Goal: Task Accomplishment & Management: Manage account settings

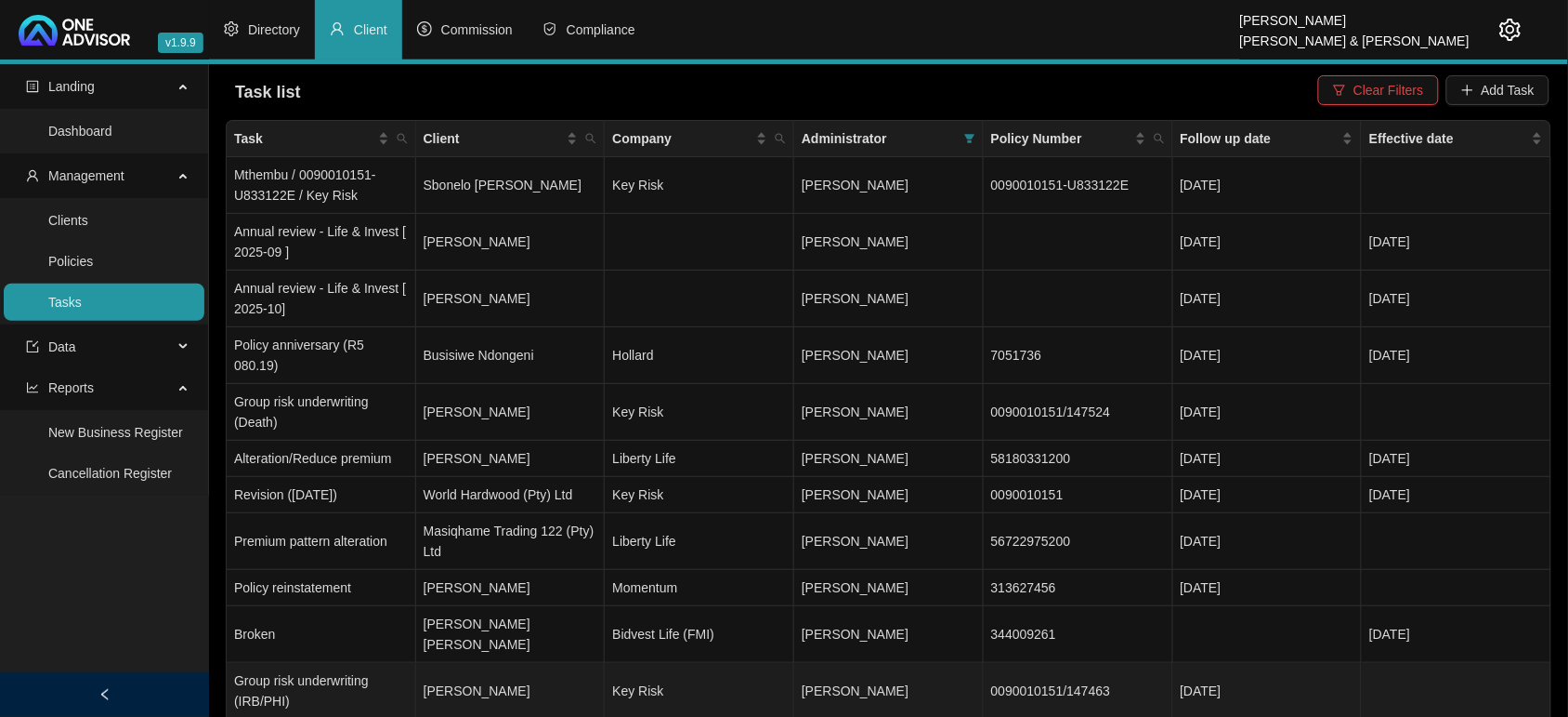
click at [481, 663] on td "[PERSON_NAME]" at bounding box center [511, 691] width 190 height 57
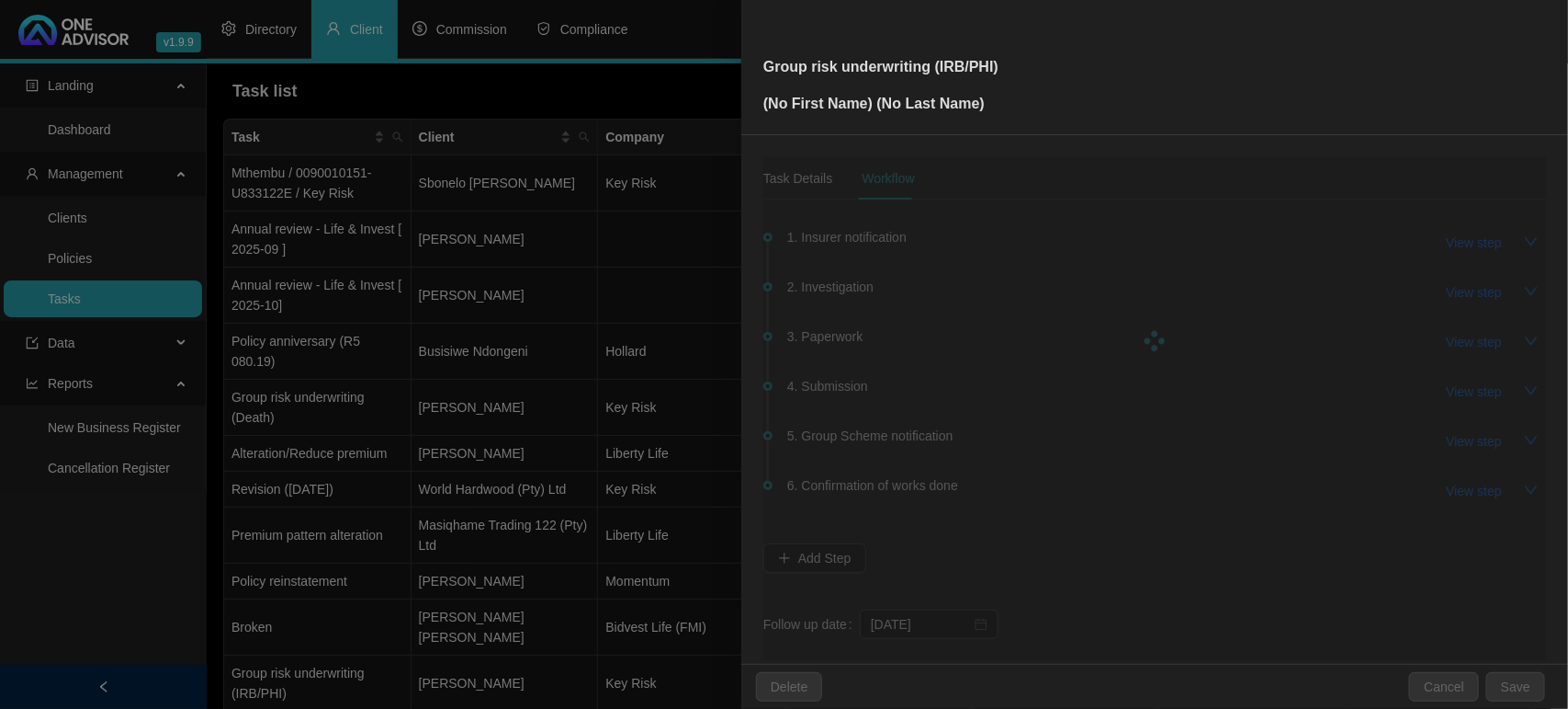
click at [476, 642] on div at bounding box center [784, 354] width 1568 height 709
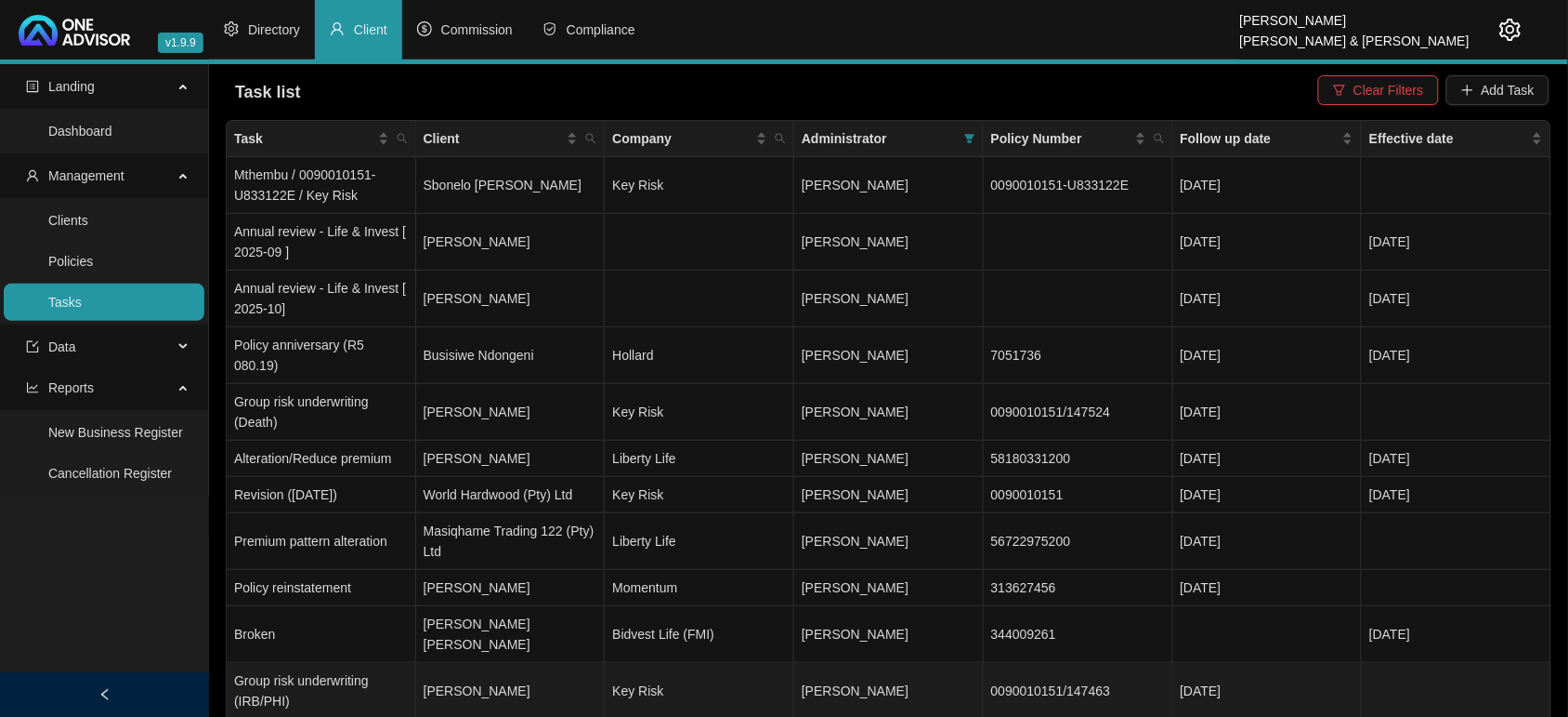
click at [481, 663] on td "[PERSON_NAME]" at bounding box center [511, 691] width 190 height 57
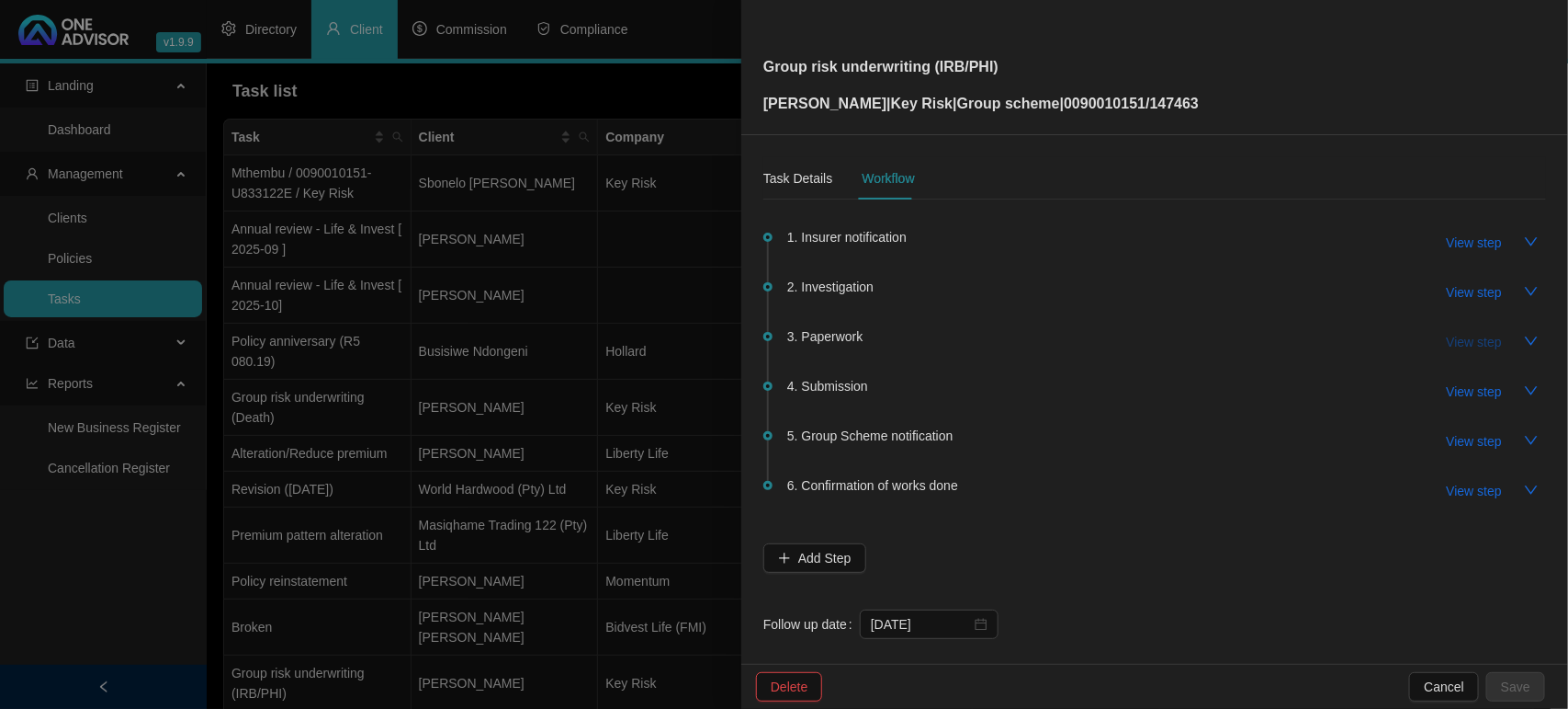
click at [1477, 349] on span "View step" at bounding box center [1474, 342] width 55 height 20
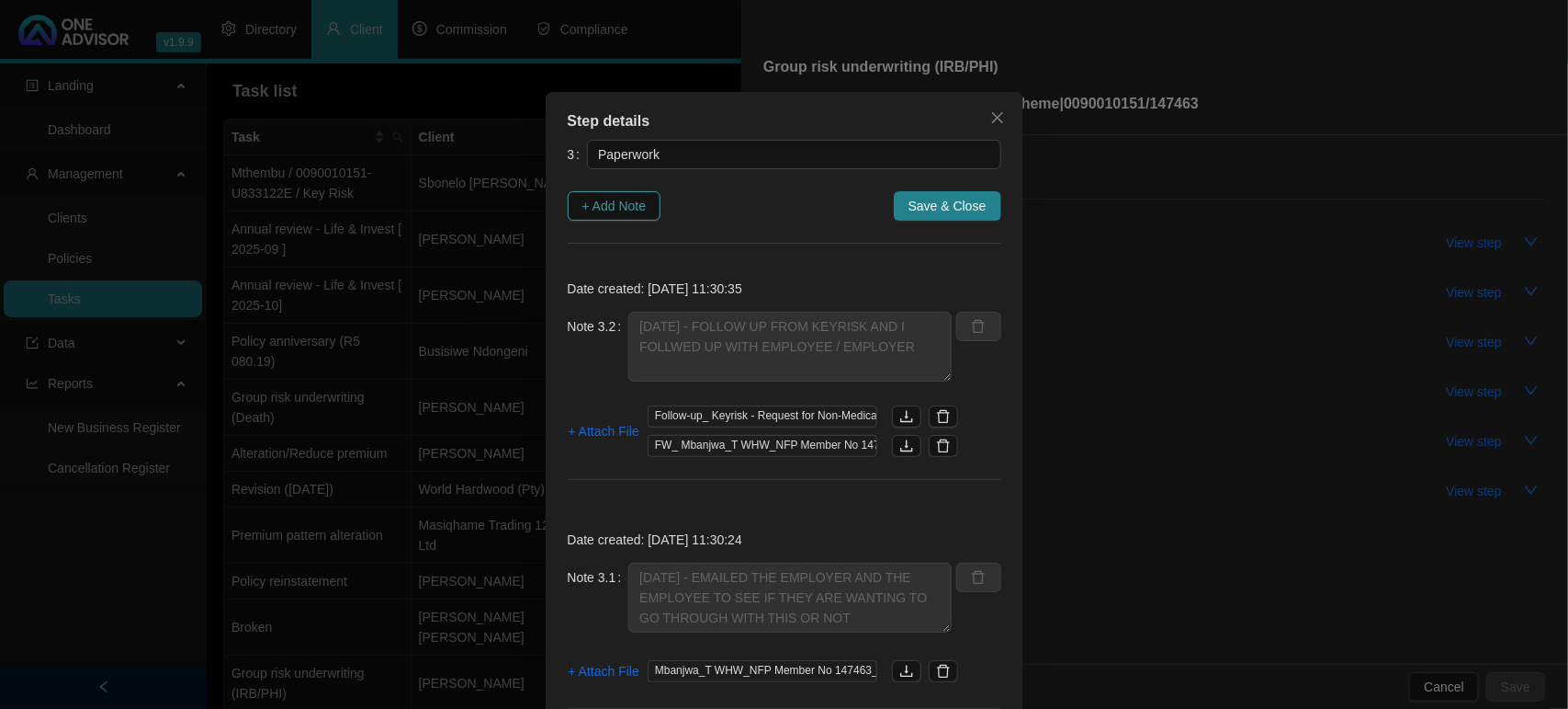
drag, startPoint x: 611, startPoint y: 207, endPoint x: 623, endPoint y: 208, distance: 12.0
click at [612, 205] on span "+ Add Note" at bounding box center [615, 206] width 64 height 20
type textarea "[DATE] - FOLLOW UP FROM KEYRISK AND I FOLLWED UP WITH EMPLOYEE / EMPLOYER"
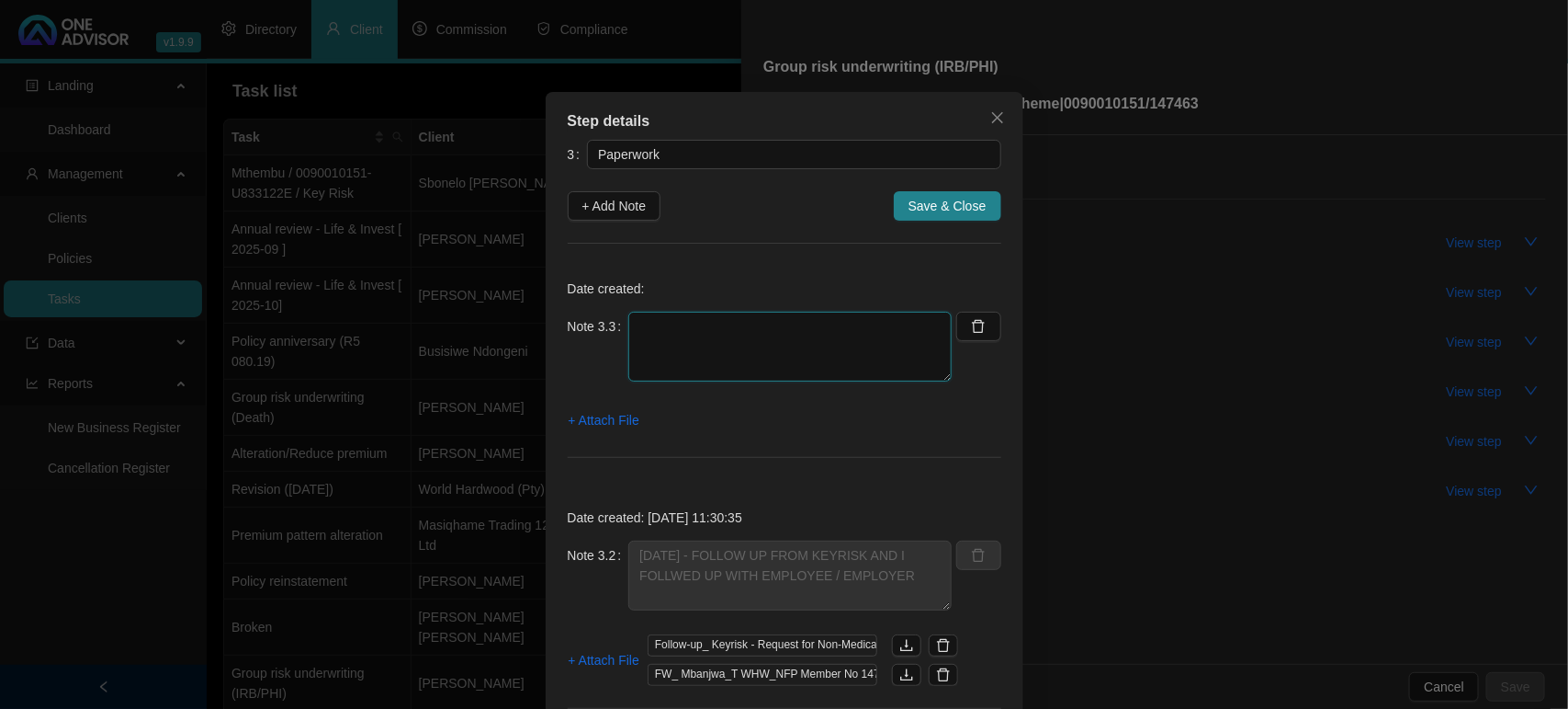
click at [782, 352] on textarea at bounding box center [790, 347] width 324 height 70
type textarea "[DATE] - FOLLOW UP"
click at [596, 423] on span "+ Attach File" at bounding box center [604, 420] width 71 height 20
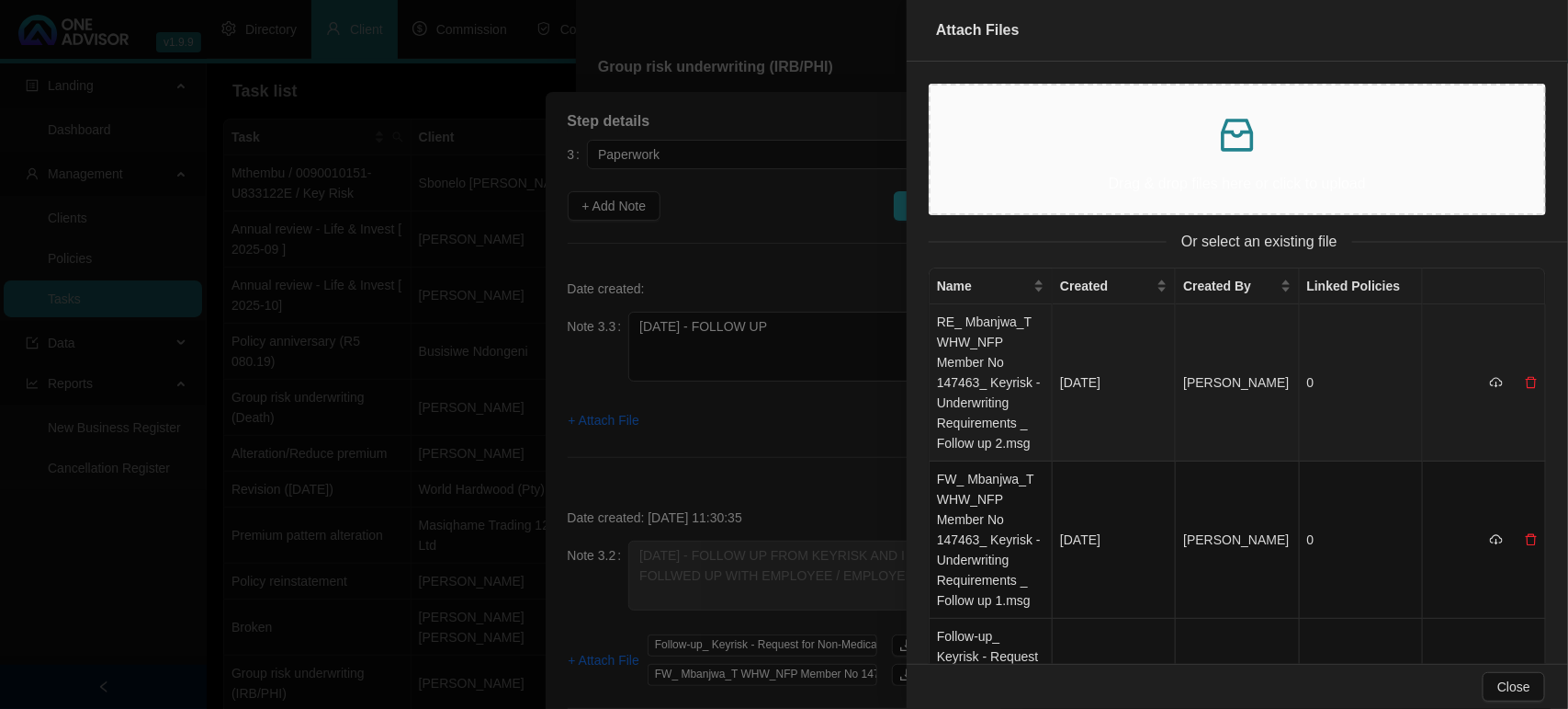
click at [1022, 393] on td "RE_ Mbanjwa_T WHW_NFP Member No 147463_ Keyrisk - Underwriting Requirements _ F…" at bounding box center [991, 383] width 123 height 157
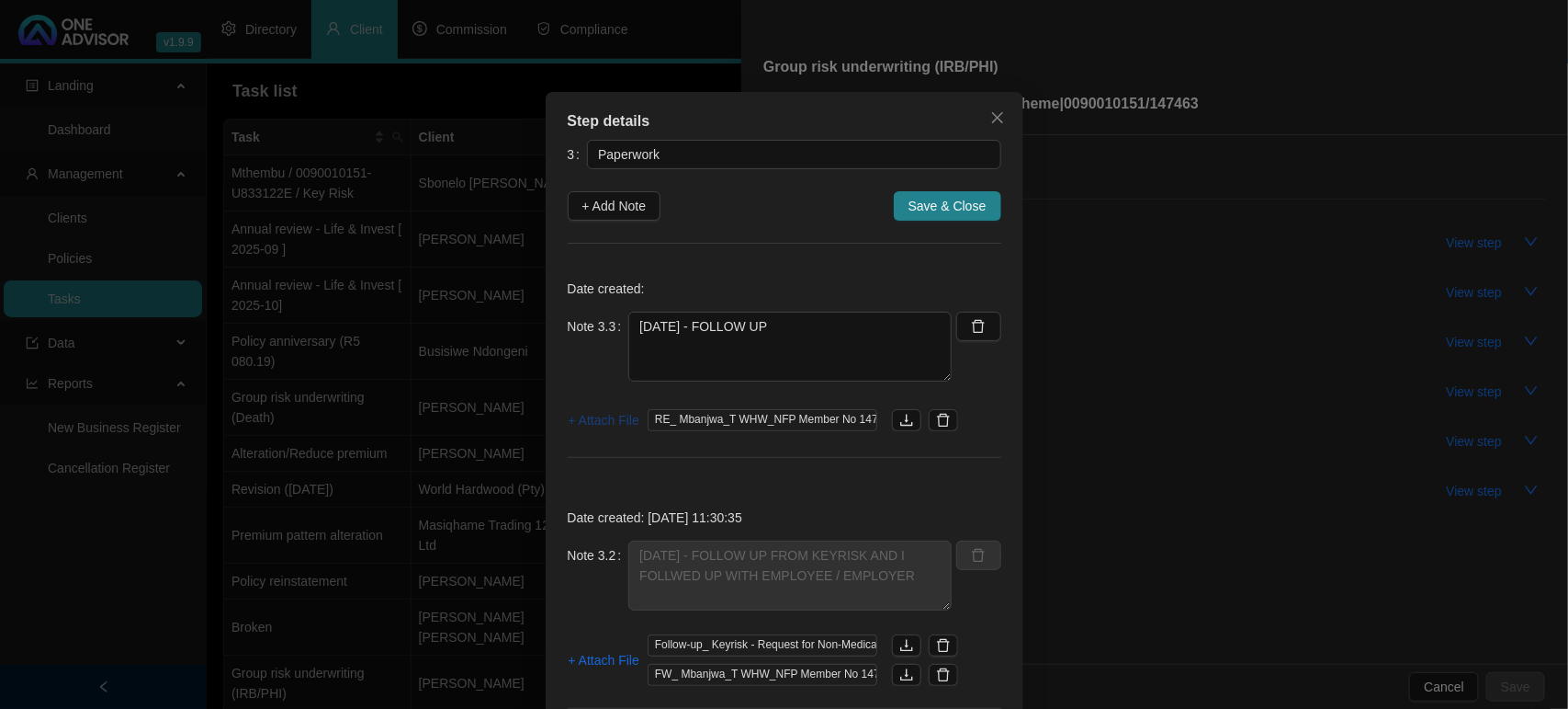
click at [598, 421] on span "+ Attach File" at bounding box center [604, 420] width 71 height 20
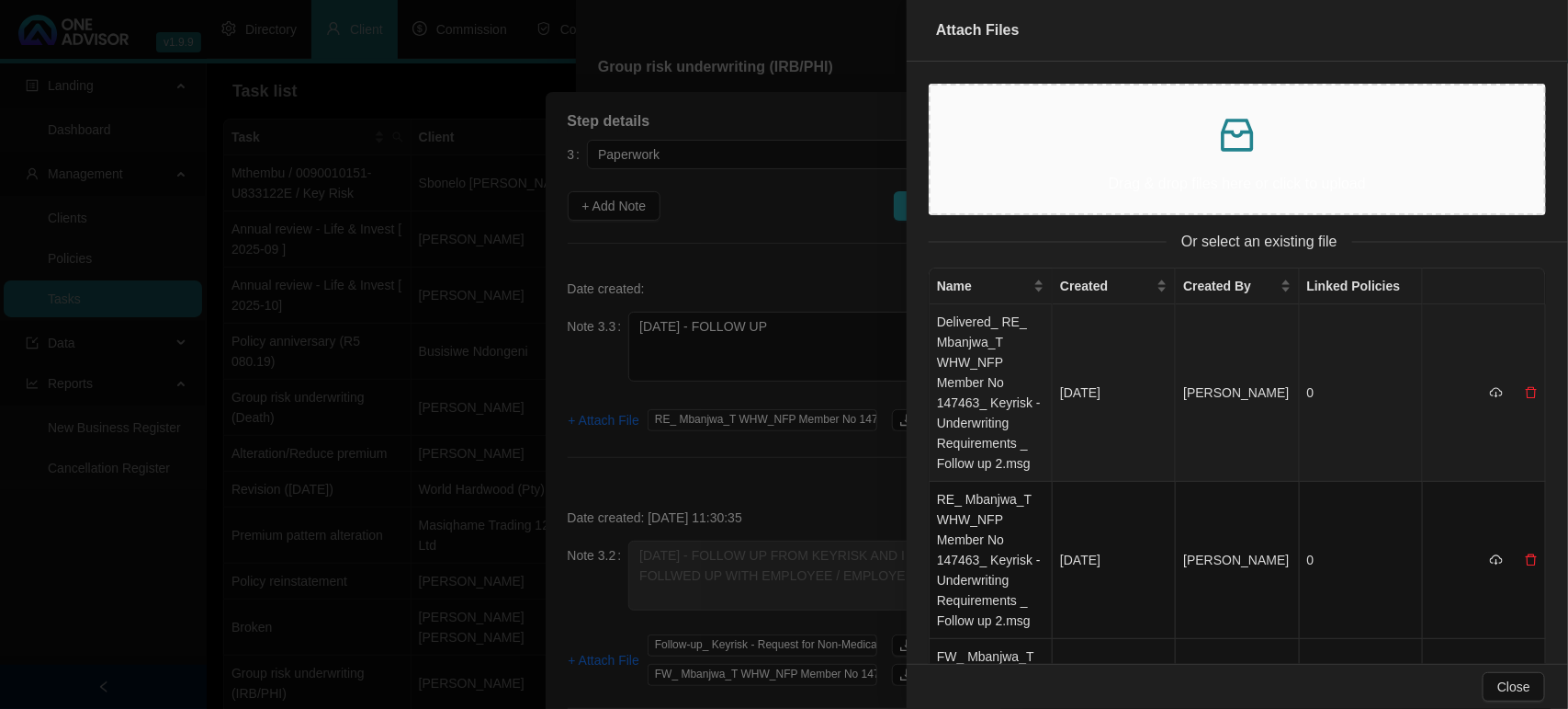
click at [990, 346] on td "Delivered_ RE_ Mbanjwa_T WHW_NFP Member No 147463_ Keyrisk - Underwriting Requi…" at bounding box center [991, 393] width 123 height 177
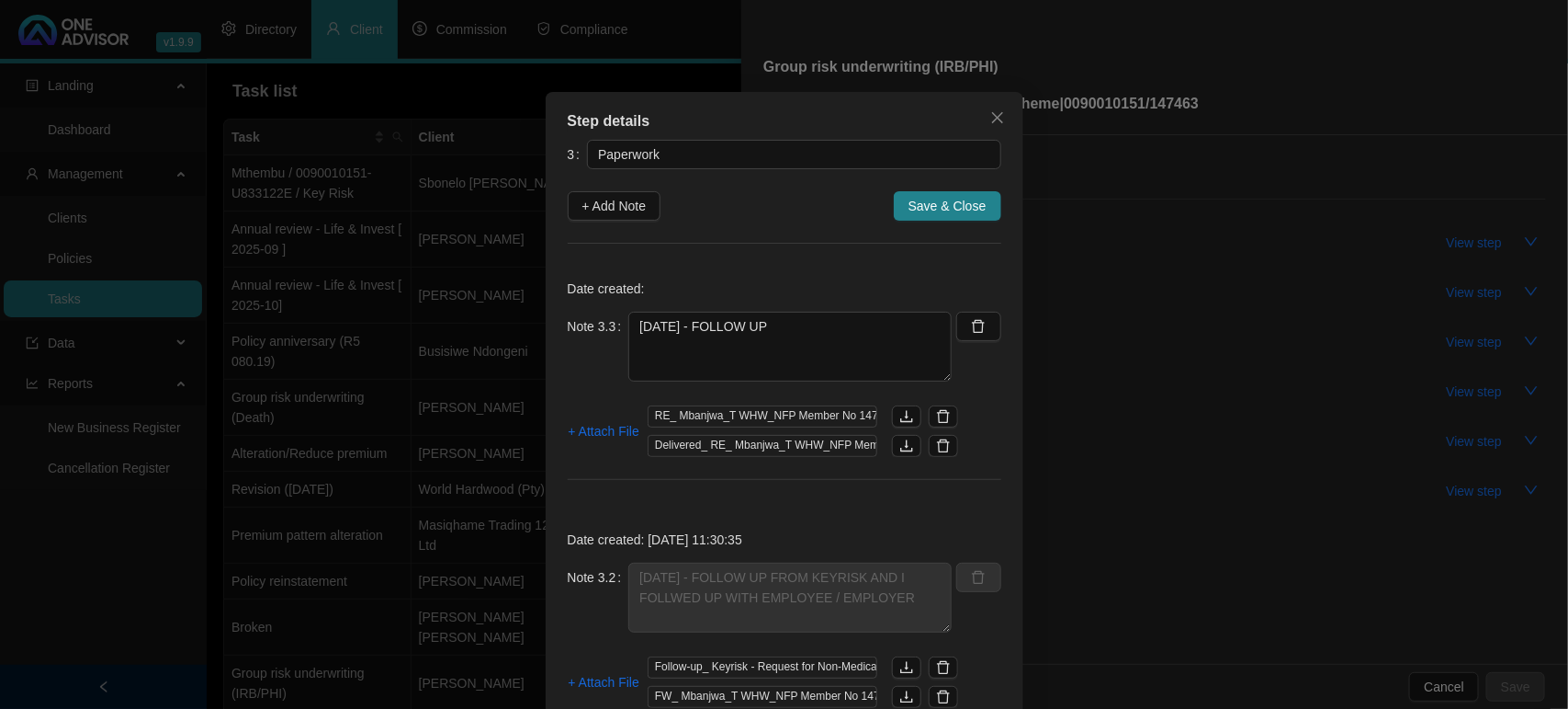
click at [927, 205] on span "Save & Close" at bounding box center [947, 206] width 78 height 20
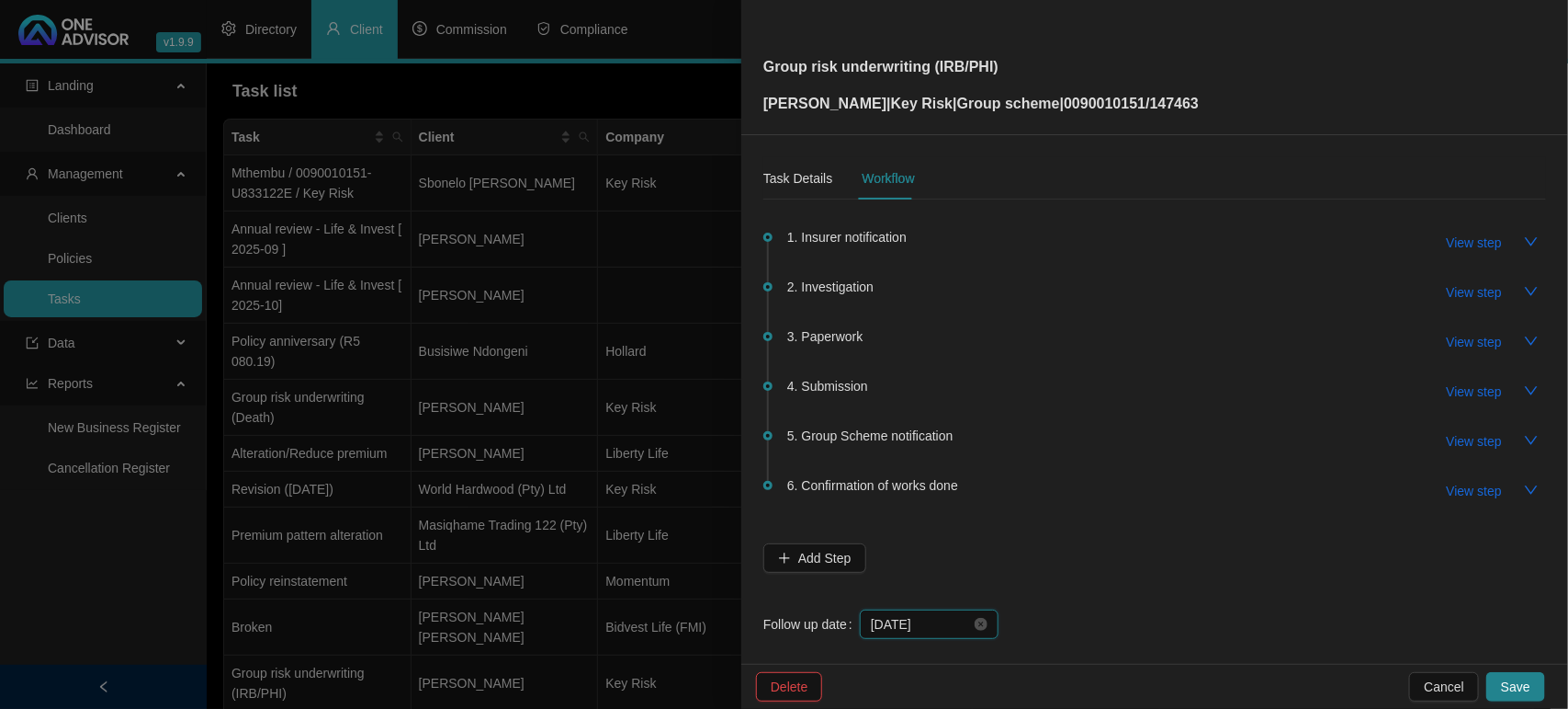
click at [937, 623] on input "[DATE]" at bounding box center [920, 624] width 100 height 20
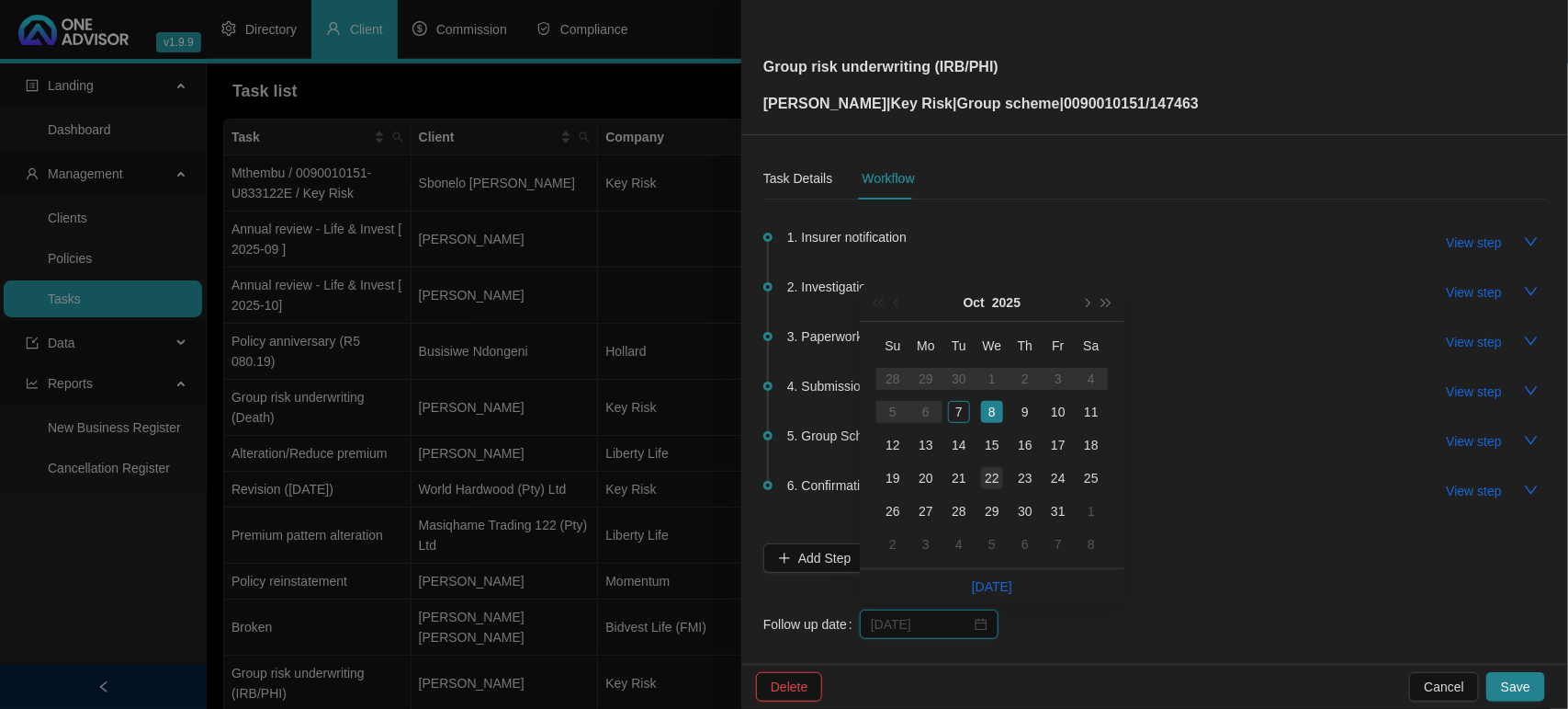
type input "[DATE]"
click at [990, 478] on div "22" at bounding box center [992, 478] width 22 height 22
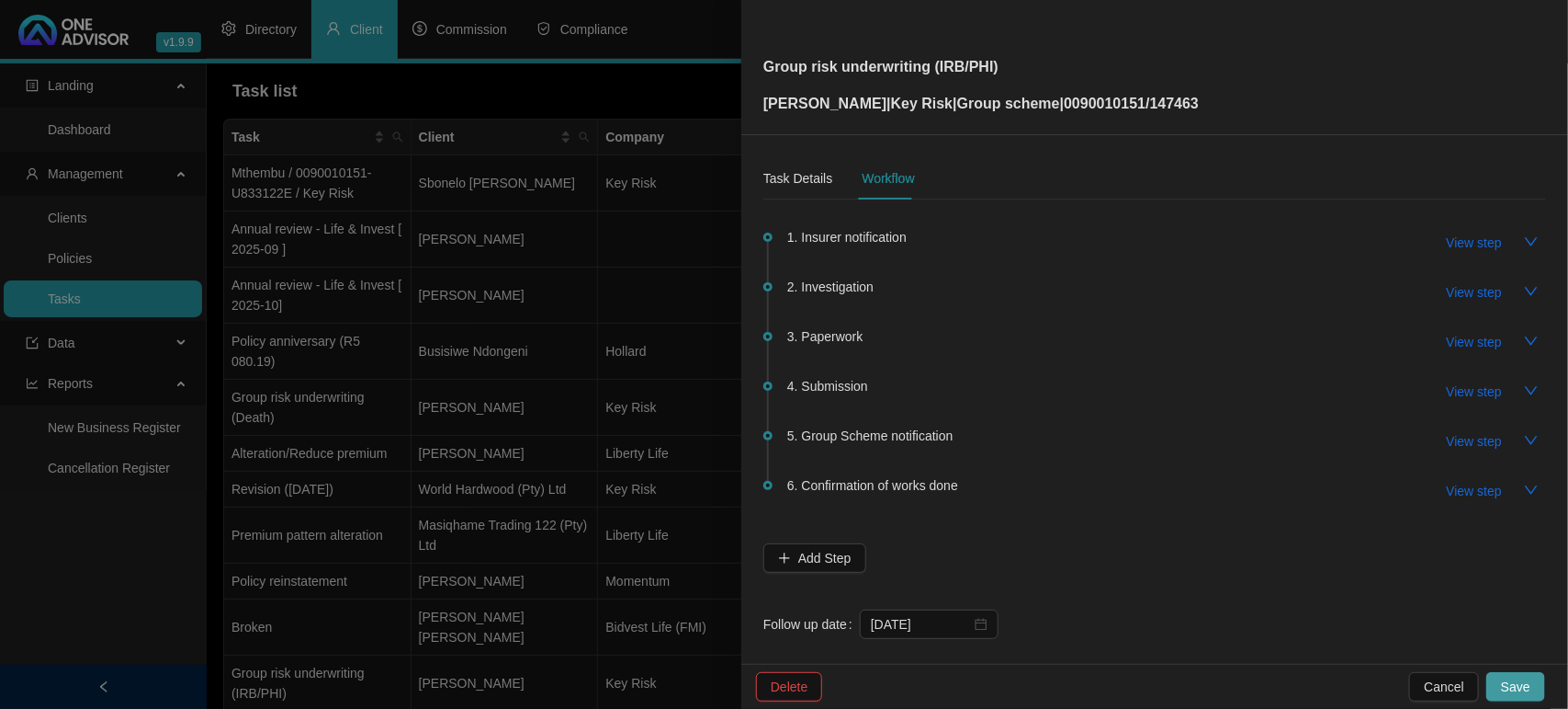
click at [1525, 686] on span "Save" at bounding box center [1516, 687] width 29 height 20
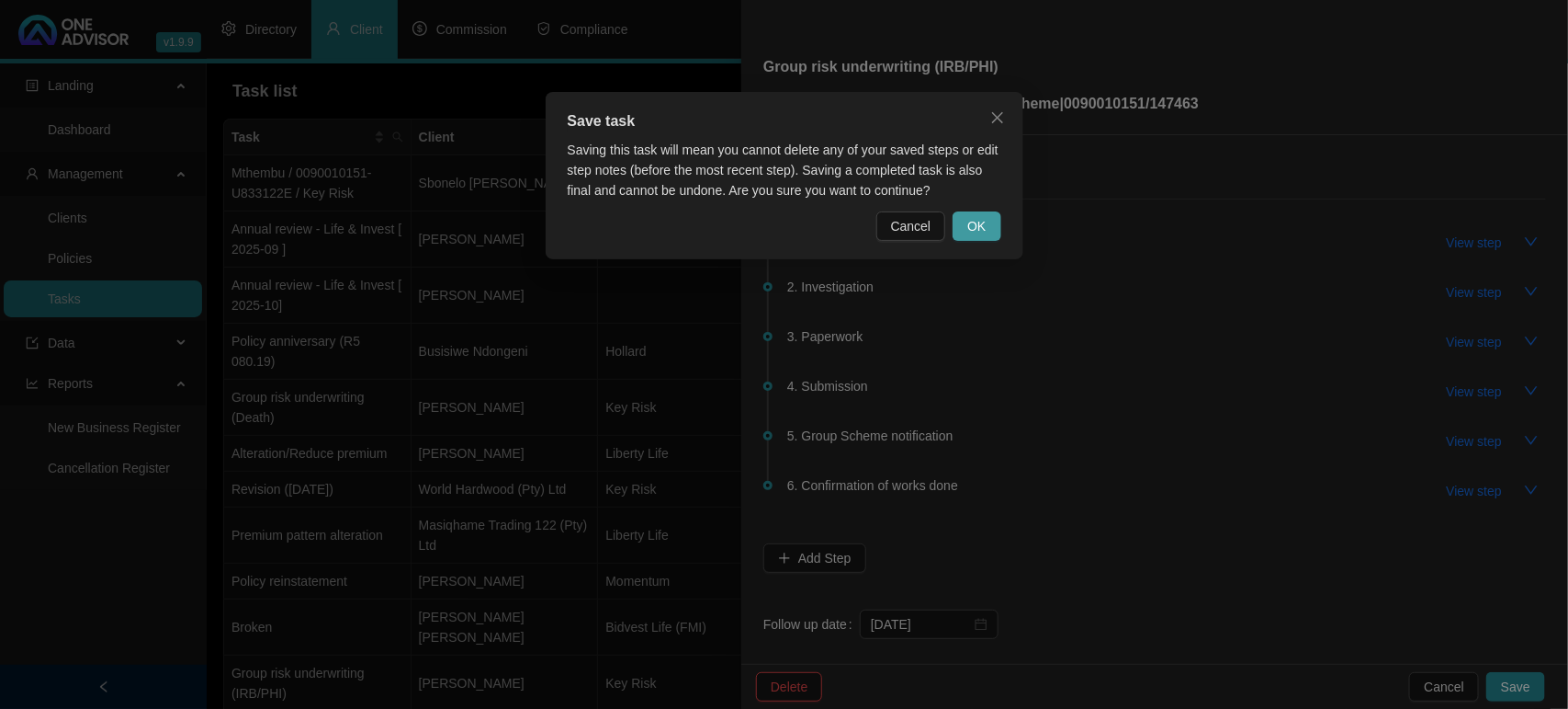
click at [985, 231] on button "OK" at bounding box center [976, 226] width 48 height 29
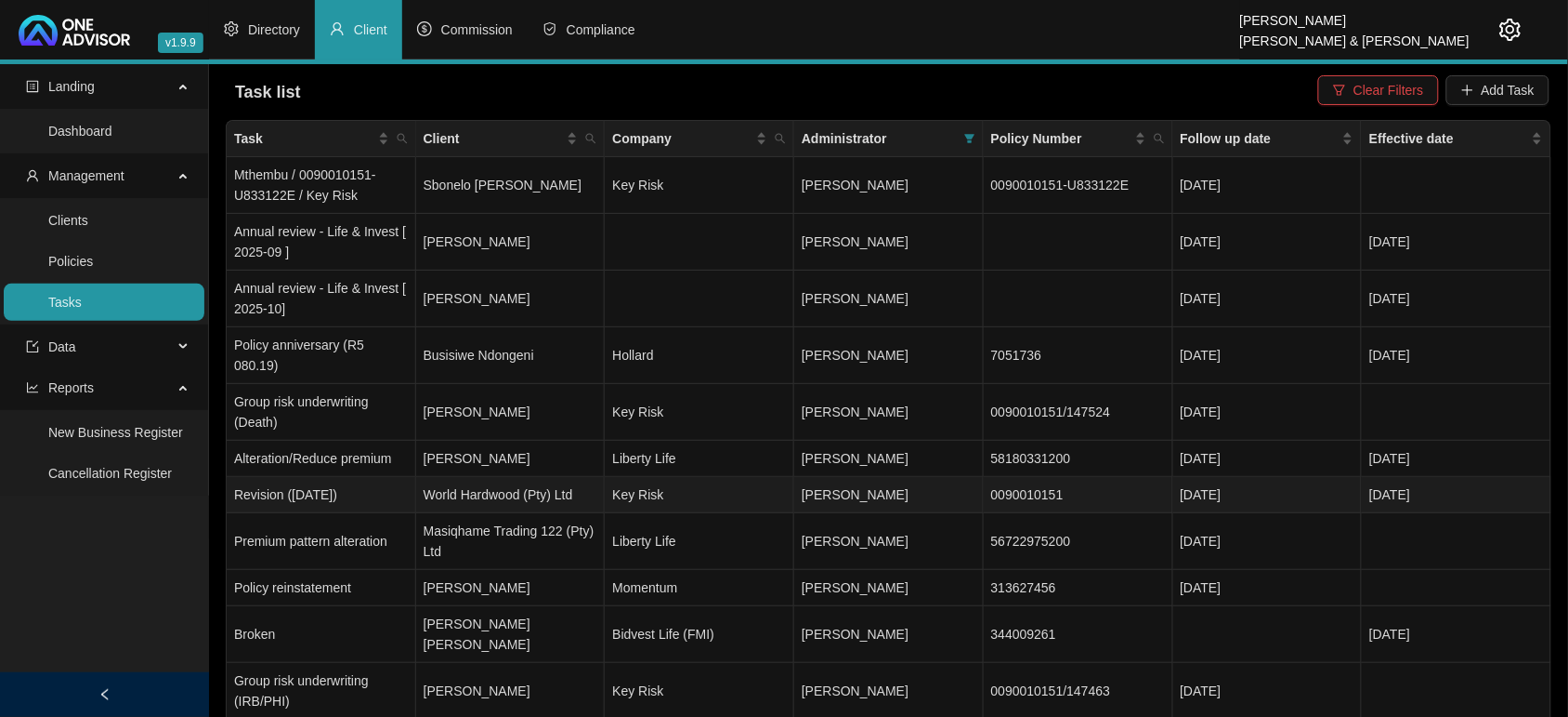
click at [558, 477] on td "World Hardwood (Pty) Ltd" at bounding box center [511, 495] width 190 height 36
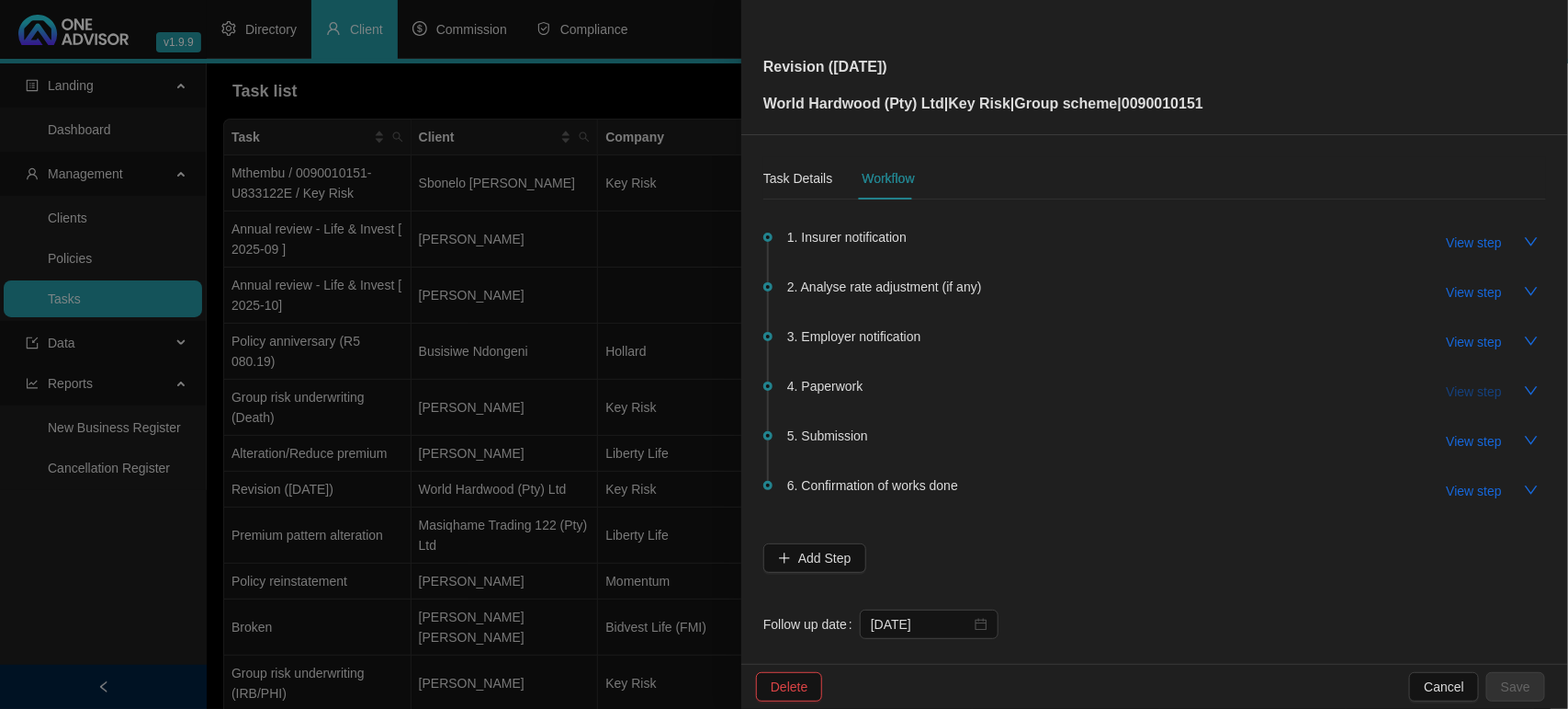
click at [1463, 394] on span "View step" at bounding box center [1474, 392] width 55 height 20
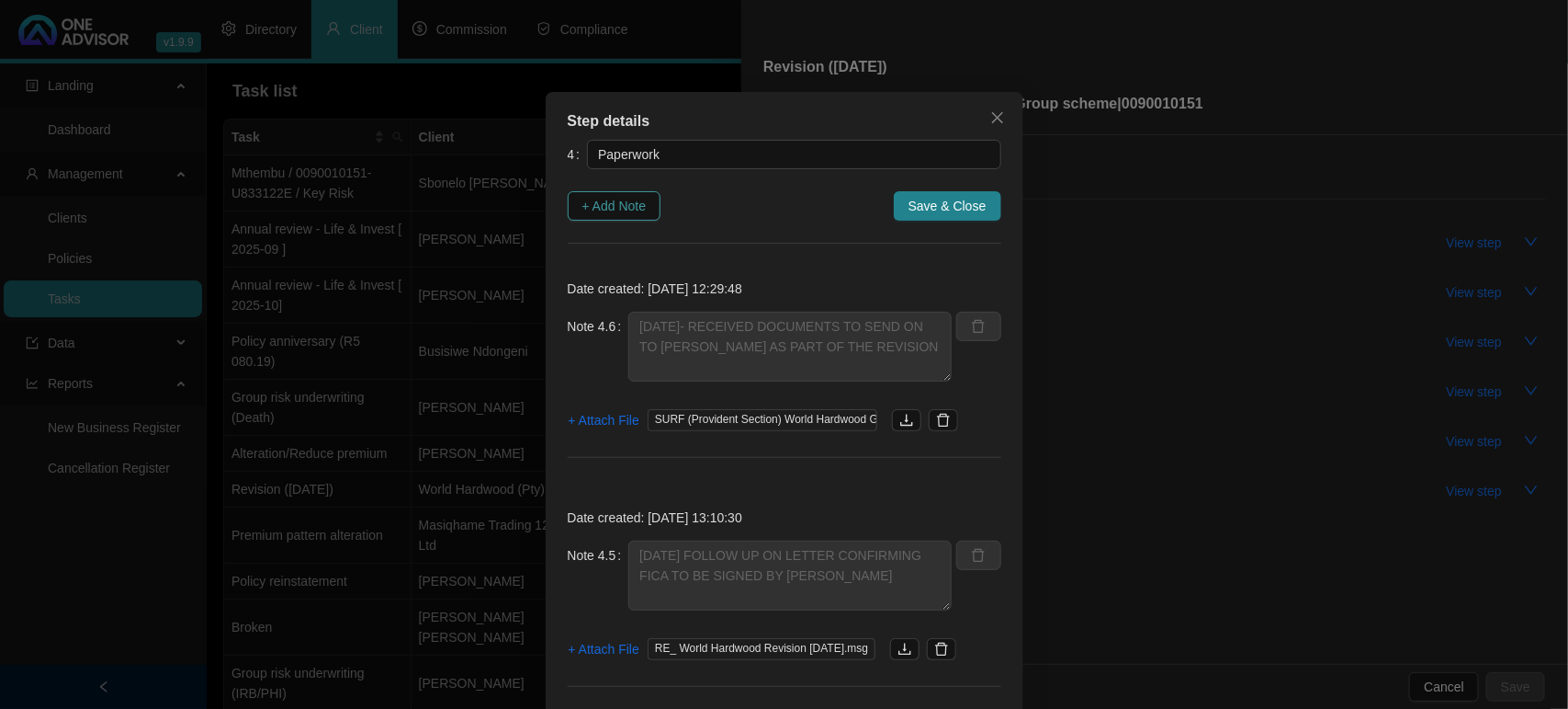
click at [597, 204] on span "+ Add Note" at bounding box center [615, 206] width 64 height 20
type textarea "02/10/2025- RECEIVED DOCUMENTS TO SEND ON TO LANI AS PART OF THE REVISION"
type textarea "01/10/2025 FOLLOW UP ON LETTER CONFIRMING FICA TO BE SIGNED BY SIMON"
type textarea "25/09/2025 - LANI SENT JAYNE ID BUT NOT LETTER / REMINDED HER TO SEND THE LETTER"
type textarea "22/09/2025 LANI CONFIRMED THERE ARE NO CHANGES / ASKED HER TO PLEASE GET AN UPD…"
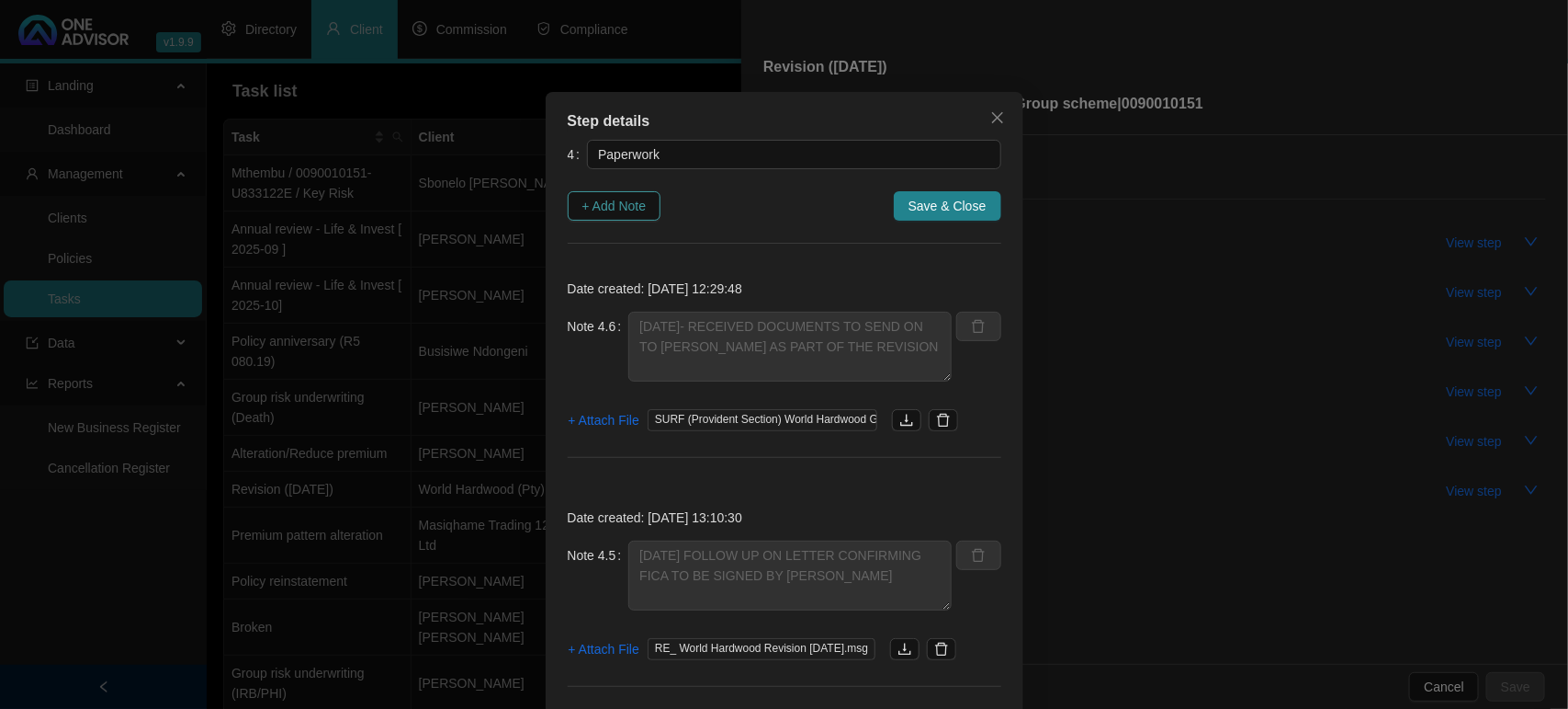
type textarea "04/09/2025 REQUESTED THIS FROM RAVI HE INFORMED ME HE STILL NEEDS THE SIGNED FO…"
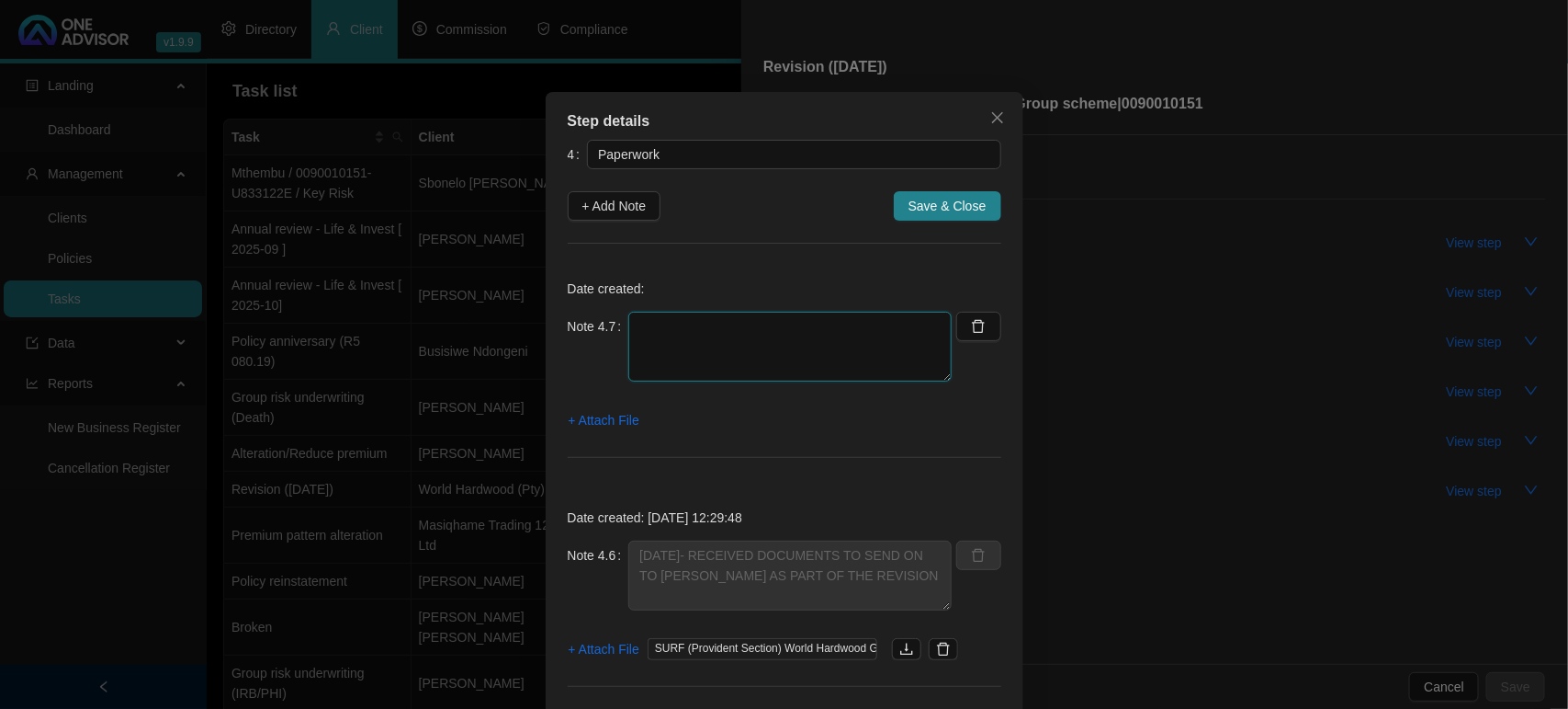
click at [766, 324] on textarea at bounding box center [790, 347] width 324 height 70
click at [737, 356] on textarea "07/10/2025 SIMON IS OUT OF COUNTRY AND UNABLE TO SIGN" at bounding box center [790, 347] width 324 height 70
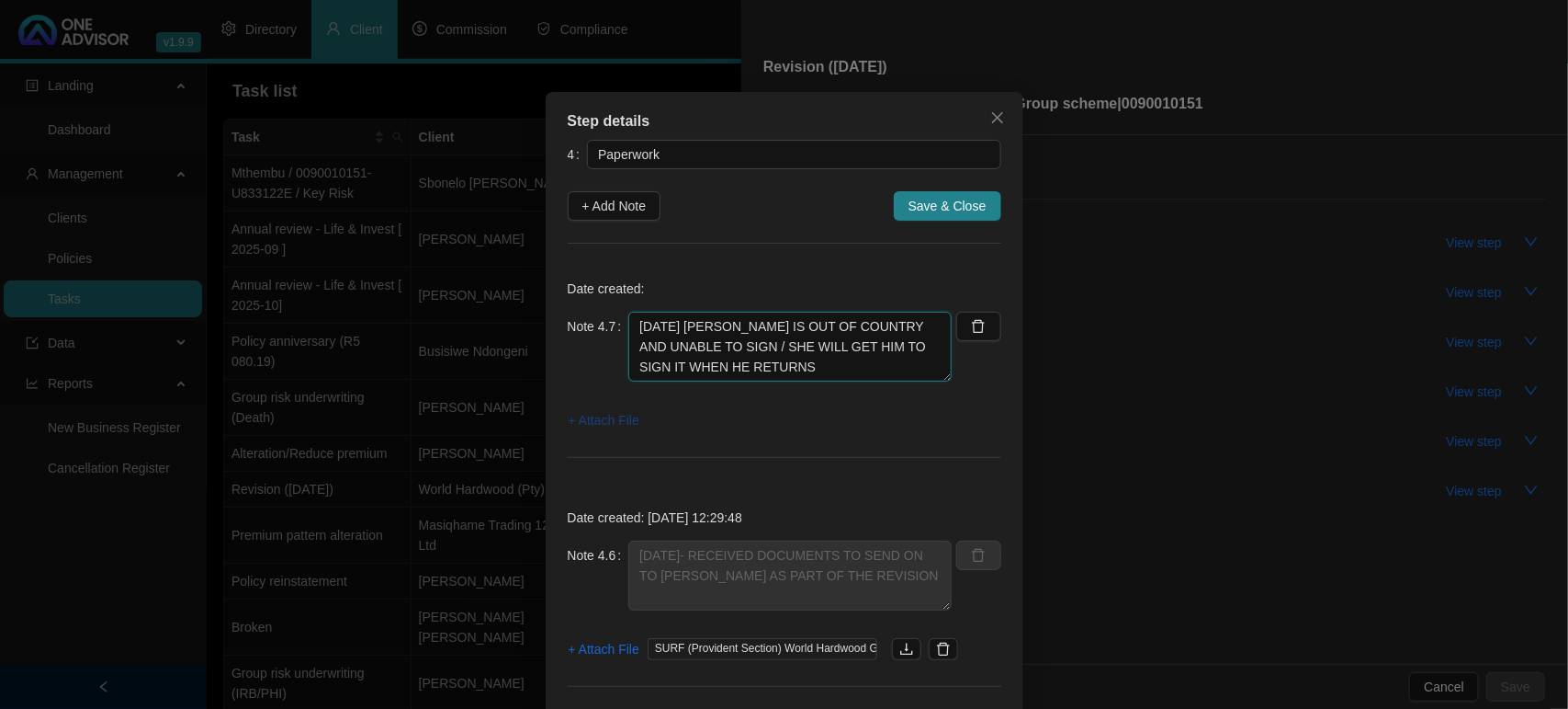
type textarea "07/10/2025 SIMON IS OUT OF COUNTRY AND UNABLE TO SIGN / SHE WILL GET HIM TO SIG…"
click at [598, 416] on span "+ Attach File" at bounding box center [604, 420] width 71 height 20
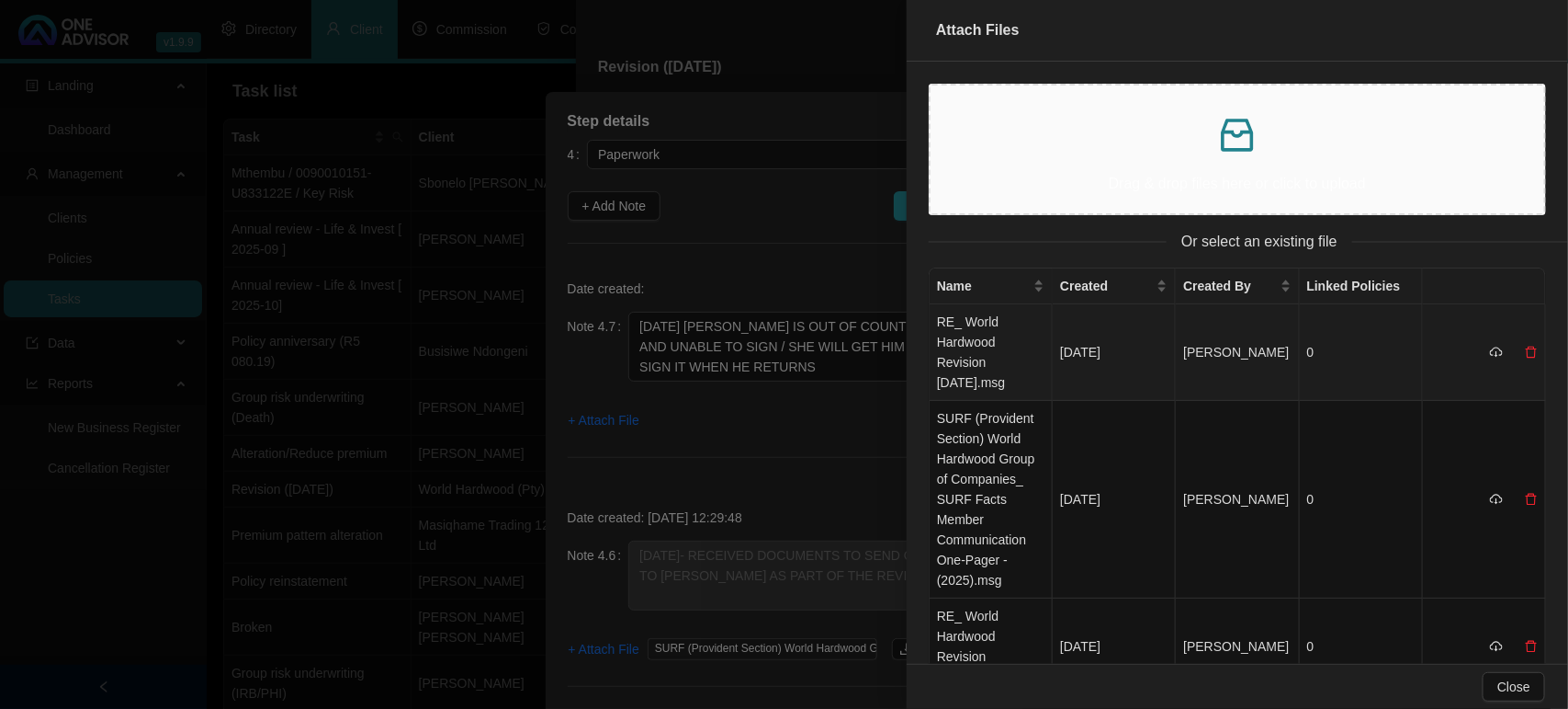
click at [960, 315] on td "RE_ World Hardwood Revision November 2025.msg" at bounding box center [991, 352] width 123 height 97
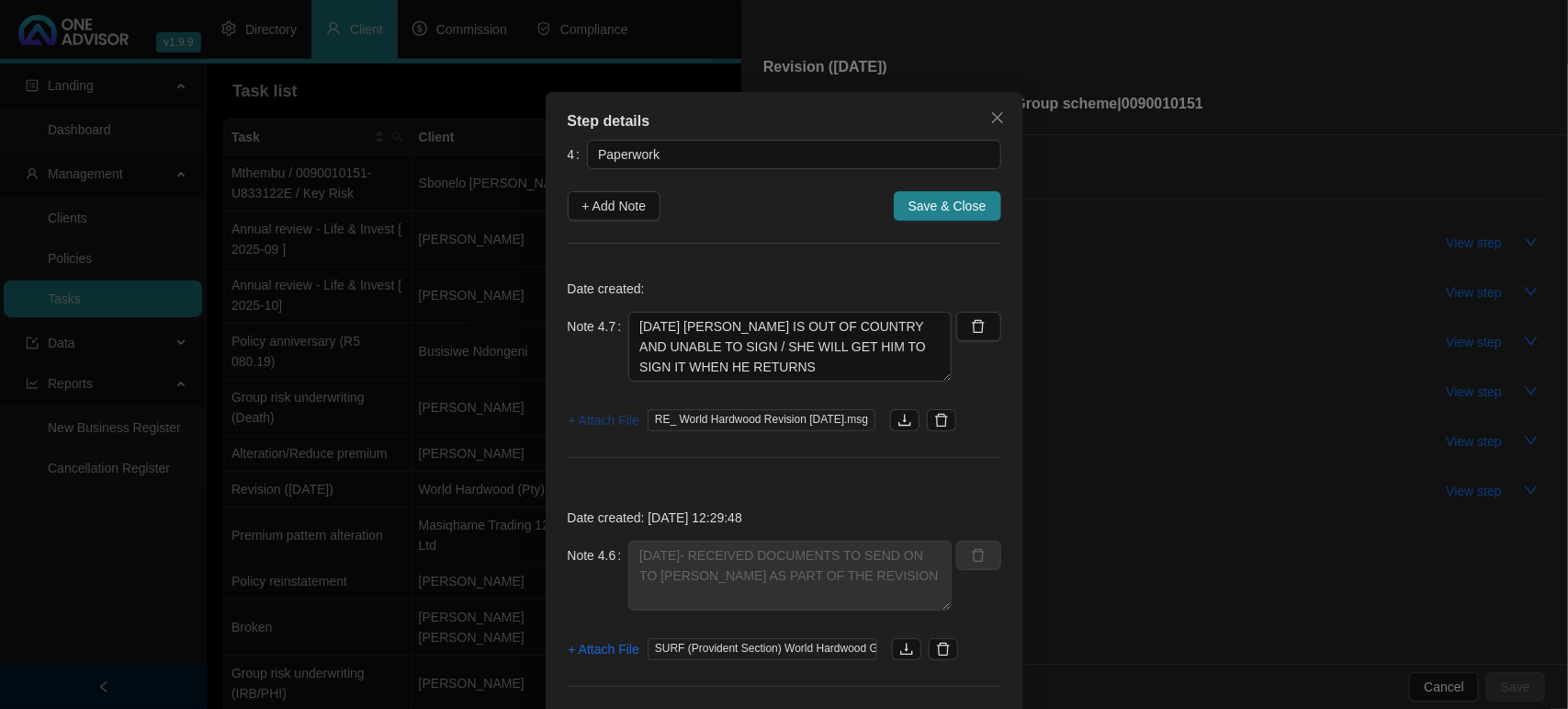
click at [594, 420] on span "+ Attach File" at bounding box center [604, 420] width 71 height 20
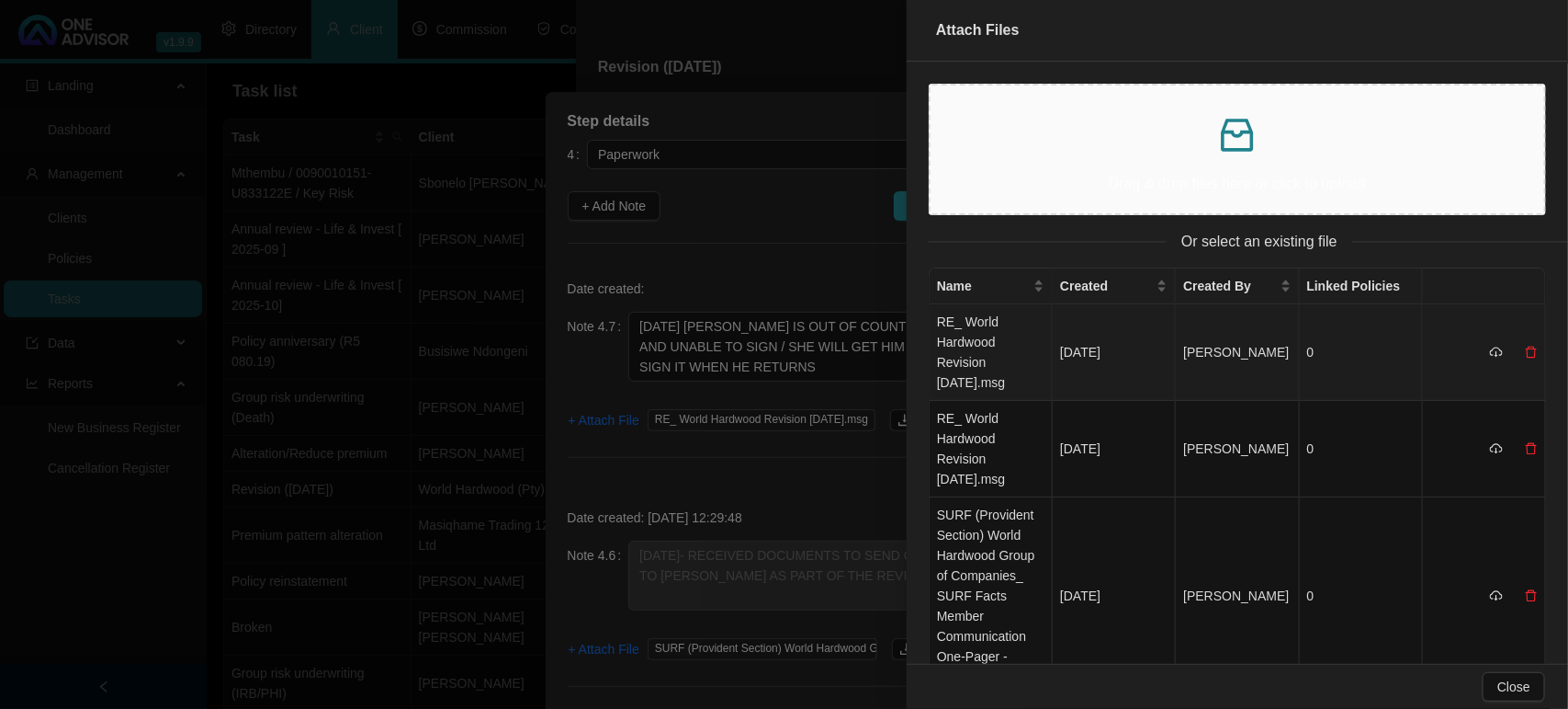
click at [960, 360] on td "RE_ World Hardwood Revision November 2025.msg" at bounding box center [991, 352] width 123 height 97
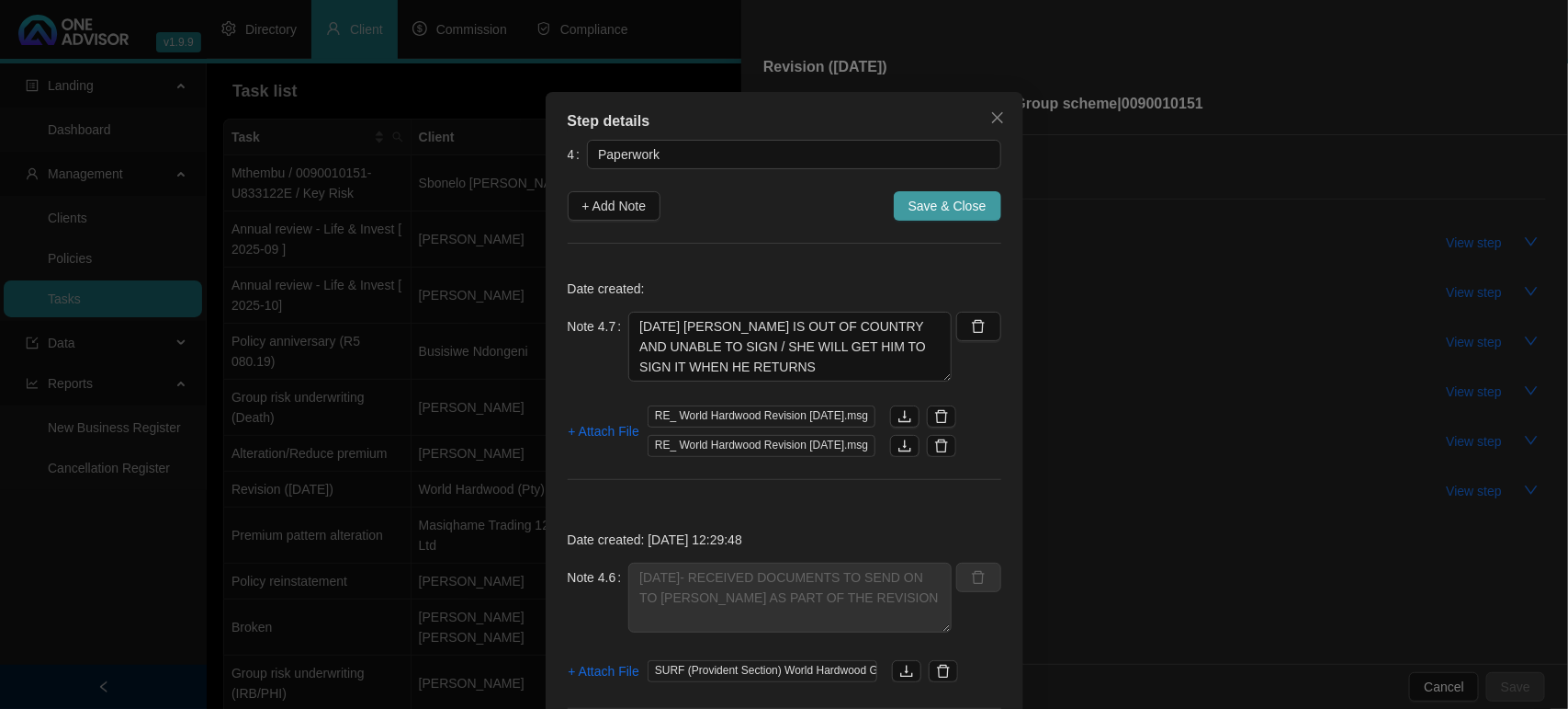
click at [920, 209] on span "Save & Close" at bounding box center [947, 206] width 78 height 20
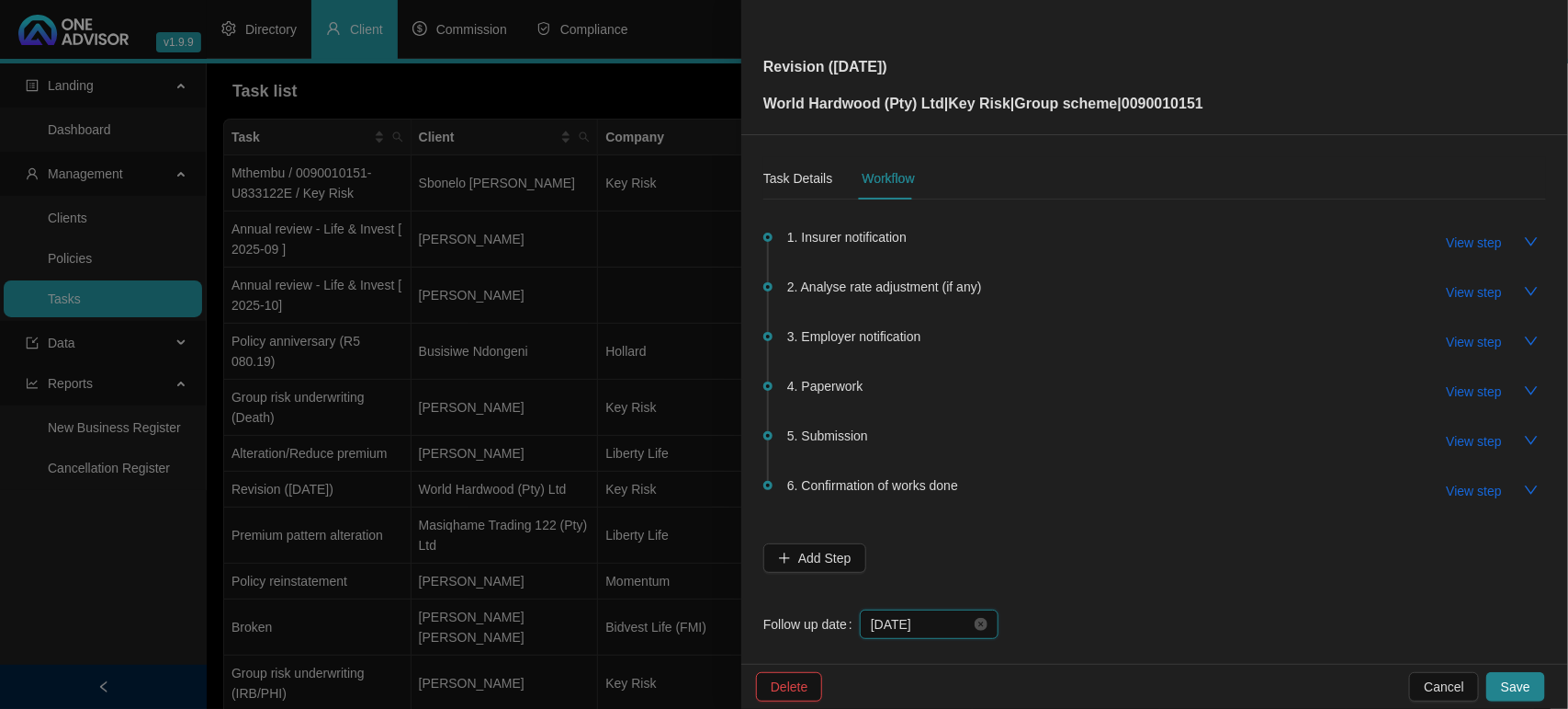
click at [939, 625] on input "[DATE]" at bounding box center [920, 624] width 100 height 20
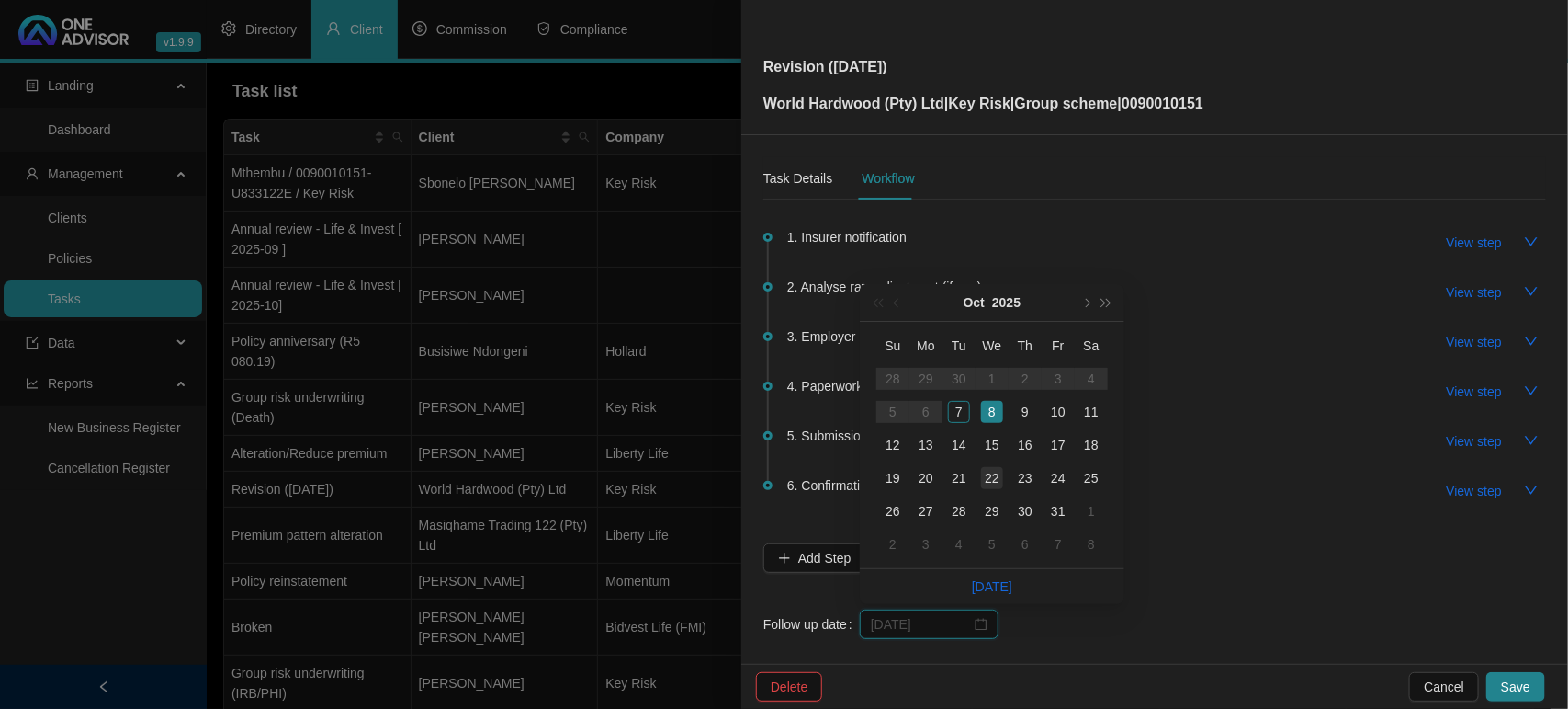
type input "[DATE]"
click at [992, 475] on div "22" at bounding box center [992, 478] width 22 height 22
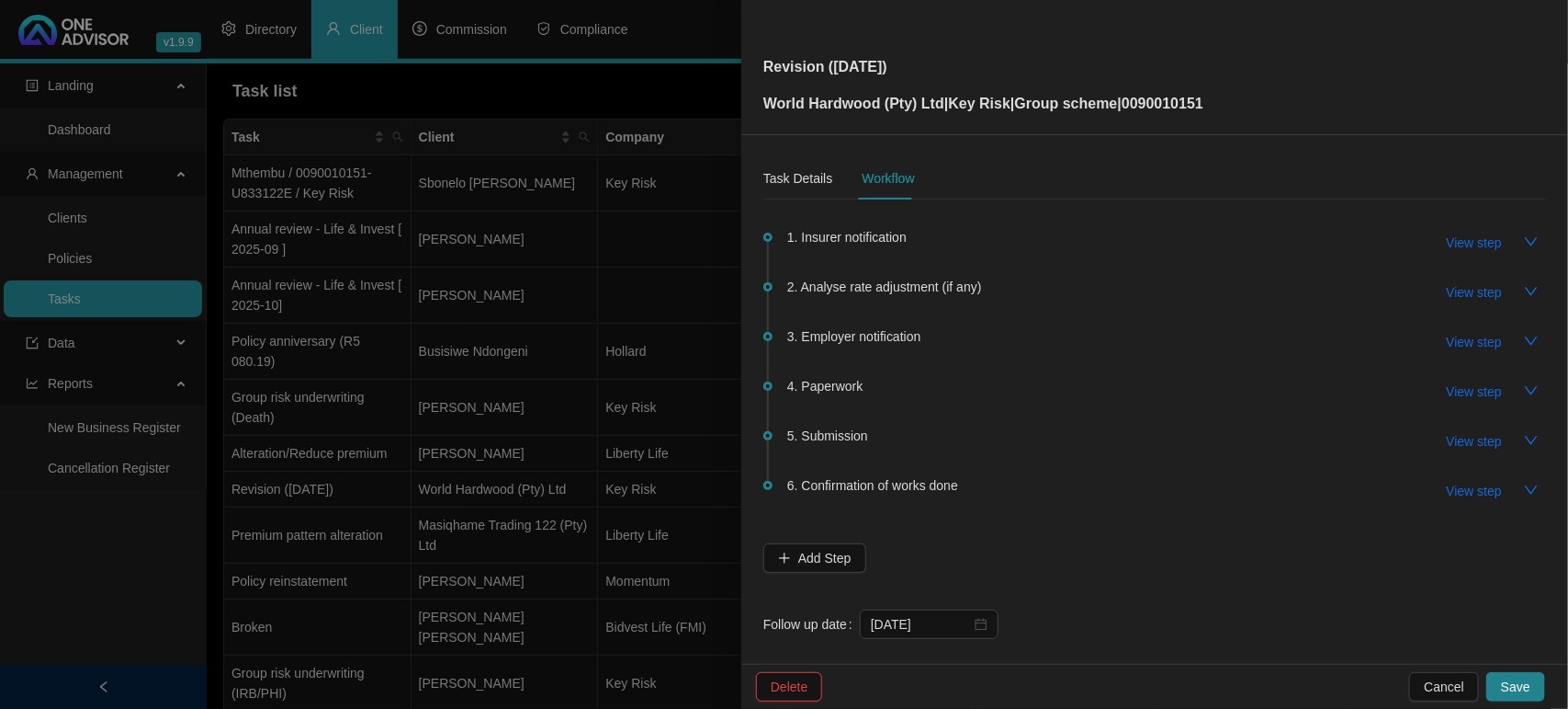
drag, startPoint x: 1508, startPoint y: 676, endPoint x: 1479, endPoint y: 658, distance: 34.1
click at [1509, 676] on button "Save" at bounding box center [1516, 687] width 59 height 29
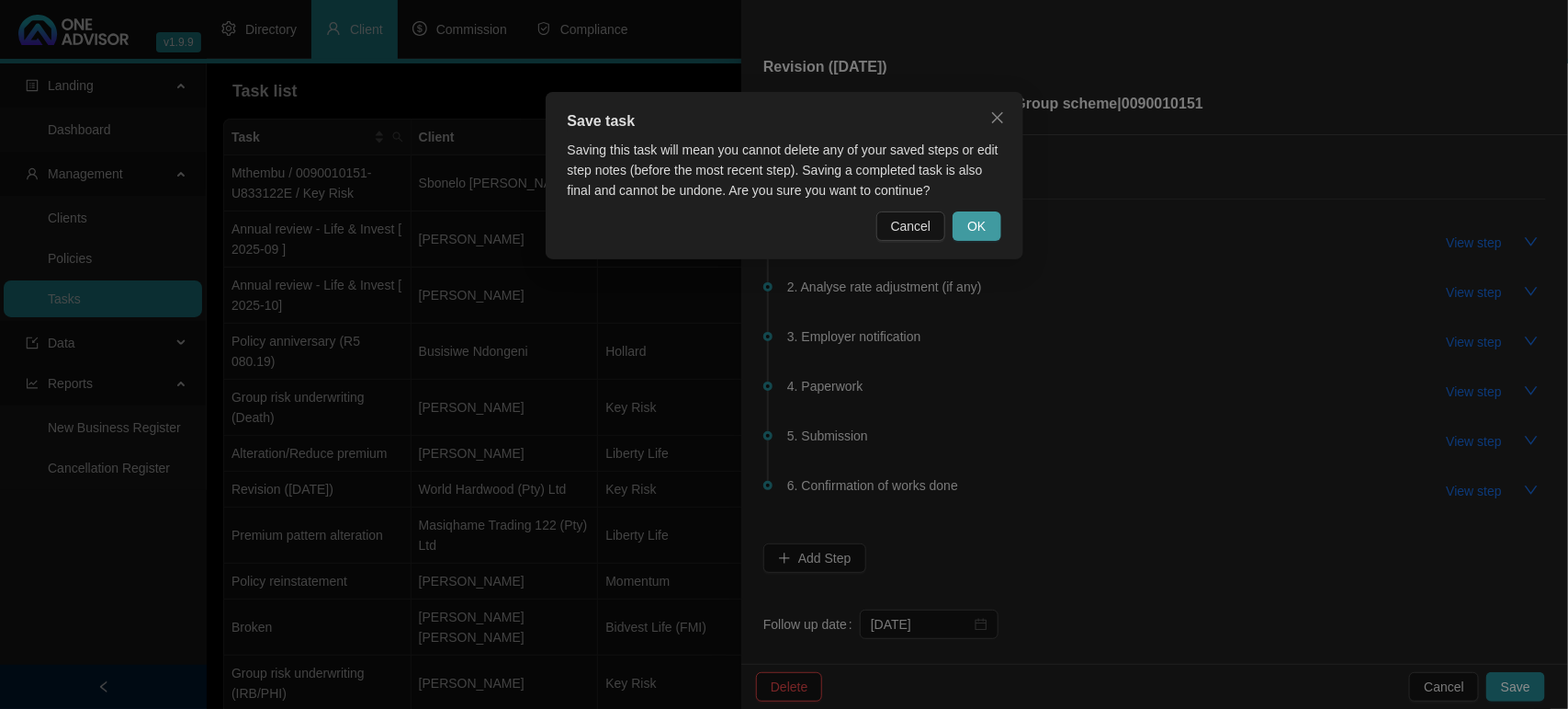
click at [974, 218] on span "OK" at bounding box center [976, 226] width 18 height 20
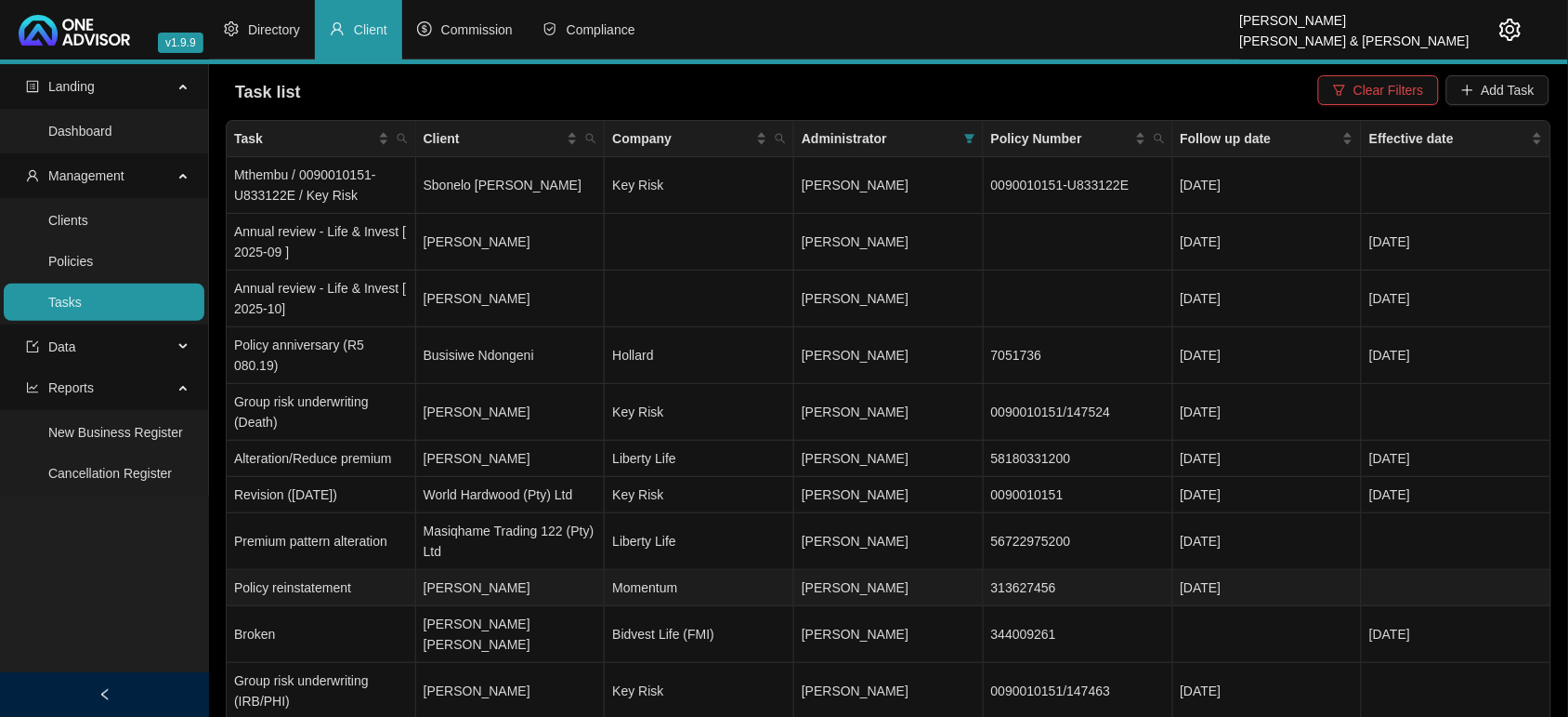
click at [754, 570] on td "Momentum" at bounding box center [700, 588] width 190 height 36
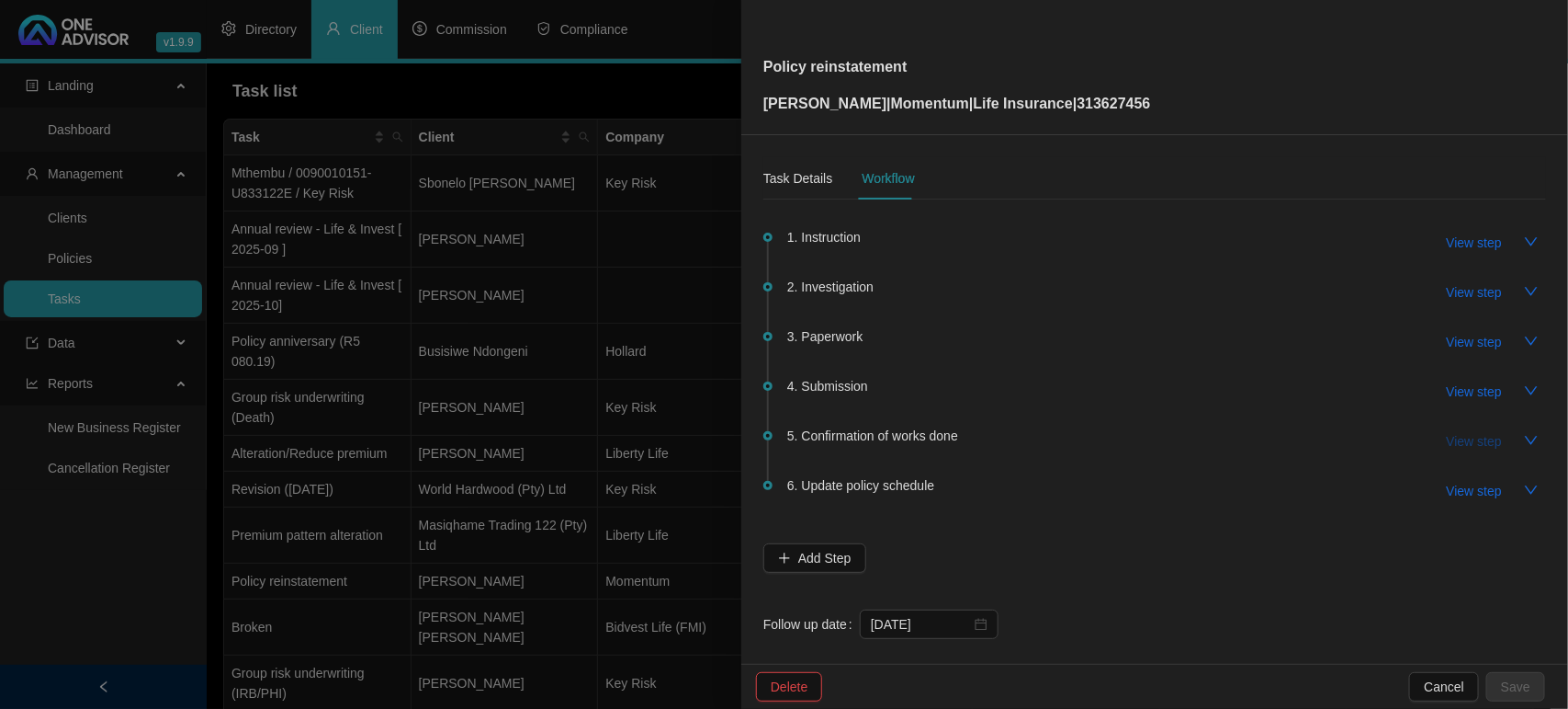
click at [1468, 437] on span "View step" at bounding box center [1474, 441] width 55 height 20
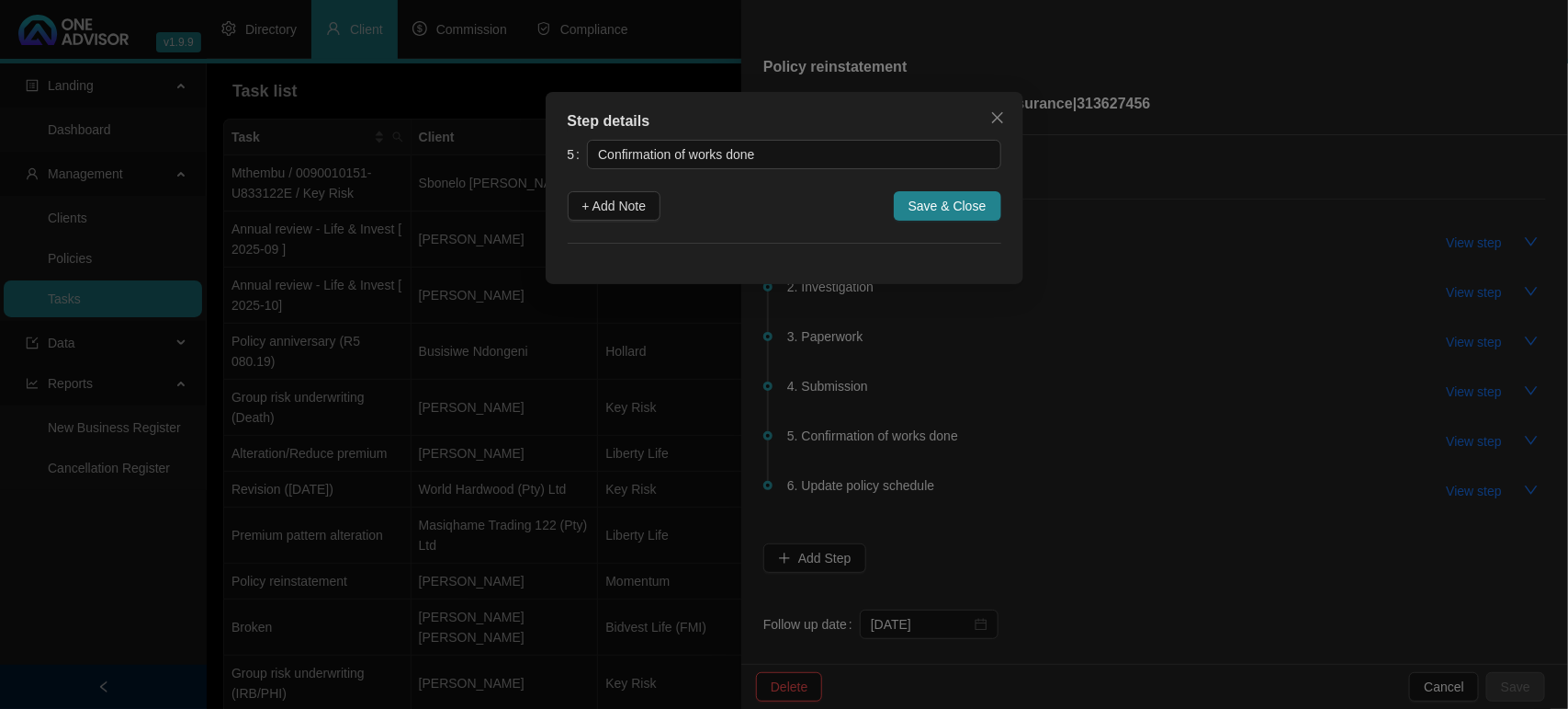
click at [1467, 438] on div "Step details 5 Confirmation of works done + Add Note Save & Close Cancel OK" at bounding box center [784, 354] width 1568 height 709
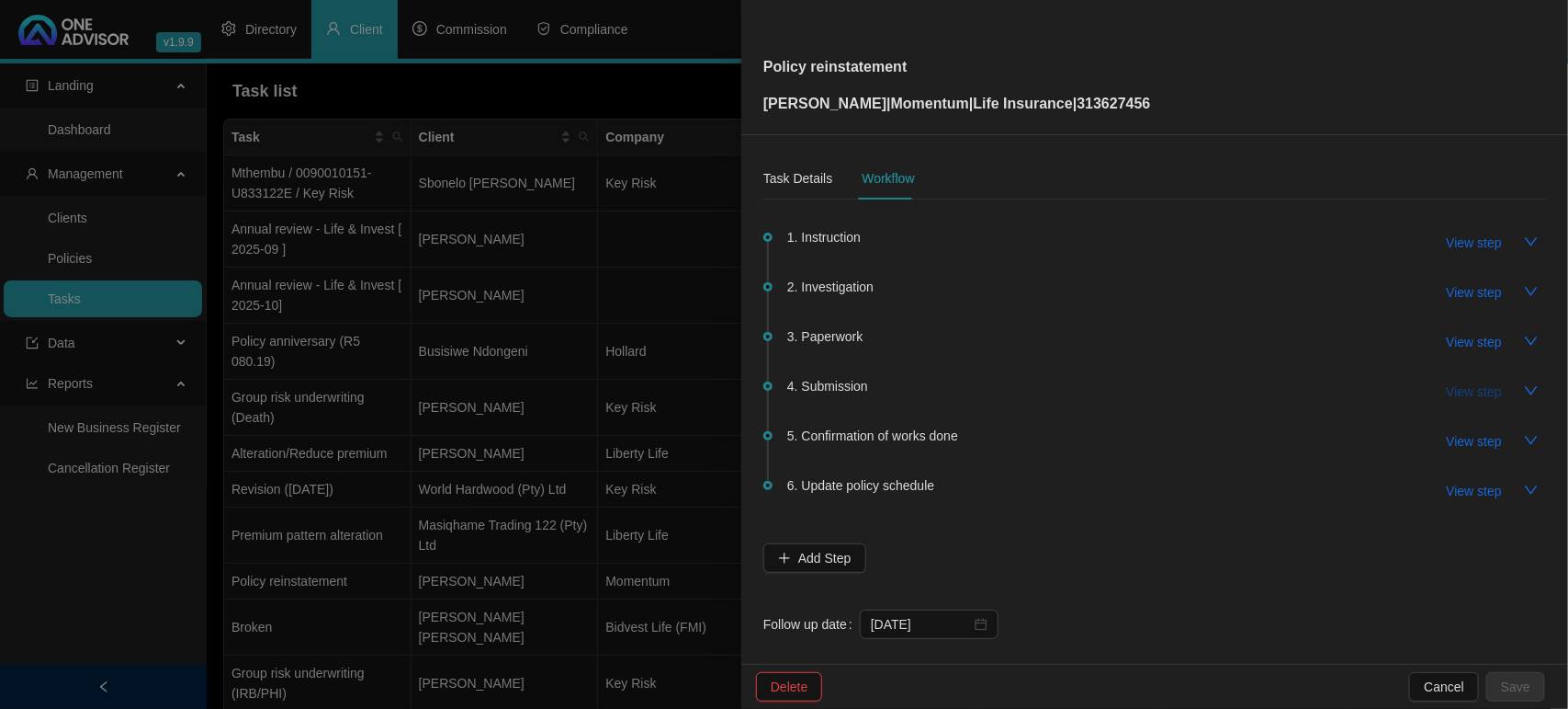
click at [1456, 388] on span "View step" at bounding box center [1474, 392] width 55 height 20
type input "Submission"
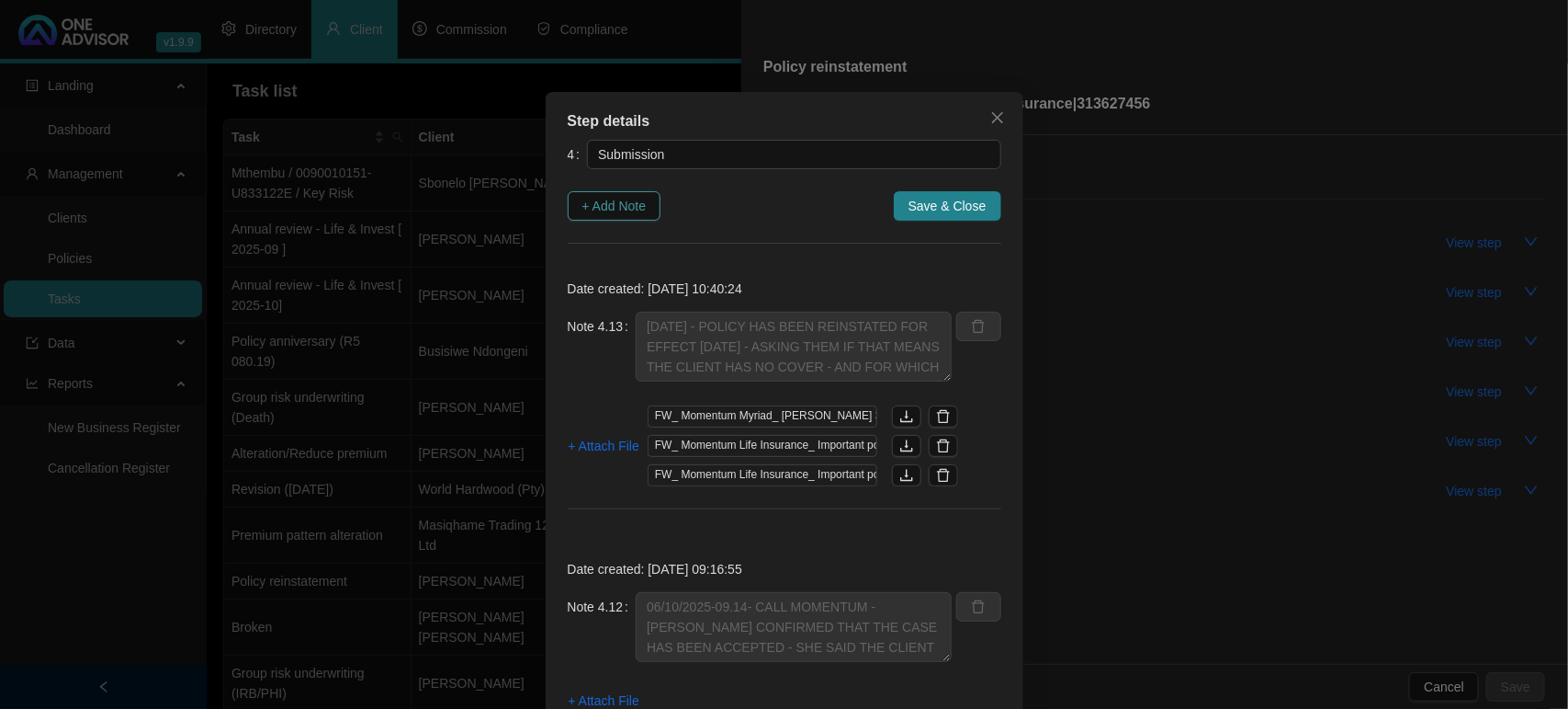
click at [642, 208] on button "+ Add Note" at bounding box center [615, 206] width 94 height 29
type textarea "06/10/2025 - POLICY HAS BEEN REINSTATED FOR EFFECT 01.11.2025 - ASKING THEM IF …"
type textarea "06/10/2025-09.14- CALL MOMENTUM - ADELE CONFIRMED THAT THE CASE HAS BEEN ACCEPT…"
type textarea "02/10/2025 -MOMENTUM UW HAVE ACCEPTED AND ALLOCATED PAYMENT"
type textarea "01/10/2025 - 13.11 CALLED MOMENTUM - SPOKE TO LAVERN SHE SAID THE INSOLVENCY QU…"
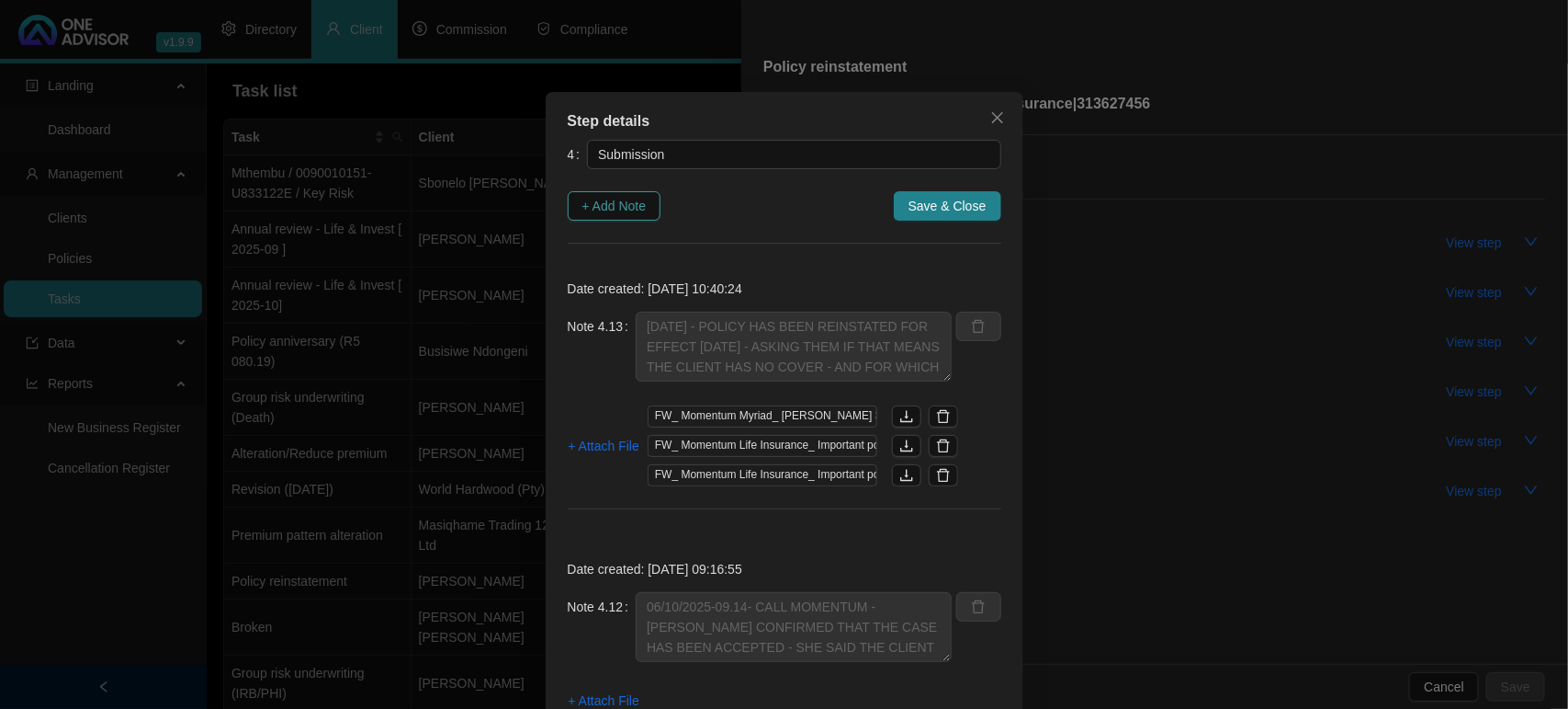
type textarea "29/09/2025 -CLIENT MADE PAYMENT / I FORWARDED PROOF OF PAYMENT AND AGAIN THE IN…"
type textarea "29/09/2025 - CLIENT CALLED FOR BANK DETAILS / I EMAILED THEM TO HIM"
type textarea "29/09/2025- CLIENT SUBMITTED INSOLVENCY QUESTIONNAIRE DIRECTLY TO MOMENTUM / AN…"
type textarea "26/09/2025 CLIENT FORWARDED THE INSOLVENCY QUESTIONNAIRE TO RELEVANT PERSON TO …"
type textarea "25/09/2025 MOMENTUM EMAILED CLIENT AND I ON OUTSTANDING REQUIREMENTS"
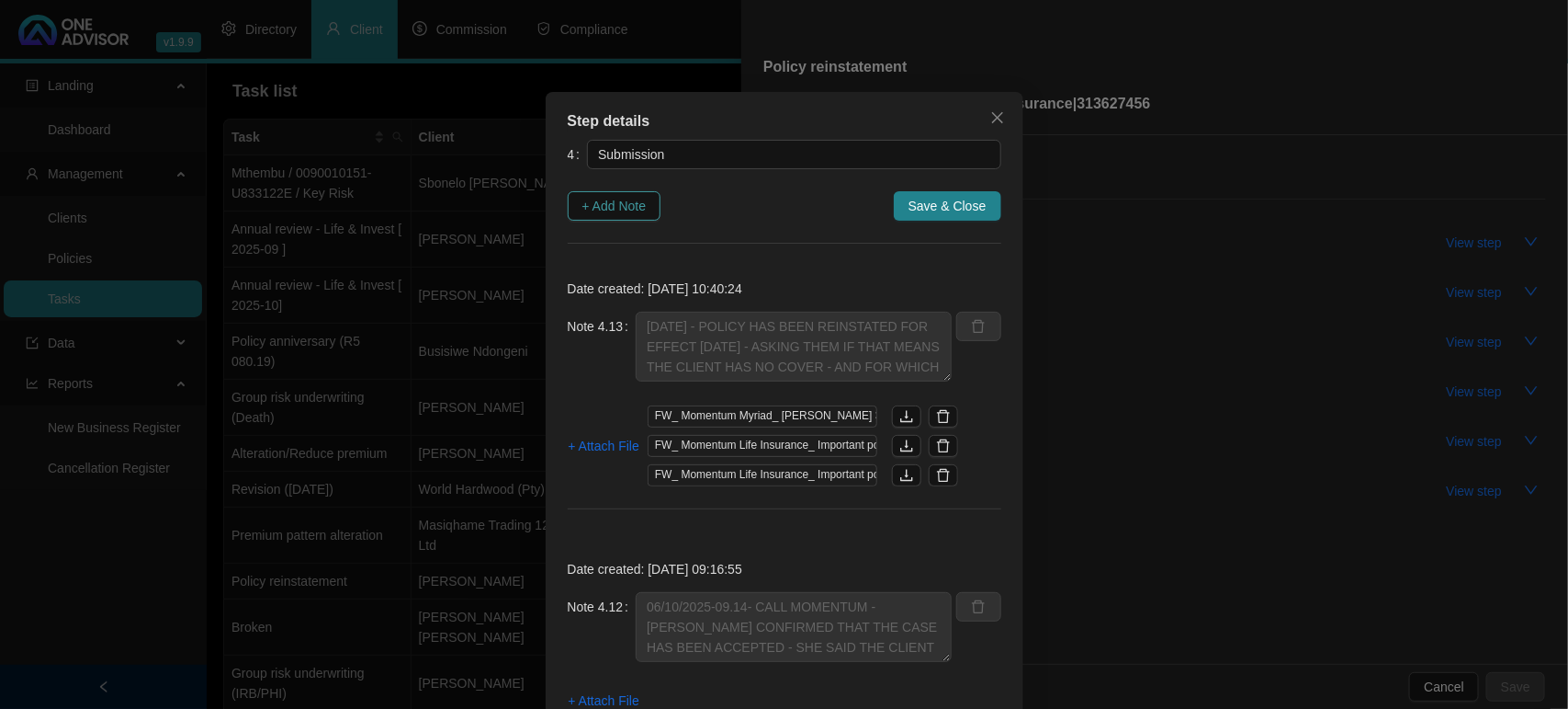
type textarea "22/09/2025 - EMAILED THE CLIENT THE INSOLVENCY QUESITONNAIRE FOR COMPLETION"
type textarea "22/09/2025 - RECEIVED NOTIFICATION THAT THEY REQUIRE AN INSOLVENCY QUESTIONNAIR…"
type textarea "18/09/2025 MYRIAD CONFIRMED RECIEPT AND THEY HAVE SENT TO UW DEPARTMENT AND THE…"
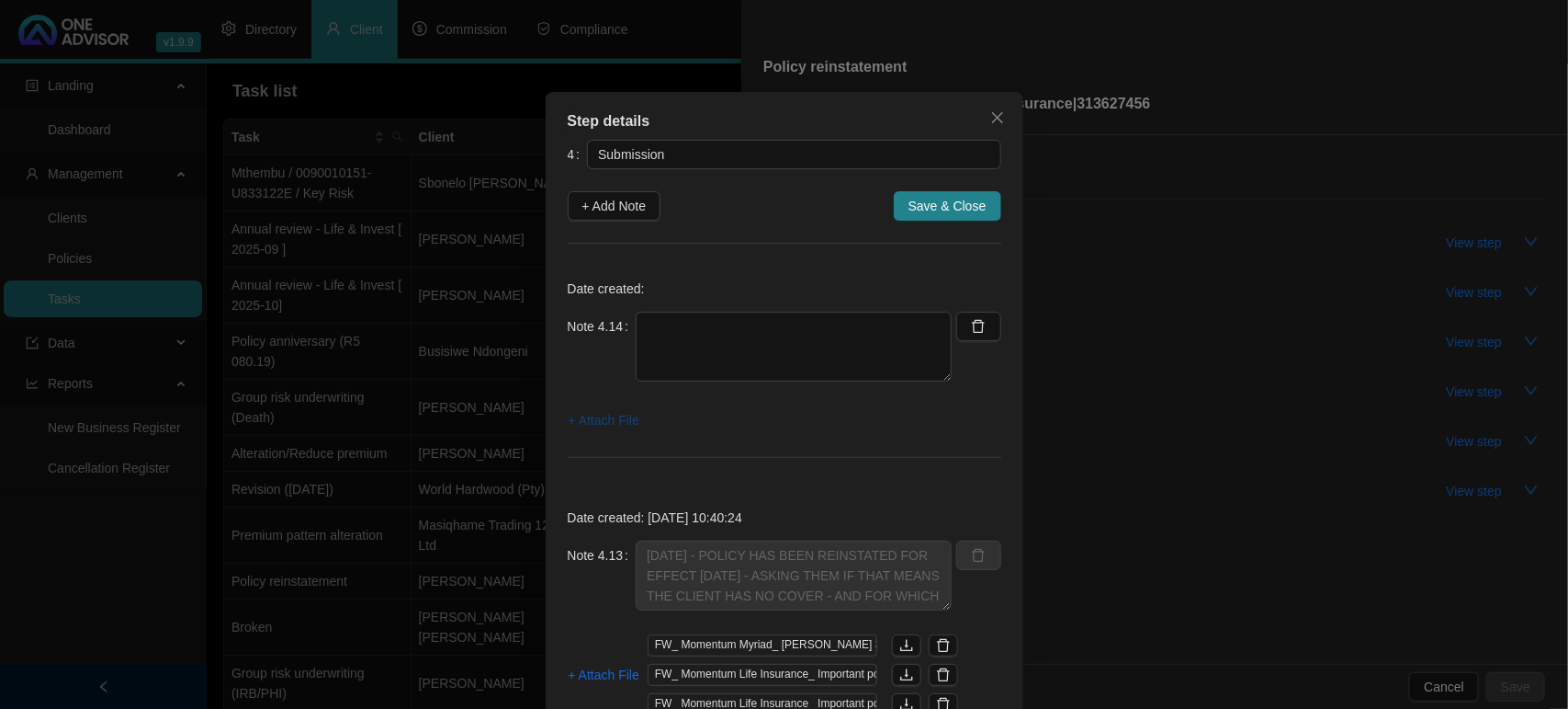
click at [617, 418] on span "+ Attach File" at bounding box center [604, 420] width 71 height 20
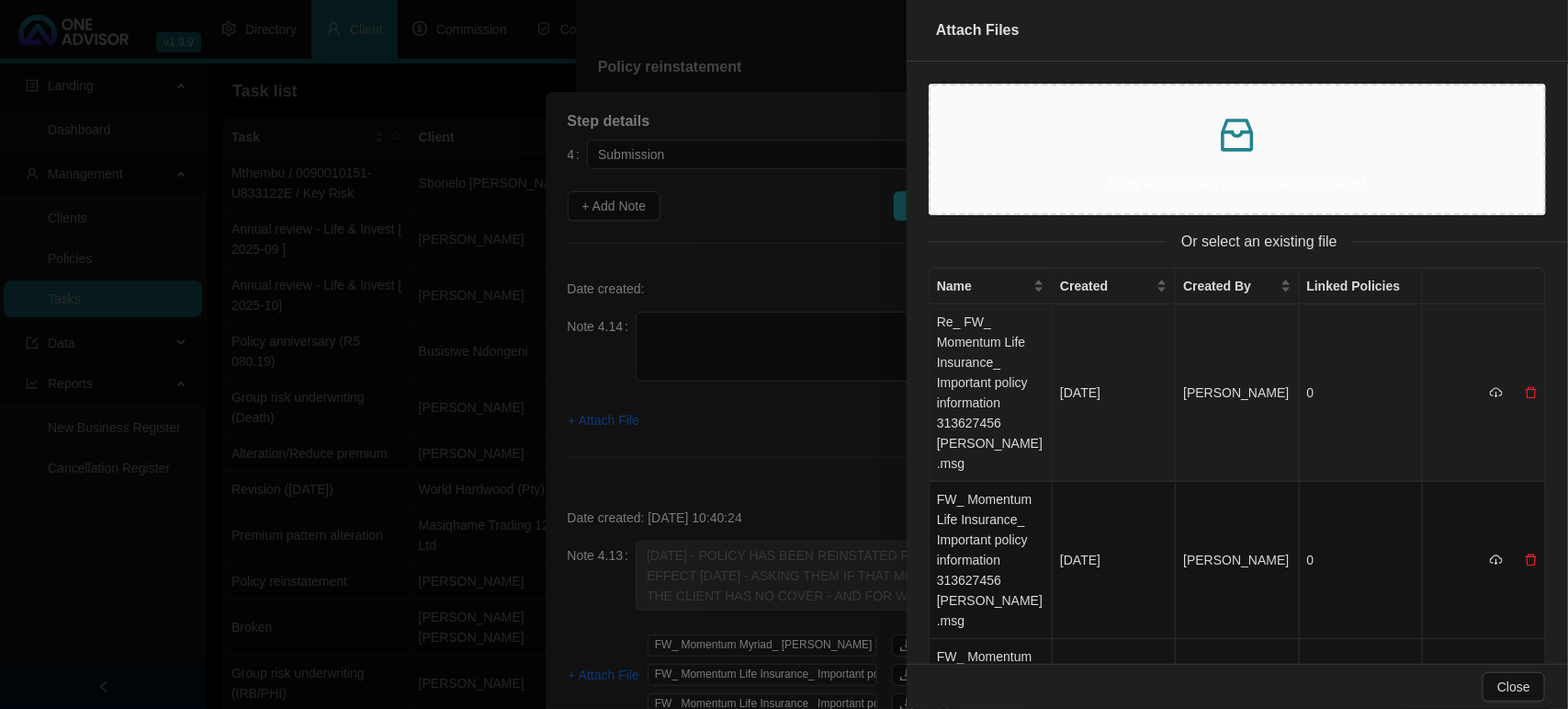
click at [992, 419] on td "Re_ FW_ Momentum Life Insurance_ Important policy information 313627456 EUGENE …" at bounding box center [991, 393] width 123 height 177
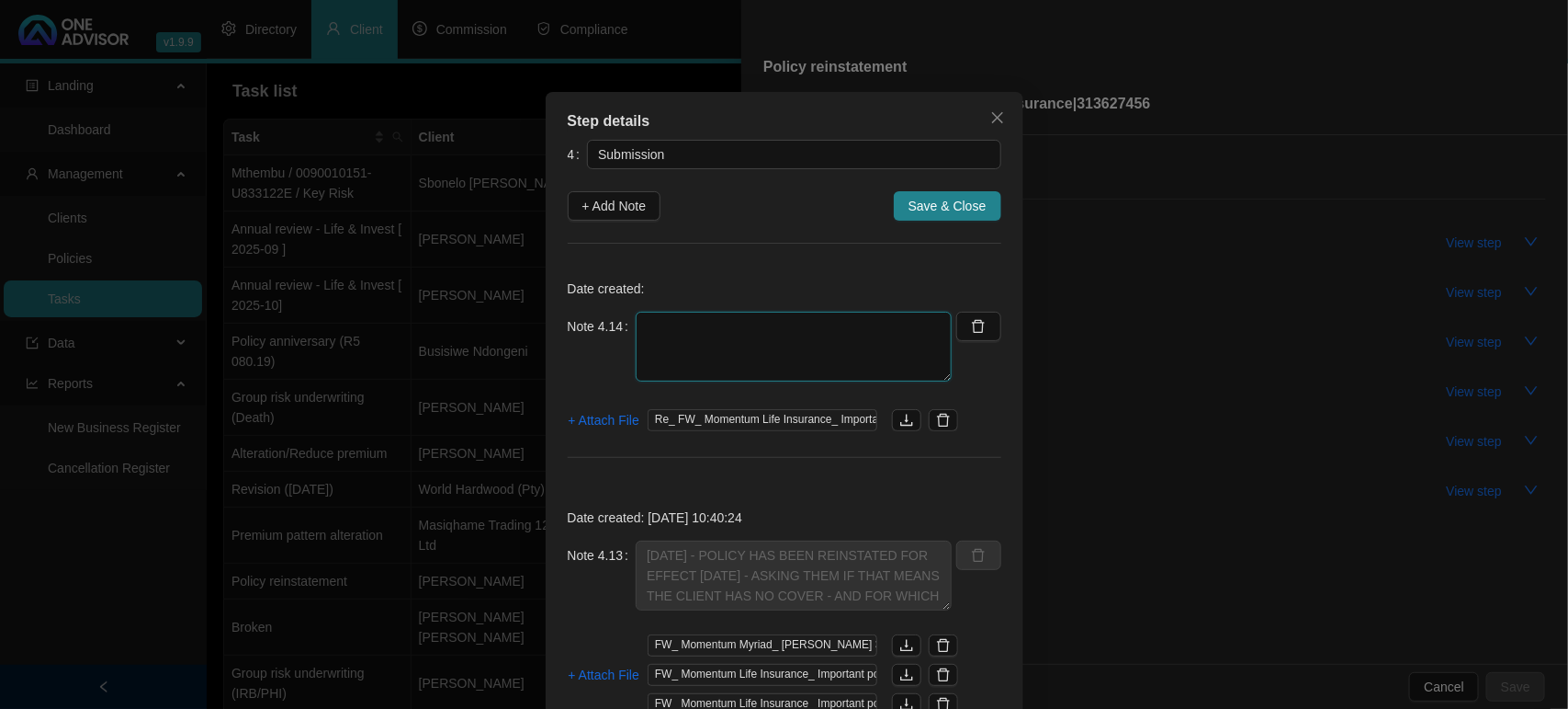
click at [685, 332] on textarea at bounding box center [794, 347] width 316 height 70
paste textarea "We confirm receipt of your query. The policy is in force, meaning that the clie…"
click at [662, 349] on textarea "We confirm receipt of your query. The policy is in force, meaning that the clie…" at bounding box center [794, 347] width 316 height 70
click at [651, 340] on textarea "We confirm receipt of your query. The policy is in force, meaning that the clie…" at bounding box center [794, 347] width 316 height 70
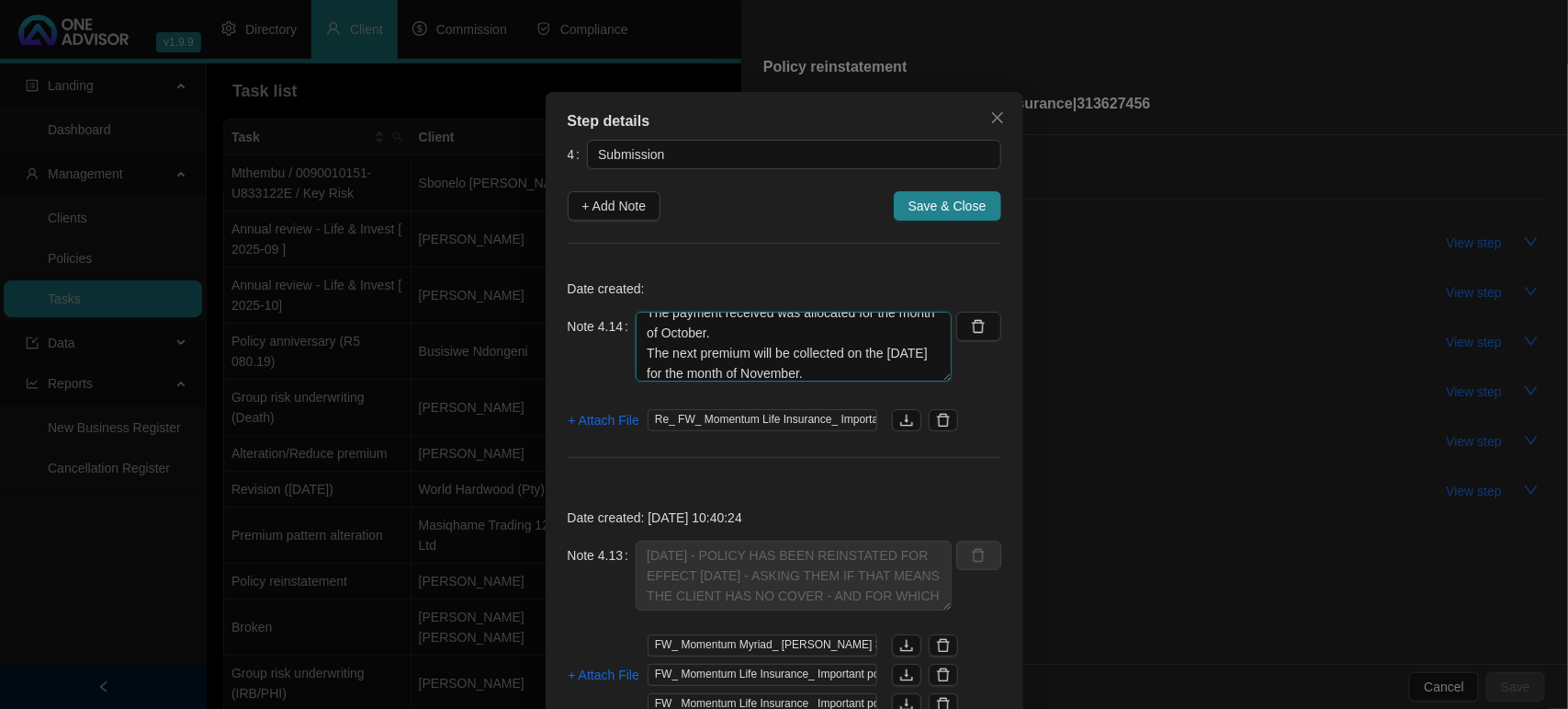
scroll to position [0, 0]
click at [687, 366] on textarea "We confirm receipt of your query. The policy is in force, meaning that the clie…" at bounding box center [794, 347] width 316 height 70
click at [641, 324] on textarea "We confirm receipt of your query. The policy is in force, meaning that the clie…" at bounding box center [794, 347] width 316 height 70
drag, startPoint x: 941, startPoint y: 373, endPoint x: 925, endPoint y: 495, distance: 123.0
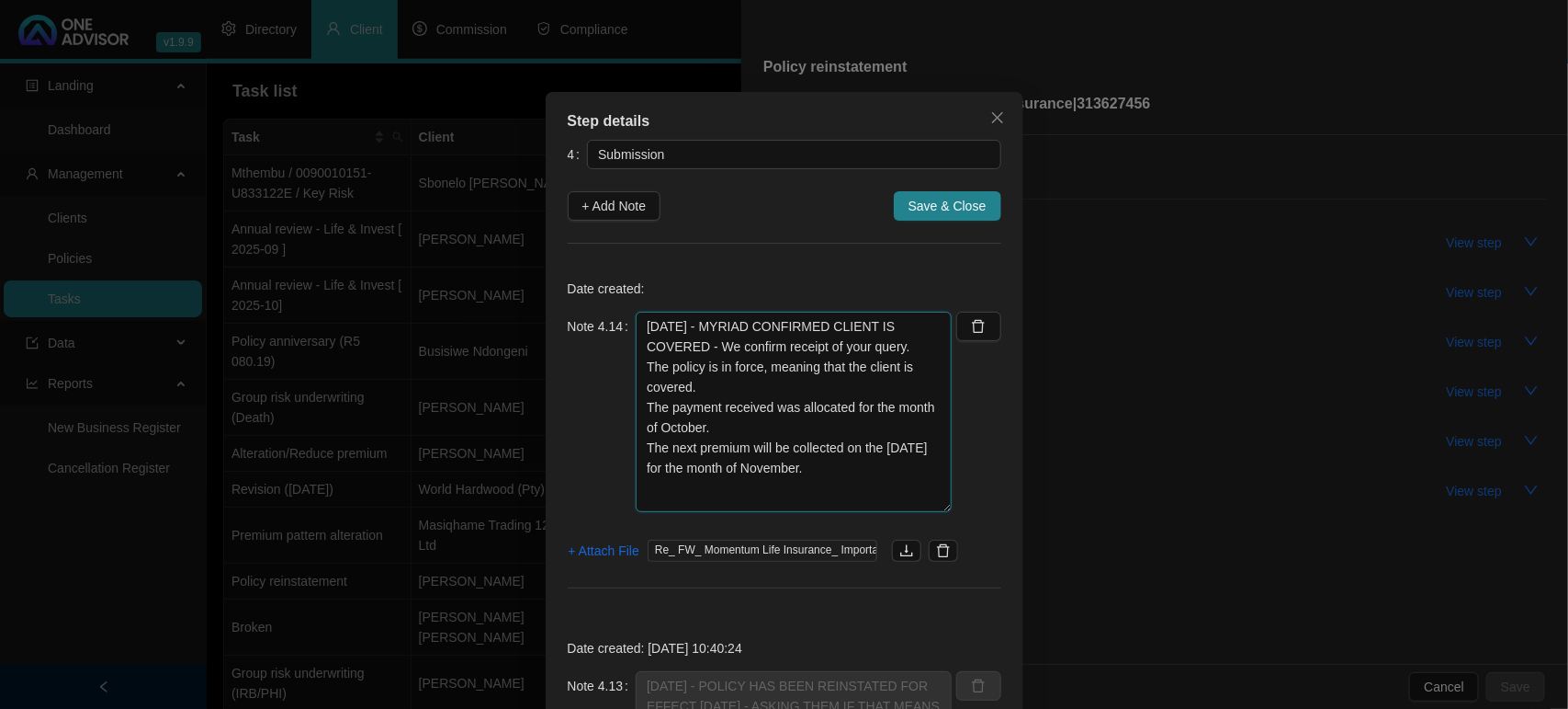
scroll to position [0, 0]
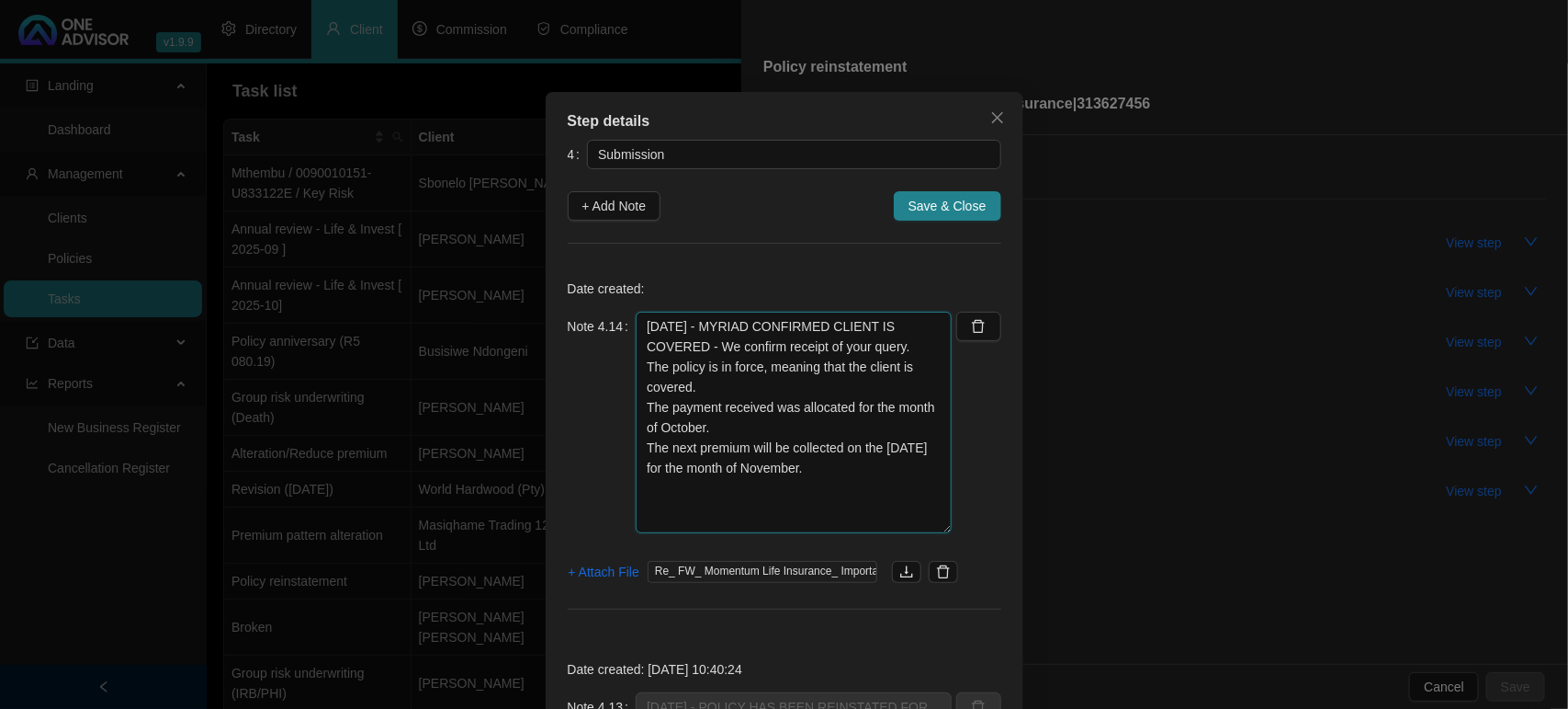
drag, startPoint x: 927, startPoint y: 379, endPoint x: 932, endPoint y: 531, distance: 152.1
click at [932, 531] on textarea "07/10/2025 - MYRIAD CONFIRMED CLIENT IS COVERED - We confirm receipt of your qu…" at bounding box center [794, 422] width 316 height 222
click at [835, 508] on textarea "07/10/2025 - MYRIAD CONFIRMED CLIENT IS COVERED - We confirm receipt of your qu…" at bounding box center [794, 422] width 316 height 222
type textarea "07/10/2025 - MYRIAD CONFIRMED CLIENT IS COVERED - We confirm receipt of your qu…"
click at [912, 200] on span "Save & Close" at bounding box center [947, 206] width 78 height 20
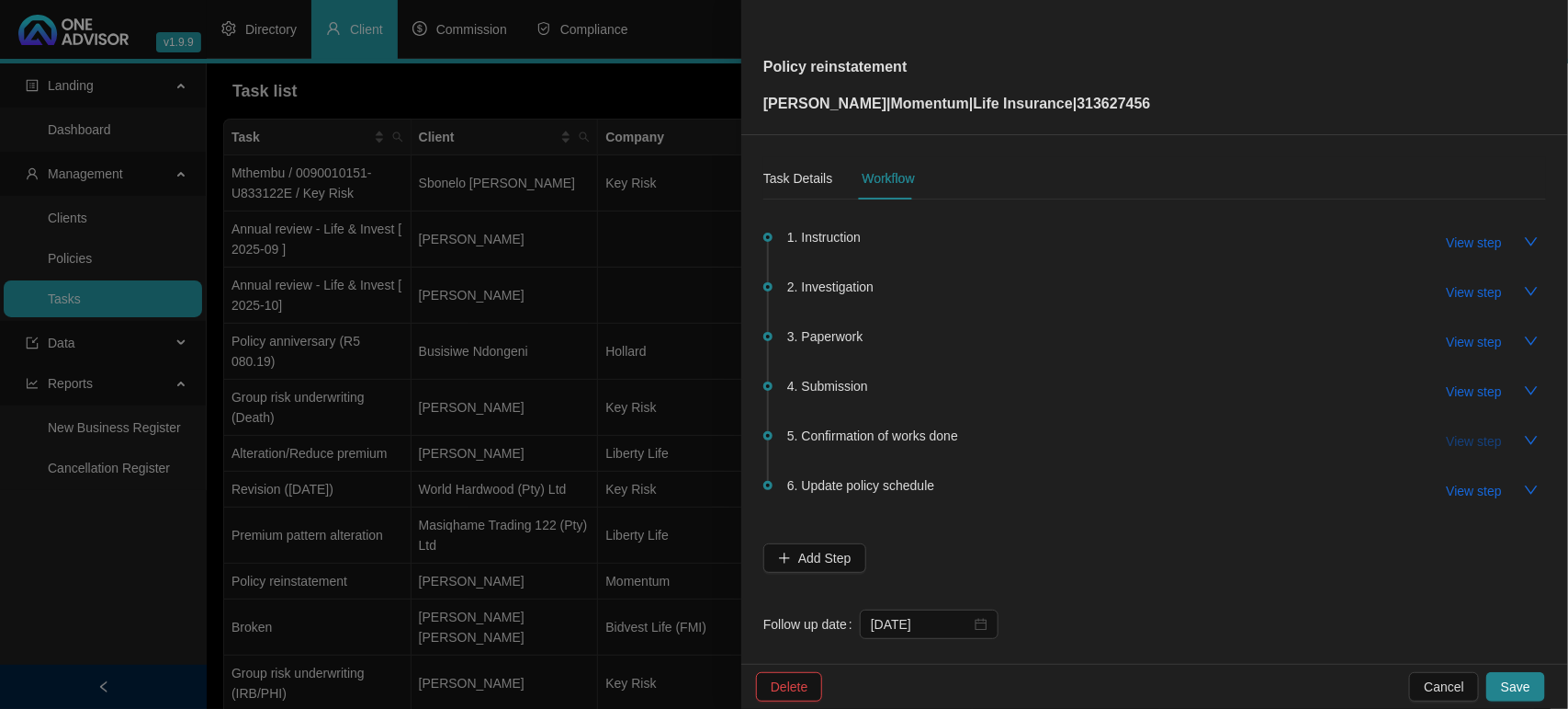
click at [1475, 438] on span "View step" at bounding box center [1474, 441] width 55 height 20
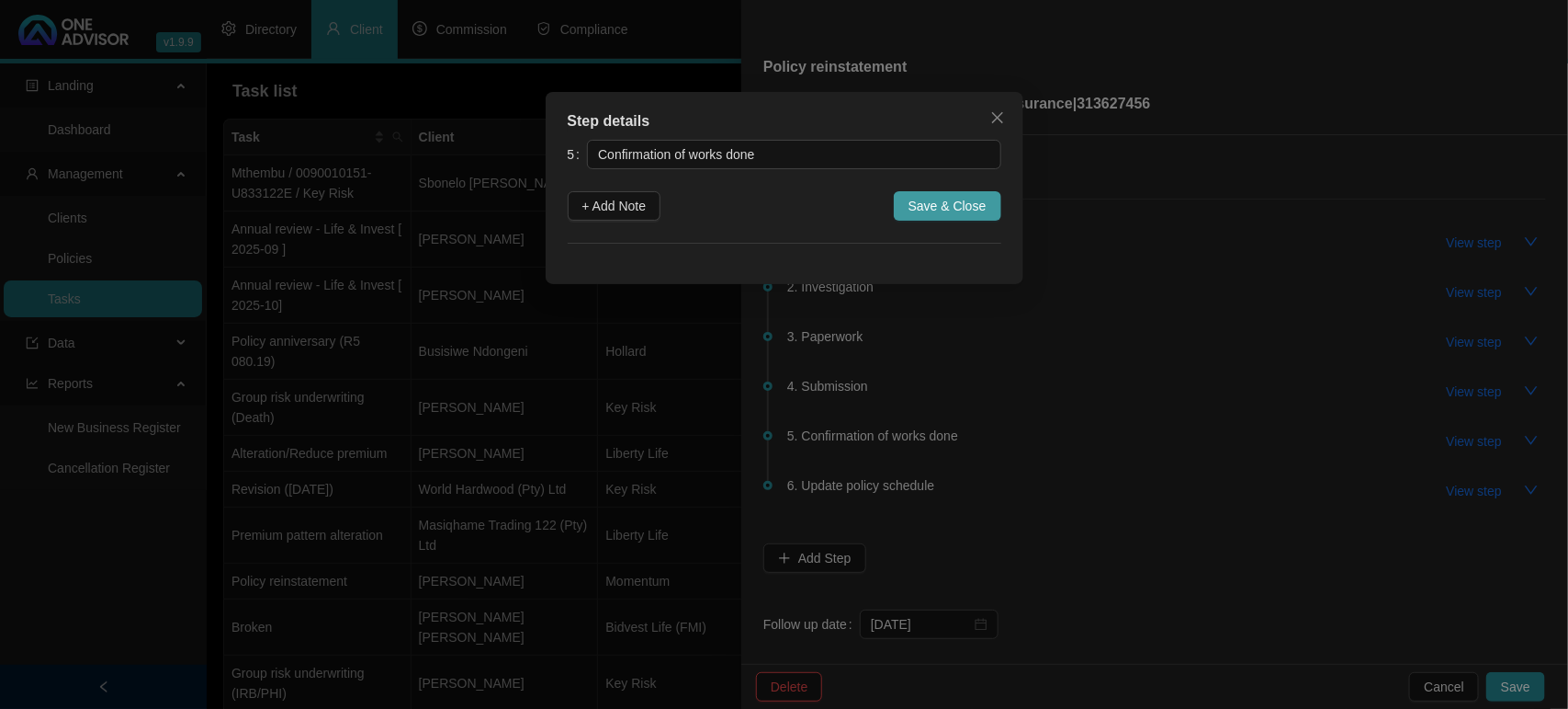
click at [921, 208] on span "Save & Close" at bounding box center [947, 206] width 78 height 20
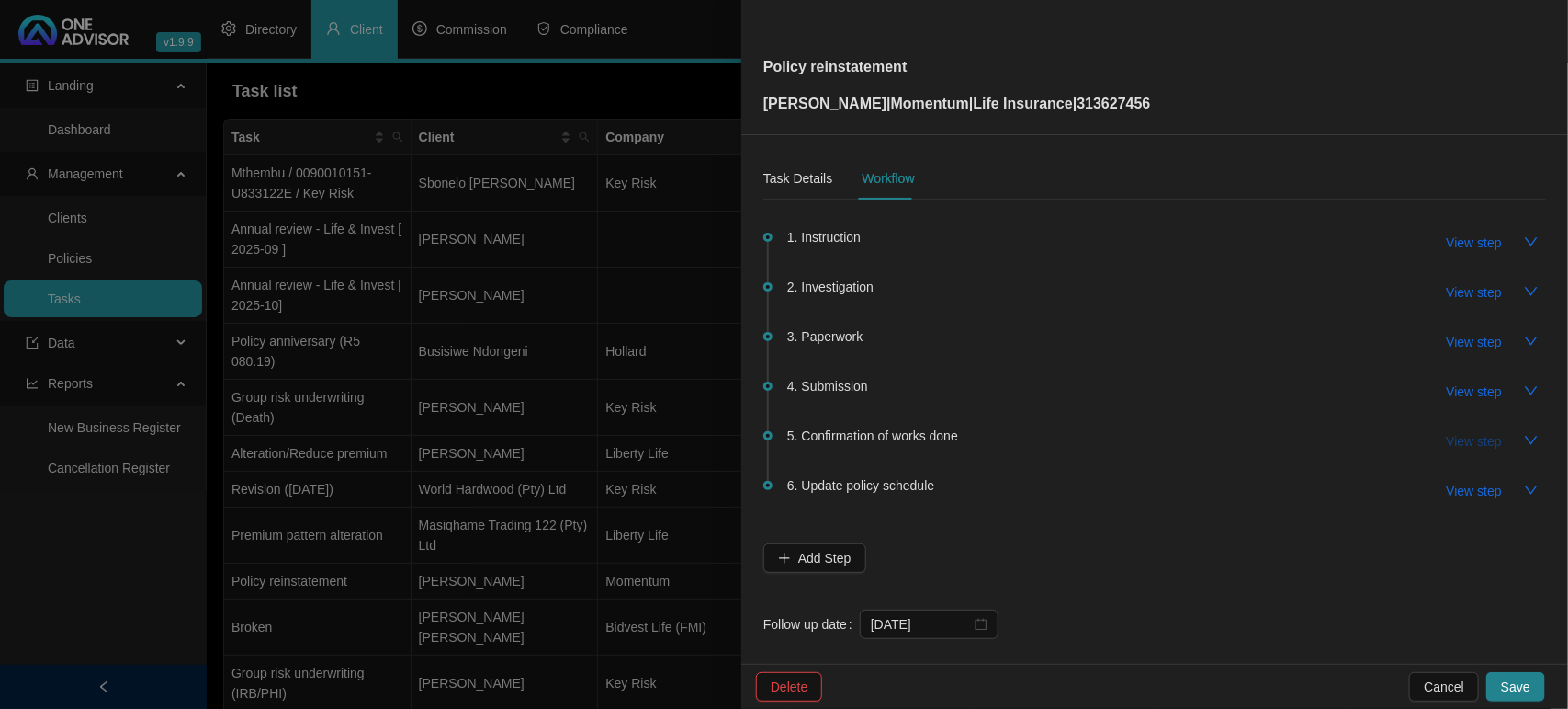
click at [1449, 442] on span "View step" at bounding box center [1474, 441] width 55 height 20
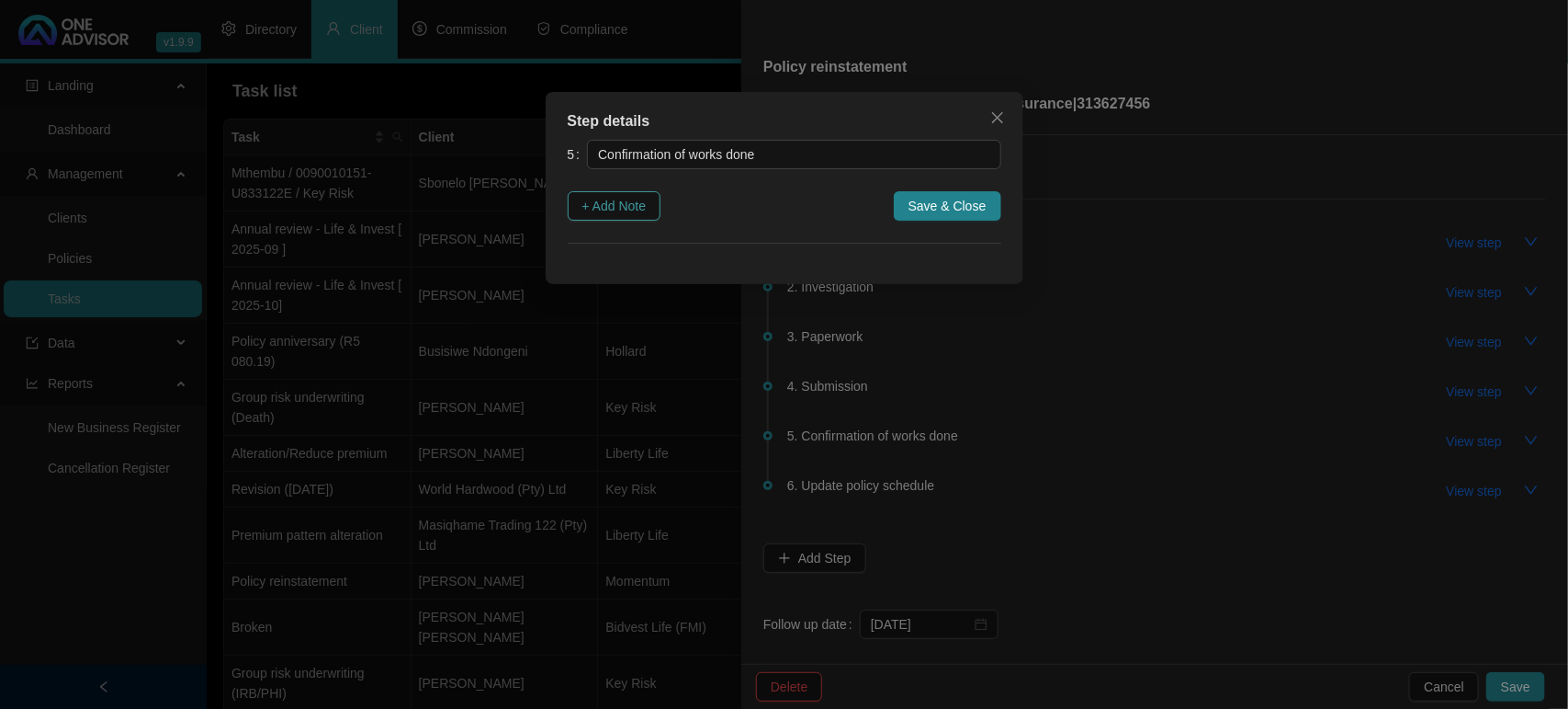
click at [622, 202] on span "+ Add Note" at bounding box center [615, 206] width 64 height 20
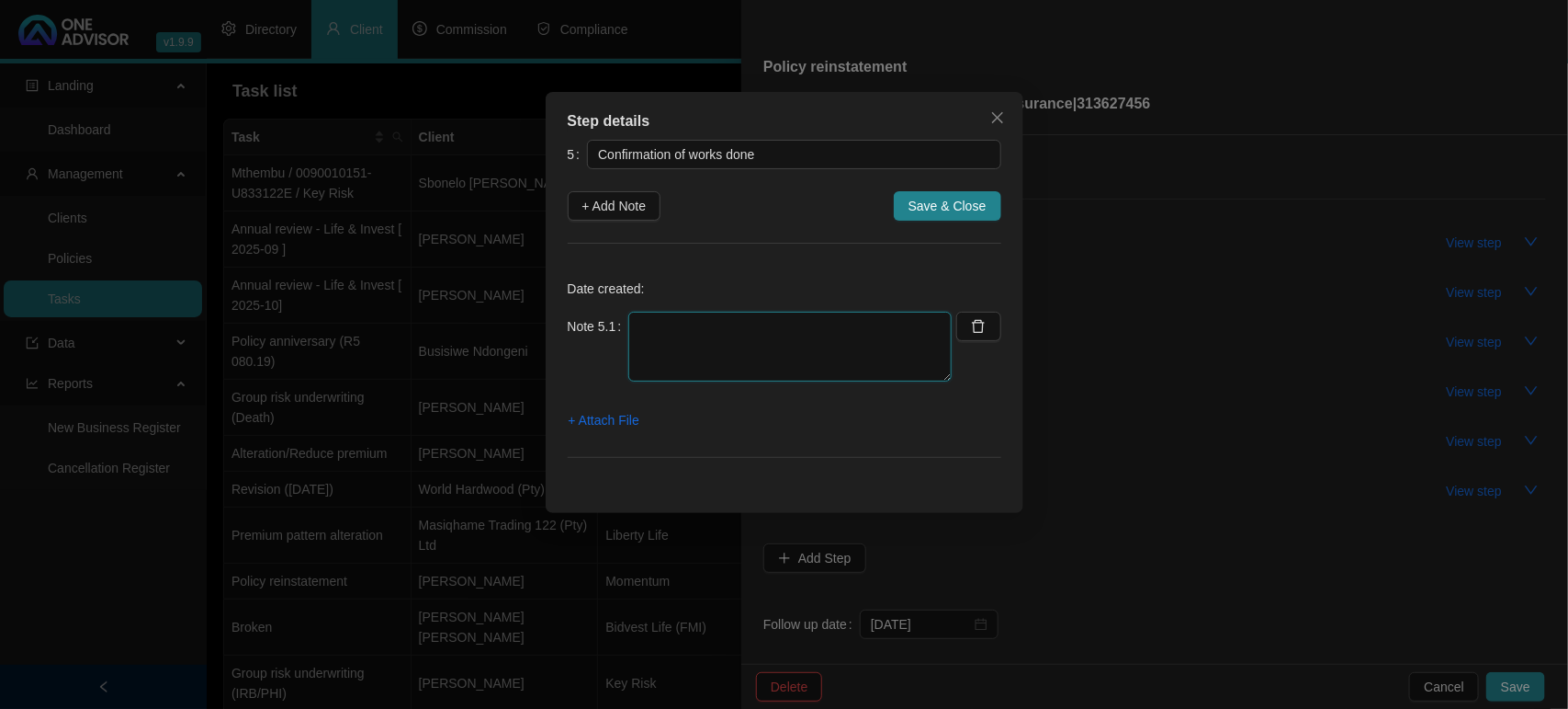
click at [844, 332] on textarea at bounding box center [790, 347] width 324 height 70
type textarea "07/10/2025 - EMAILED CONFIRMATION POLICY REINSTATED"
click at [612, 418] on span "+ Attach File" at bounding box center [604, 420] width 71 height 20
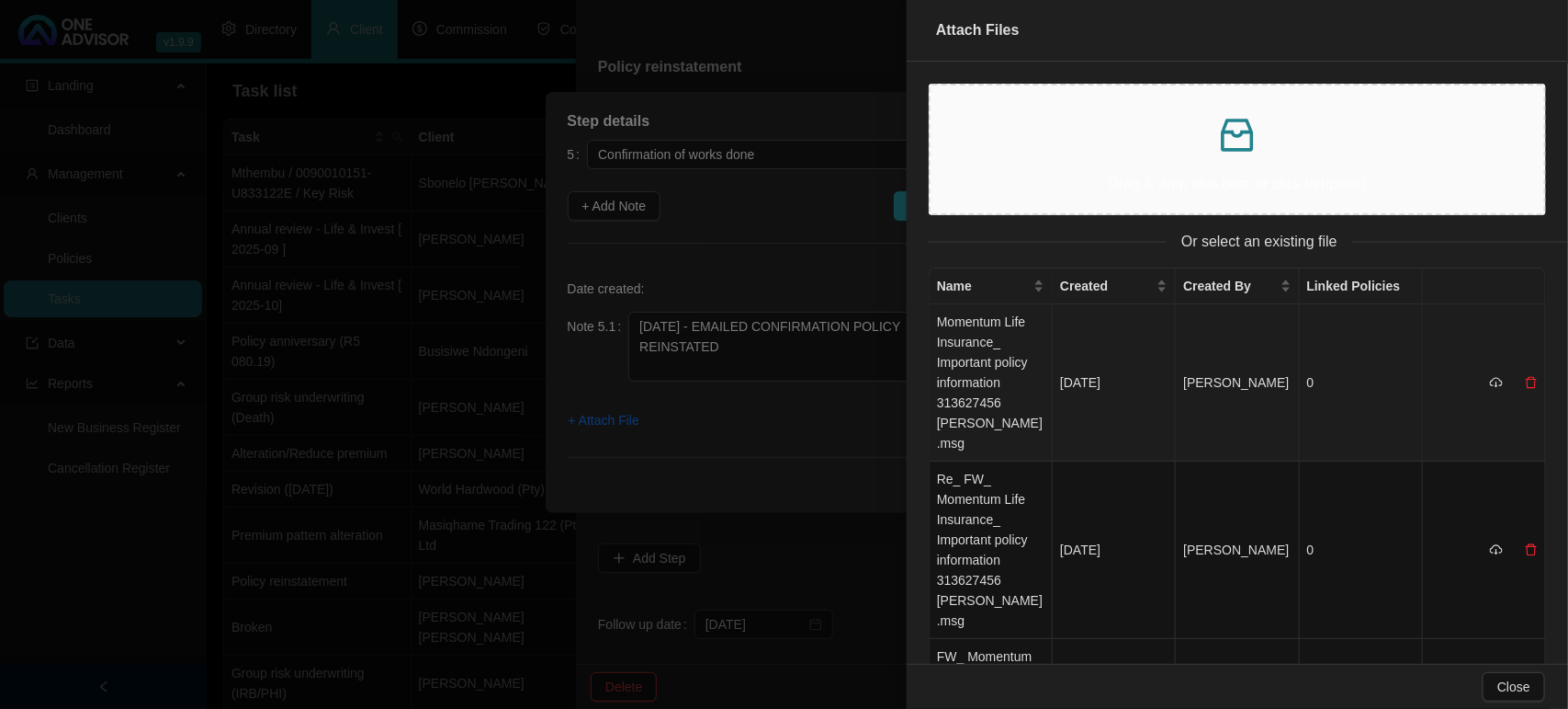
click at [988, 395] on td "Momentum Life Insurance_ Important policy information 313627456 EUGENE YEGAMBAR…" at bounding box center [991, 383] width 123 height 157
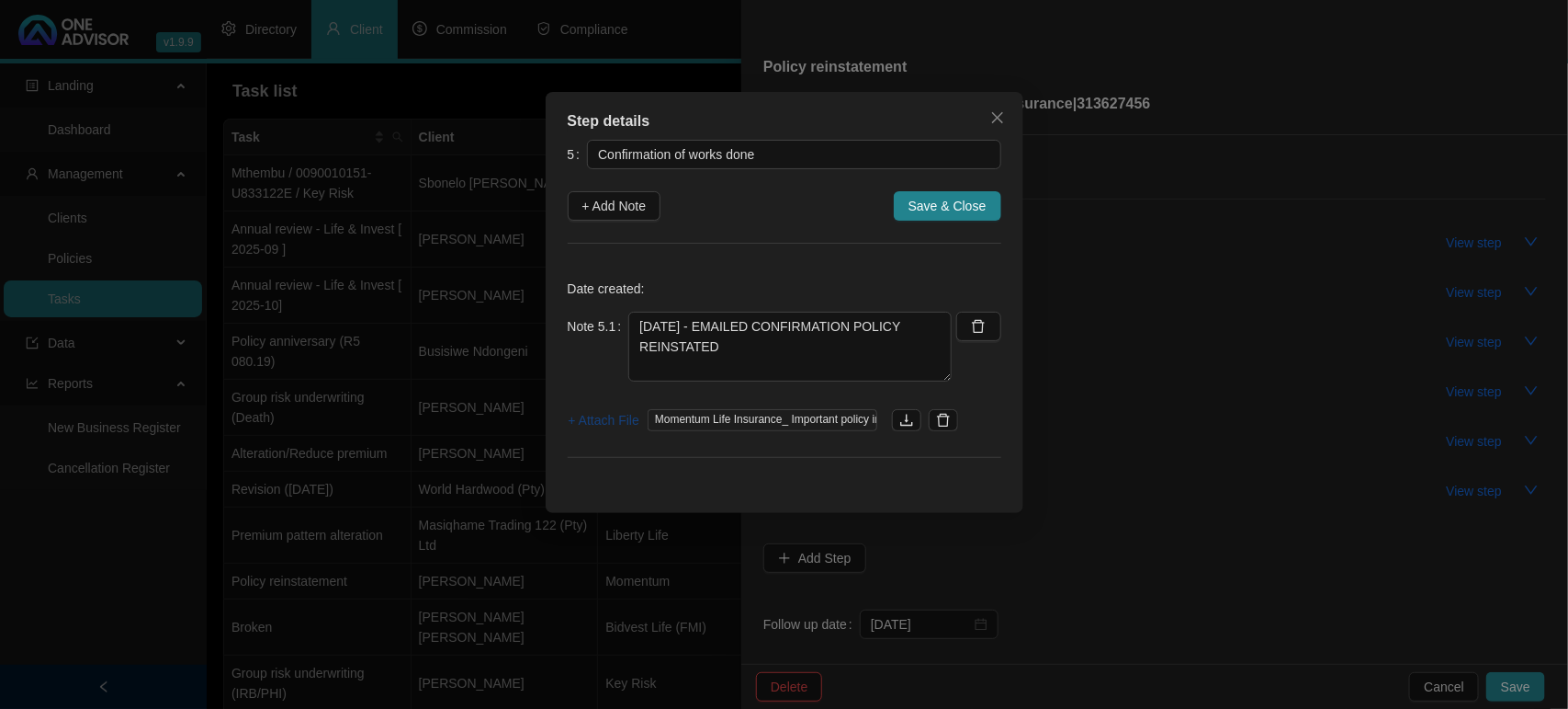
click at [593, 426] on span "+ Attach File" at bounding box center [604, 420] width 71 height 20
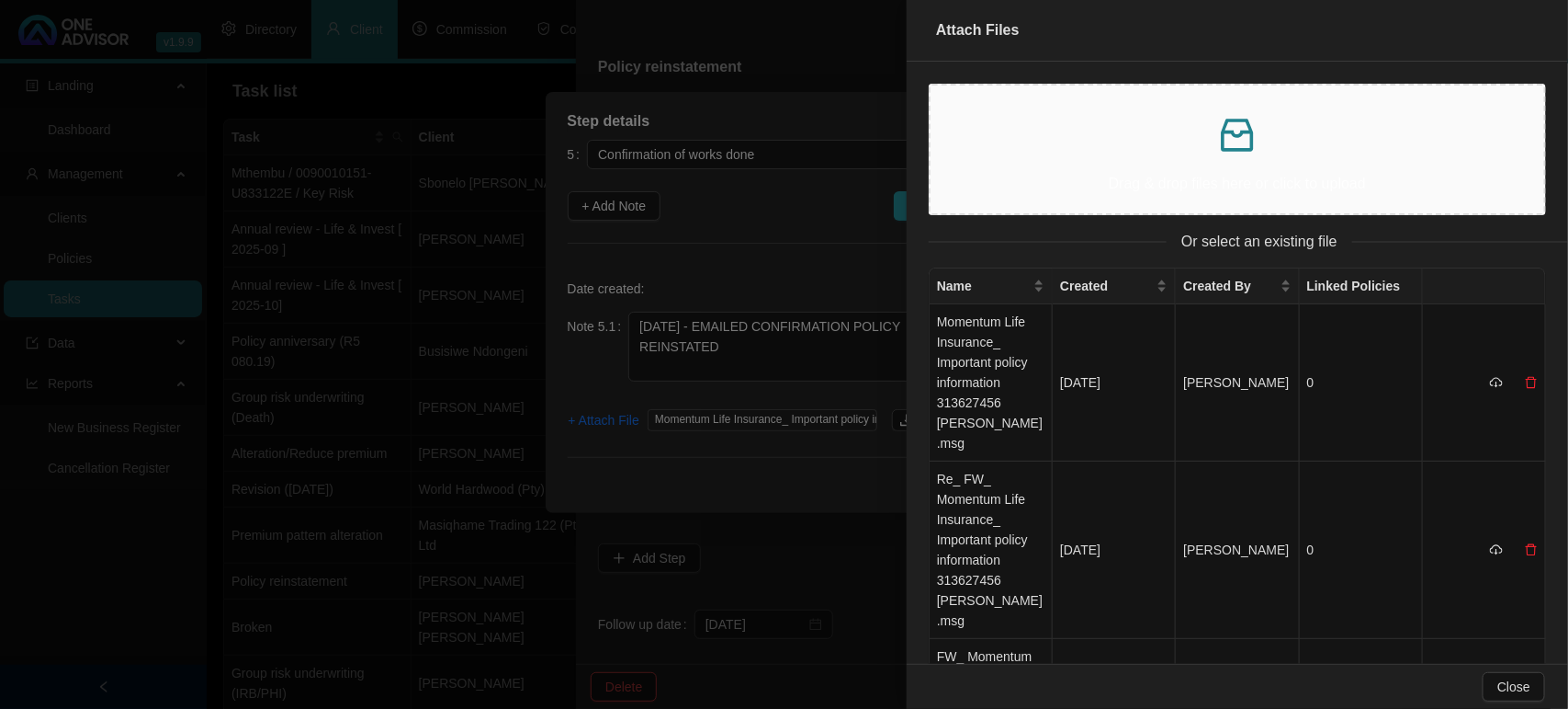
click at [1010, 163] on div "Drag & drop files here or click to upload" at bounding box center [1237, 149] width 585 height 98
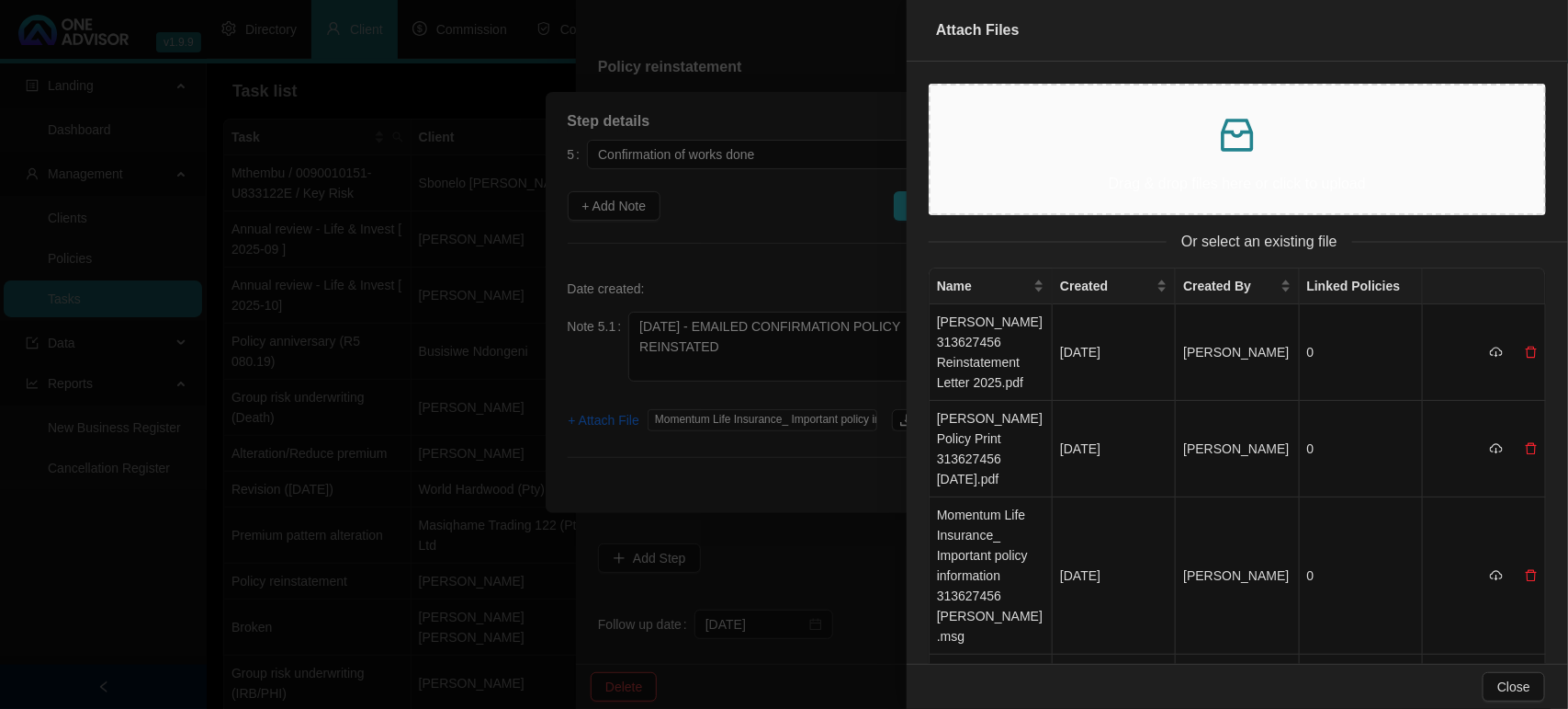
click at [609, 419] on div at bounding box center [784, 354] width 1568 height 709
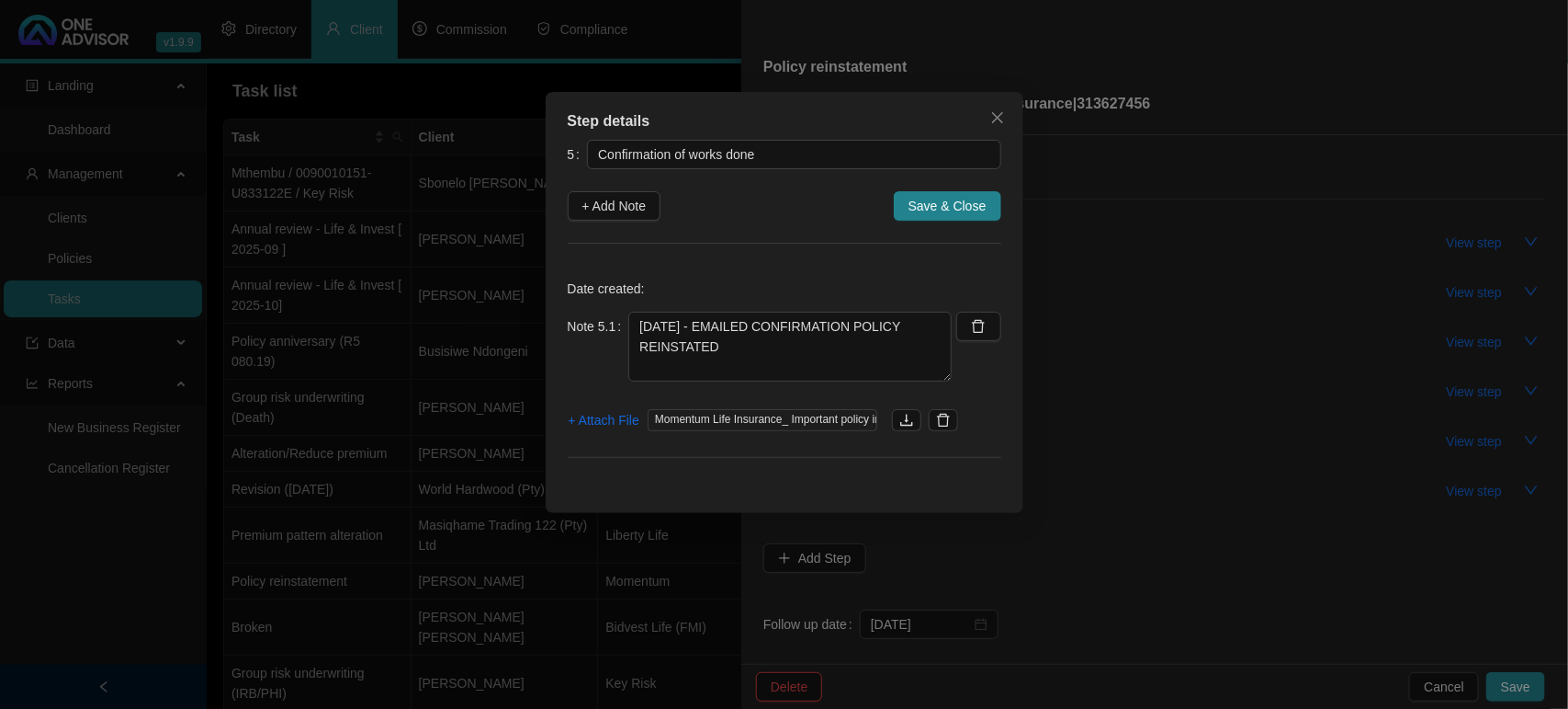
click at [609, 419] on span "+ Attach File" at bounding box center [604, 420] width 71 height 20
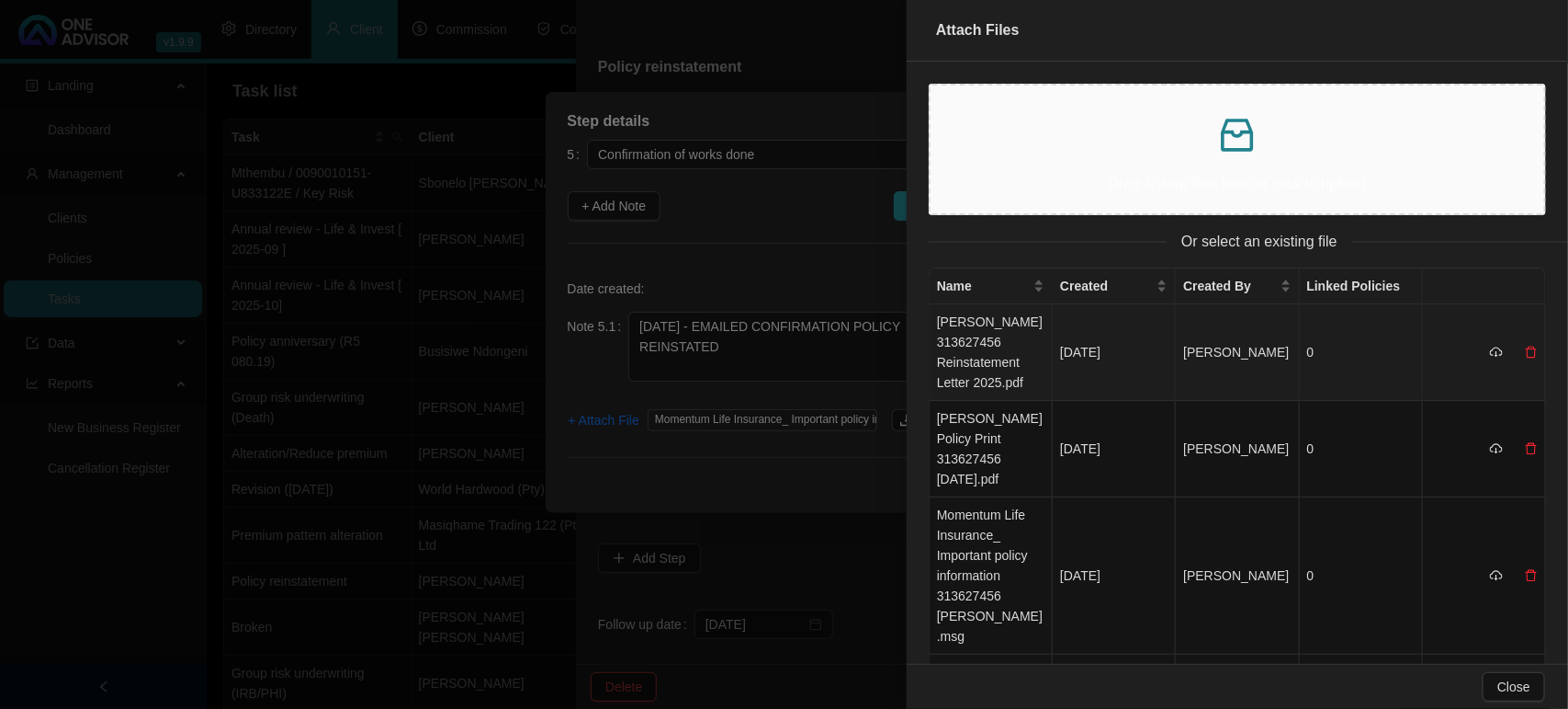
click at [996, 372] on td "YEGAMBARAM EUGENE 313627456 Reinstatement Letter 2025.pdf" at bounding box center [991, 352] width 123 height 97
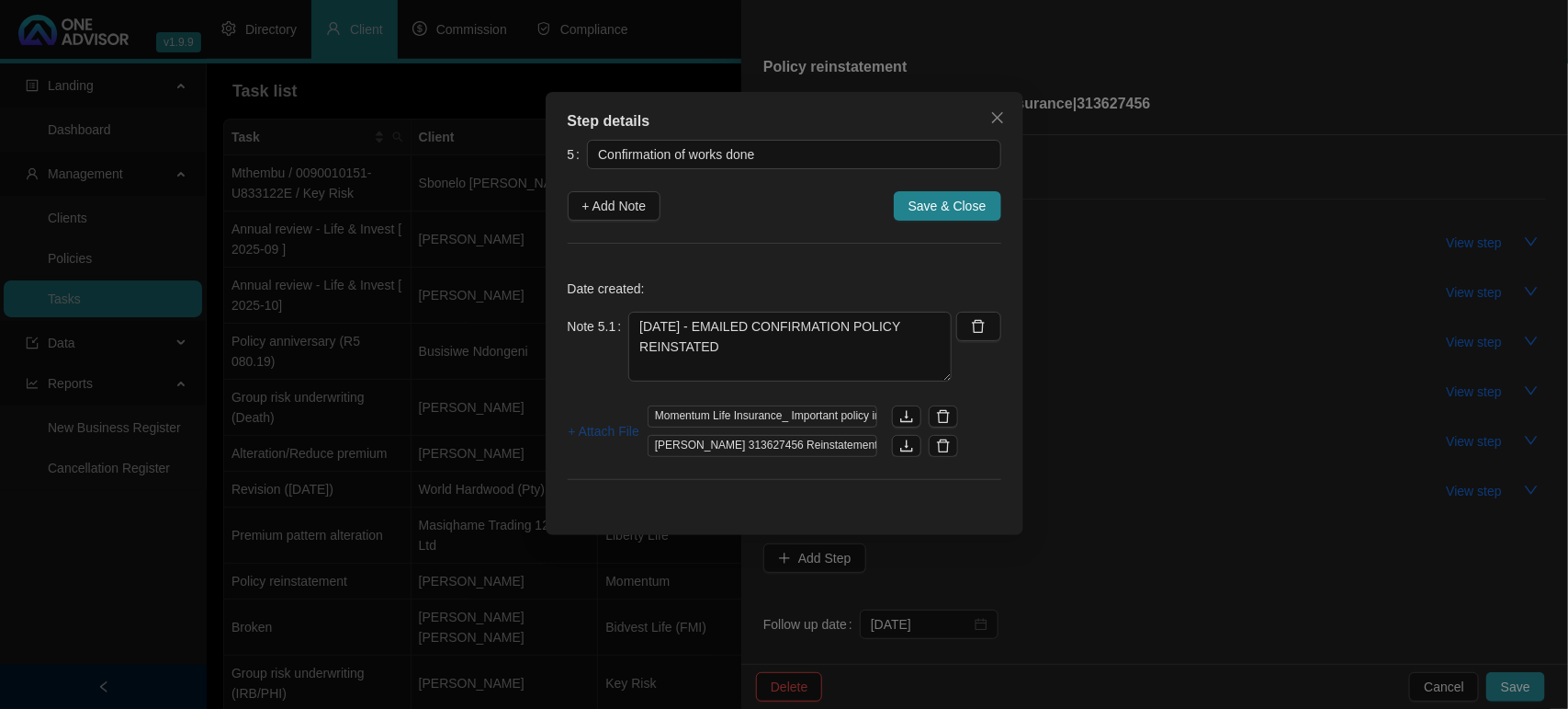
click at [603, 430] on span "+ Attach File" at bounding box center [604, 431] width 71 height 20
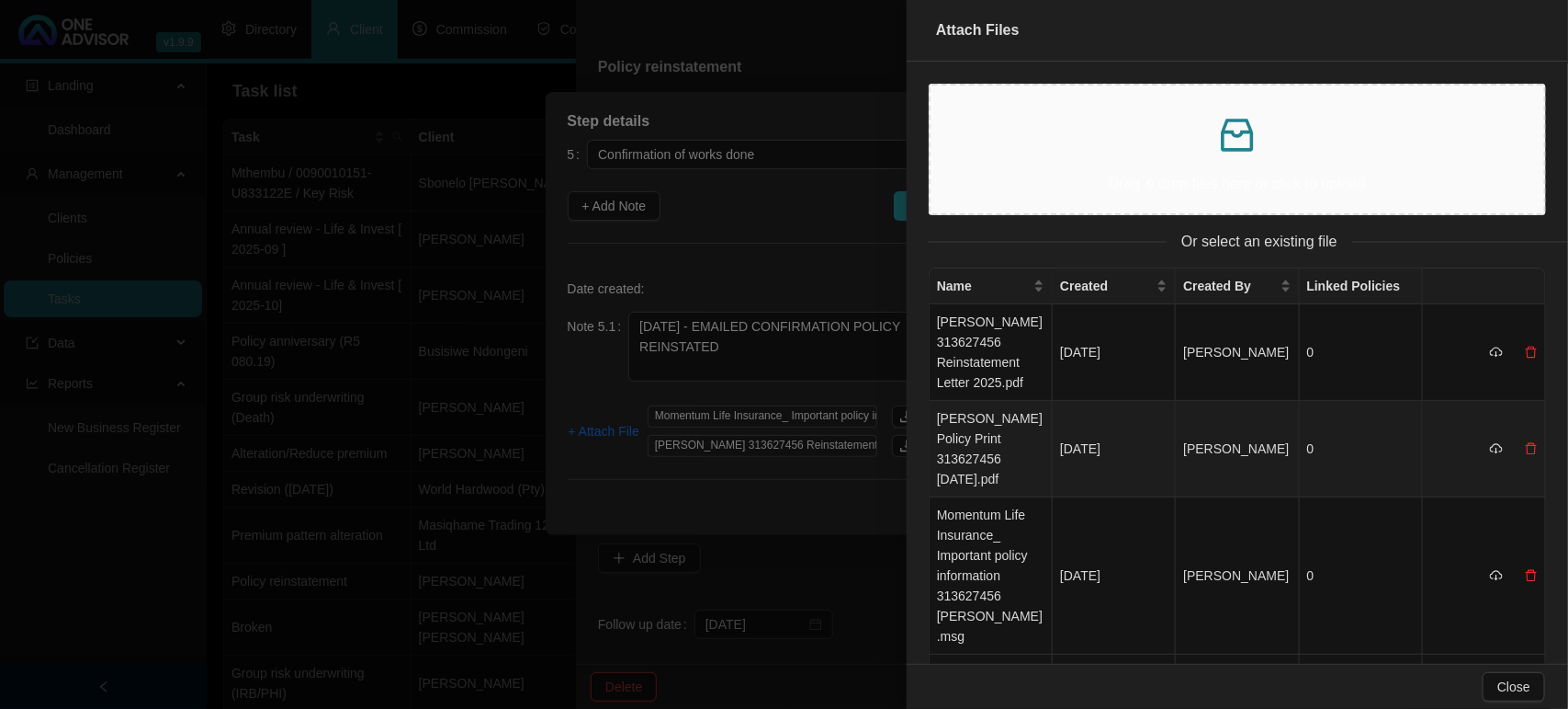
click at [983, 469] on td "YEGAMBARAM EUGENE Policy Print 313627456 07.10.2025.pdf" at bounding box center [991, 449] width 123 height 97
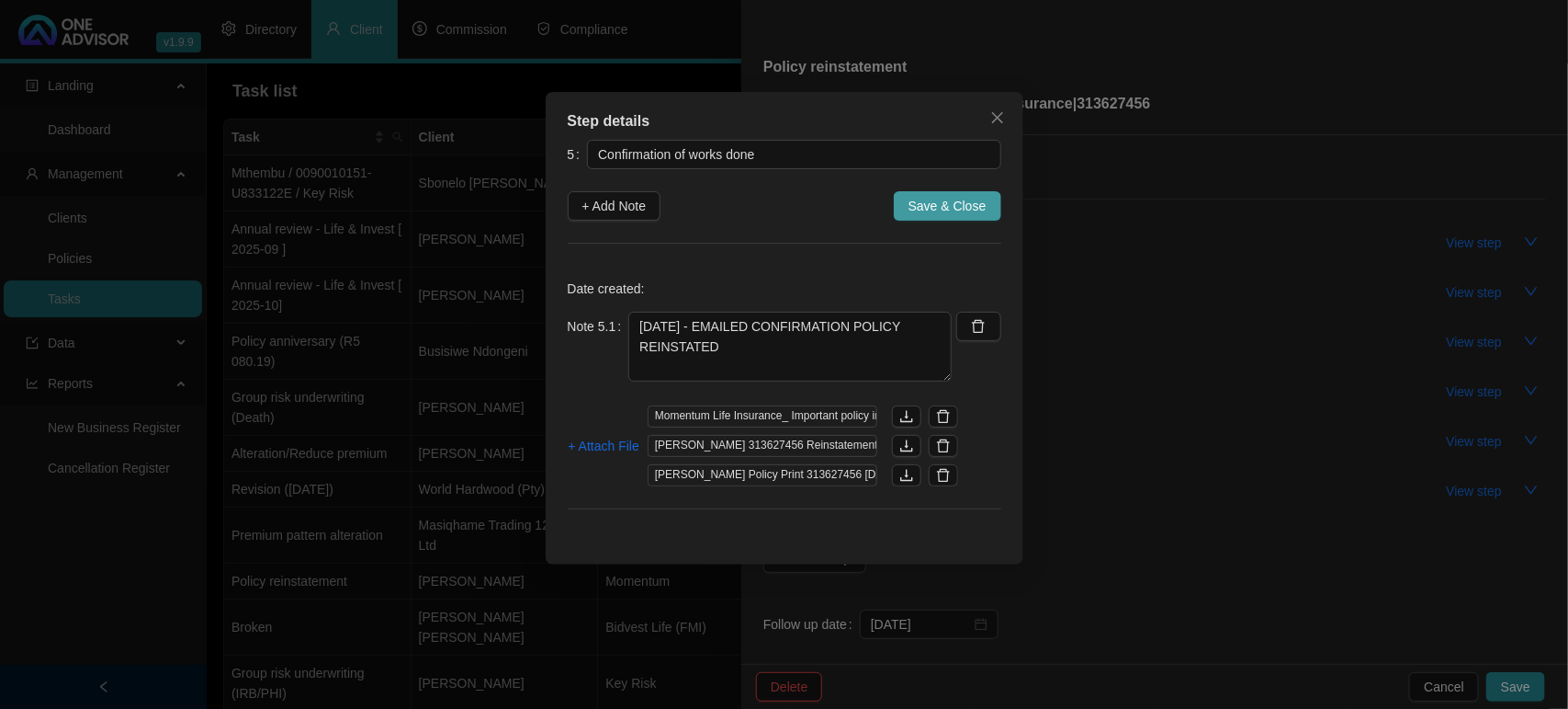
click at [961, 209] on span "Save & Close" at bounding box center [947, 206] width 78 height 20
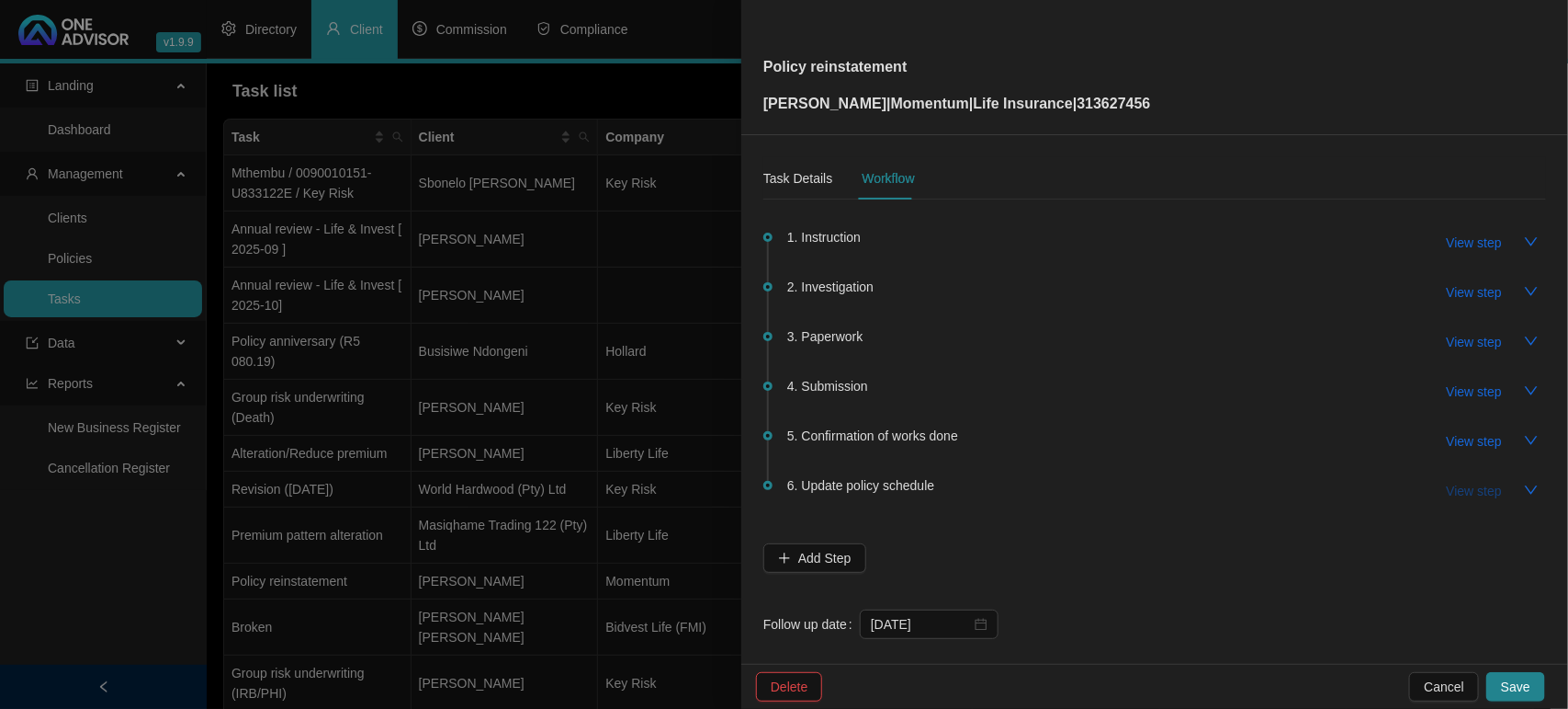
click at [1451, 490] on span "View step" at bounding box center [1474, 491] width 55 height 20
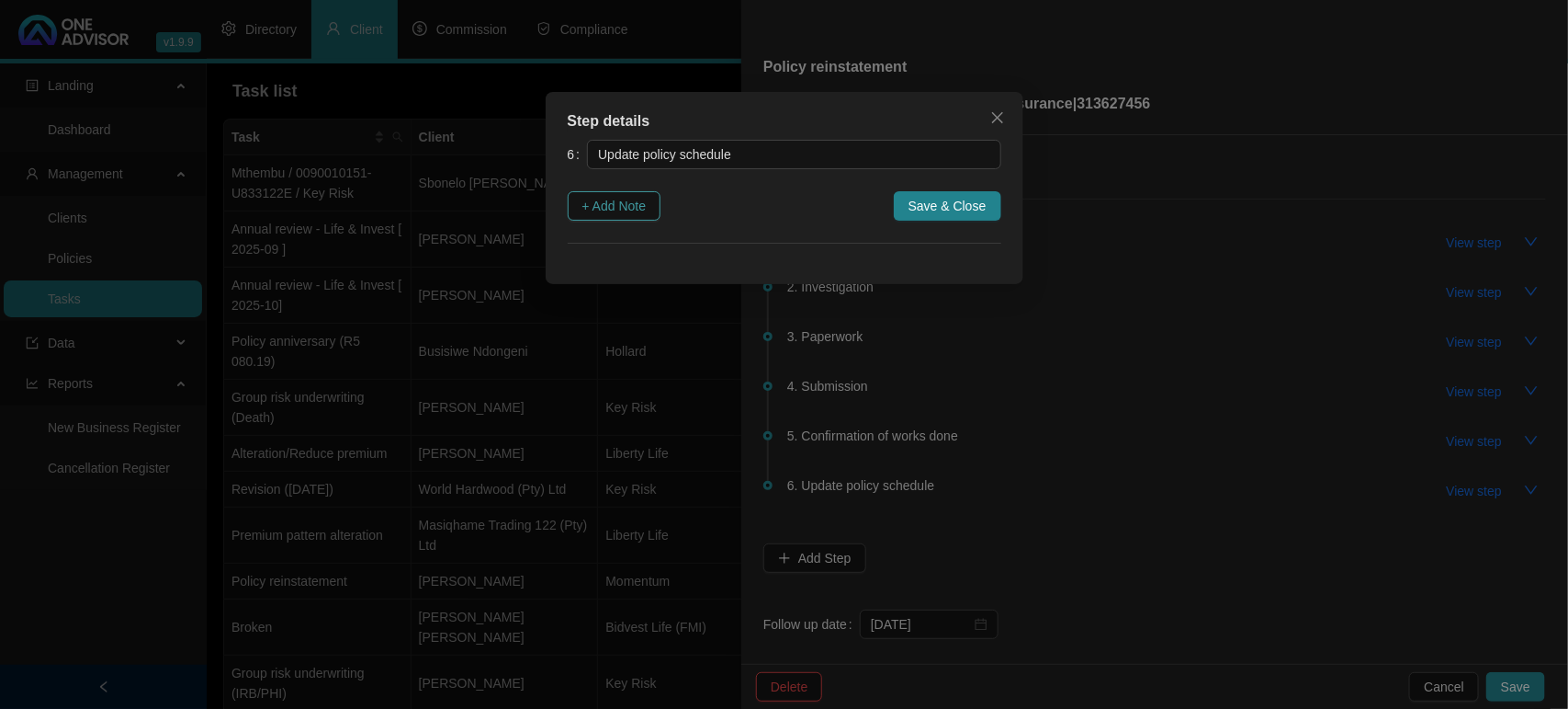
click at [593, 209] on span "+ Add Note" at bounding box center [615, 206] width 64 height 20
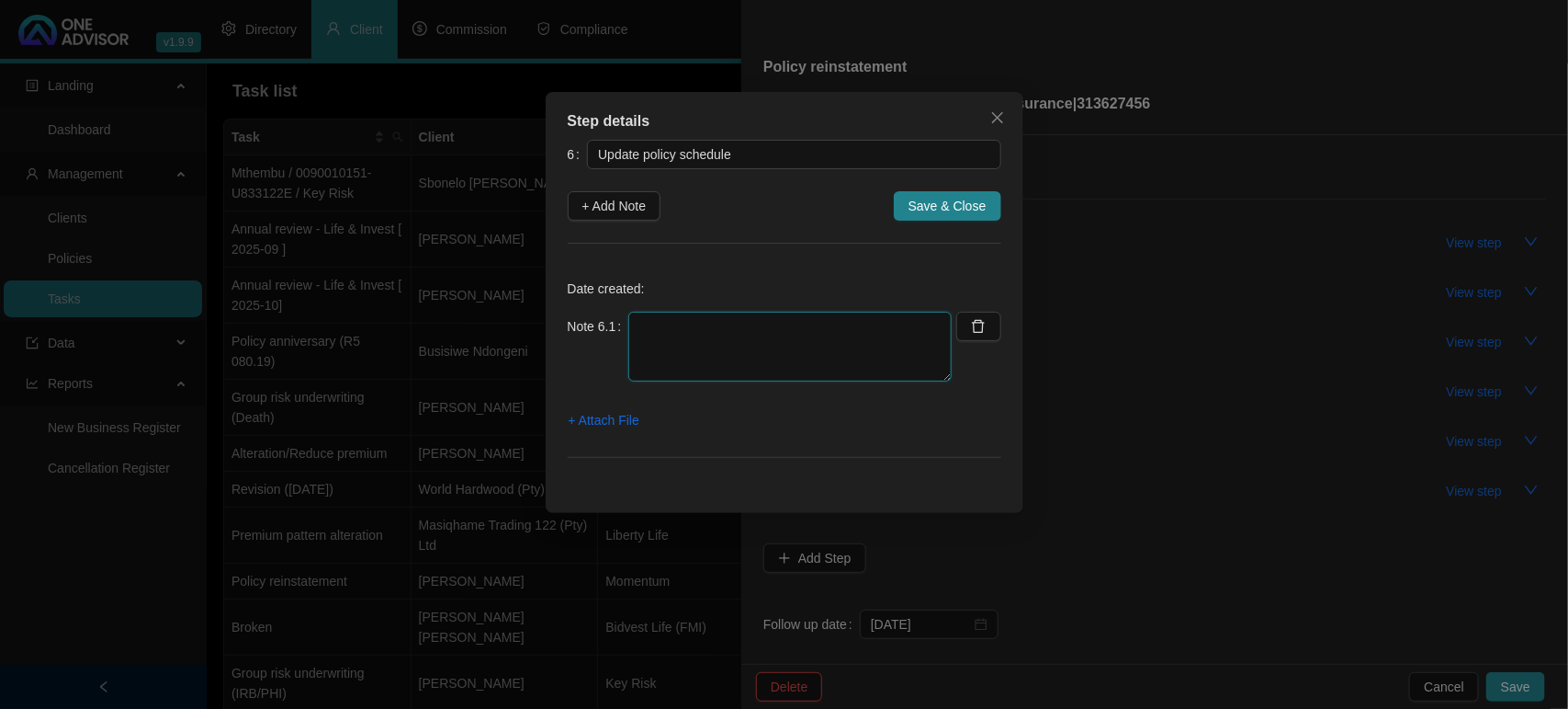
click at [677, 352] on textarea at bounding box center [790, 347] width 324 height 70
type textarea "Y"
type textarea "u"
type textarea "P"
type textarea "UPDATED SCHEDULE"
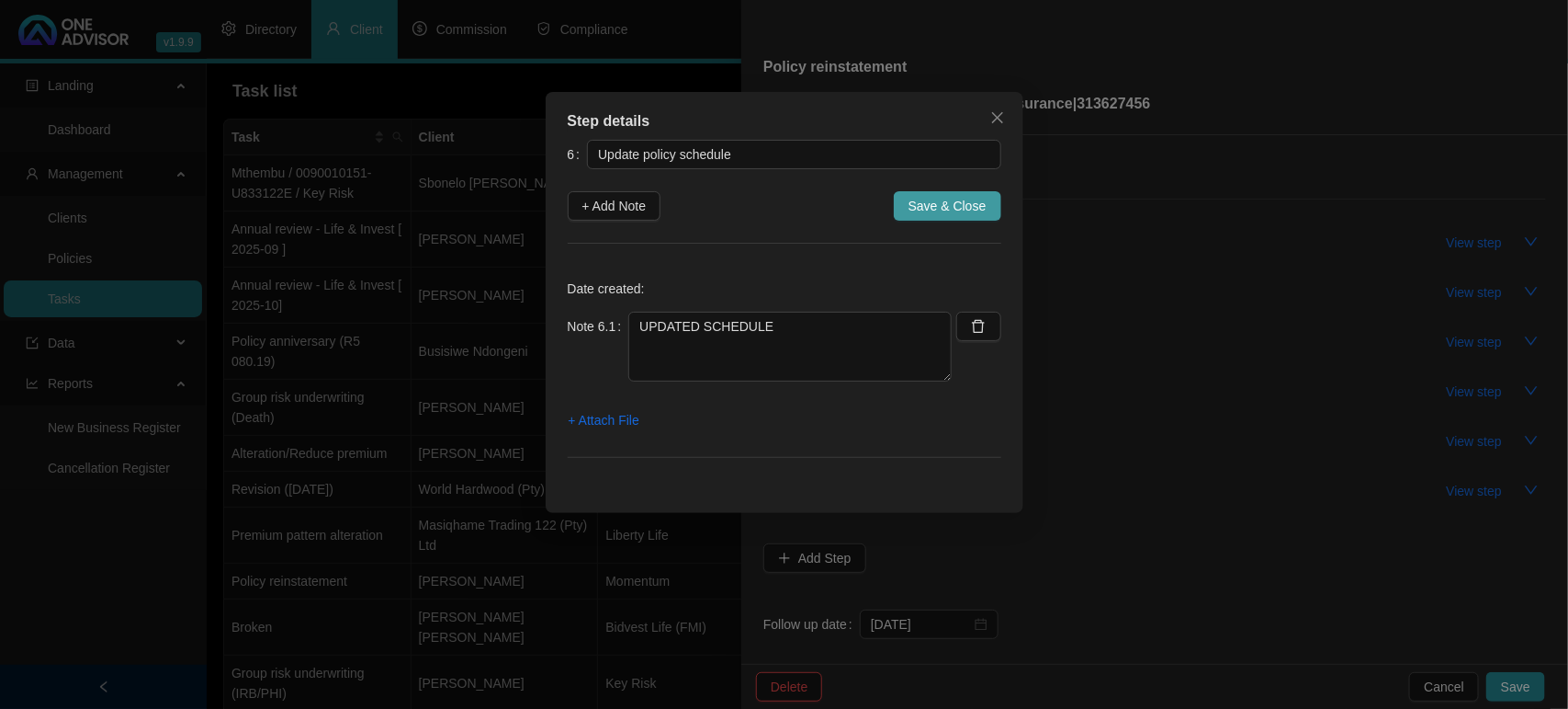
click at [948, 212] on span "Save & Close" at bounding box center [947, 206] width 78 height 20
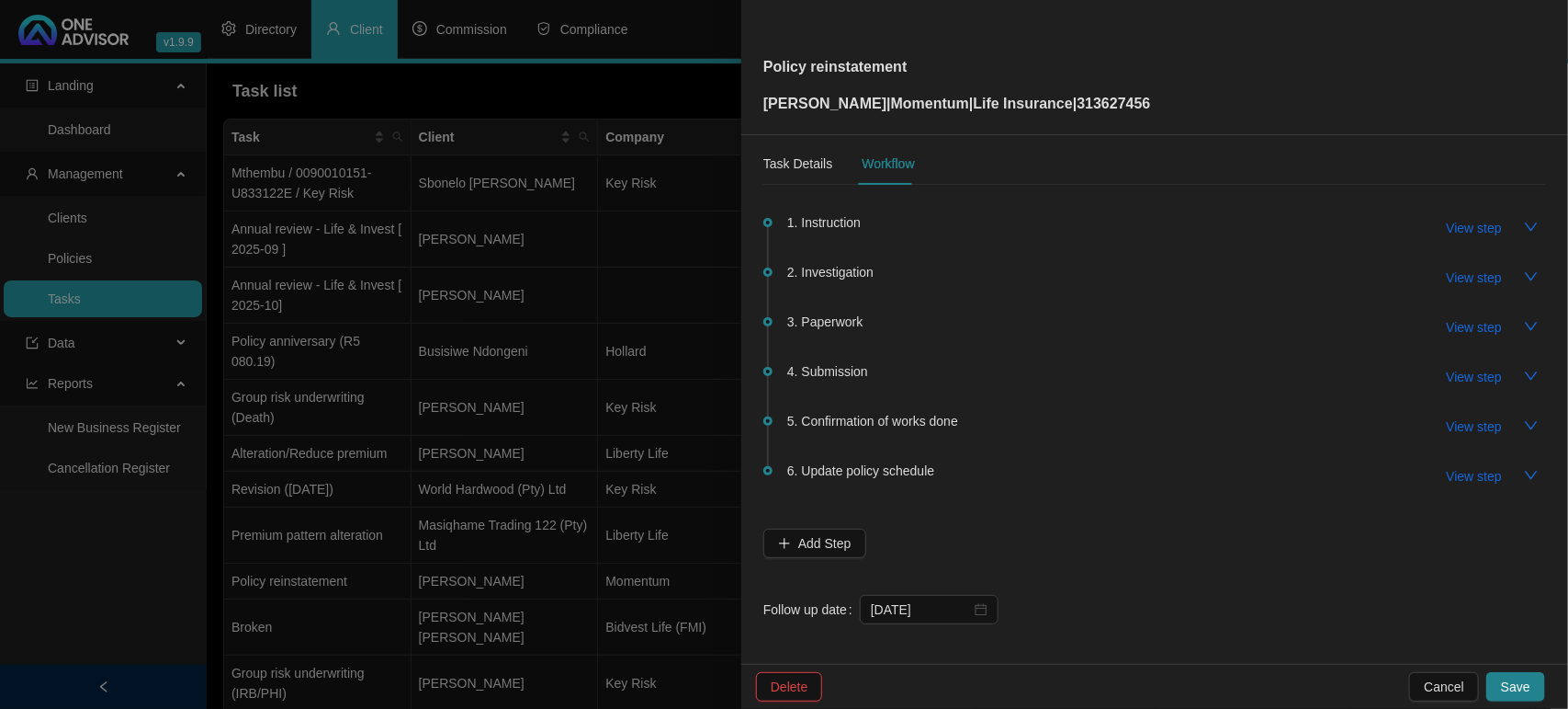
scroll to position [18, 0]
click at [798, 166] on div "Task Details" at bounding box center [798, 160] width 69 height 20
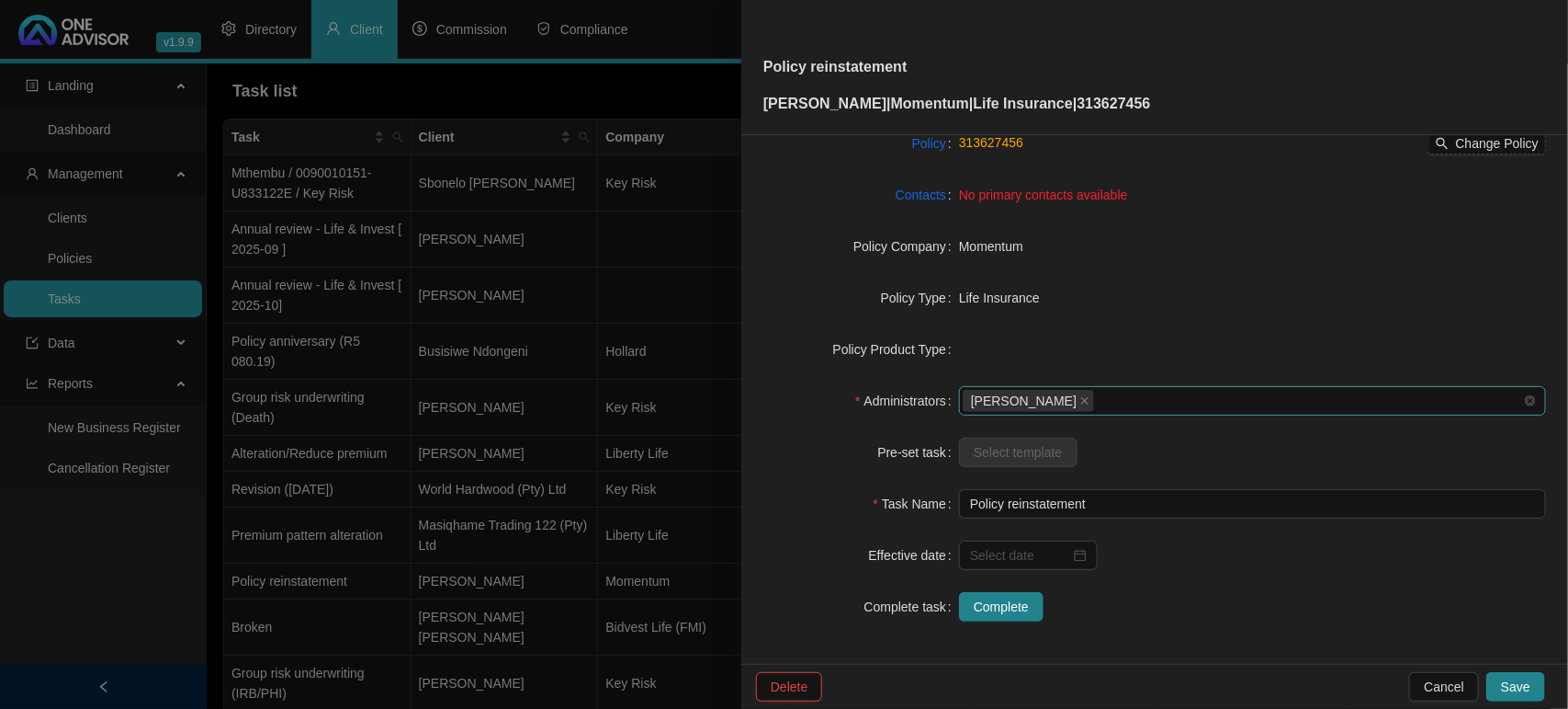
scroll to position [190, 0]
click at [1002, 556] on input at bounding box center [1019, 554] width 100 height 20
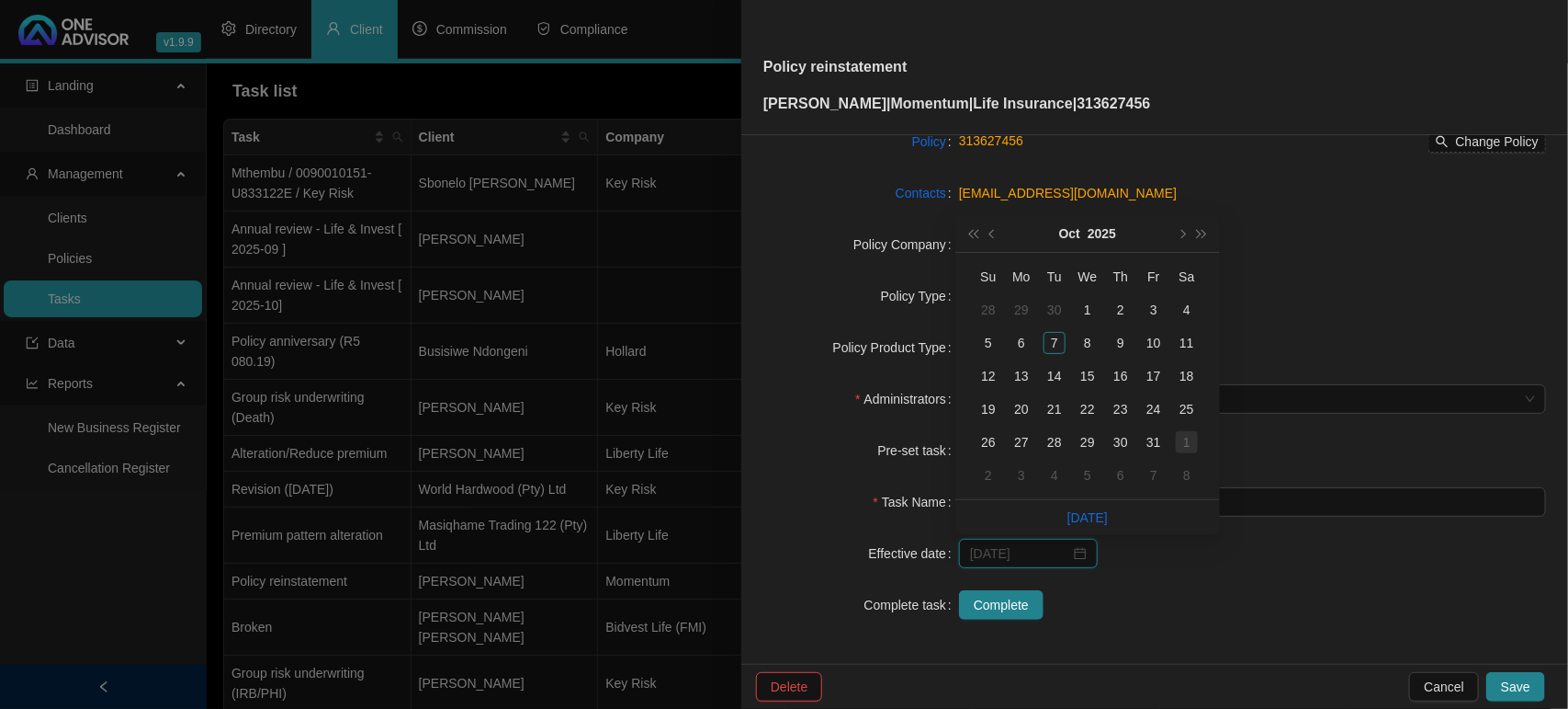
type input "[DATE]"
click at [1177, 442] on div "1" at bounding box center [1187, 442] width 22 height 22
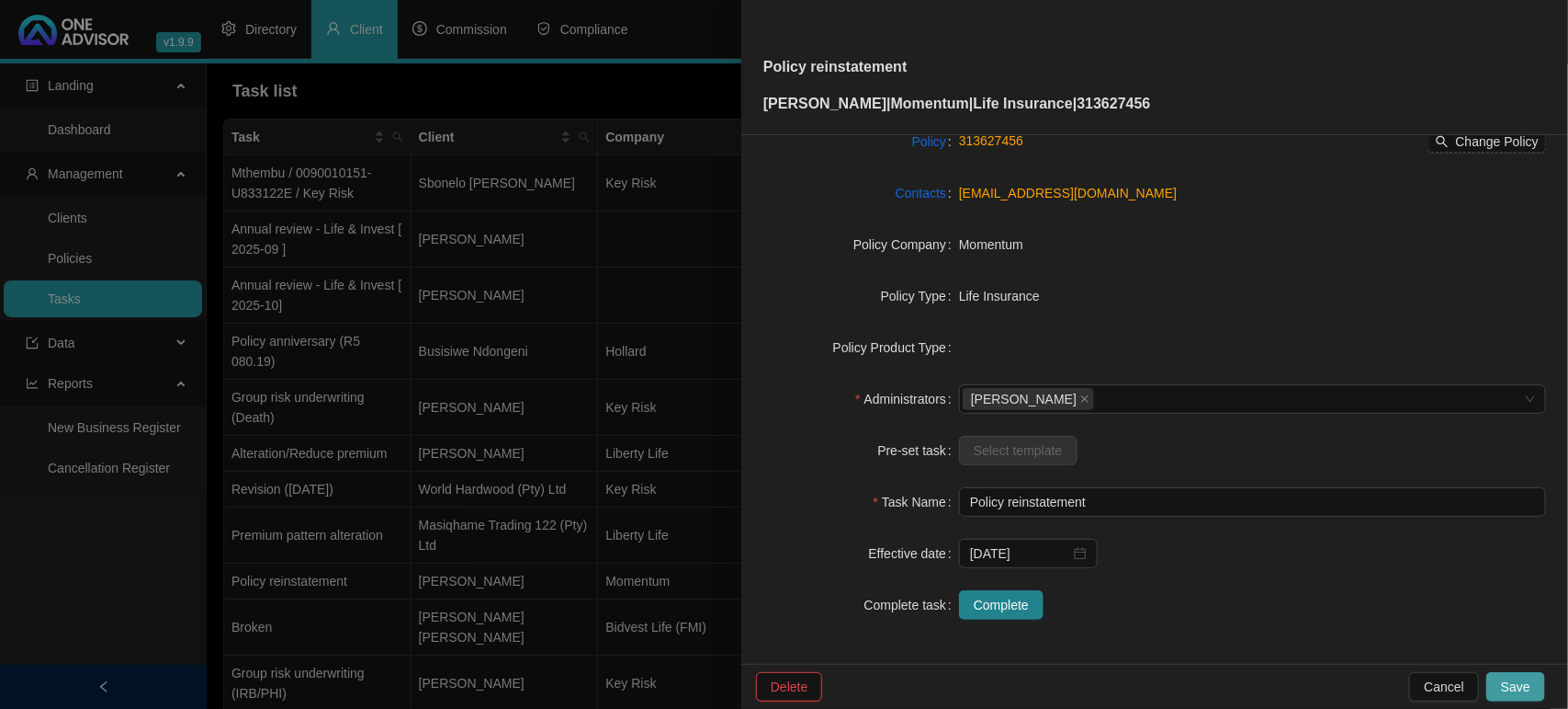
click at [1513, 690] on span "Save" at bounding box center [1516, 687] width 29 height 20
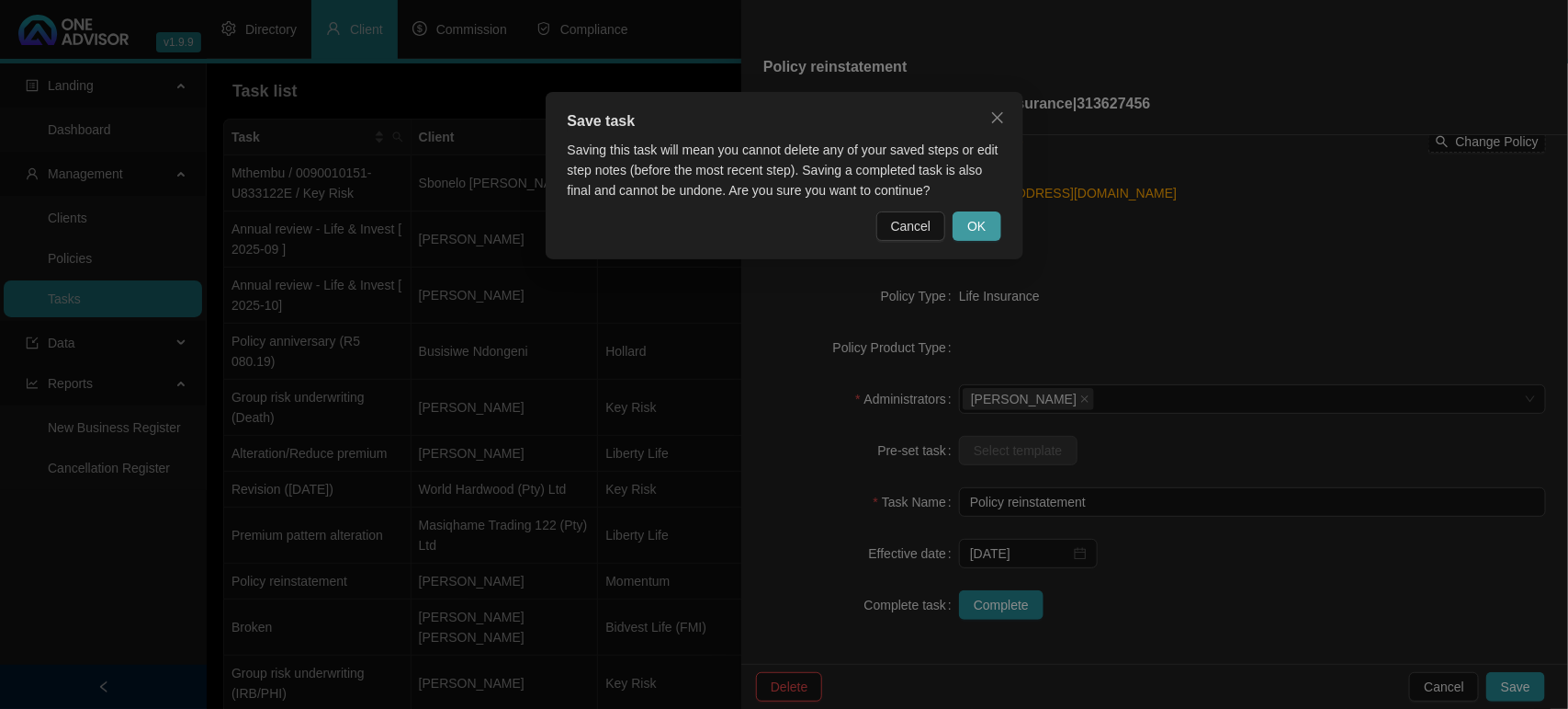
click at [970, 232] on span "OK" at bounding box center [976, 226] width 18 height 20
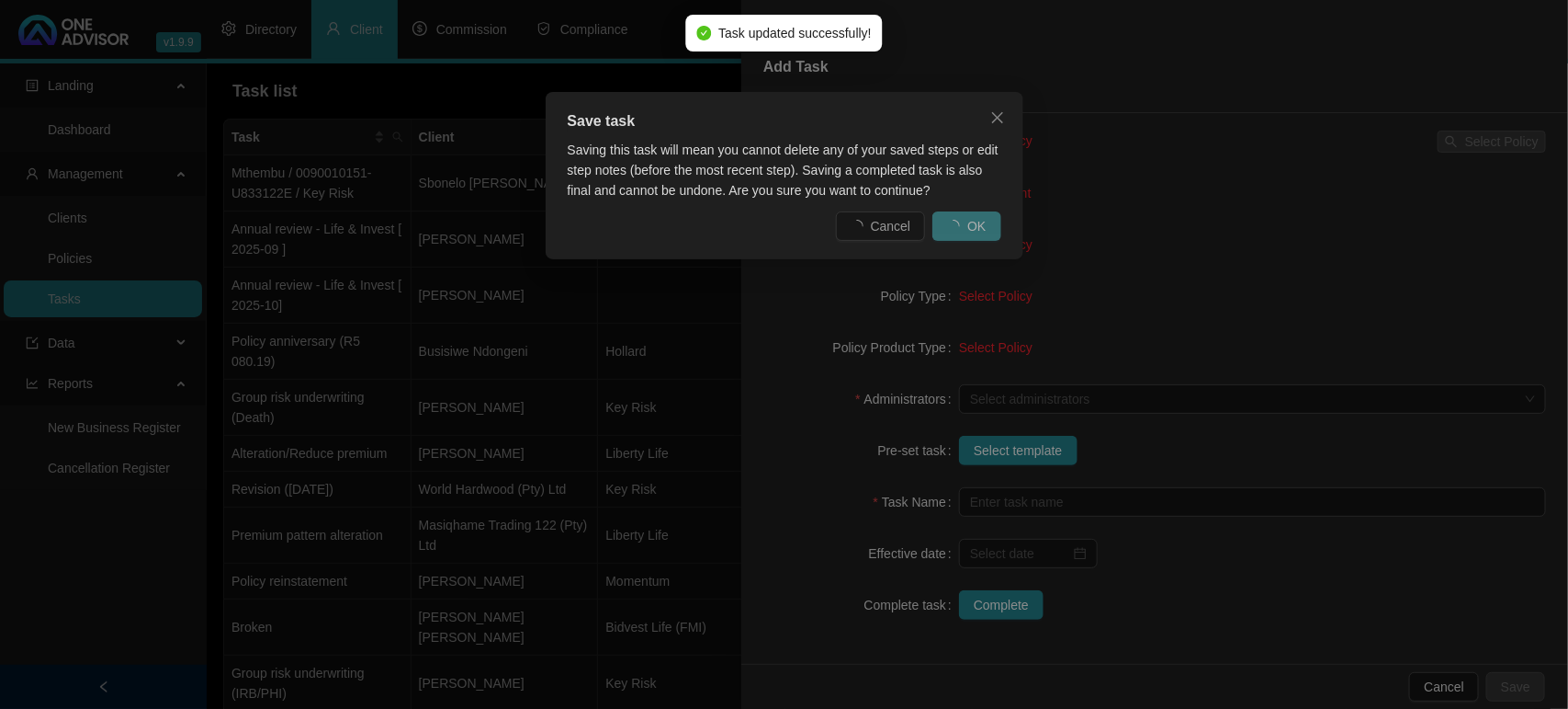
scroll to position [168, 0]
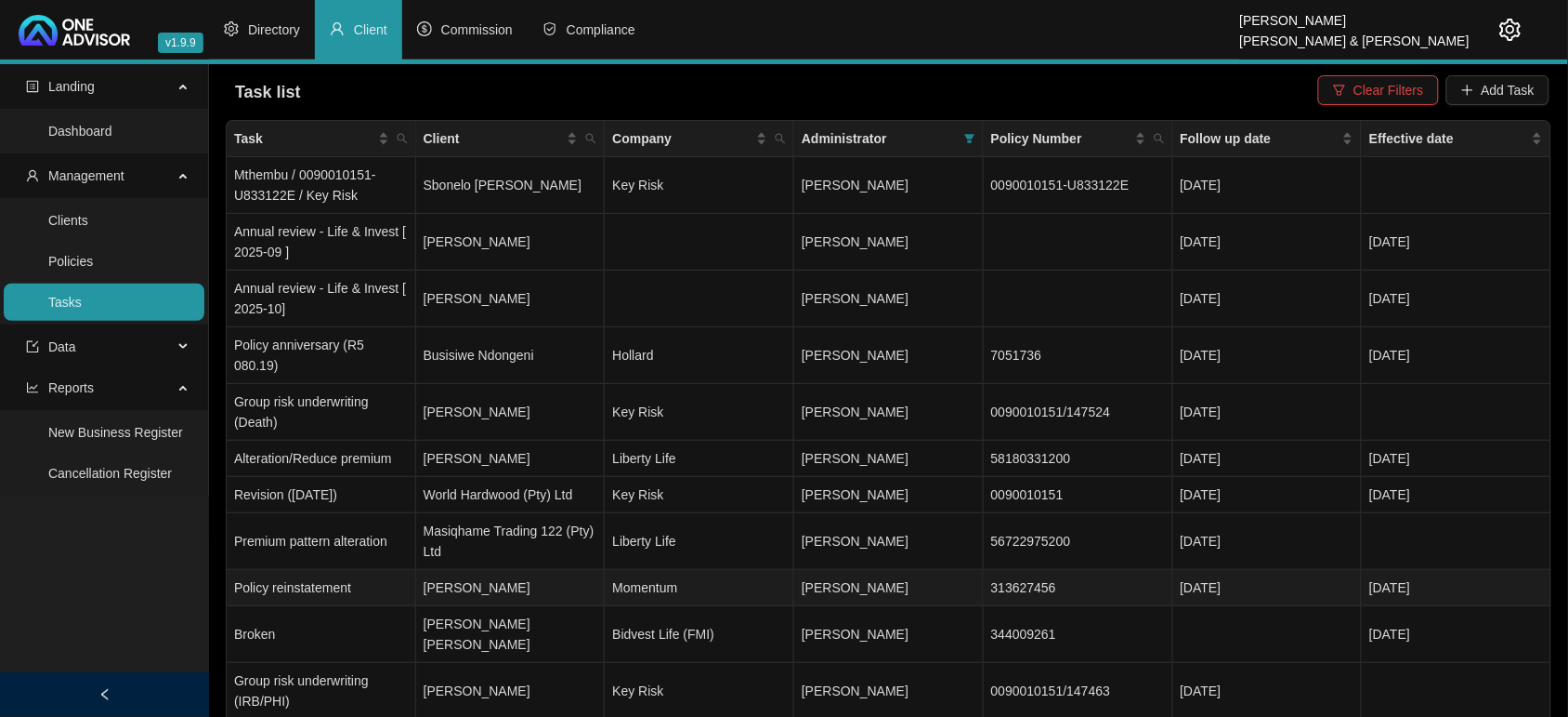
click at [498, 570] on td "Eugene Yegambaram" at bounding box center [511, 588] width 190 height 36
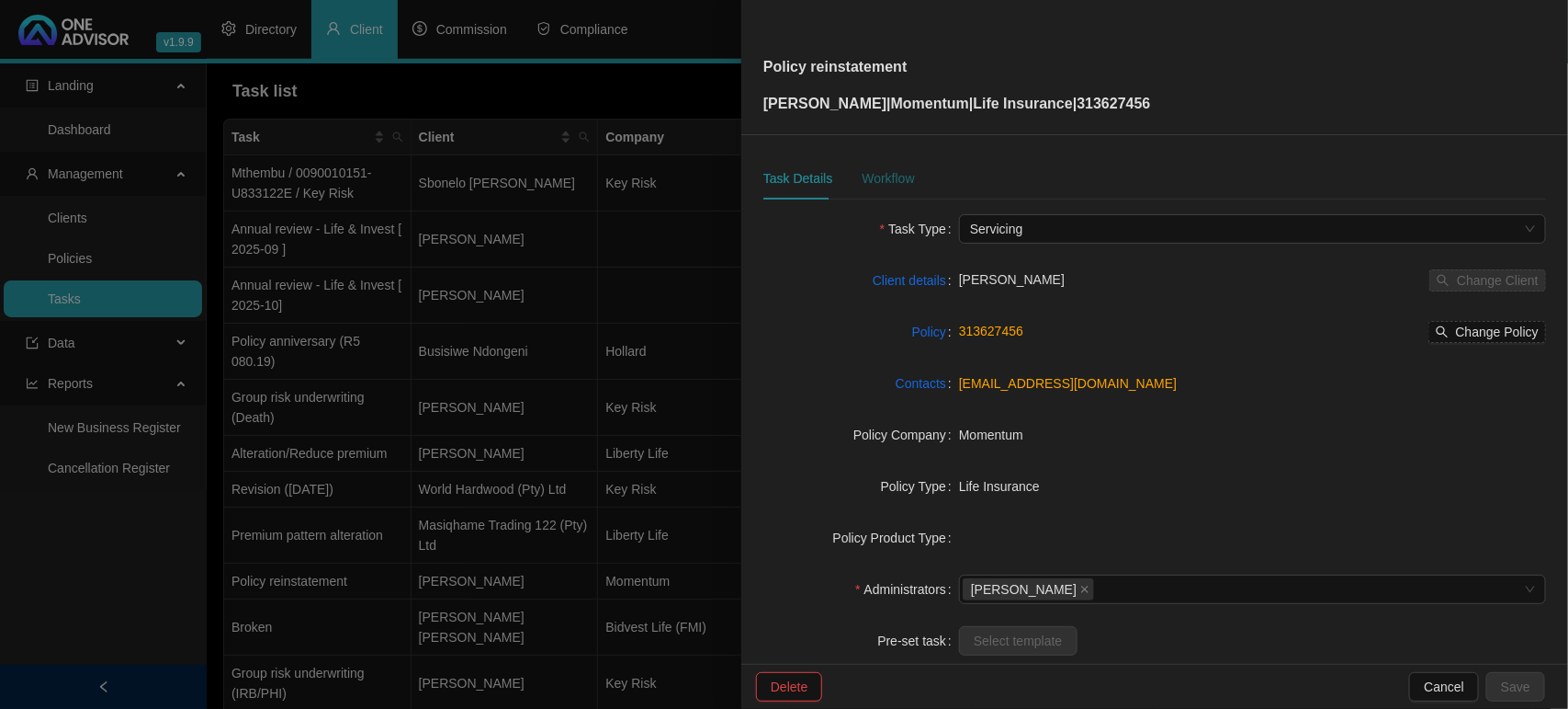
click at [875, 177] on div "Workflow" at bounding box center [887, 178] width 52 height 20
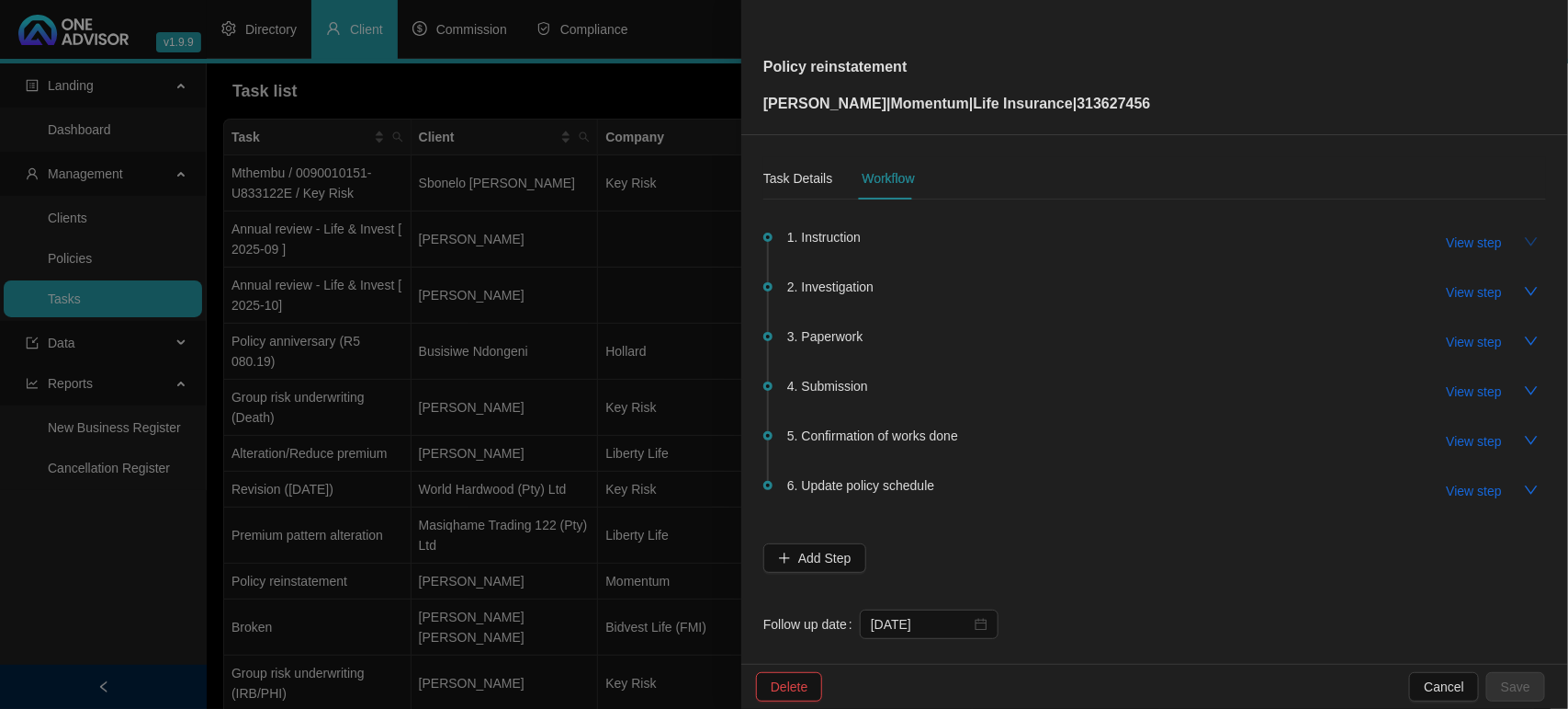
click at [1525, 245] on icon "down" at bounding box center [1531, 241] width 13 height 8
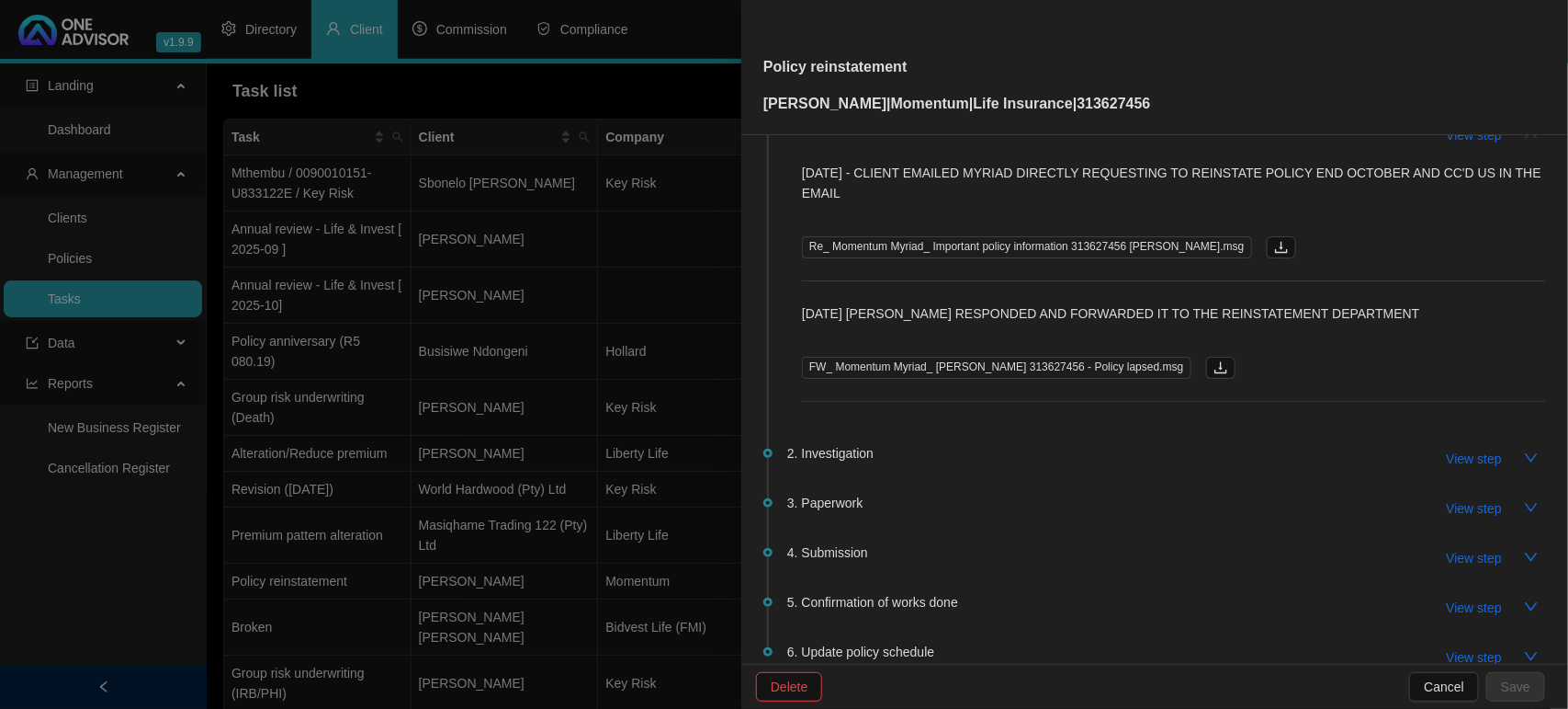
scroll to position [292, 0]
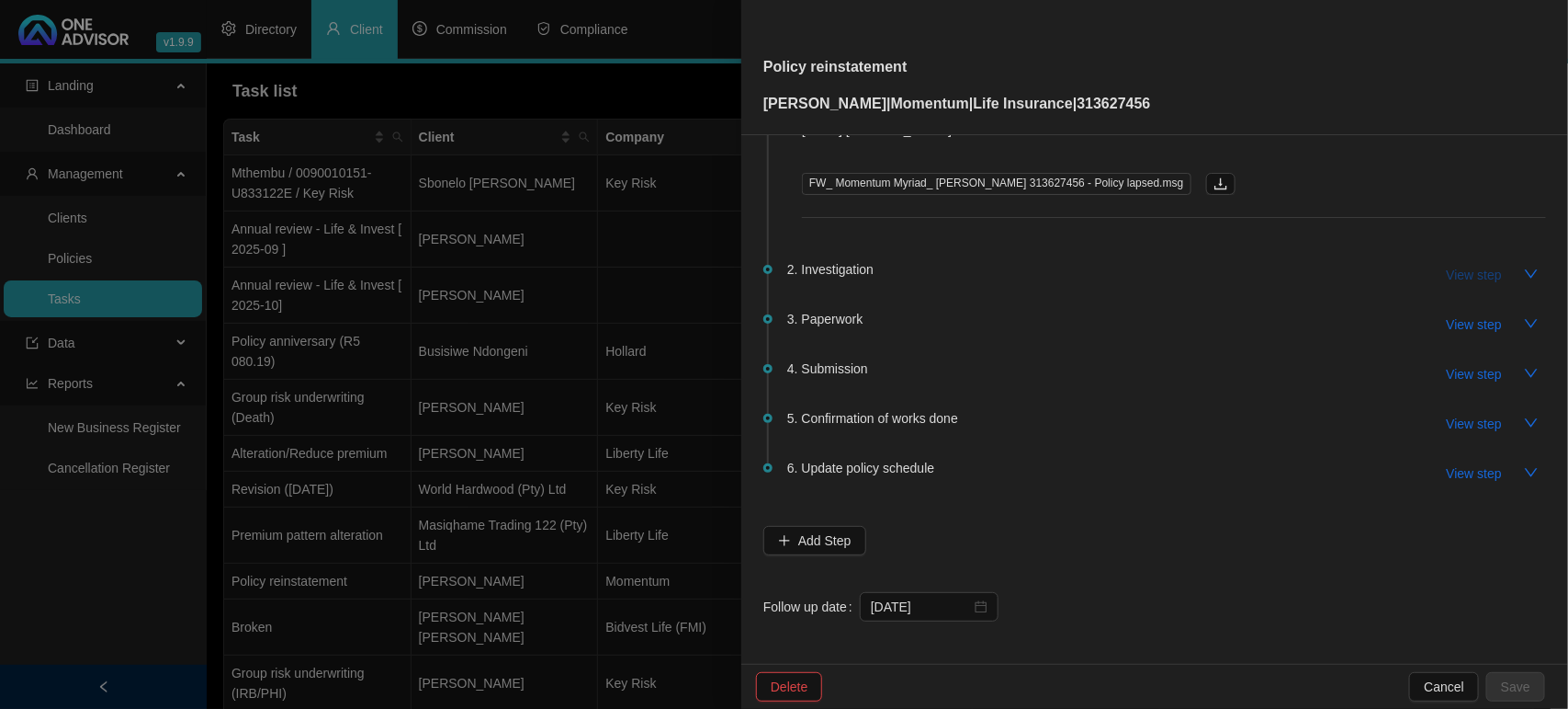
click at [1485, 276] on button "View step" at bounding box center [1474, 275] width 85 height 29
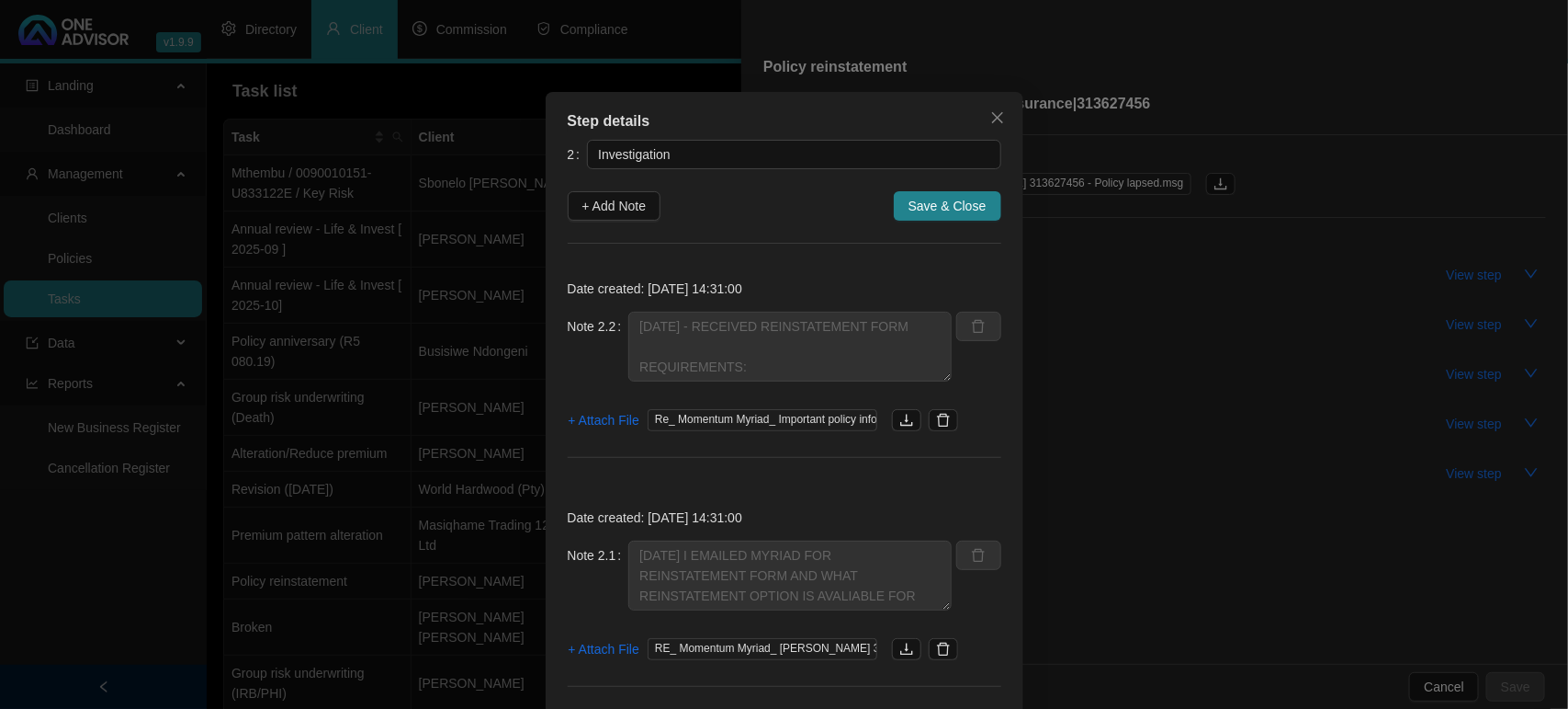
drag, startPoint x: 981, startPoint y: 115, endPoint x: 992, endPoint y: 121, distance: 12.5
click at [990, 120] on icon "close" at bounding box center [997, 118] width 15 height 15
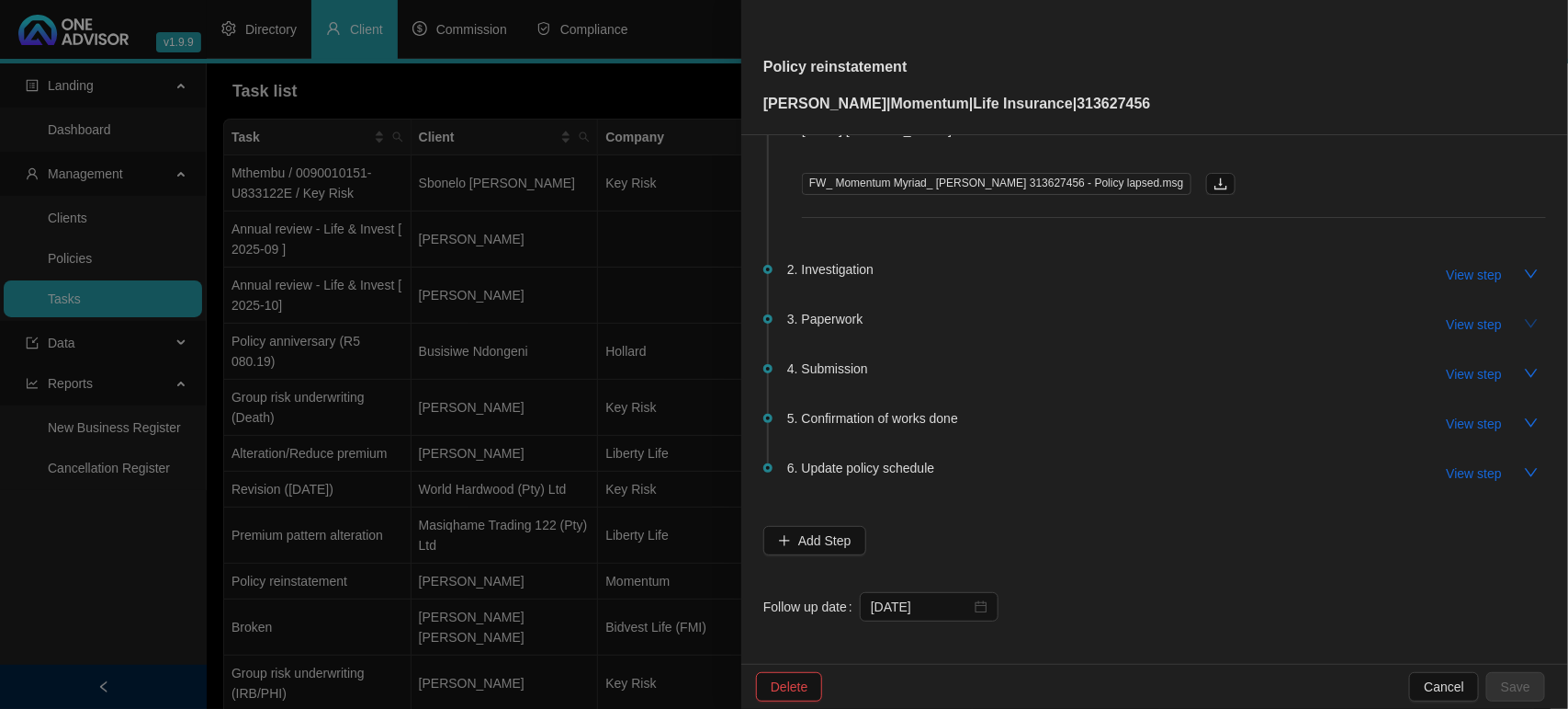
click at [1525, 319] on icon "down" at bounding box center [1531, 323] width 13 height 8
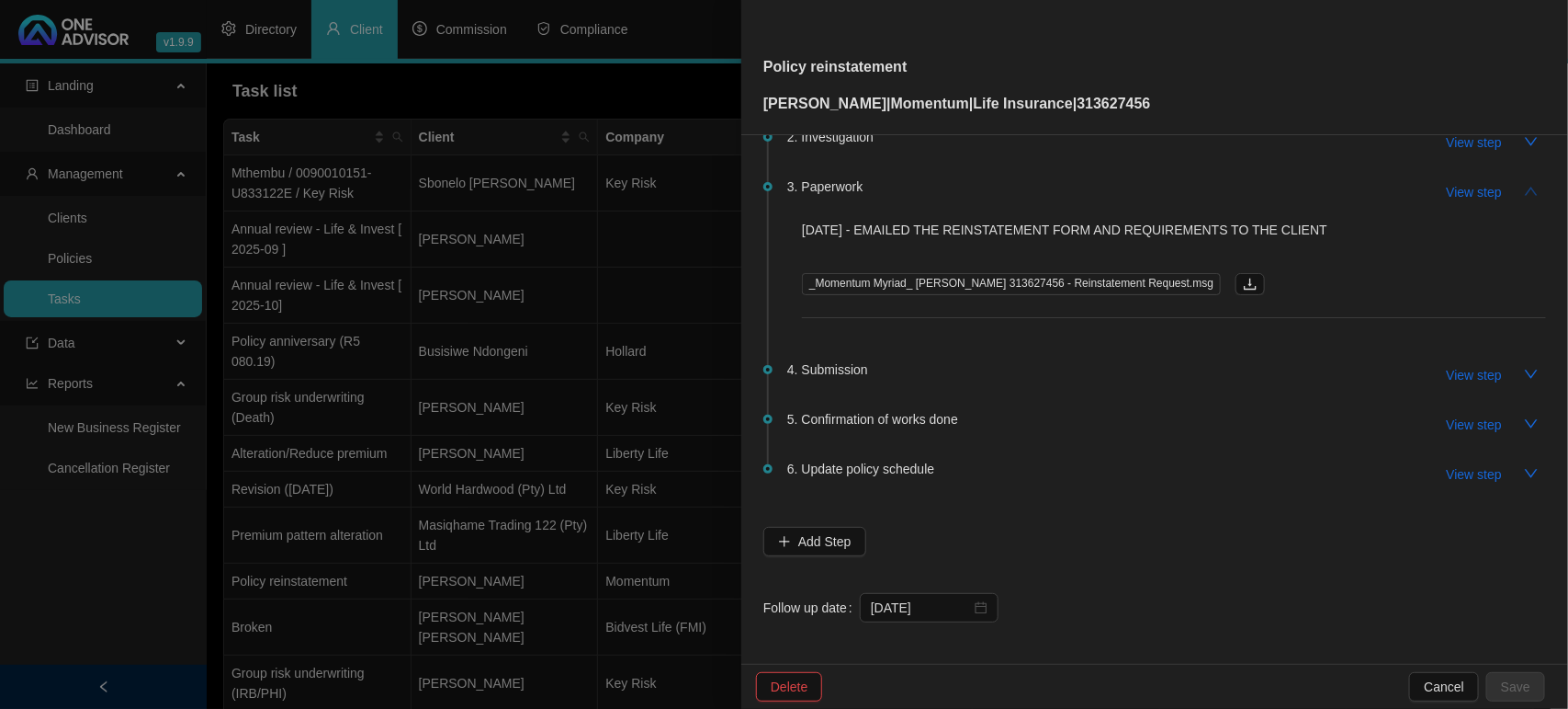
scroll to position [426, 0]
click at [1524, 365] on icon "down" at bounding box center [1531, 372] width 15 height 15
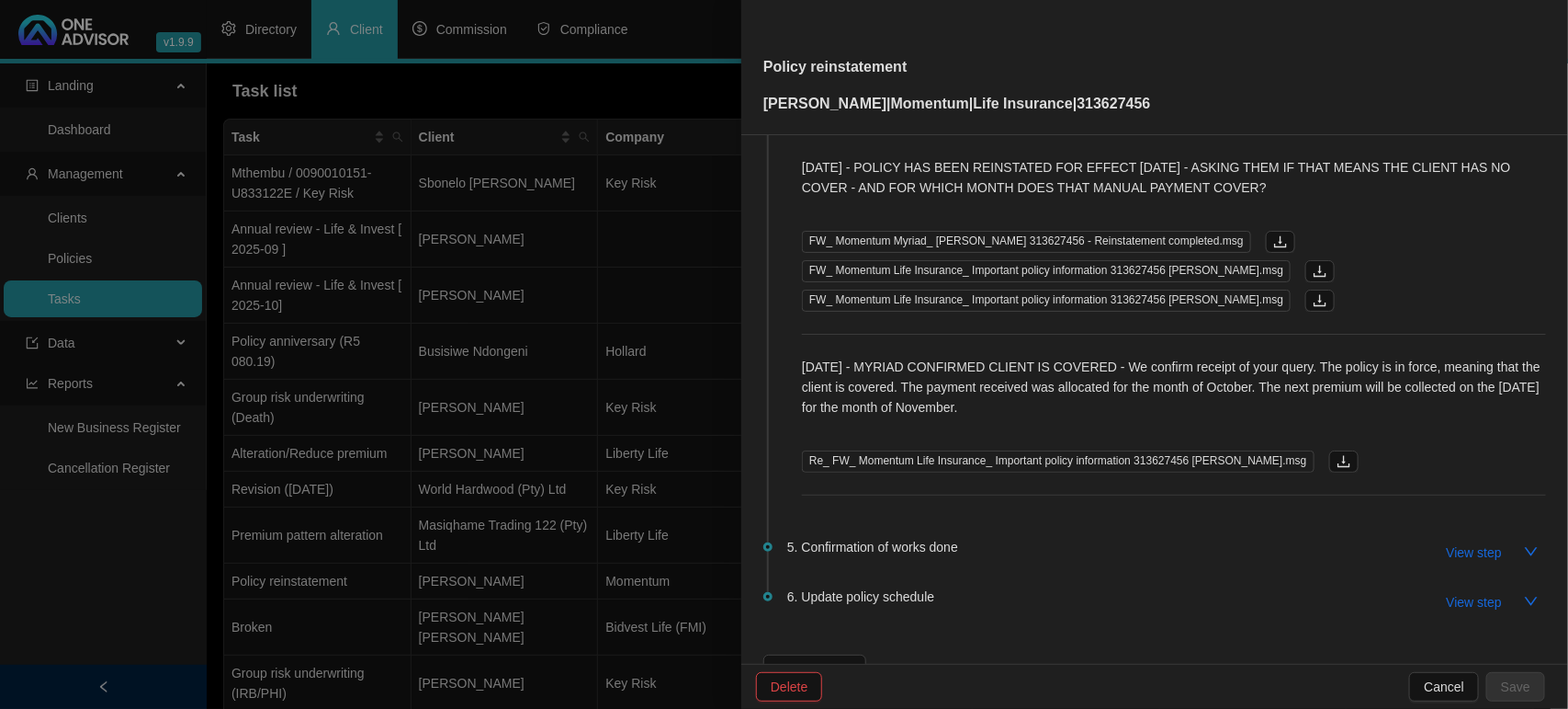
scroll to position [2379, 0]
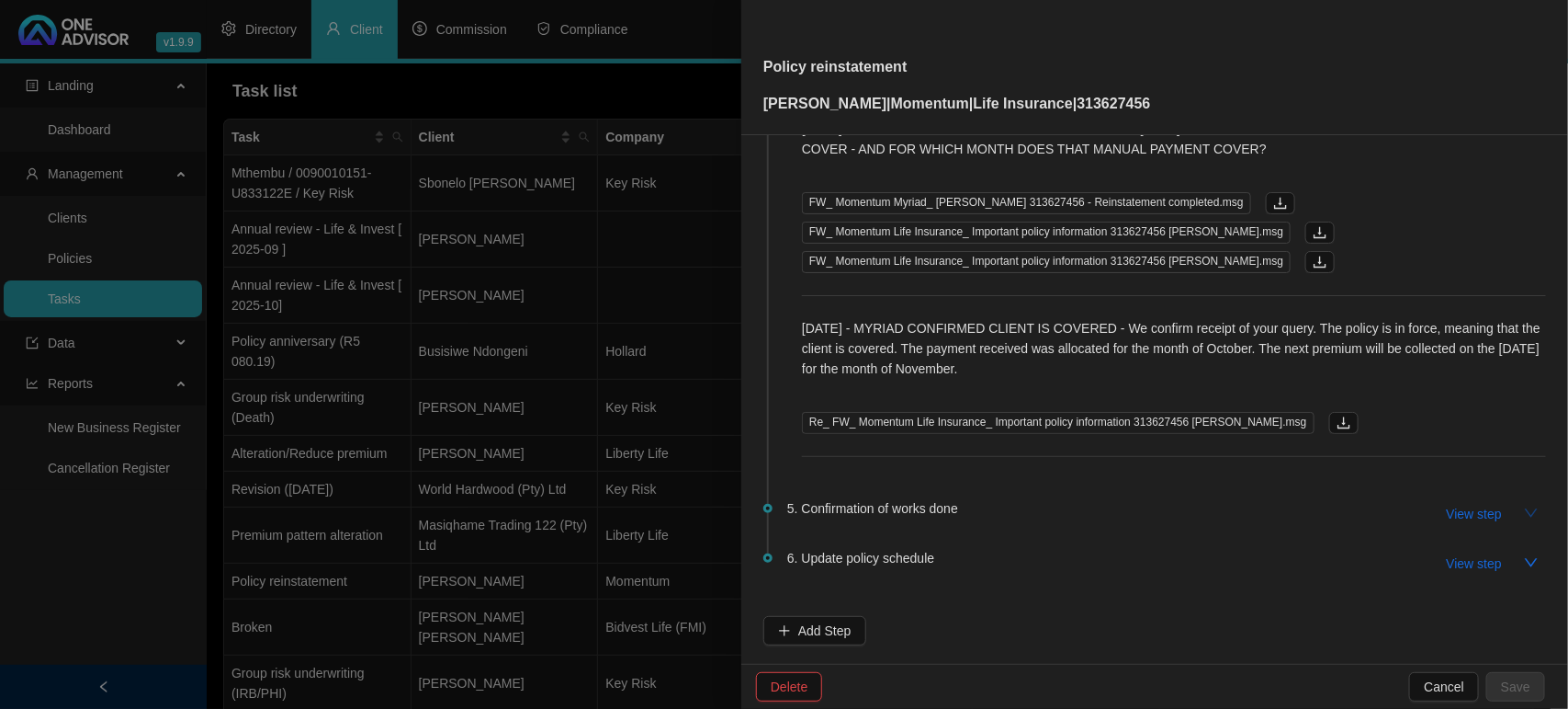
click at [1525, 512] on icon "down" at bounding box center [1531, 512] width 13 height 8
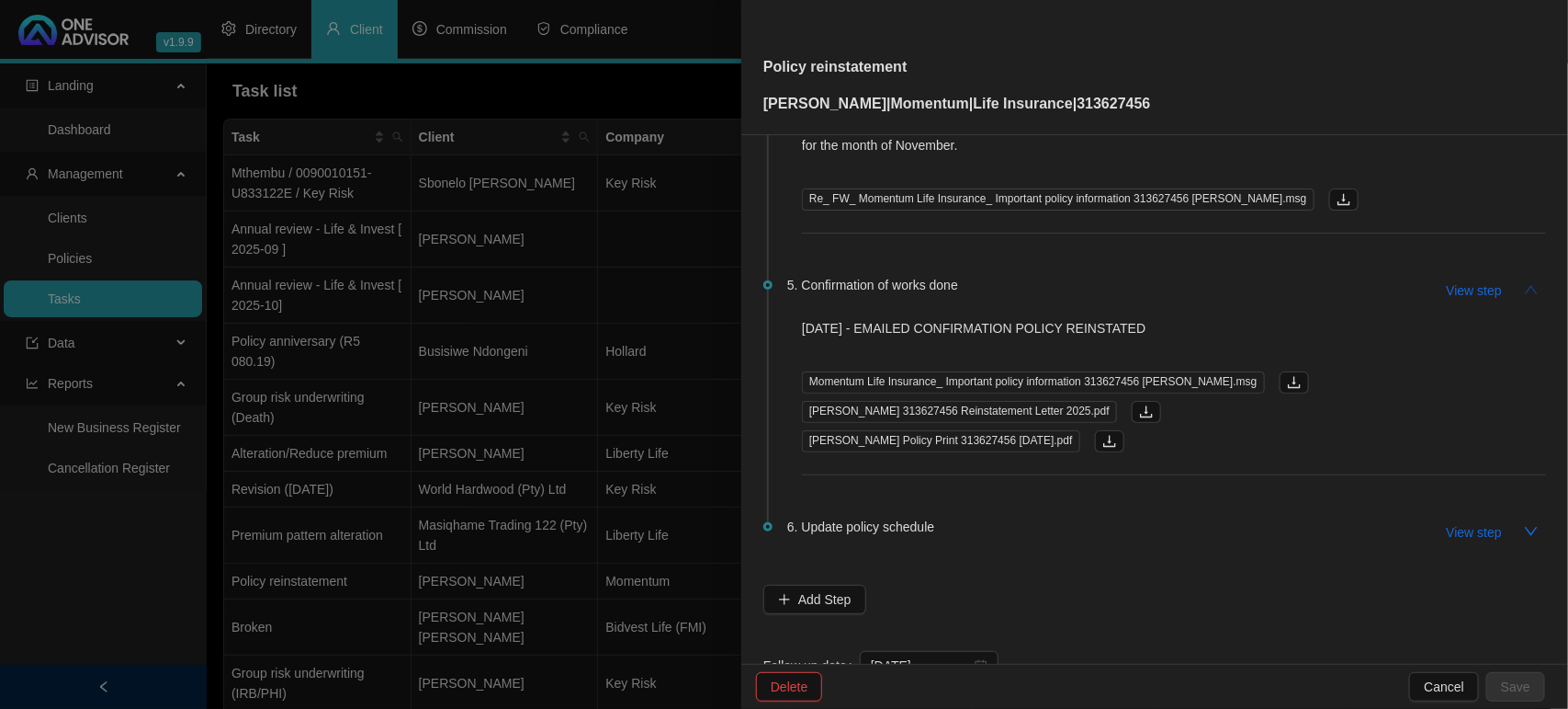
scroll to position [2608, 0]
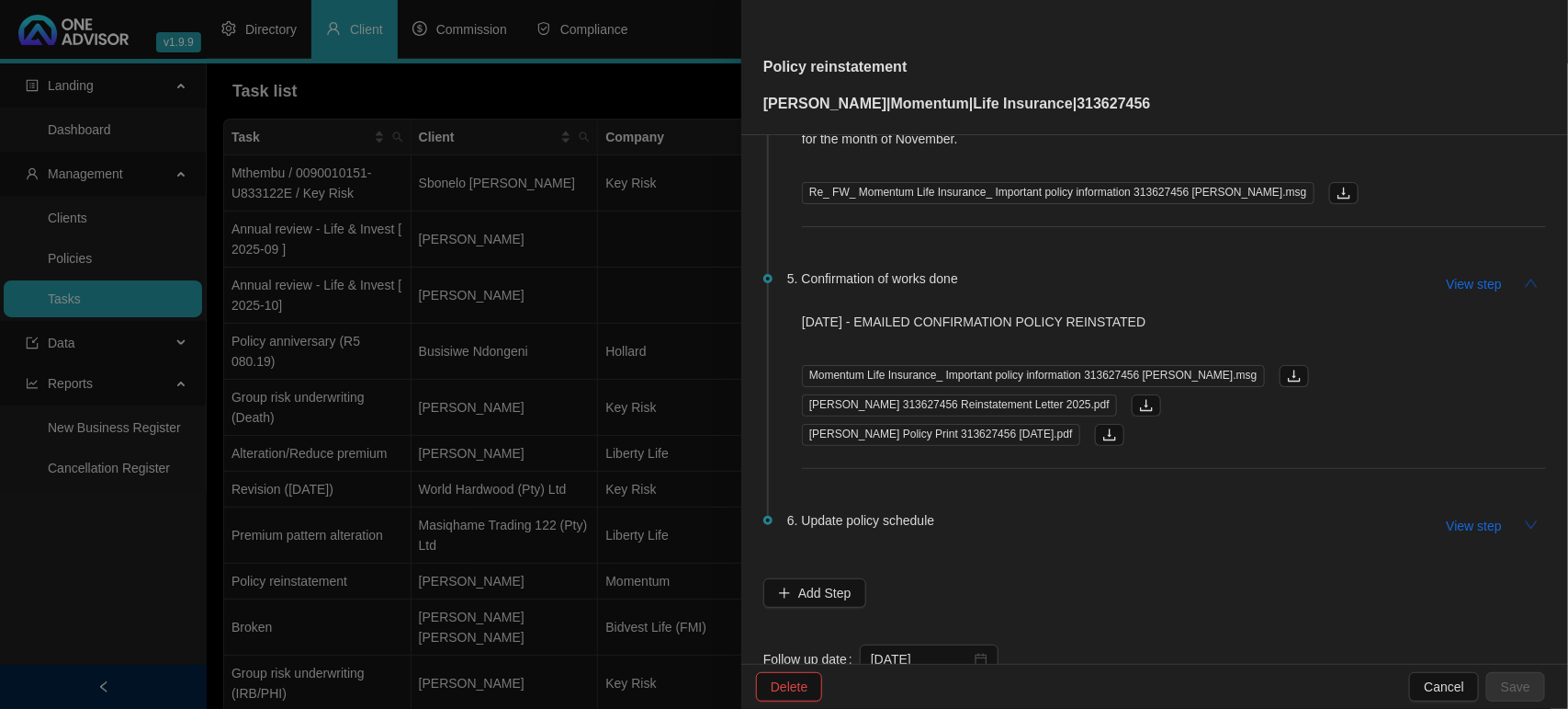
click at [1524, 531] on icon "down" at bounding box center [1531, 525] width 15 height 15
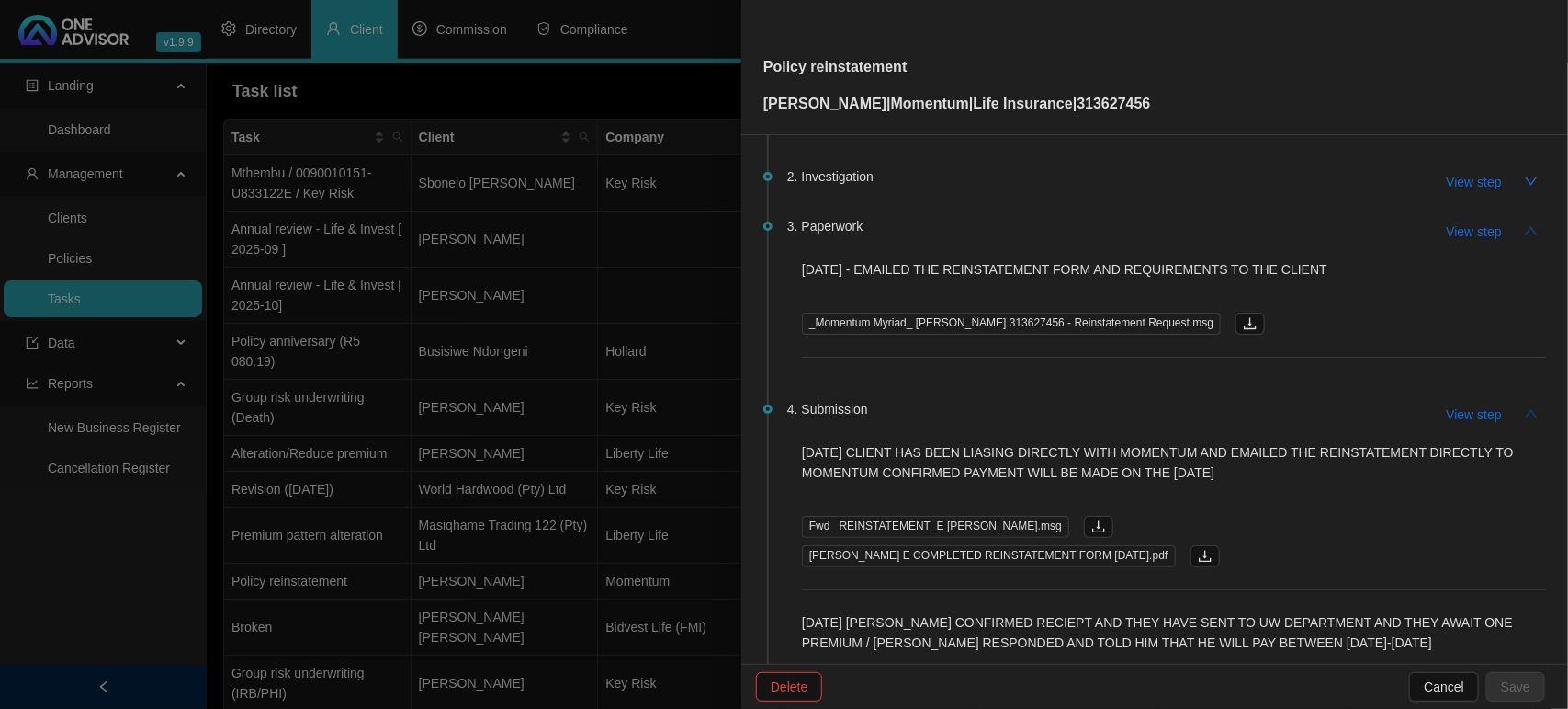
scroll to position [0, 0]
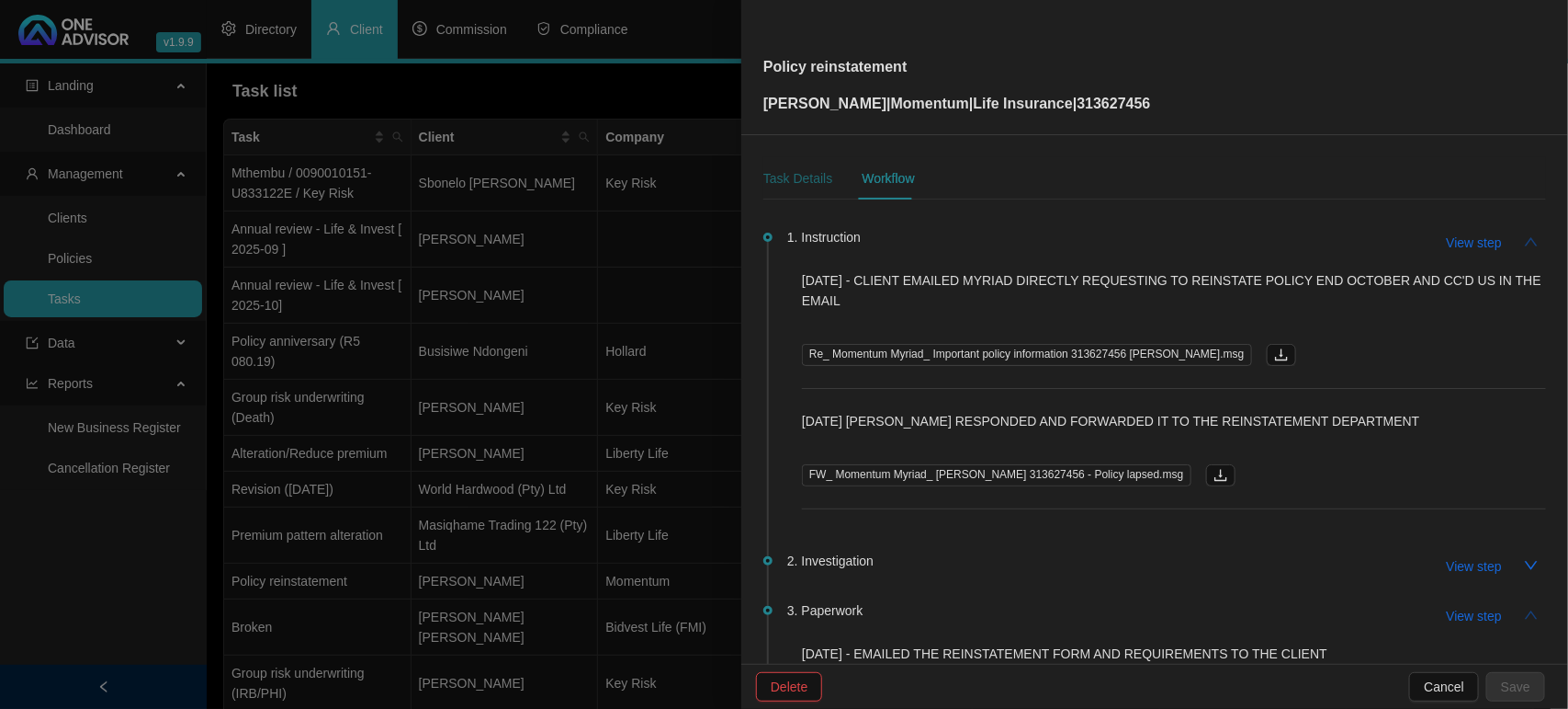
click at [812, 177] on div "Task Details" at bounding box center [798, 178] width 69 height 20
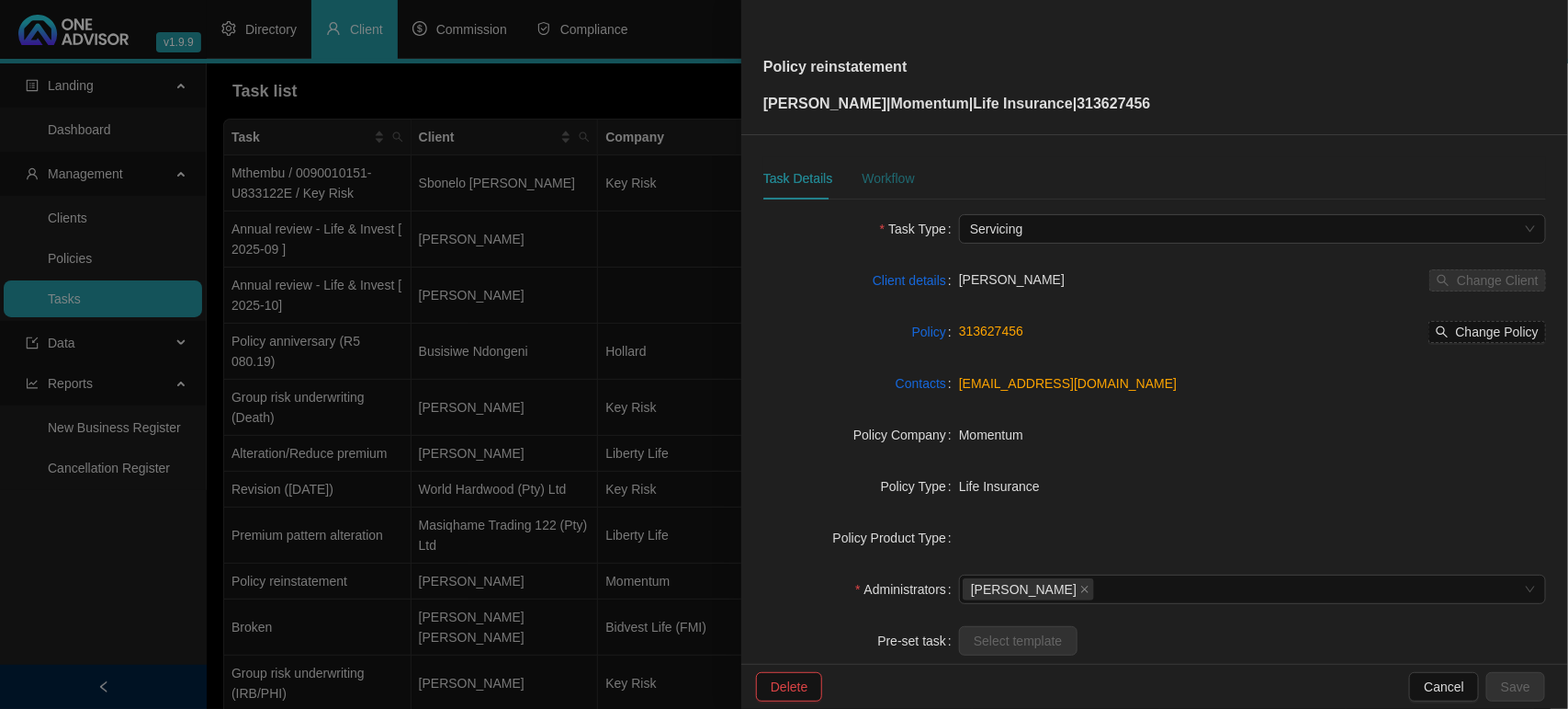
drag, startPoint x: 893, startPoint y: 180, endPoint x: 352, endPoint y: 117, distance: 544.7
click at [893, 179] on div "Workflow" at bounding box center [887, 178] width 52 height 20
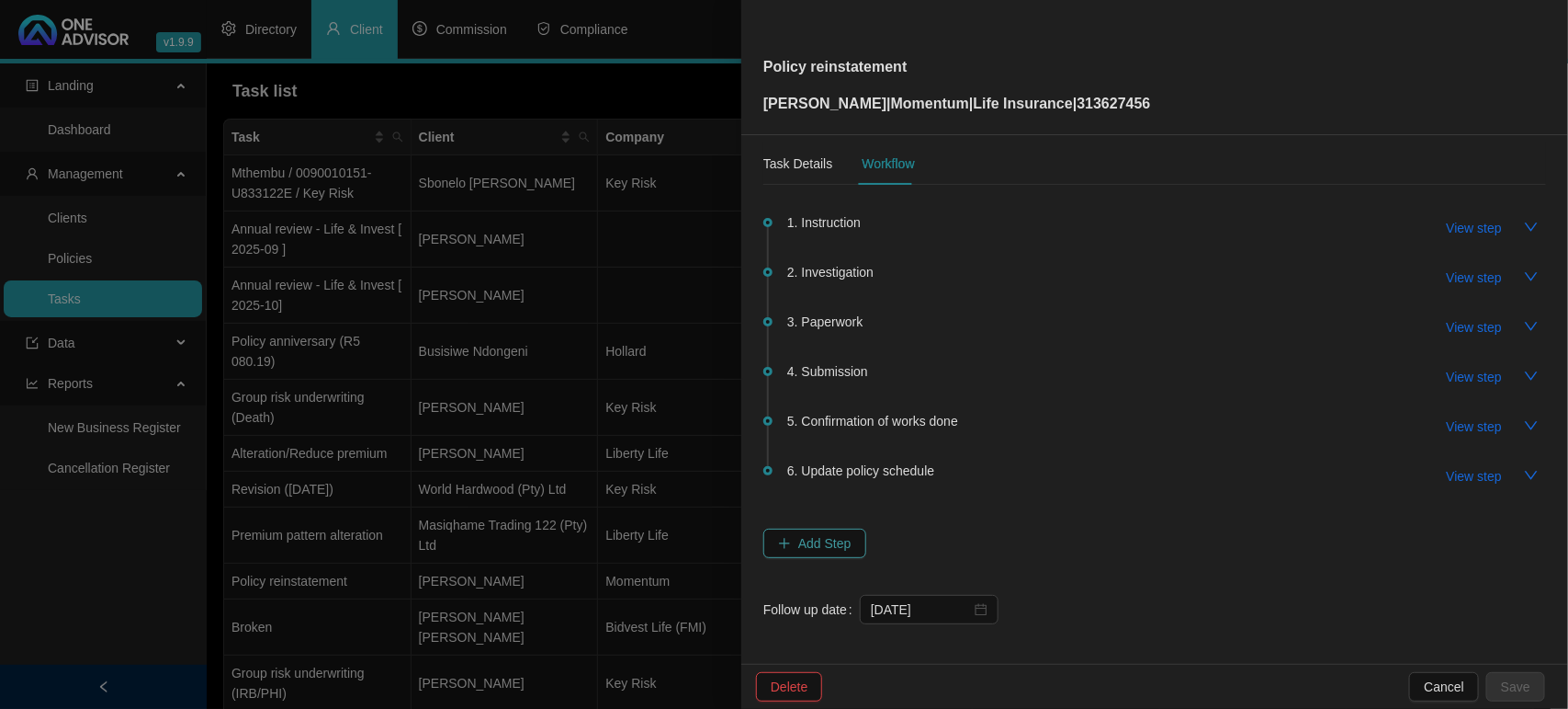
scroll to position [18, 0]
click at [783, 158] on div "Task Details" at bounding box center [798, 160] width 69 height 20
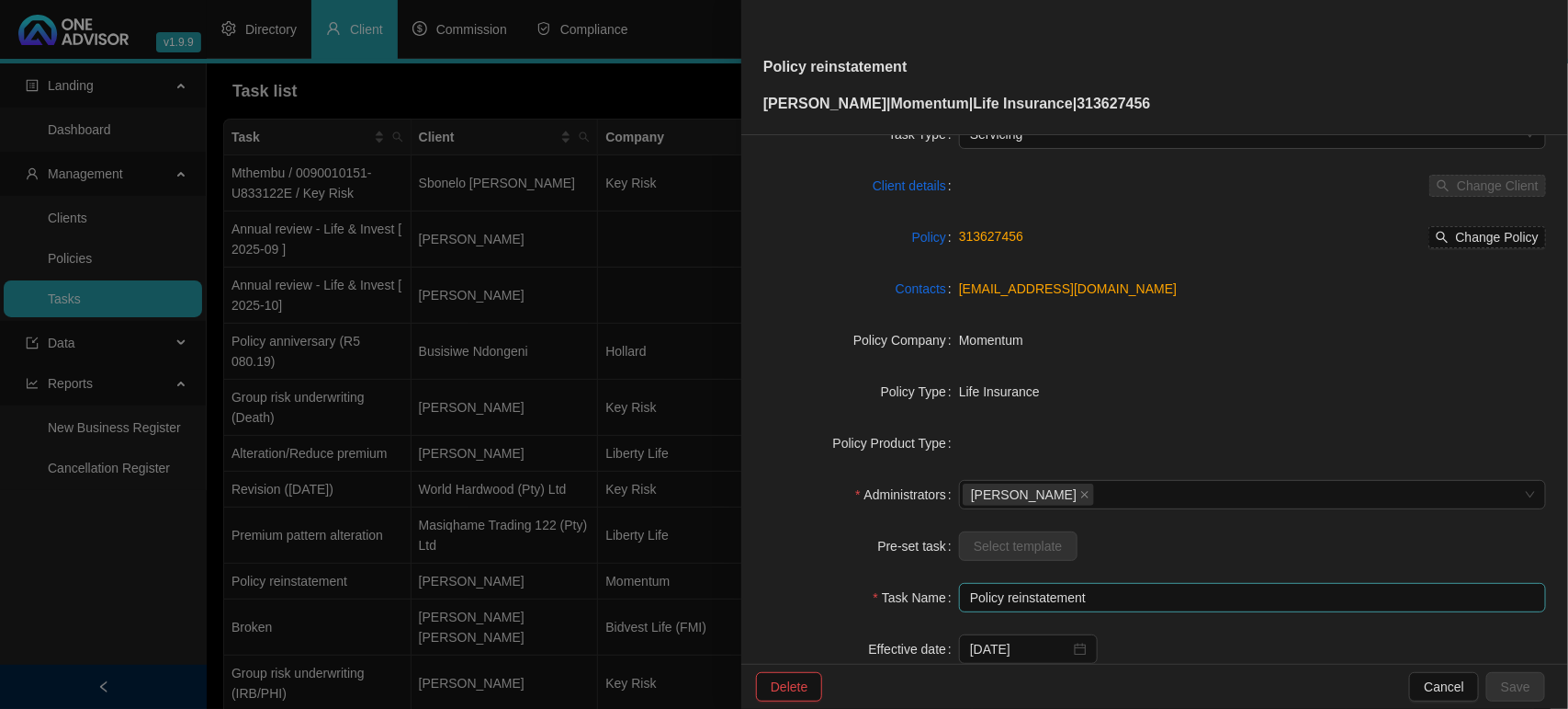
scroll to position [190, 0]
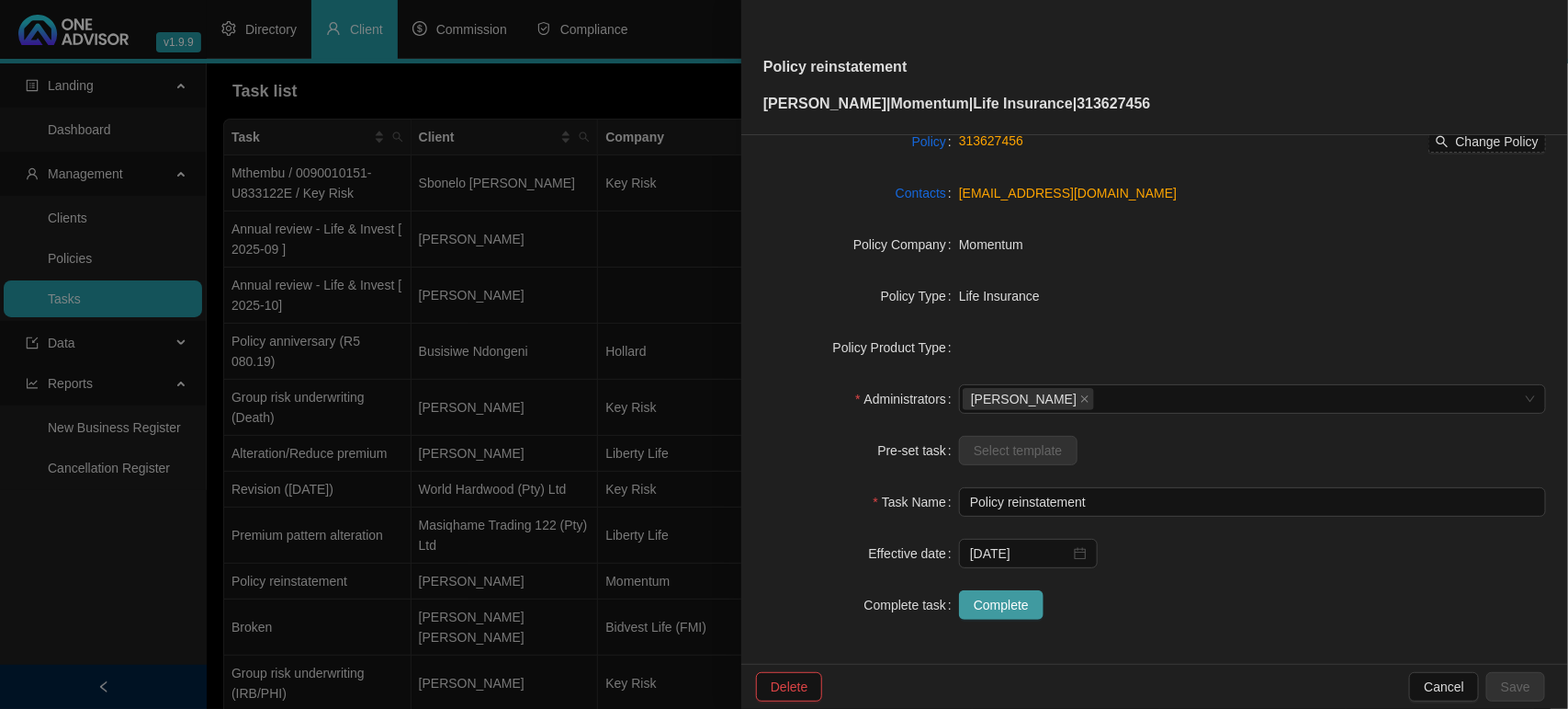
click at [1002, 604] on span "Complete" at bounding box center [1001, 605] width 55 height 20
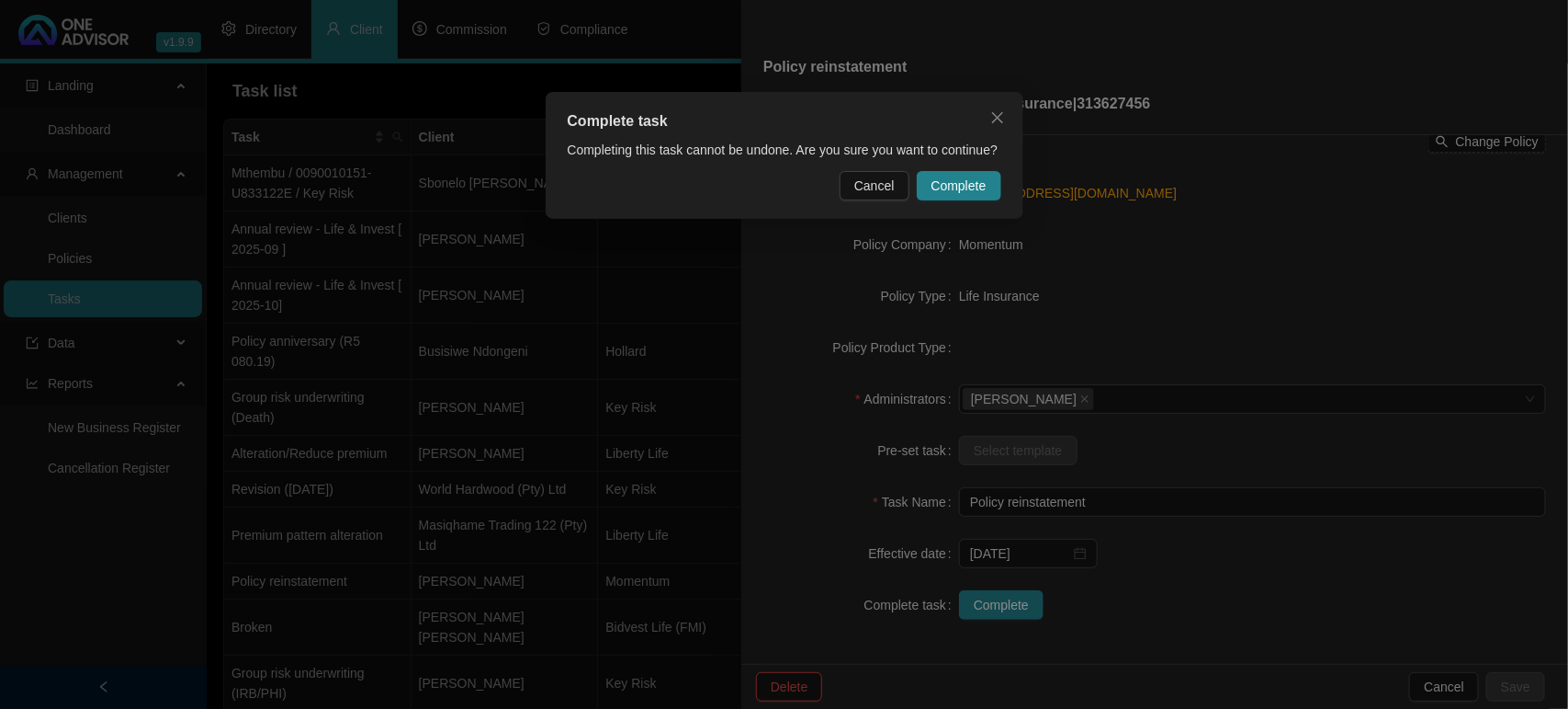
click at [973, 179] on span "Complete" at bounding box center [959, 186] width 55 height 20
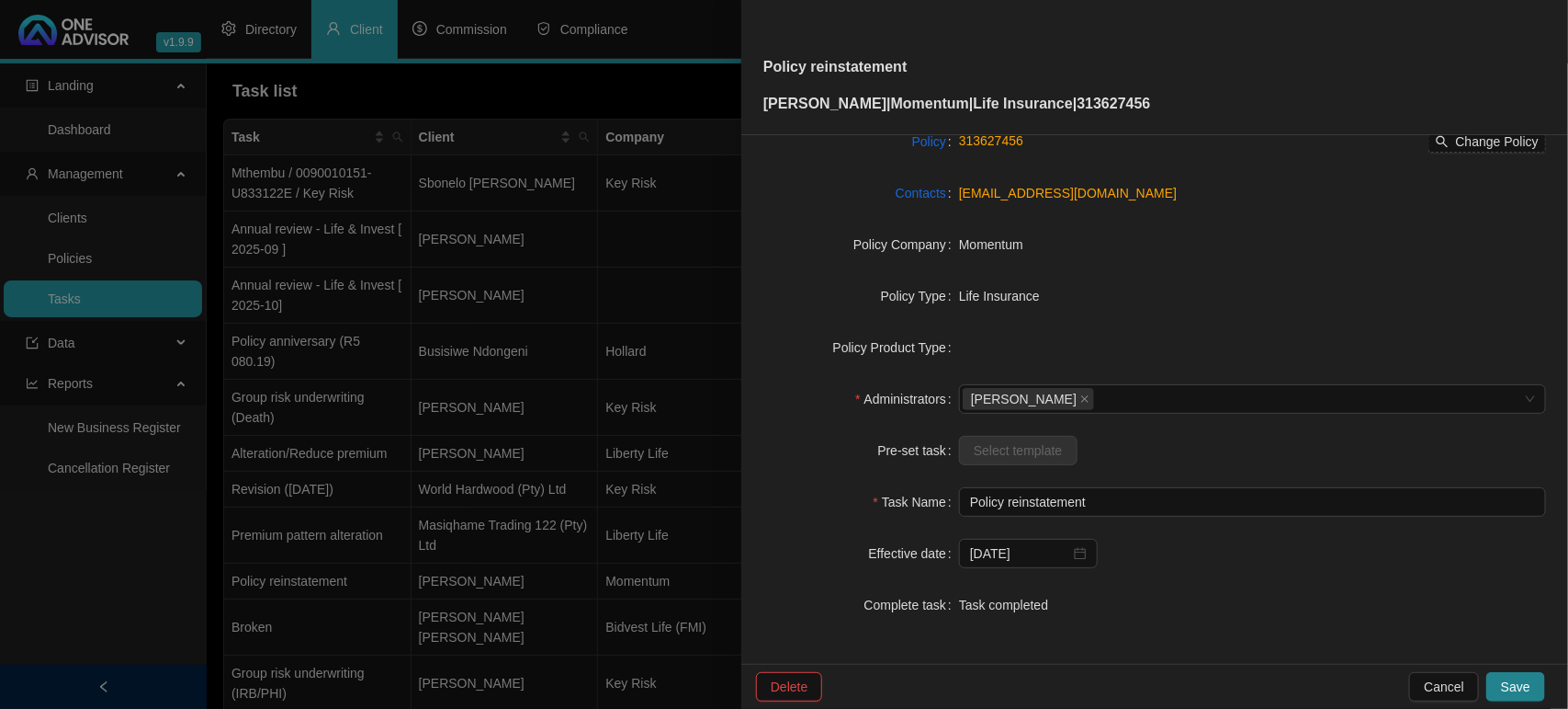
click at [1532, 682] on button "Save" at bounding box center [1516, 687] width 59 height 29
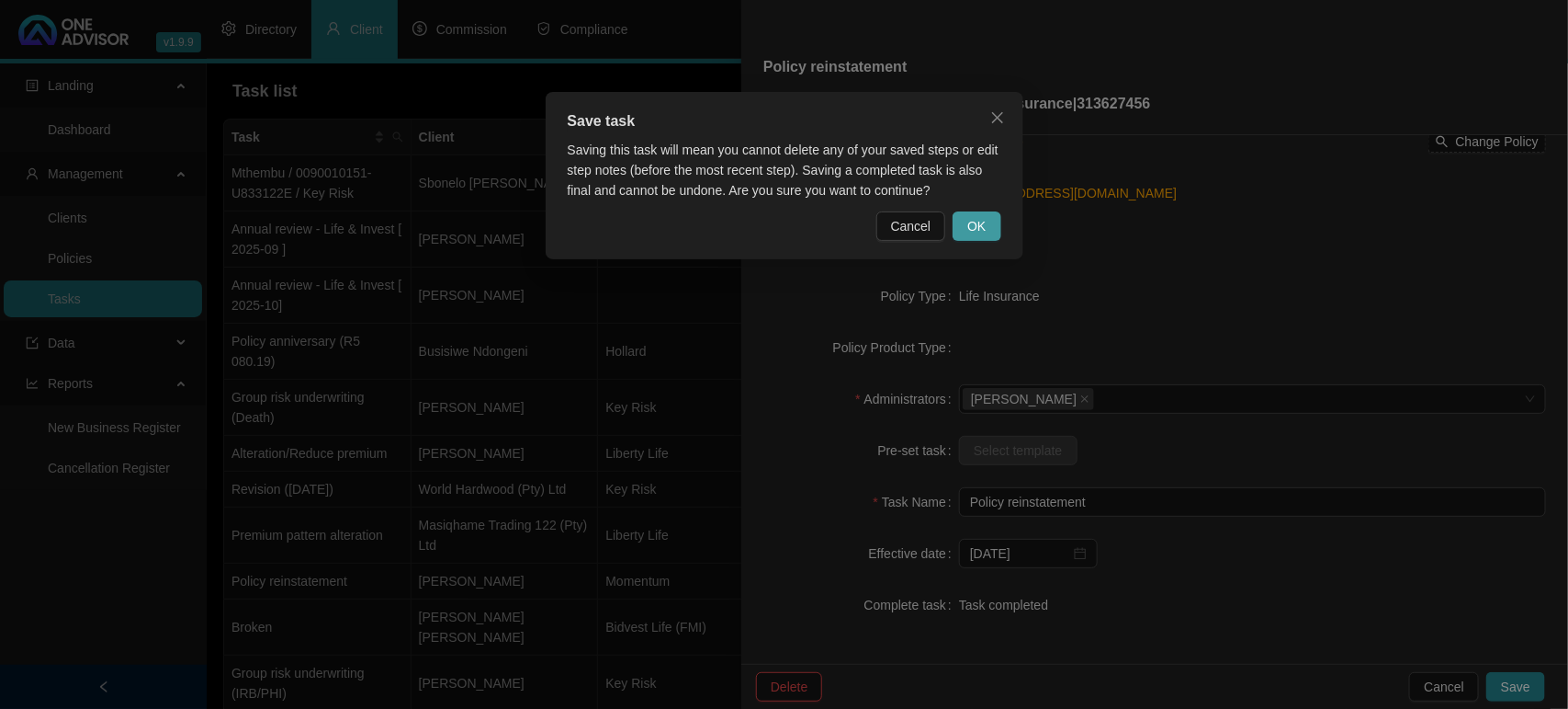
click at [992, 236] on button "OK" at bounding box center [976, 226] width 48 height 29
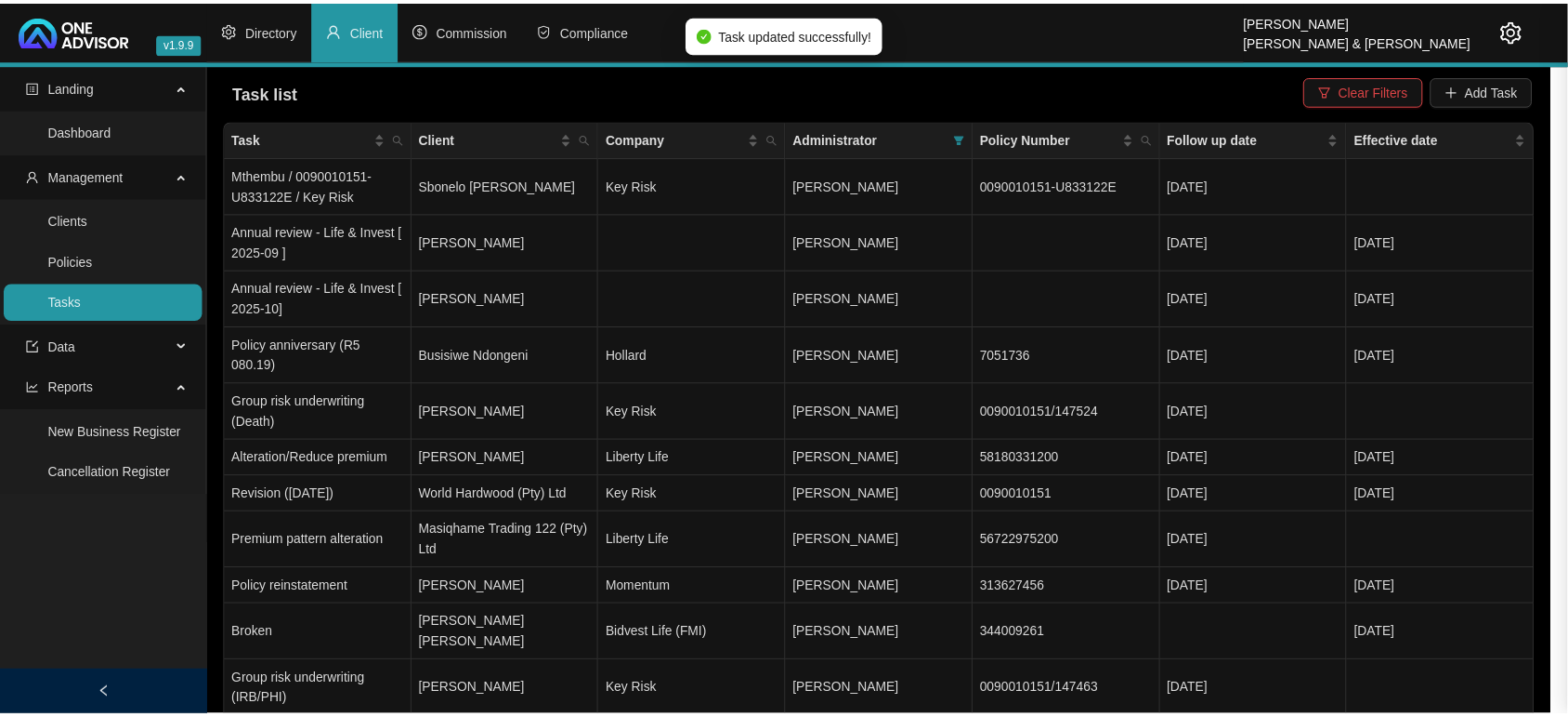
scroll to position [170, 0]
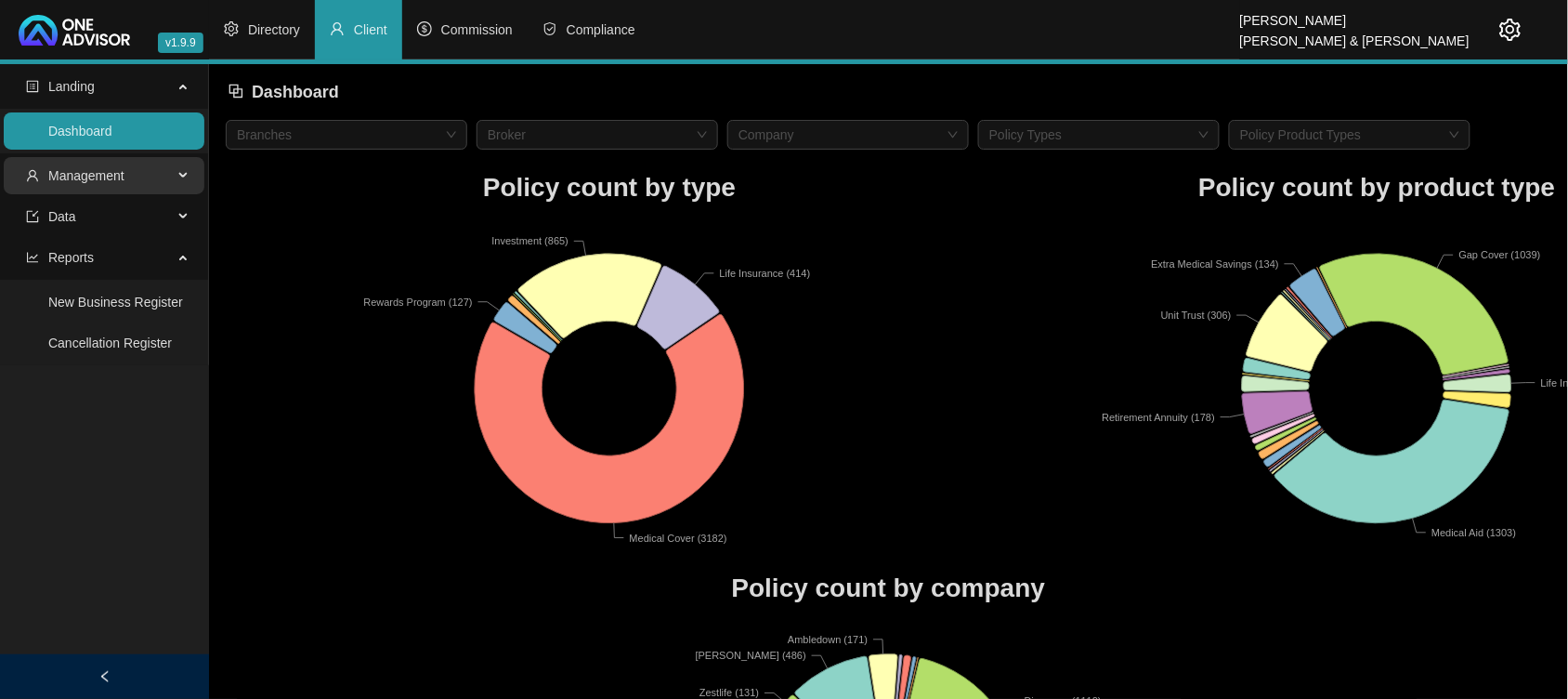
click at [126, 165] on span "Management" at bounding box center [99, 176] width 147 height 37
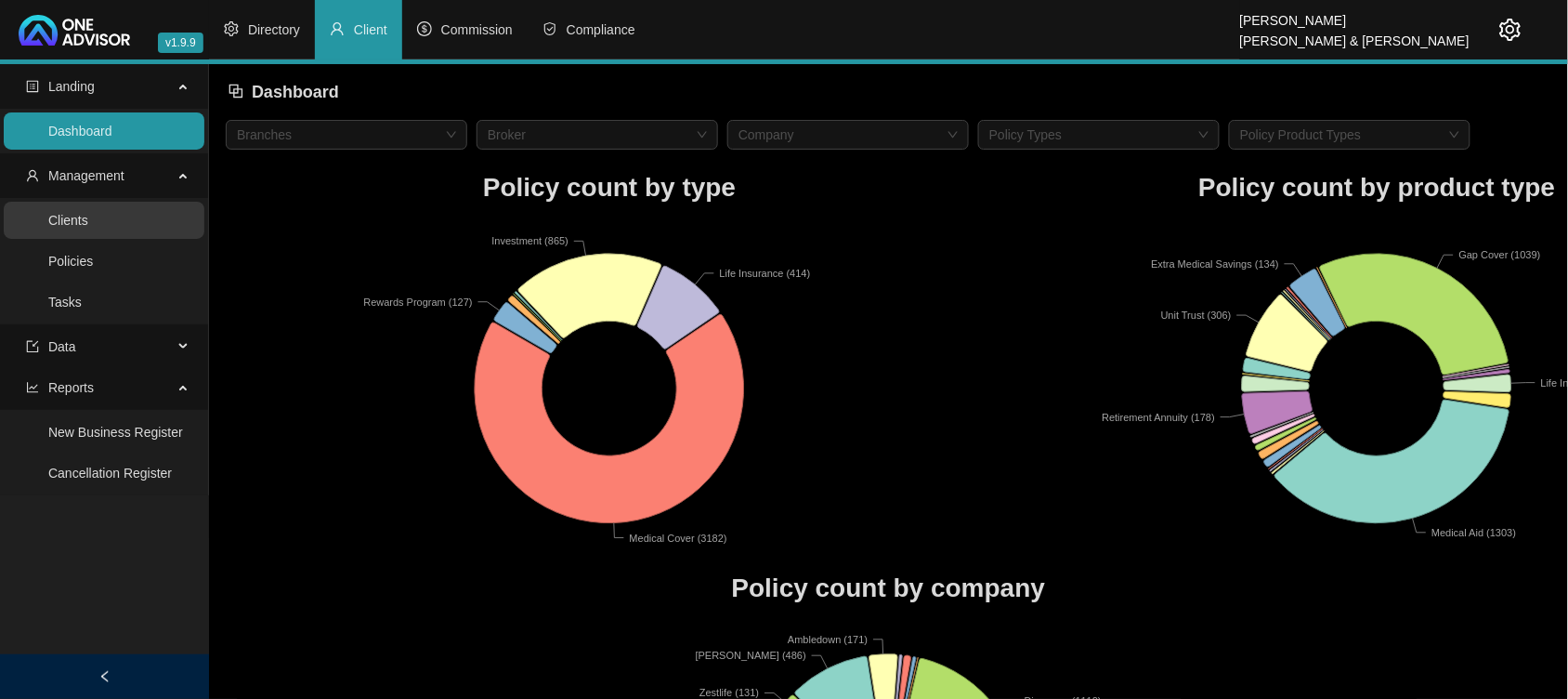
click at [88, 221] on link "Clients" at bounding box center [68, 220] width 40 height 15
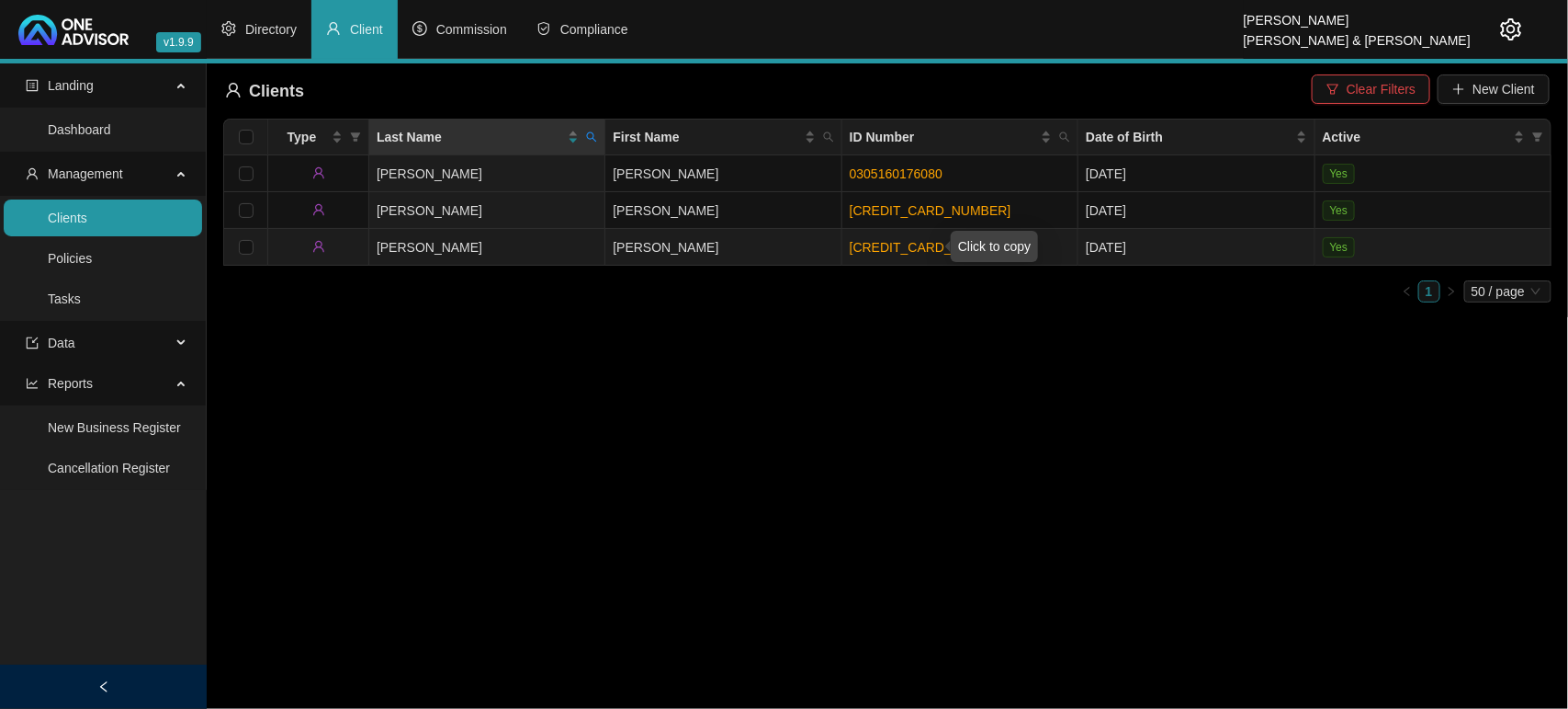
click at [877, 249] on link "[CREDIT_CARD_NUMBER]" at bounding box center [930, 247] width 162 height 15
click at [893, 248] on link "[CREDIT_CARD_NUMBER]" at bounding box center [930, 247] width 162 height 15
click at [886, 245] on link "[CREDIT_CARD_NUMBER]" at bounding box center [930, 247] width 162 height 15
click at [665, 248] on td "[PERSON_NAME]" at bounding box center [723, 247] width 236 height 37
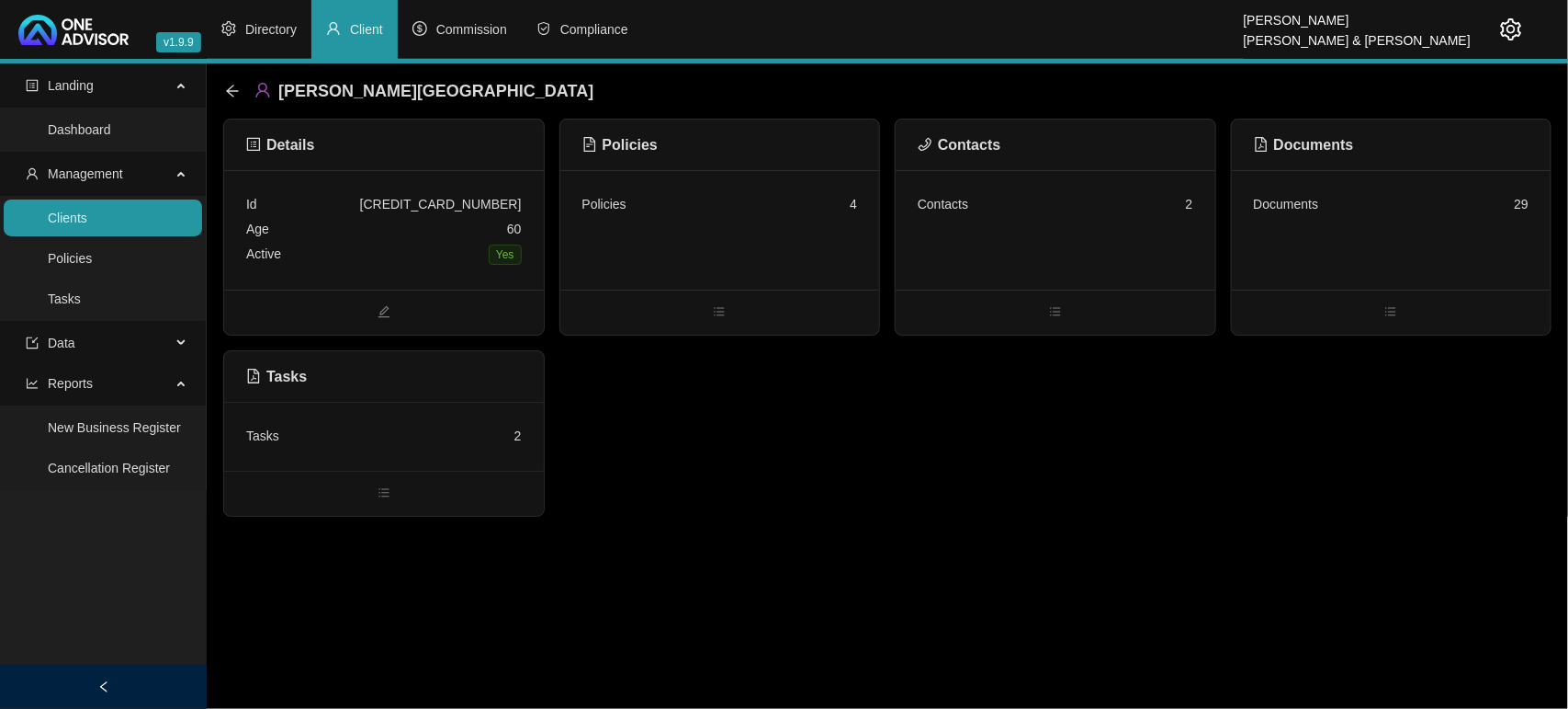
click at [768, 216] on div "Policies 4" at bounding box center [721, 204] width 276 height 25
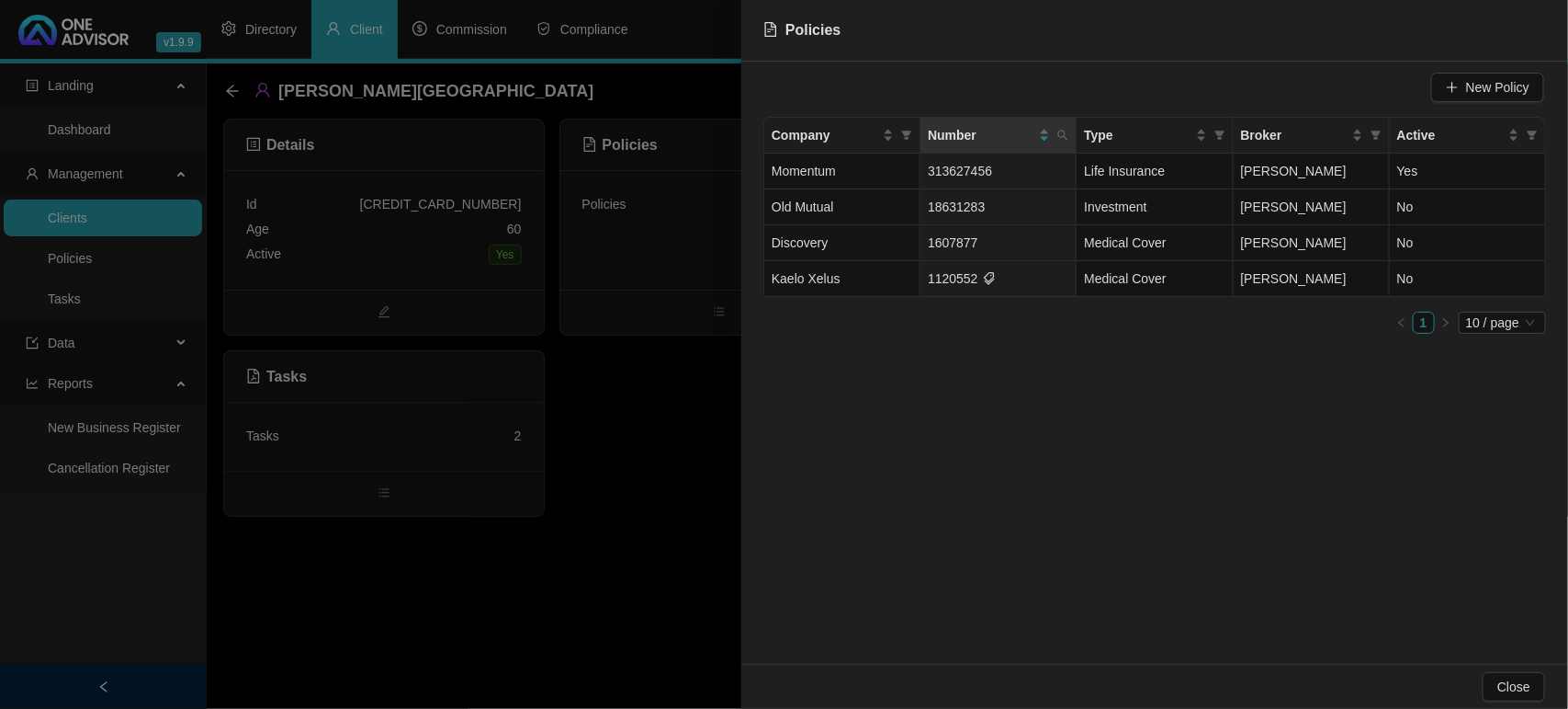
click at [618, 559] on div at bounding box center [784, 354] width 1568 height 709
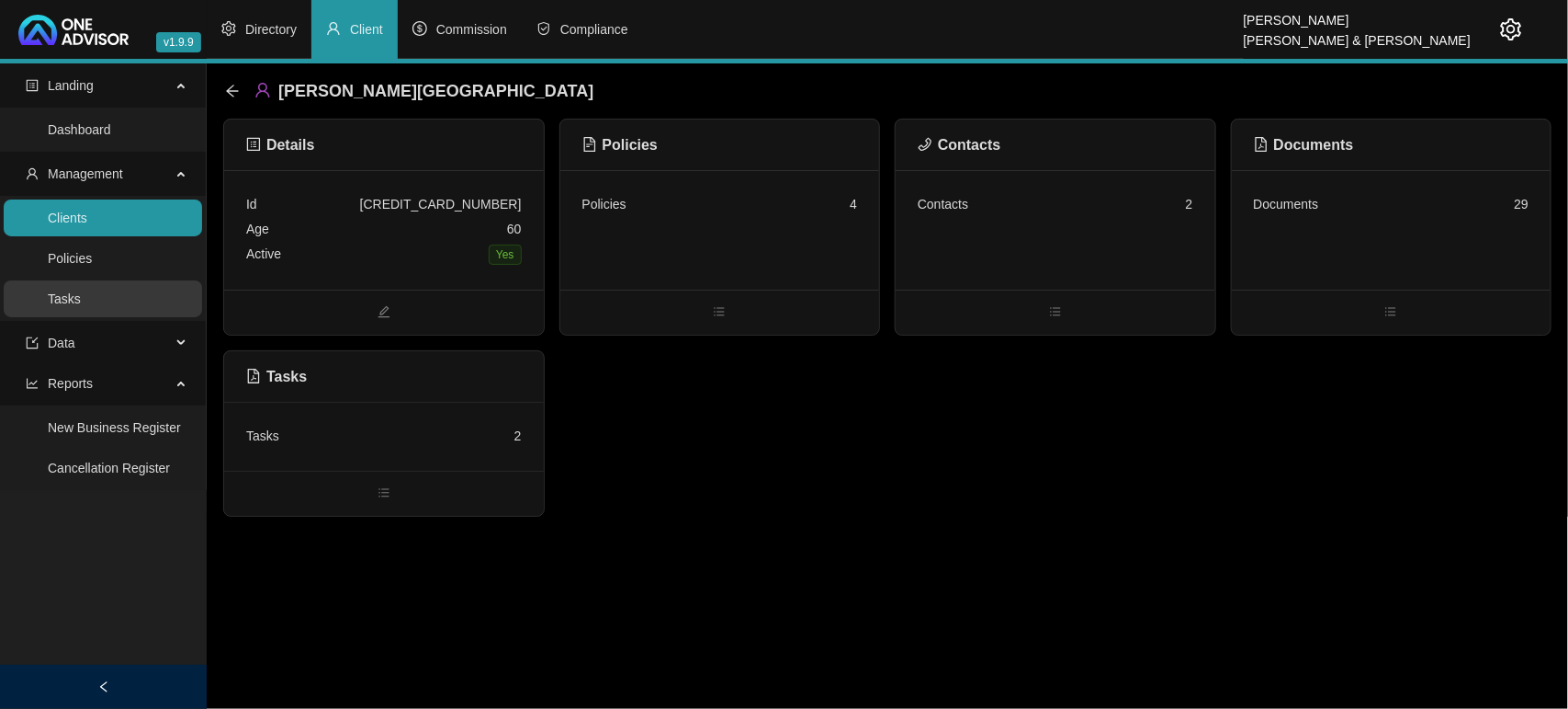
click at [81, 292] on link "Tasks" at bounding box center [64, 299] width 33 height 15
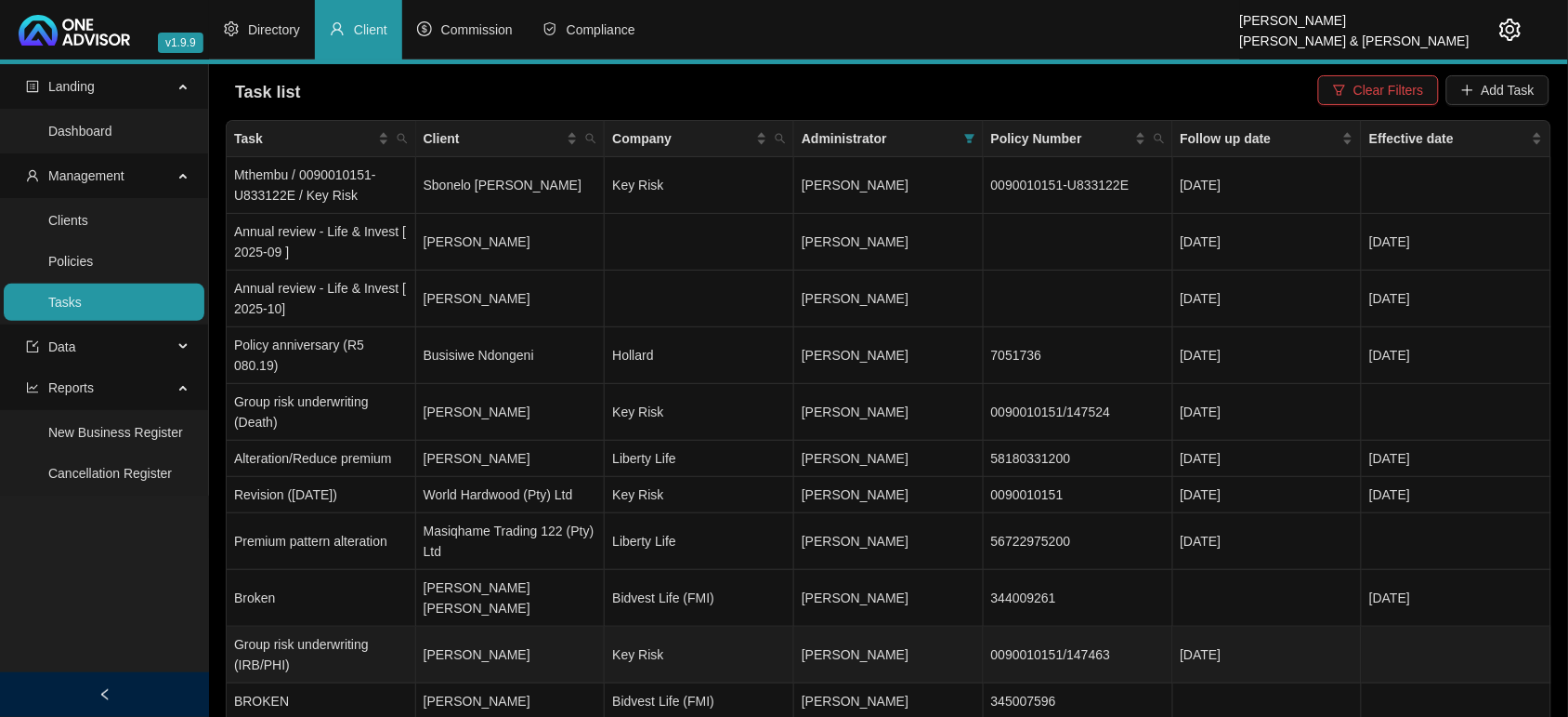
click at [572, 627] on td "[PERSON_NAME]" at bounding box center [511, 655] width 190 height 57
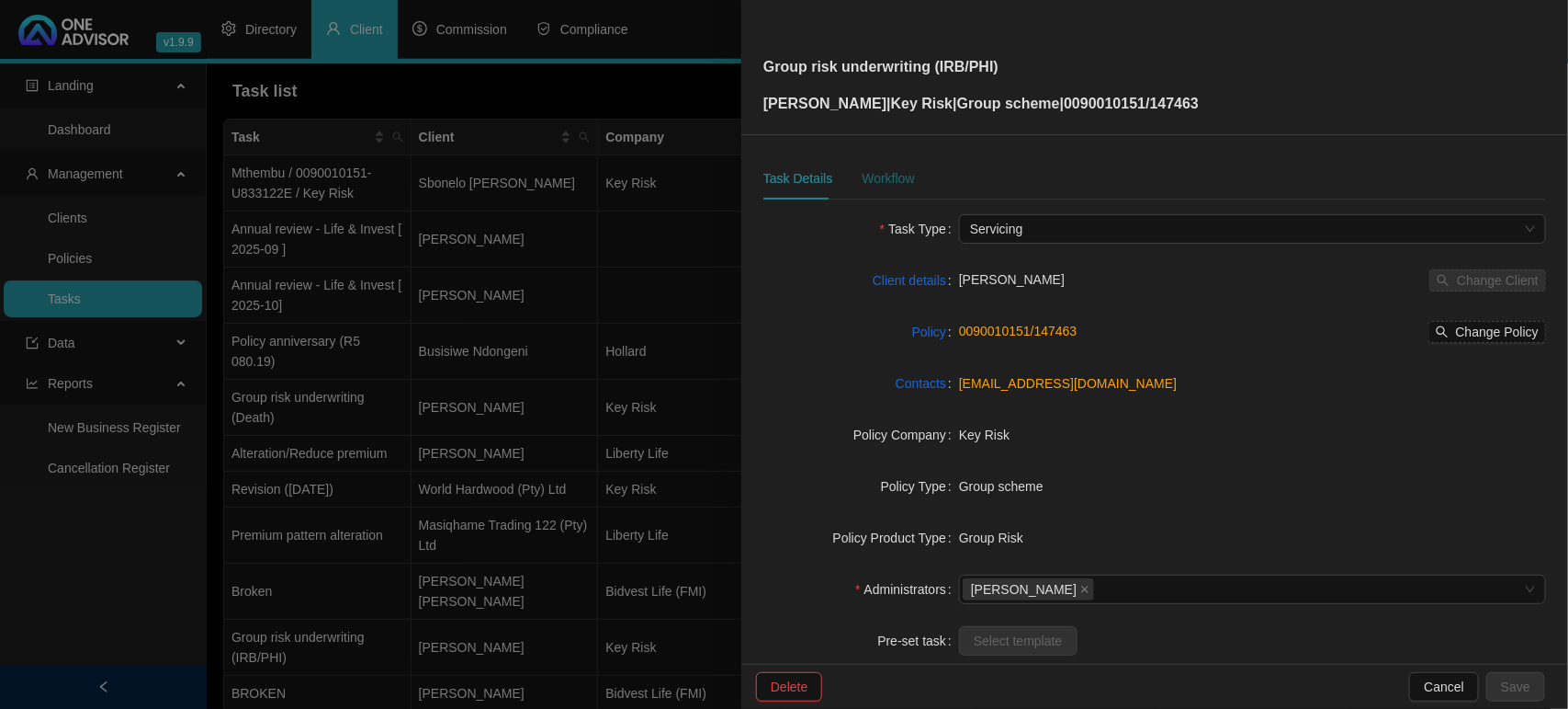
click at [877, 185] on div "Workflow" at bounding box center [887, 178] width 52 height 20
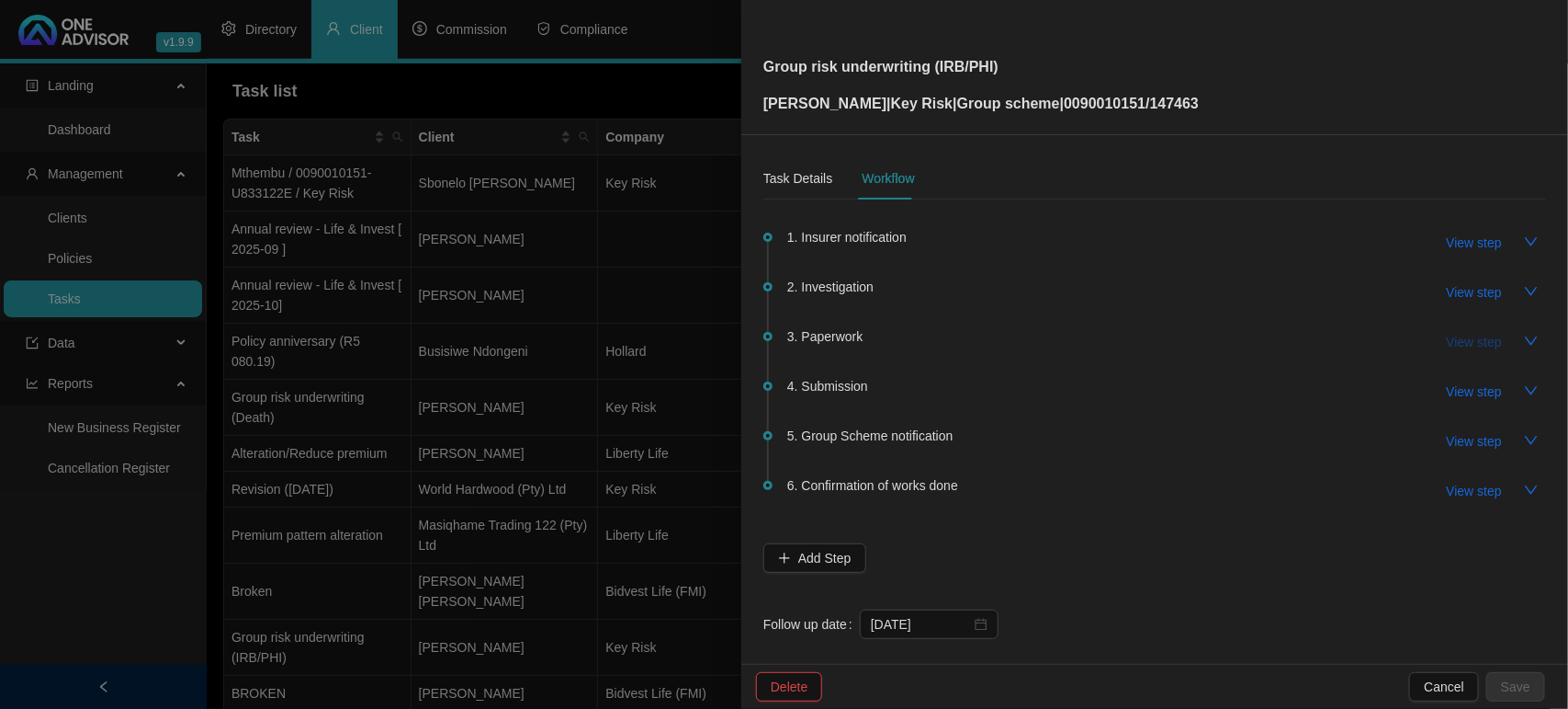
click at [1459, 343] on span "View step" at bounding box center [1474, 342] width 55 height 20
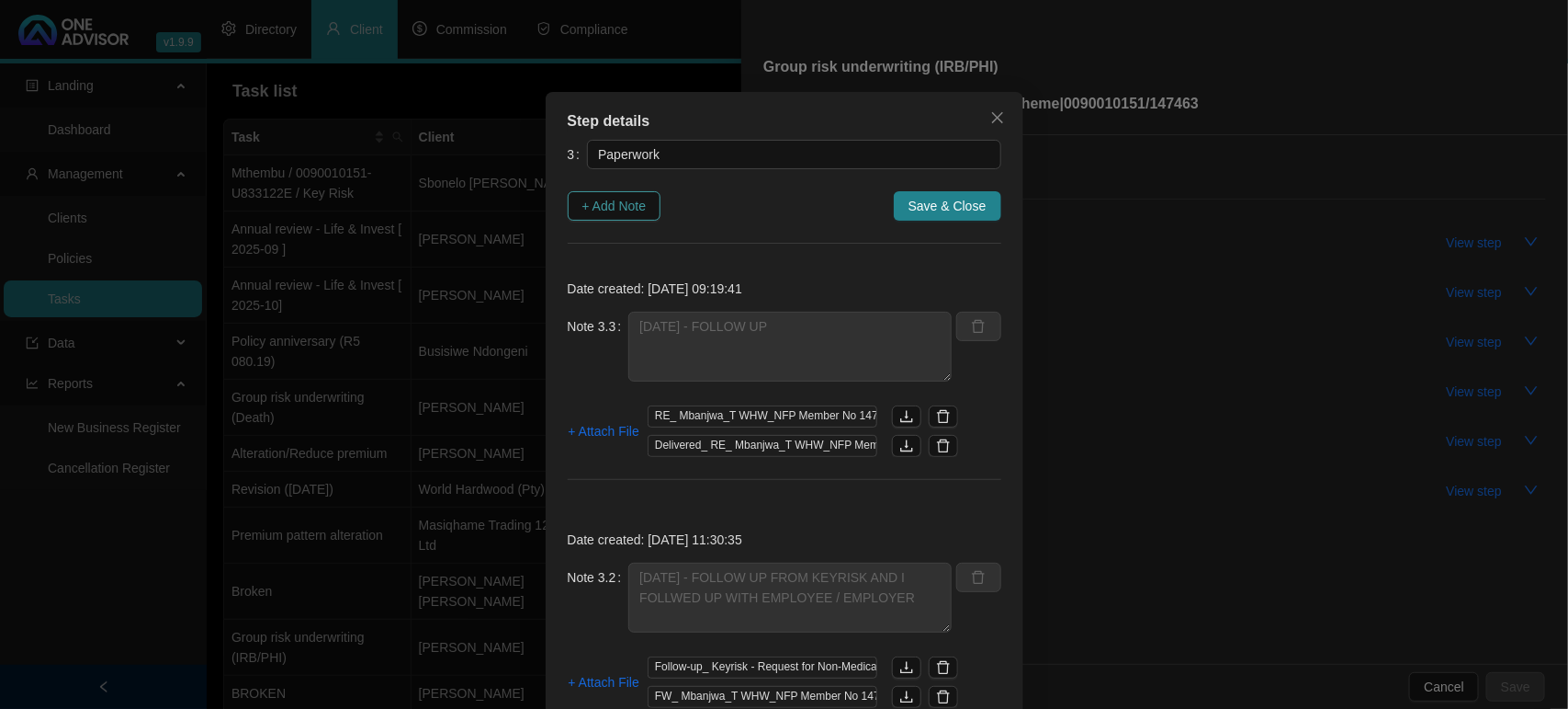
click at [618, 212] on span "+ Add Note" at bounding box center [615, 206] width 64 height 20
type textarea "[DATE] - FOLLOW UP"
type textarea "[DATE] - FOLLOW UP FROM KEYRISK AND I FOLLWED UP WITH EMPLOYEE / EMPLOYER"
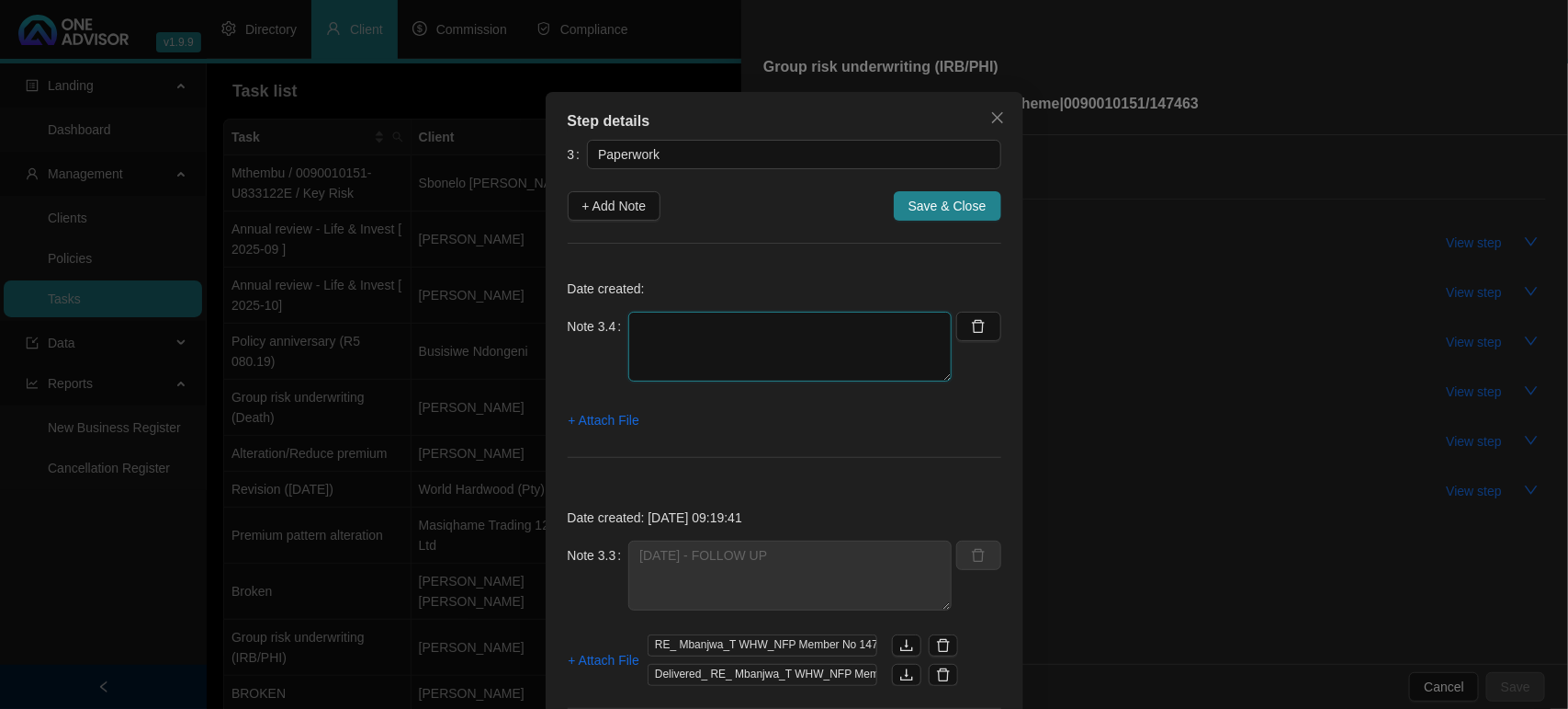
click at [676, 319] on textarea at bounding box center [790, 347] width 324 height 70
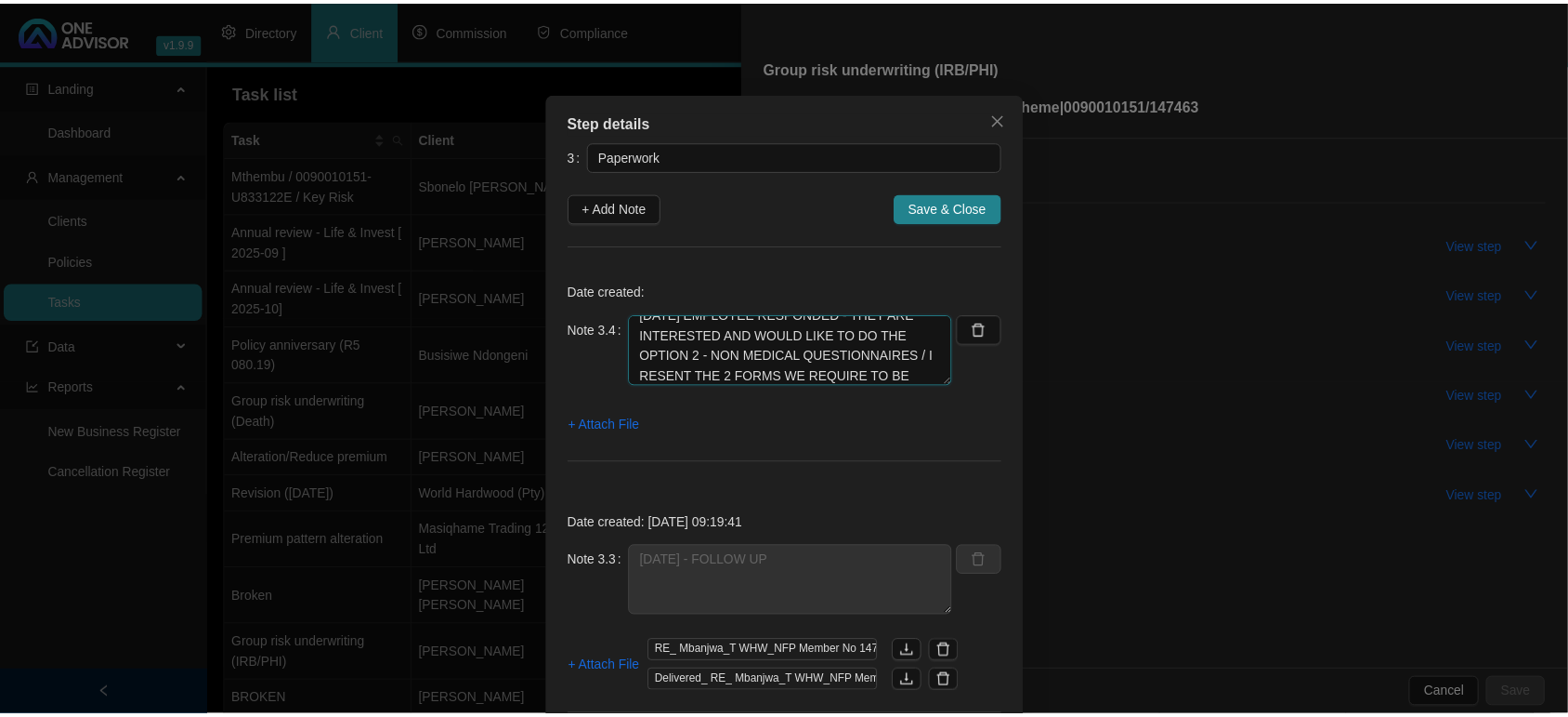
scroll to position [35, 0]
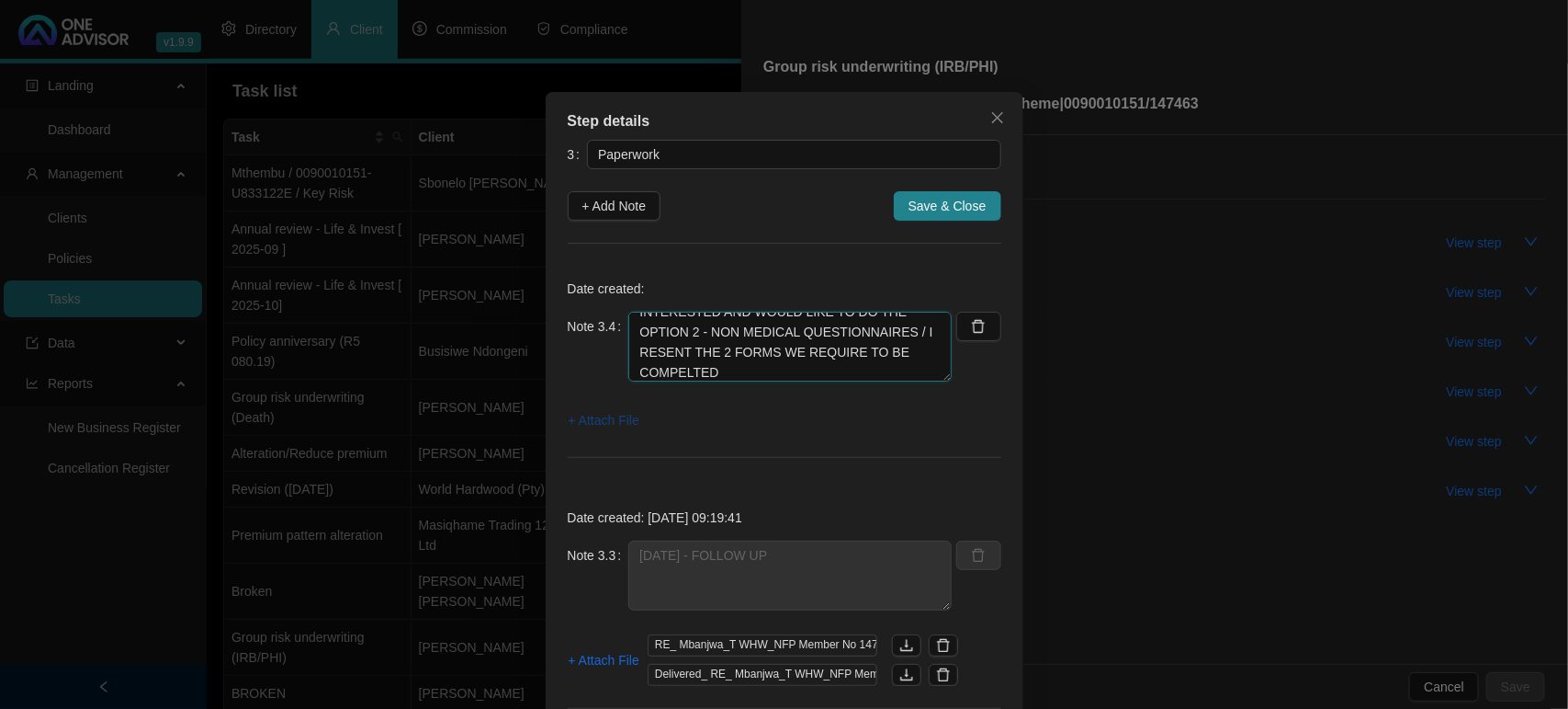
type textarea "[DATE] EMPLOYEE RESPONDED - THEY ARE INTERESTED AND WOULD LIKE TO DO THE OPTION…"
click at [599, 417] on span "+ Attach File" at bounding box center [604, 420] width 71 height 20
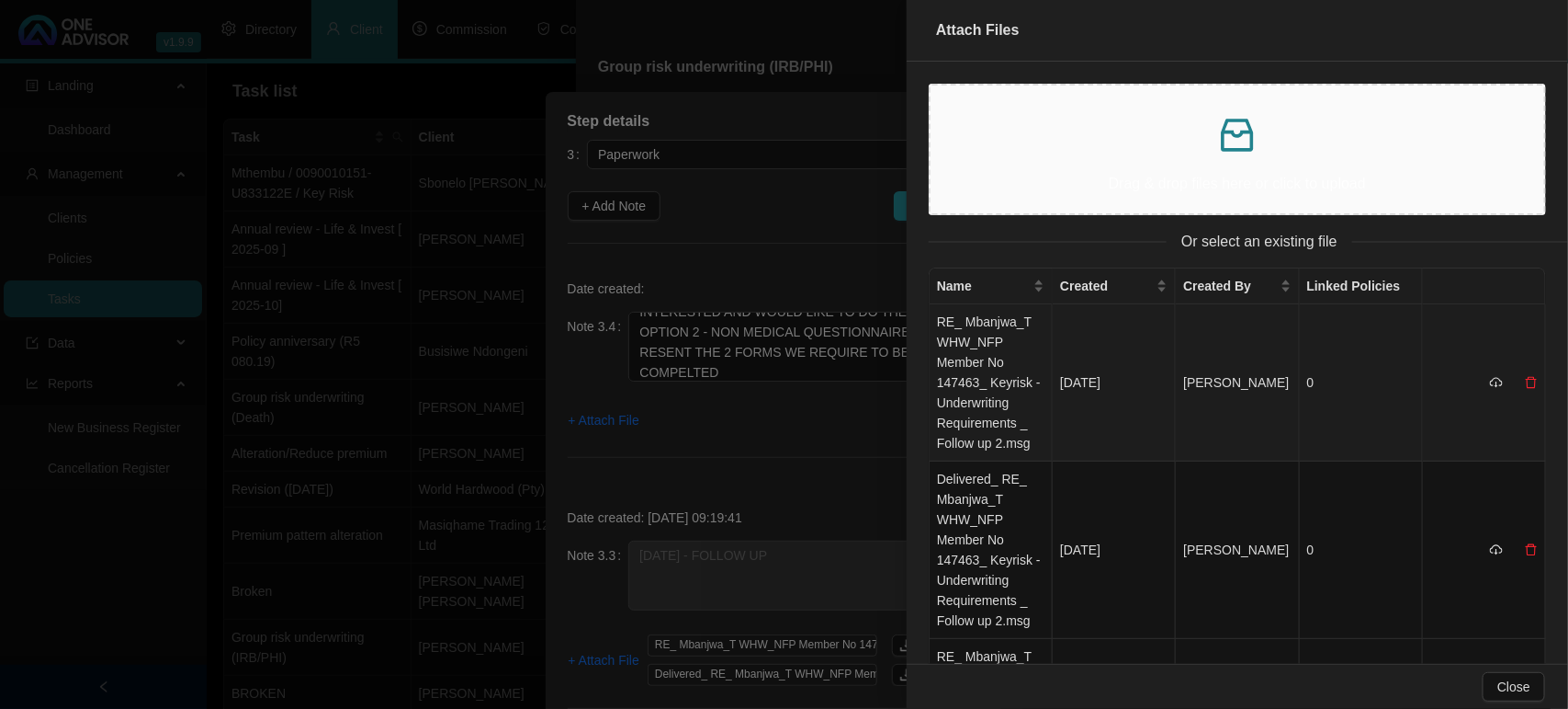
click at [971, 378] on td "RE_ Mbanjwa_T WHW_NFP Member No 147463_ Keyrisk - Underwriting Requirements _ F…" at bounding box center [991, 383] width 123 height 157
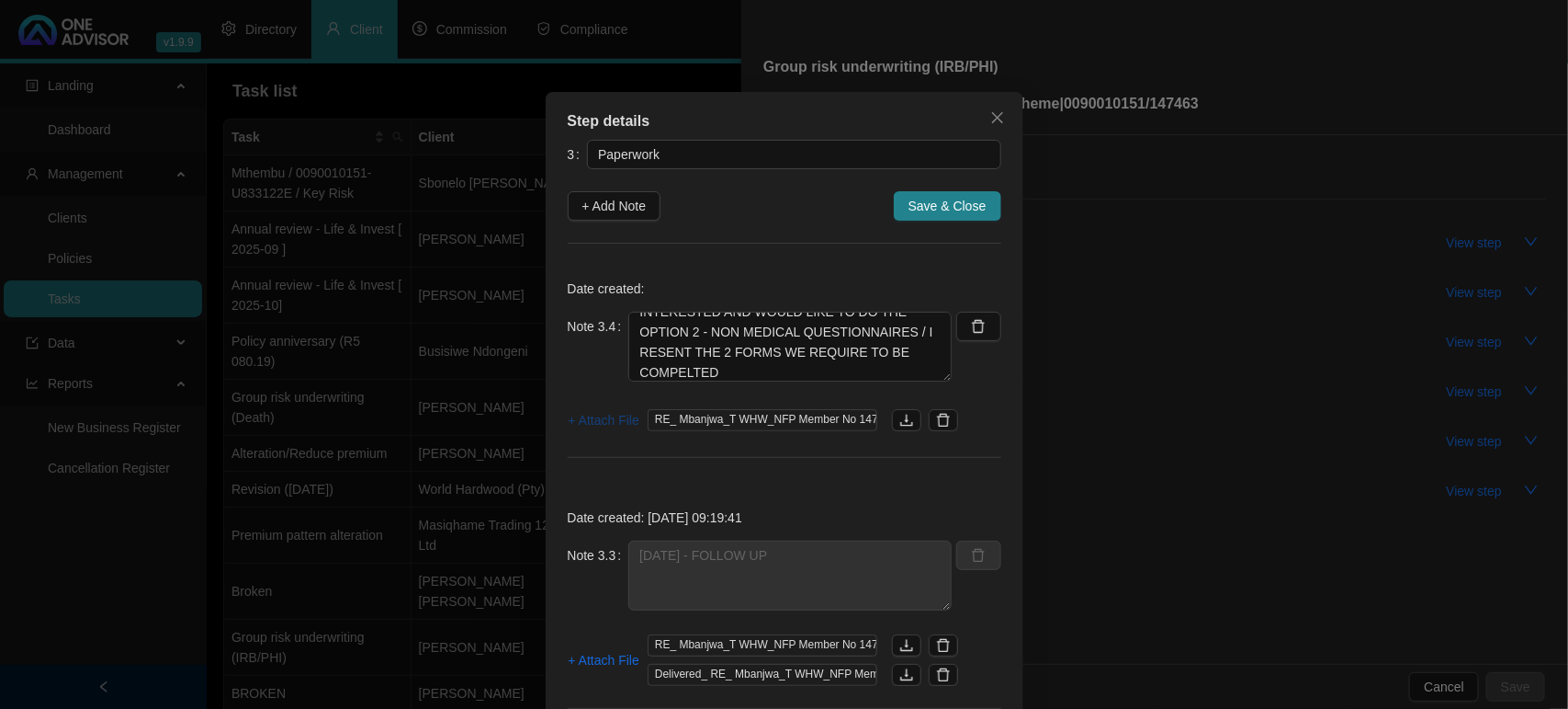
click at [605, 415] on span "+ Attach File" at bounding box center [604, 420] width 71 height 20
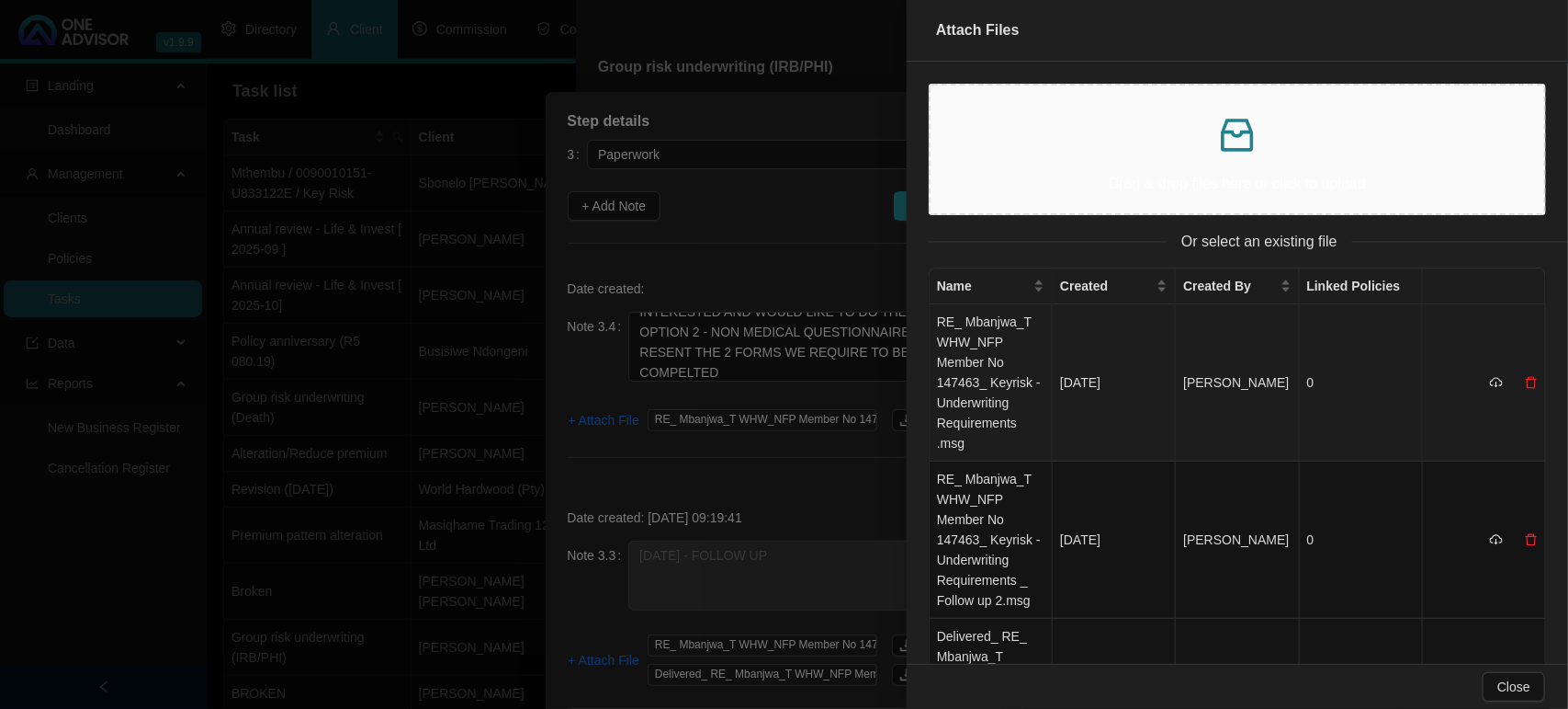
click at [971, 378] on td "RE_ Mbanjwa_T WHW_NFP Member No 147463_ Keyrisk - Underwriting Requirements .msg" at bounding box center [991, 383] width 123 height 157
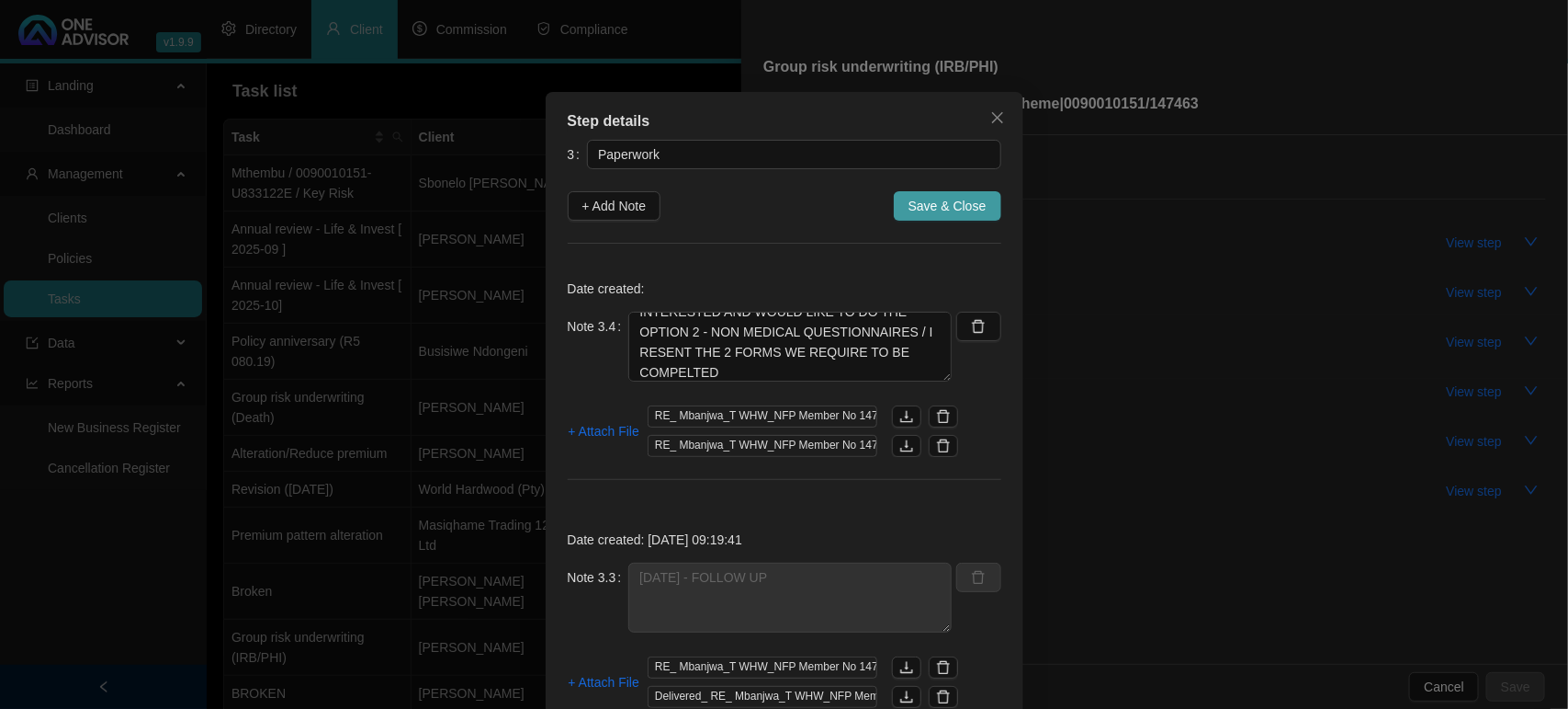
click at [944, 210] on span "Save & Close" at bounding box center [947, 206] width 78 height 20
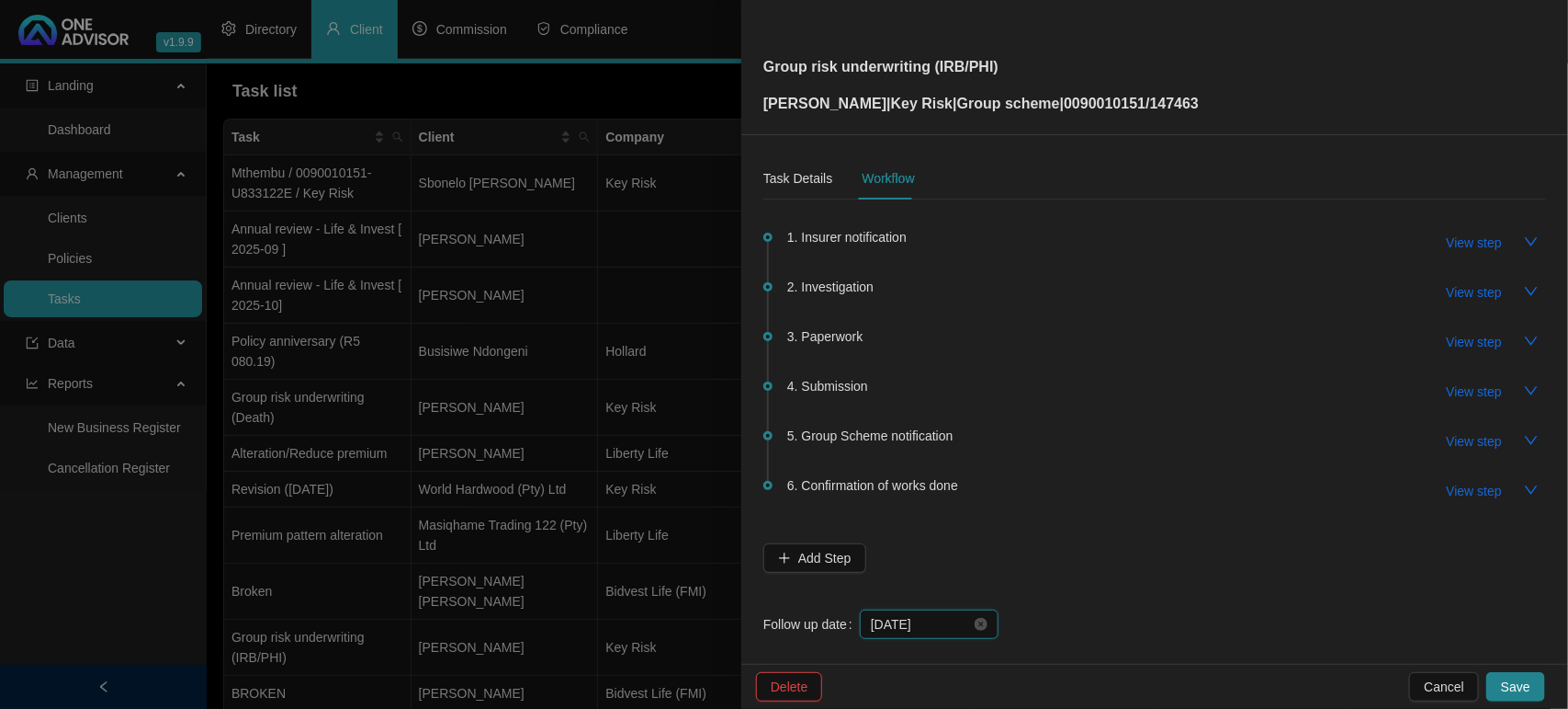
click at [948, 618] on input "[DATE]" at bounding box center [920, 624] width 100 height 20
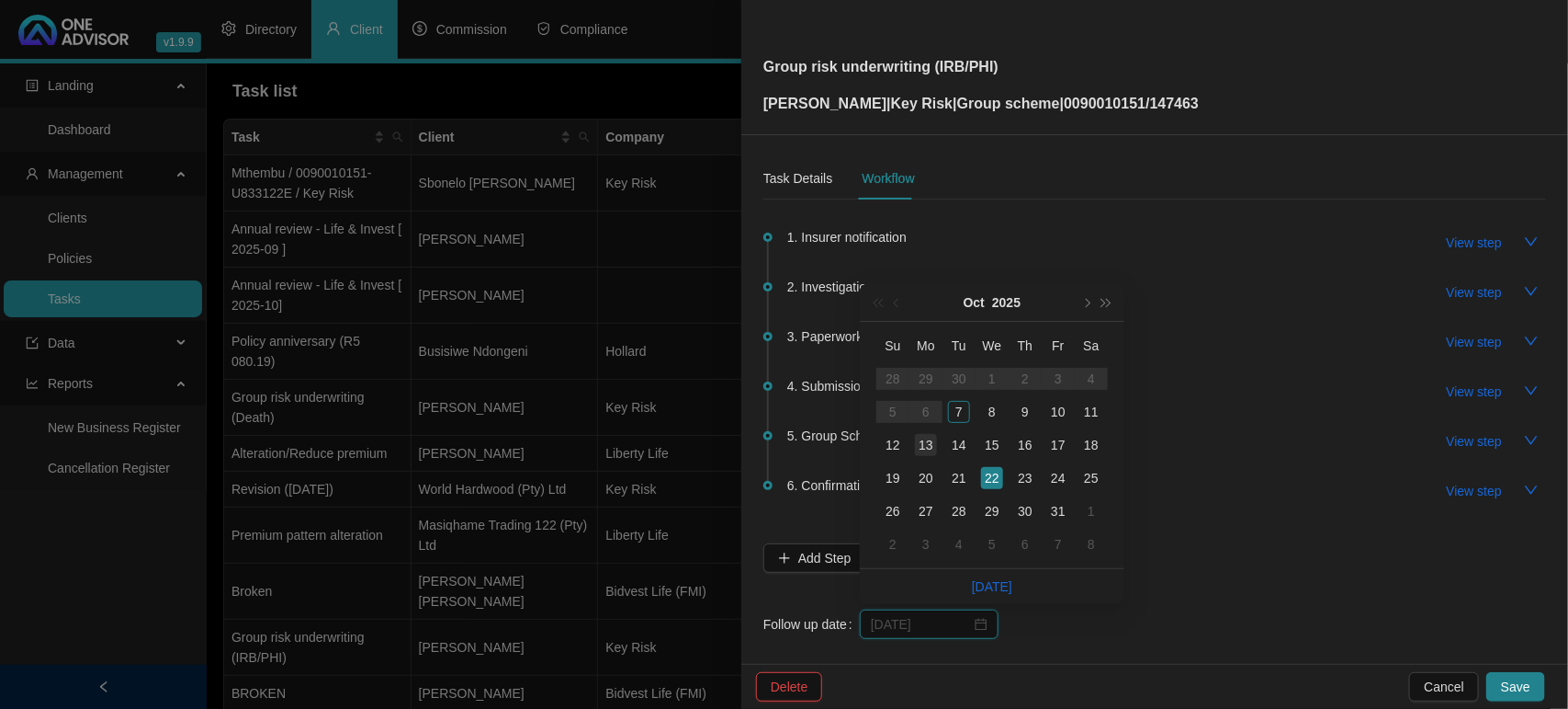
type input "[DATE]"
drag, startPoint x: 925, startPoint y: 444, endPoint x: 939, endPoint y: 456, distance: 18.4
click at [924, 444] on div "13" at bounding box center [926, 445] width 22 height 22
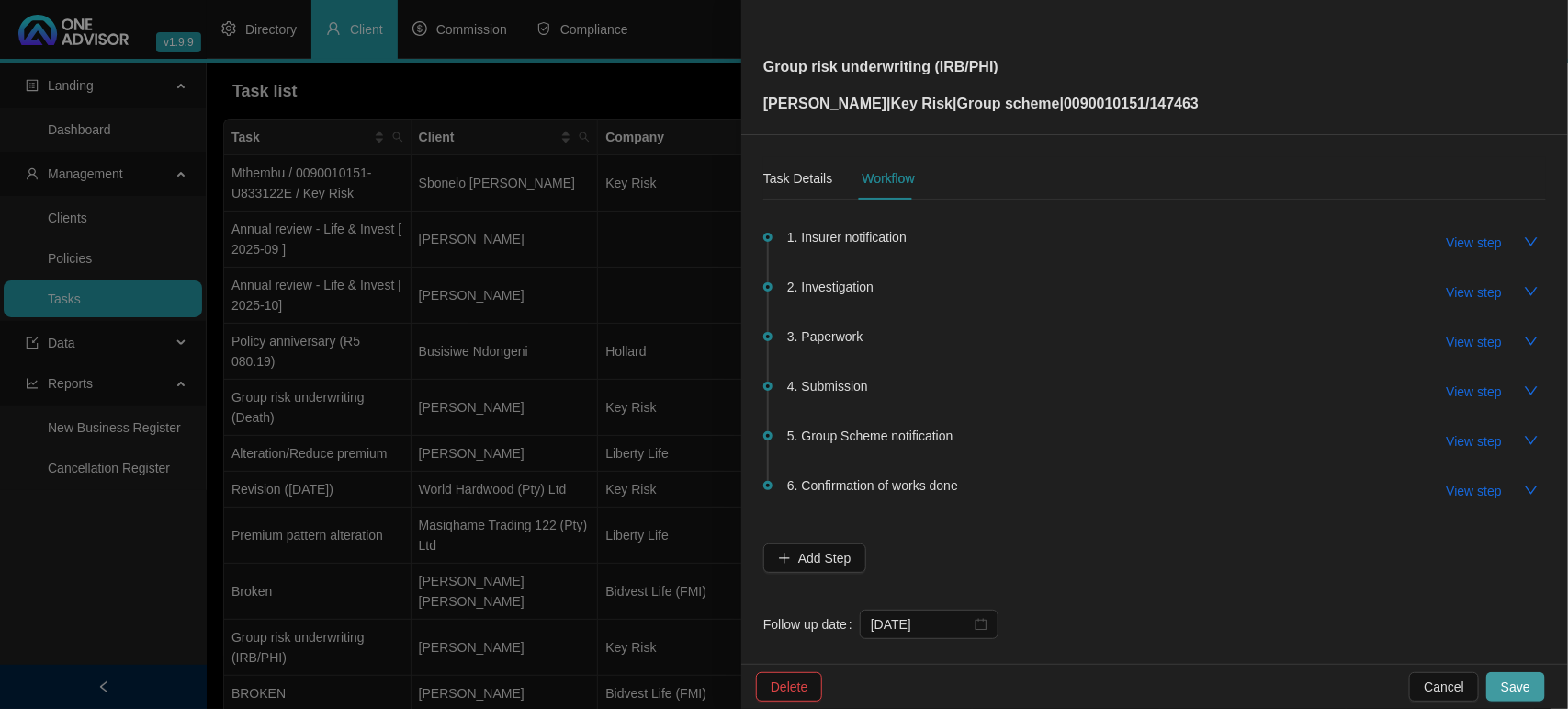
click at [1514, 680] on span "Save" at bounding box center [1516, 687] width 29 height 20
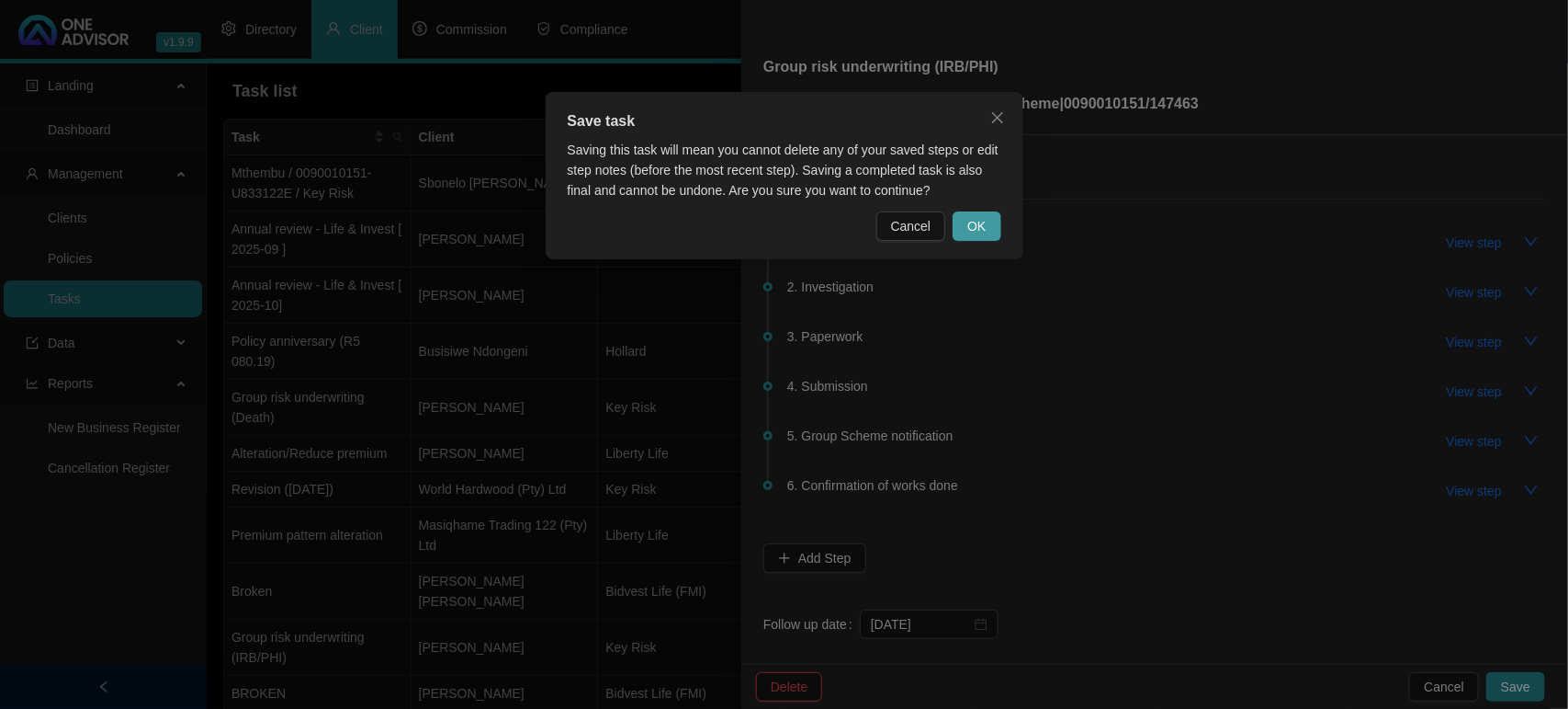
click at [979, 223] on span "OK" at bounding box center [976, 226] width 18 height 20
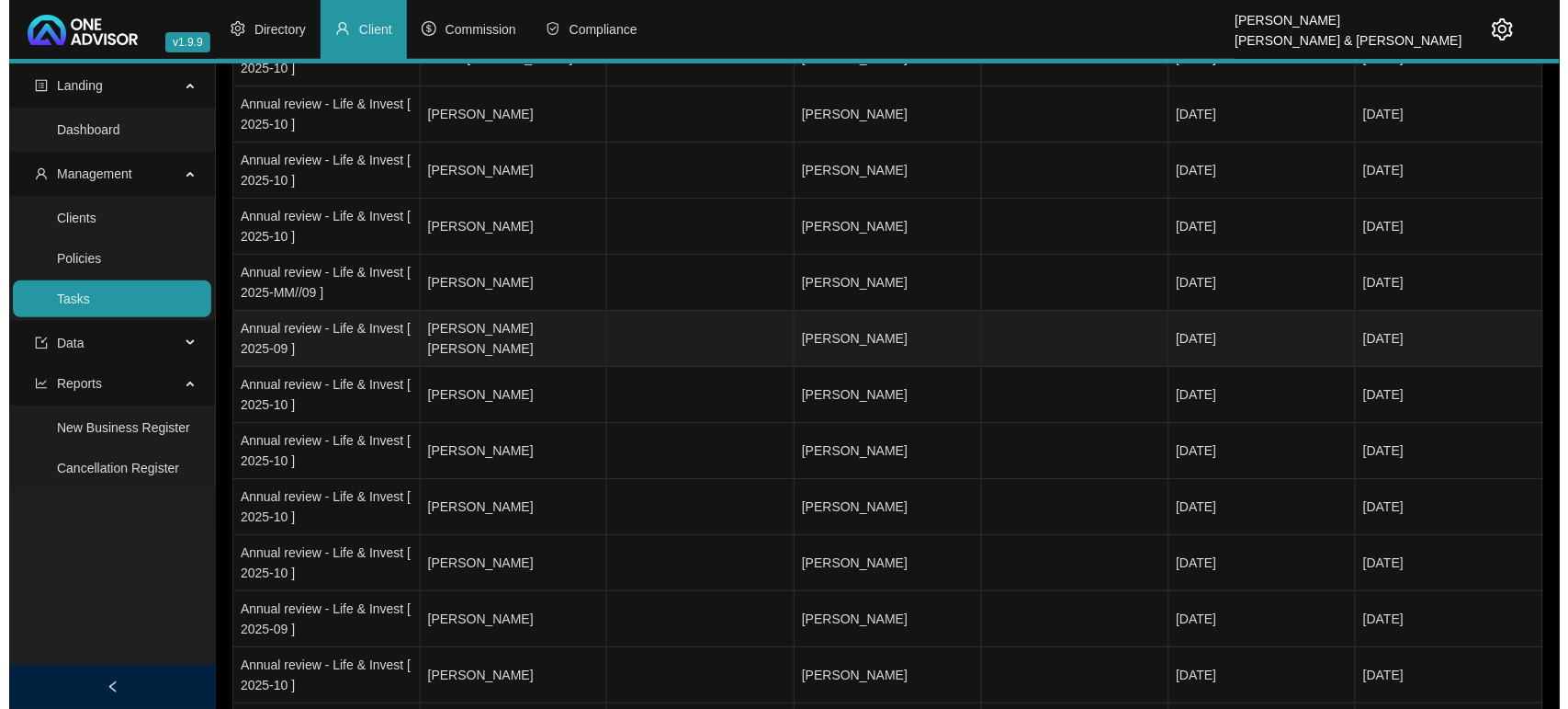
scroll to position [2431, 0]
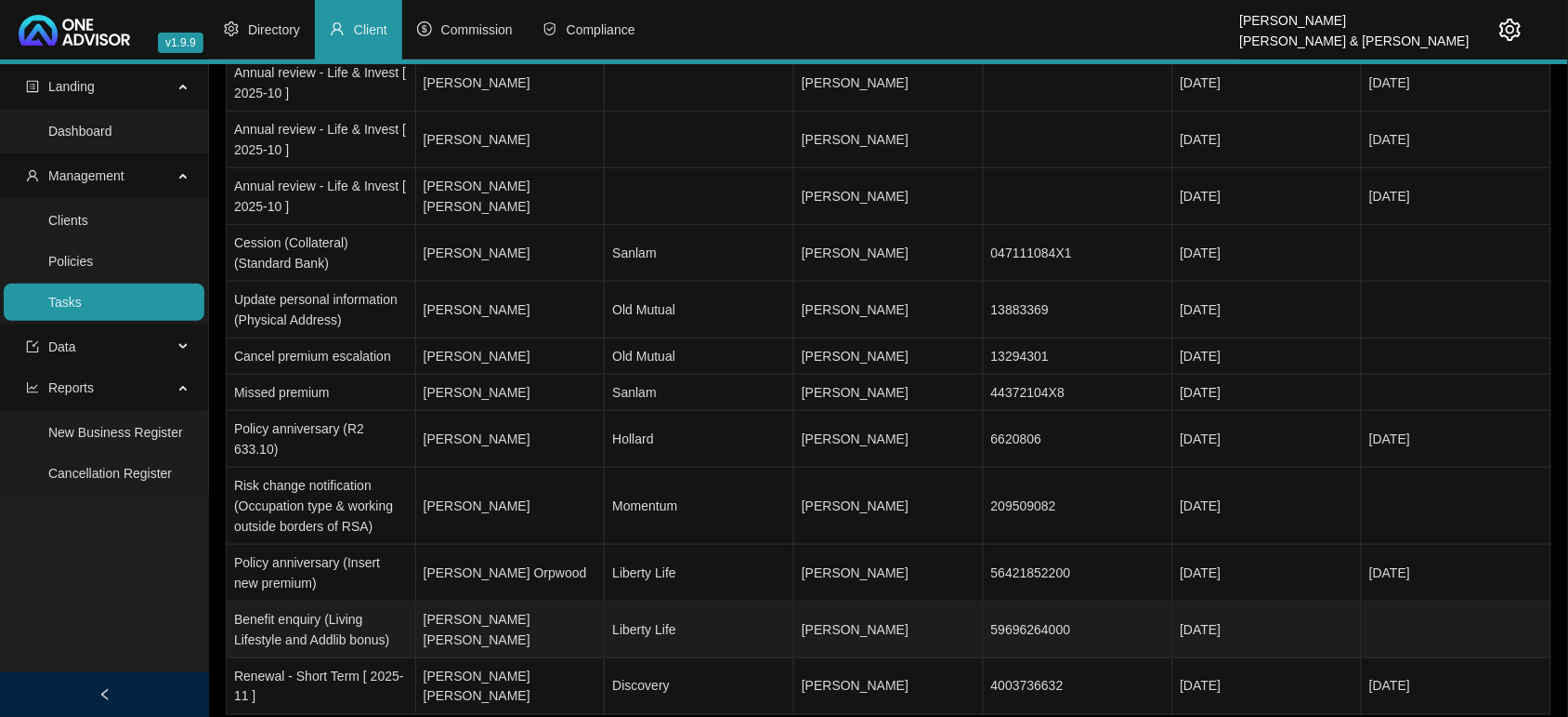
click at [539, 602] on td "[PERSON_NAME] [PERSON_NAME]" at bounding box center [511, 630] width 190 height 57
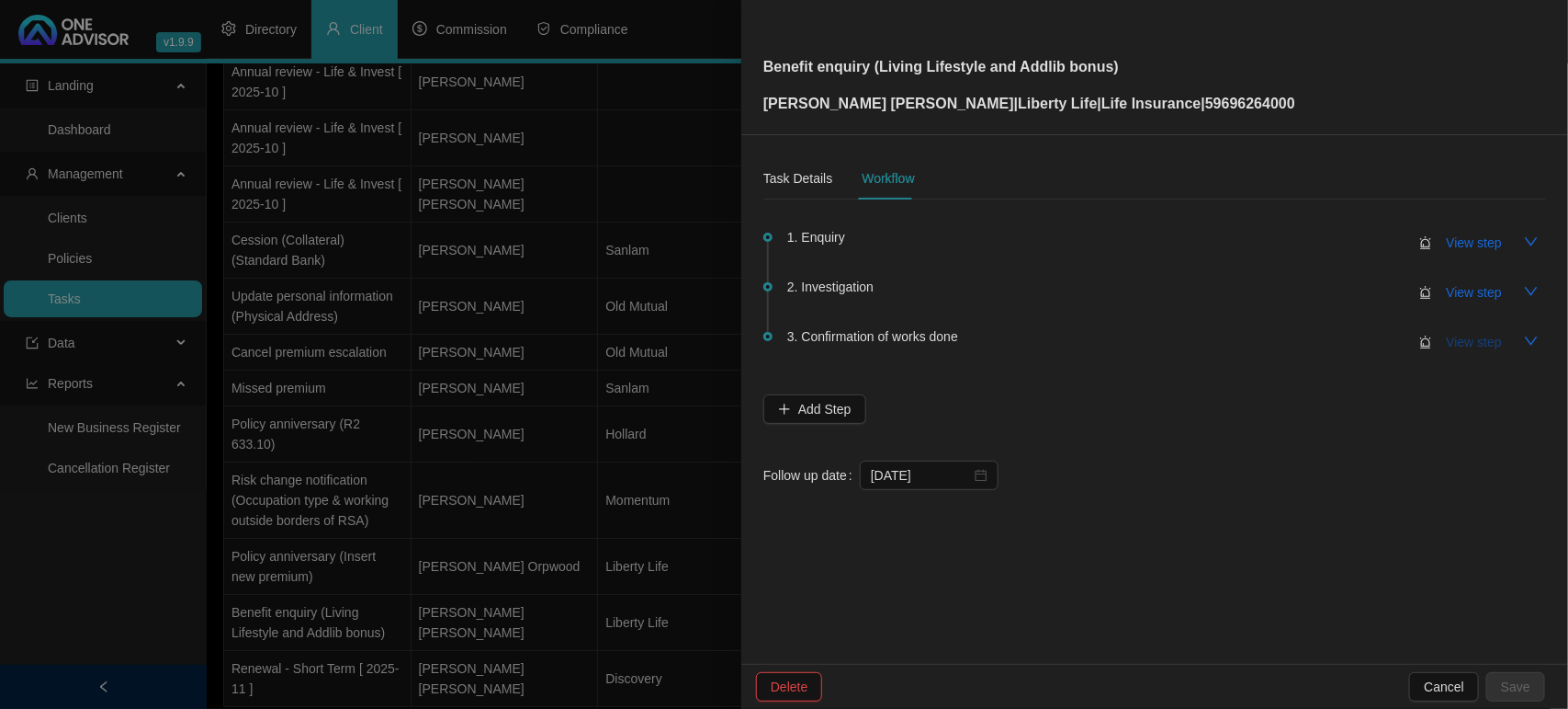
click at [1498, 336] on span "View step" at bounding box center [1474, 342] width 55 height 20
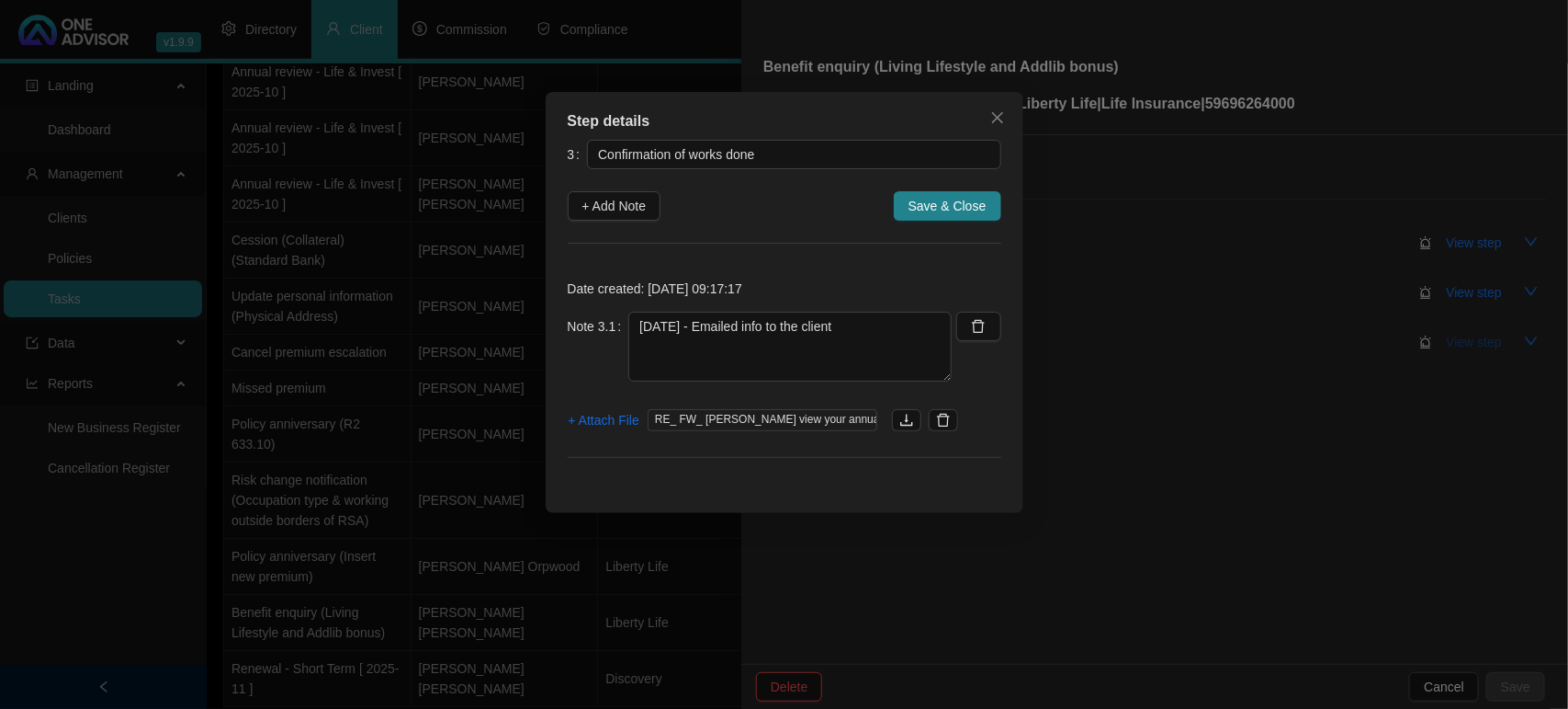
click at [1497, 337] on div "Step details 3 Confirmation of works done + Add Note Save & Close Date created:…" at bounding box center [784, 354] width 1568 height 709
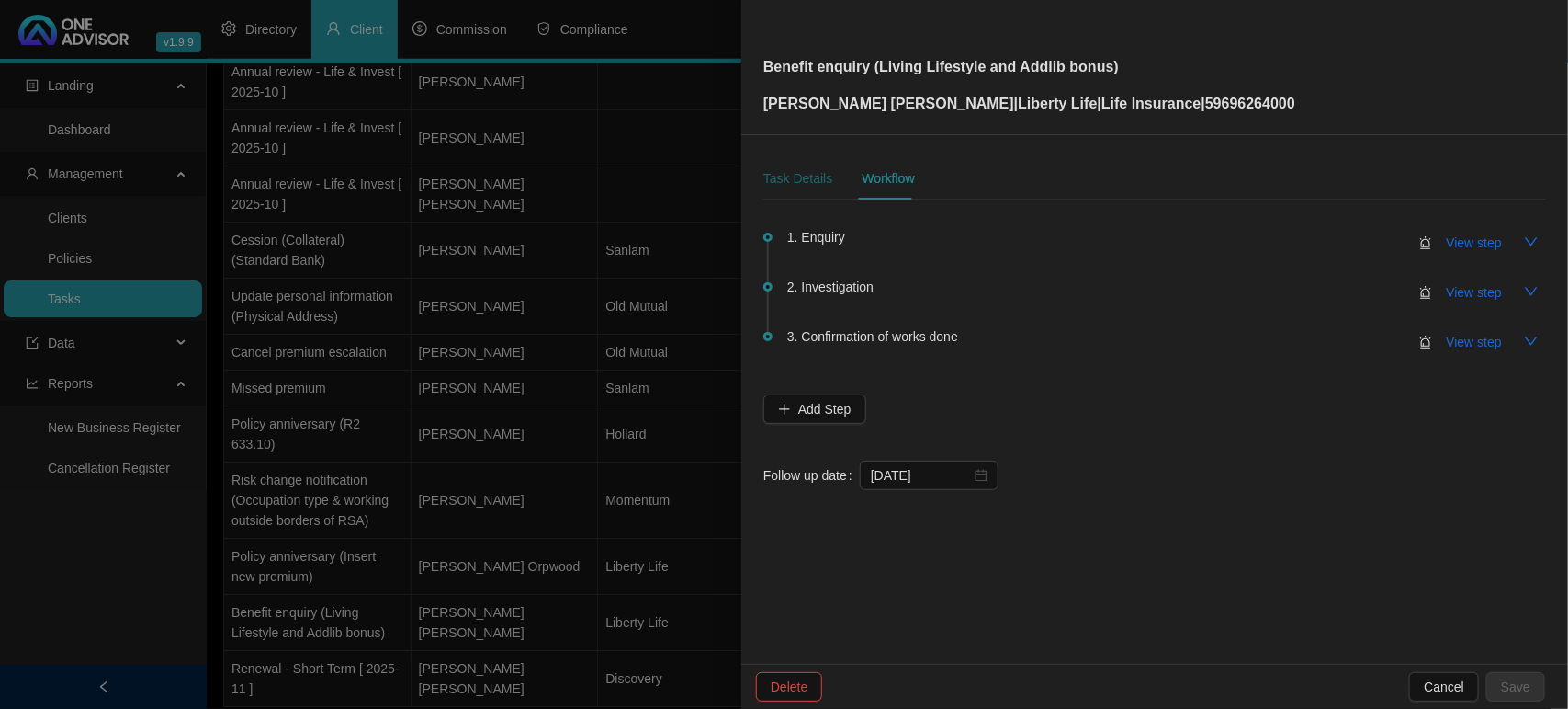
click at [774, 171] on div "Task Details" at bounding box center [798, 178] width 69 height 20
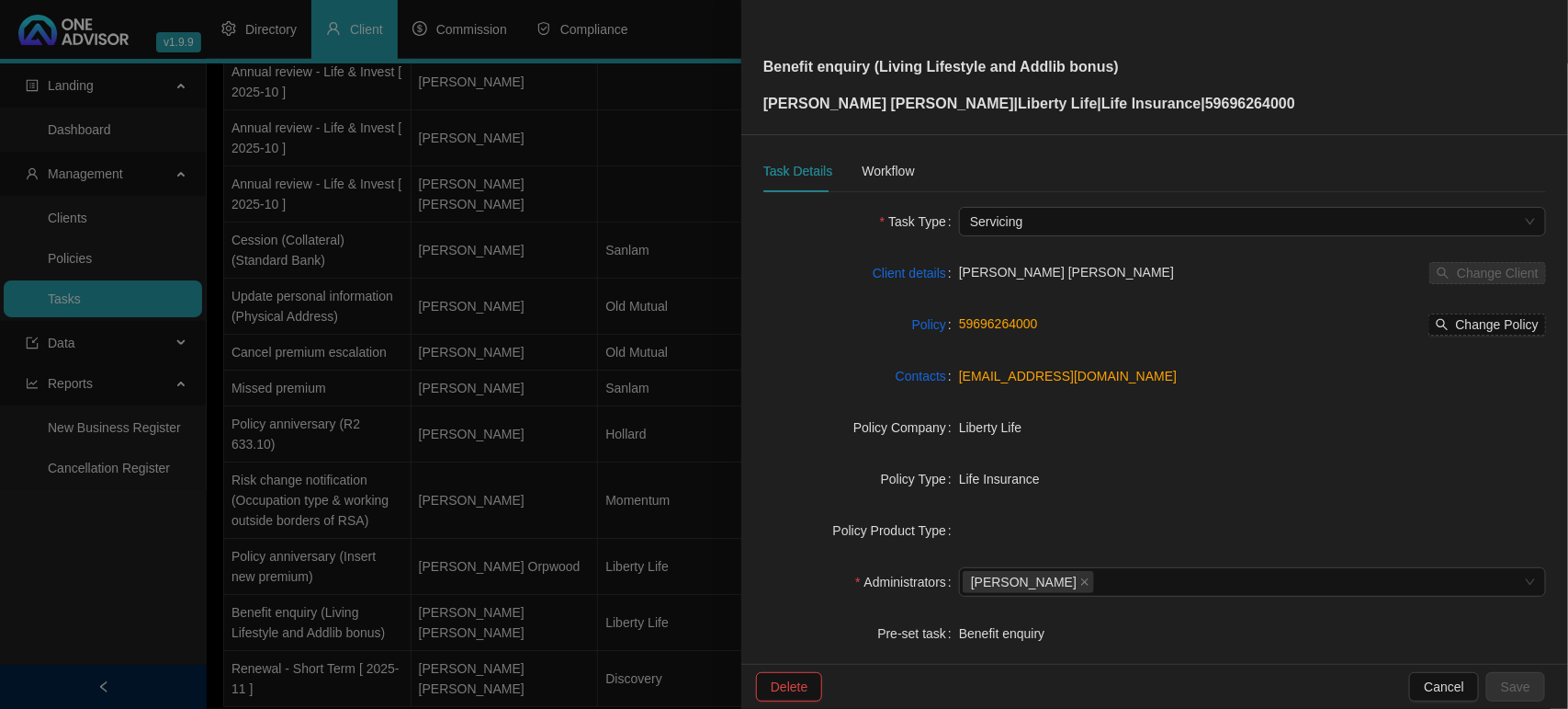
scroll to position [0, 0]
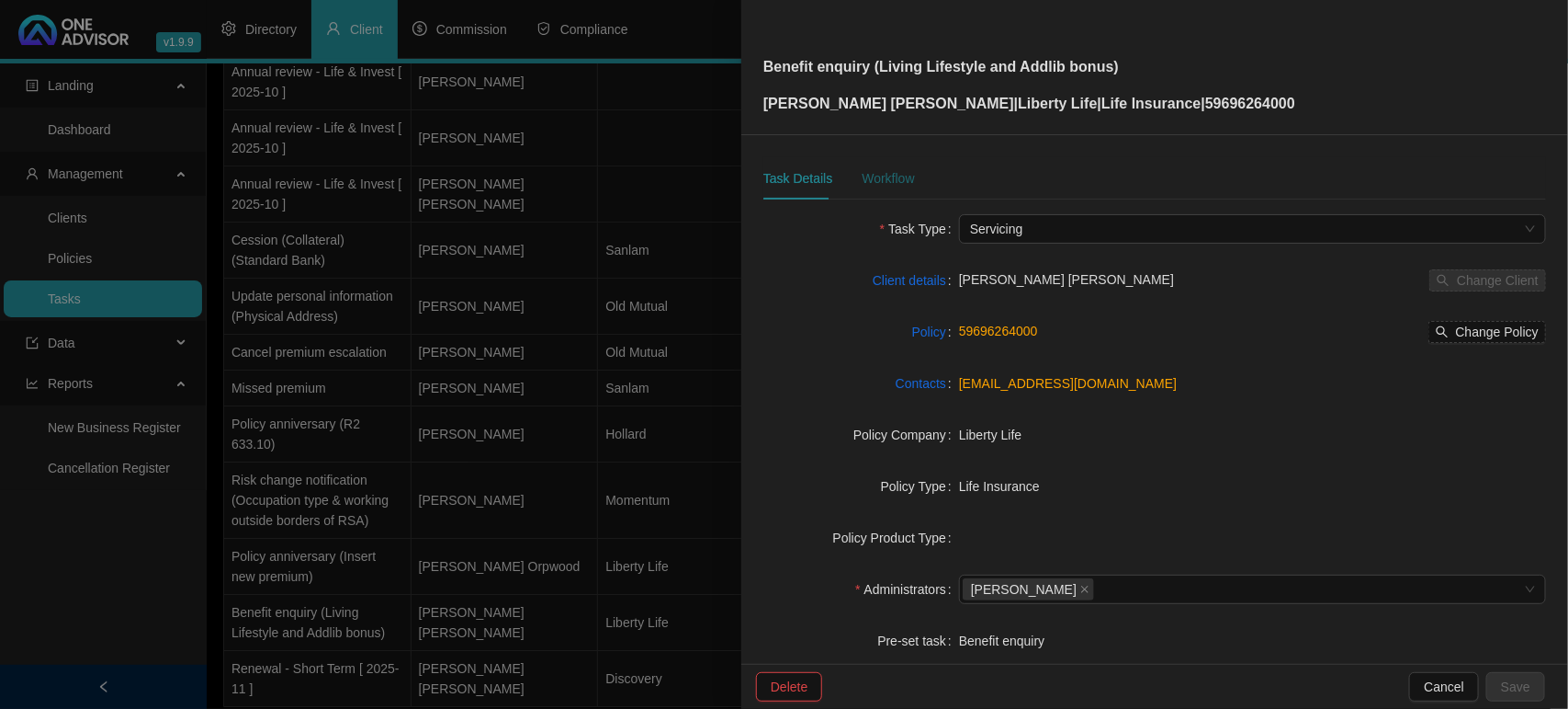
click at [873, 168] on div "Workflow" at bounding box center [887, 178] width 52 height 20
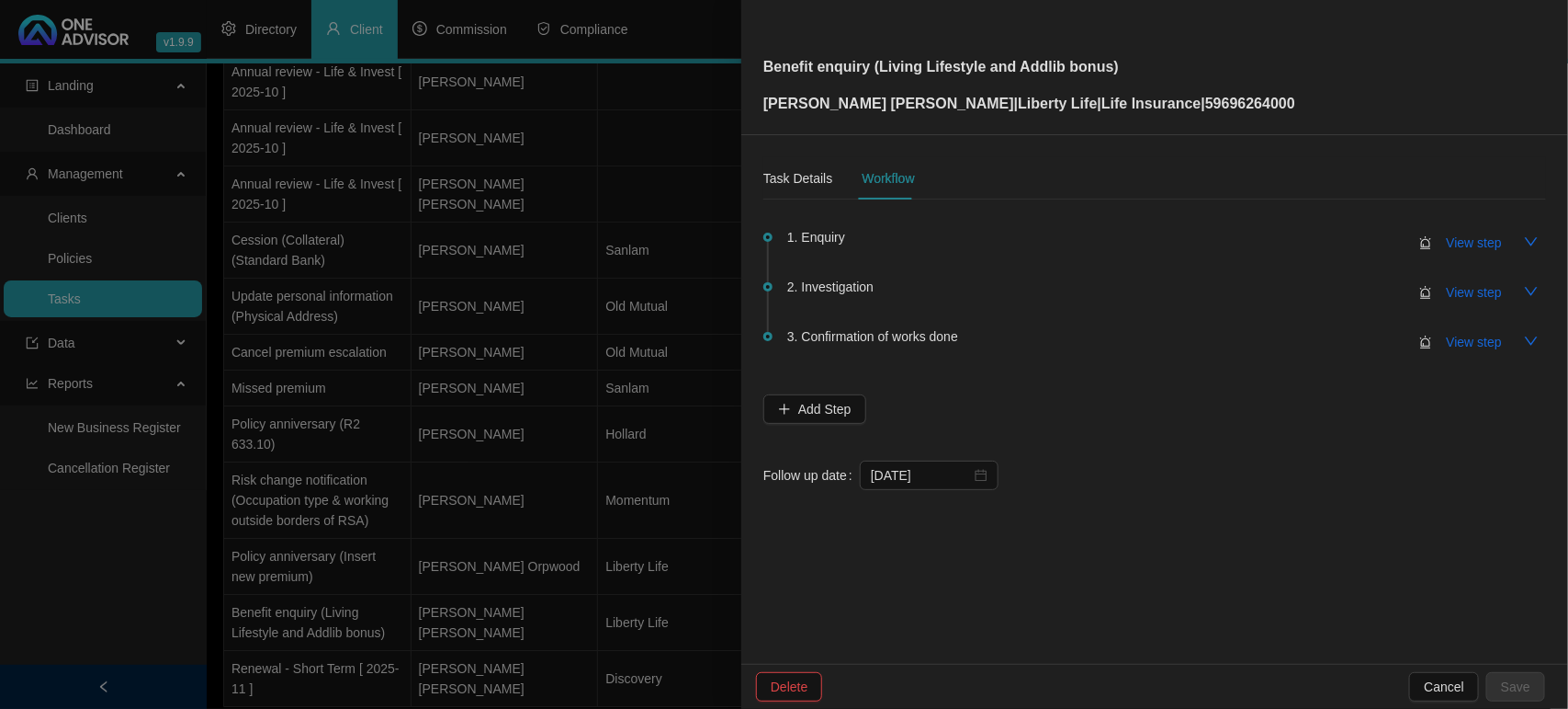
click at [875, 323] on li "2. Investigation View step" at bounding box center [1155, 307] width 783 height 50
click at [886, 342] on span "3. Confirmation of works done" at bounding box center [873, 337] width 171 height 20
click at [1479, 347] on span "View step" at bounding box center [1474, 342] width 55 height 20
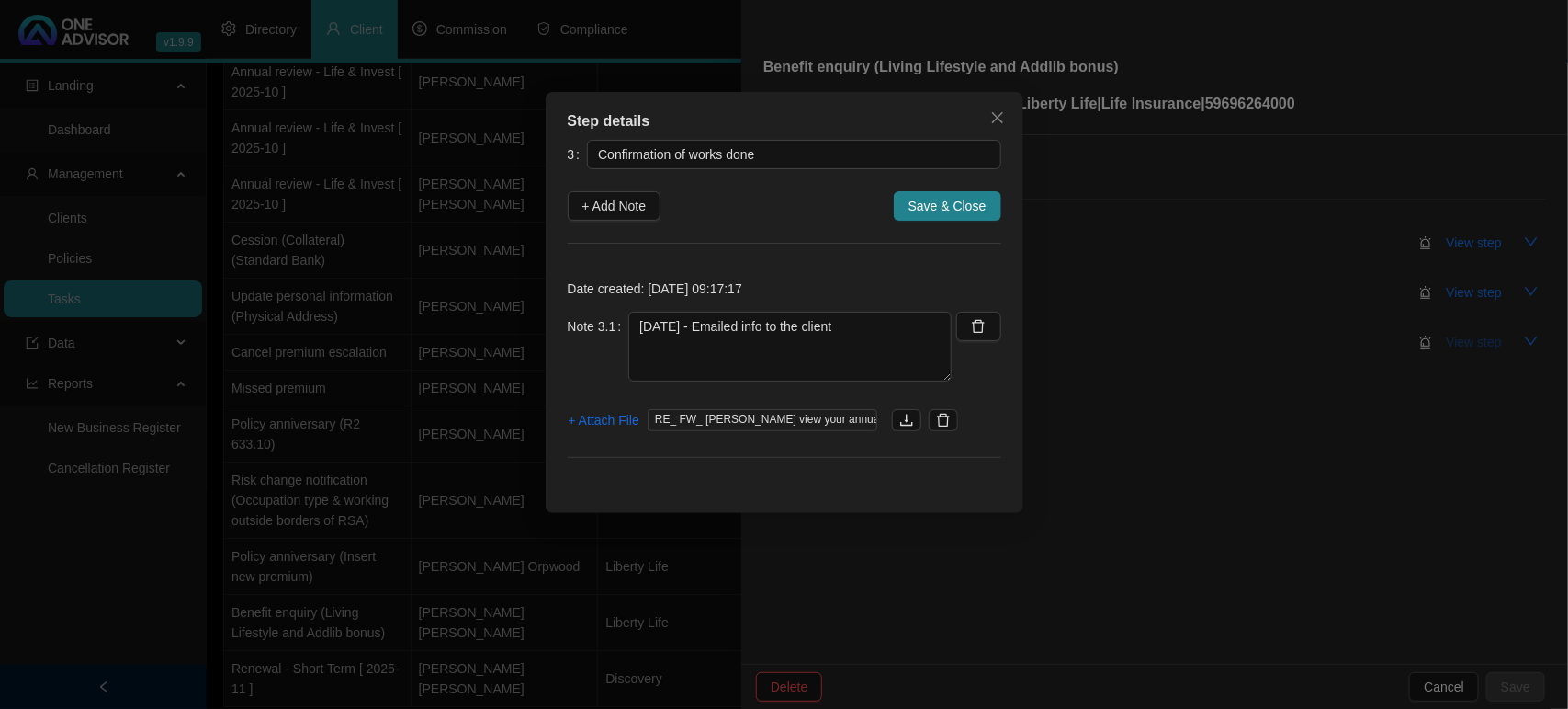
click at [1479, 347] on div "Step details 3 Confirmation of works done + Add Note Save & Close Date created:…" at bounding box center [784, 354] width 1568 height 709
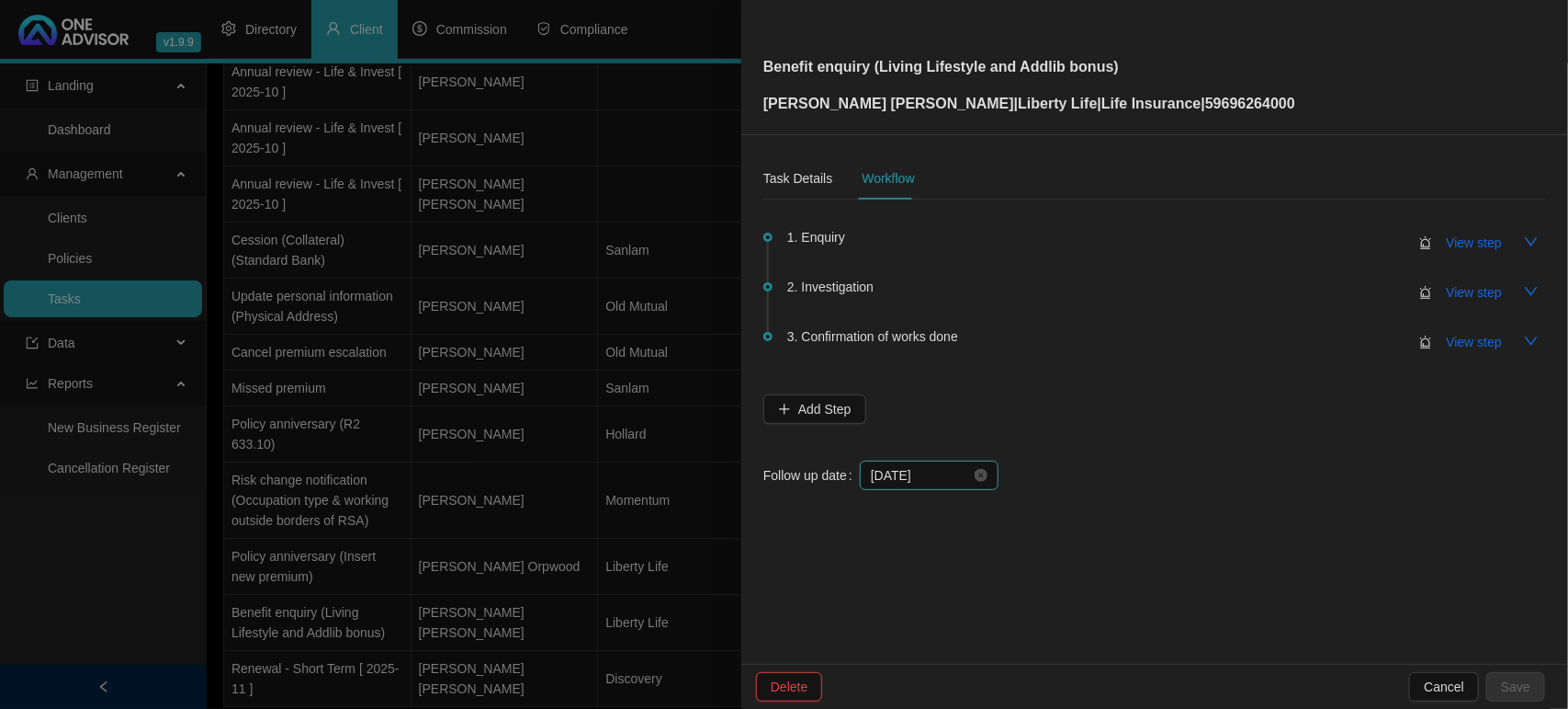
click at [948, 463] on div "[DATE]" at bounding box center [928, 475] width 139 height 29
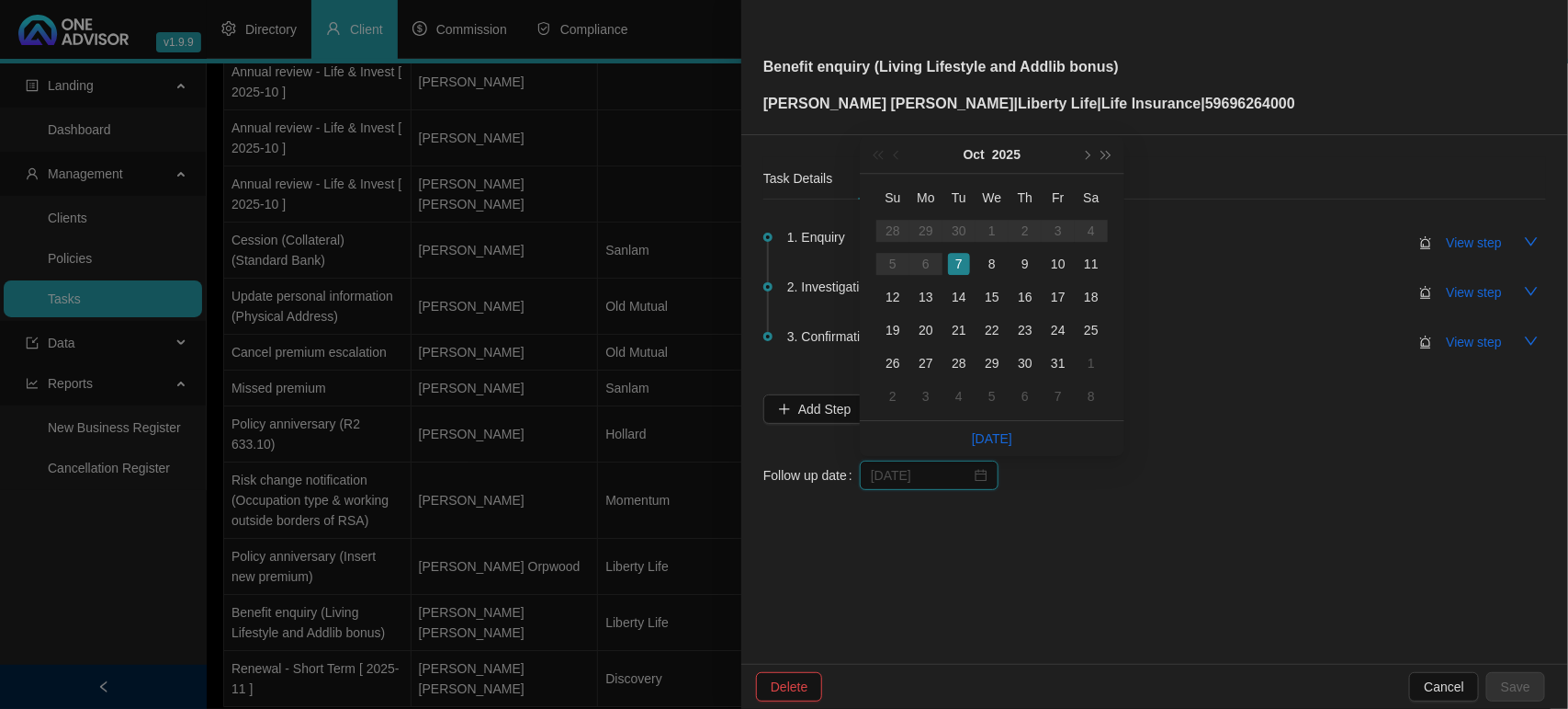
type input "[DATE]"
click at [984, 475] on icon "close-circle" at bounding box center [981, 475] width 13 height 13
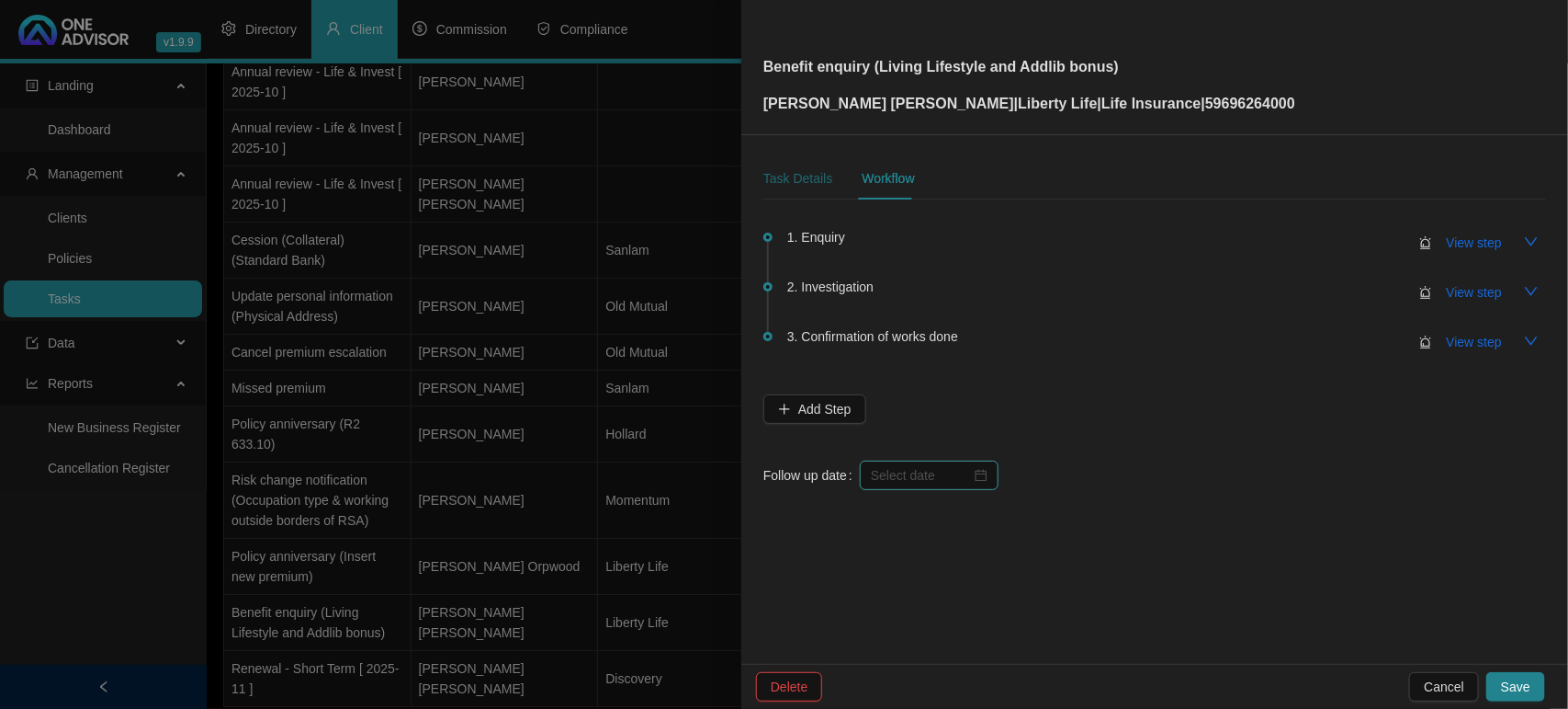
click at [805, 189] on div "Task Details" at bounding box center [798, 178] width 69 height 20
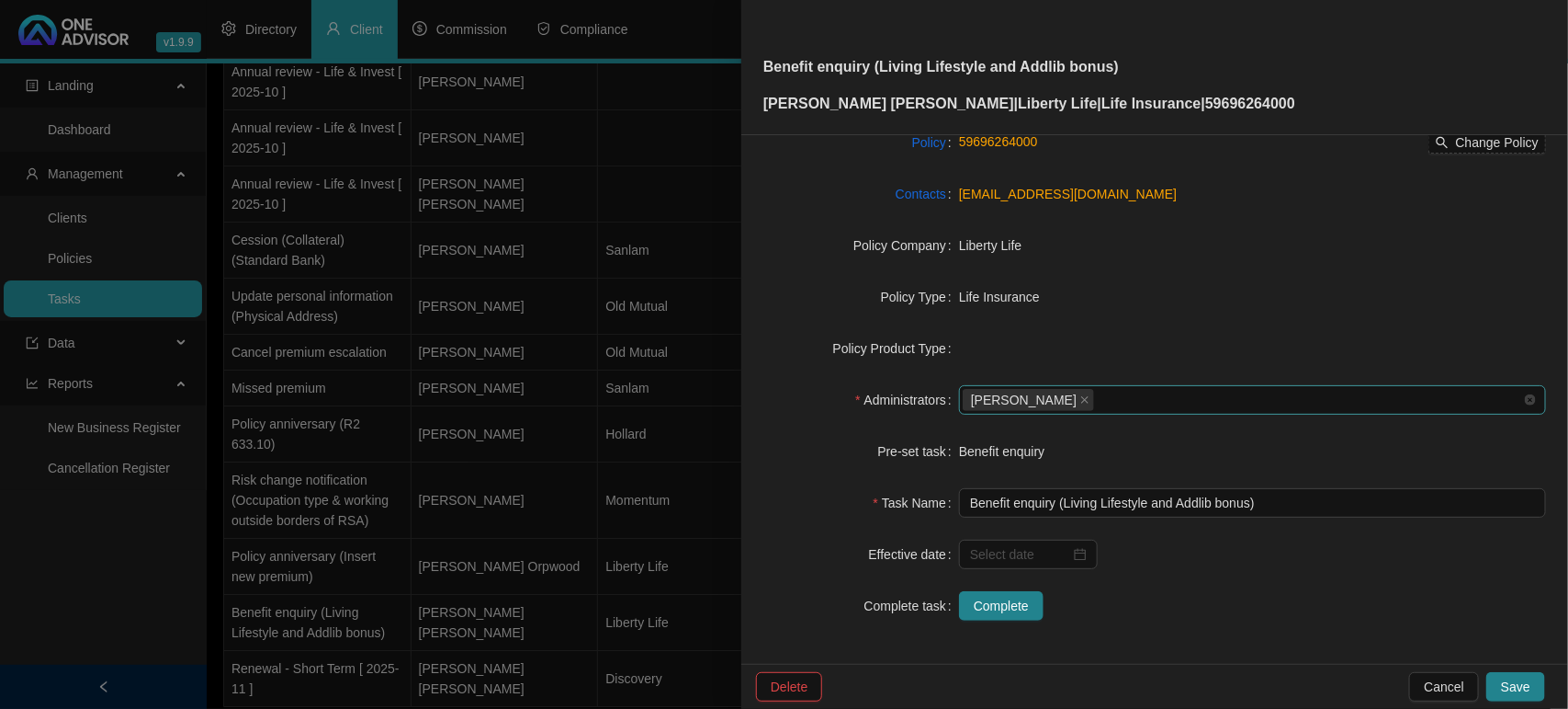
scroll to position [190, 0]
click at [996, 563] on input at bounding box center [1019, 554] width 100 height 20
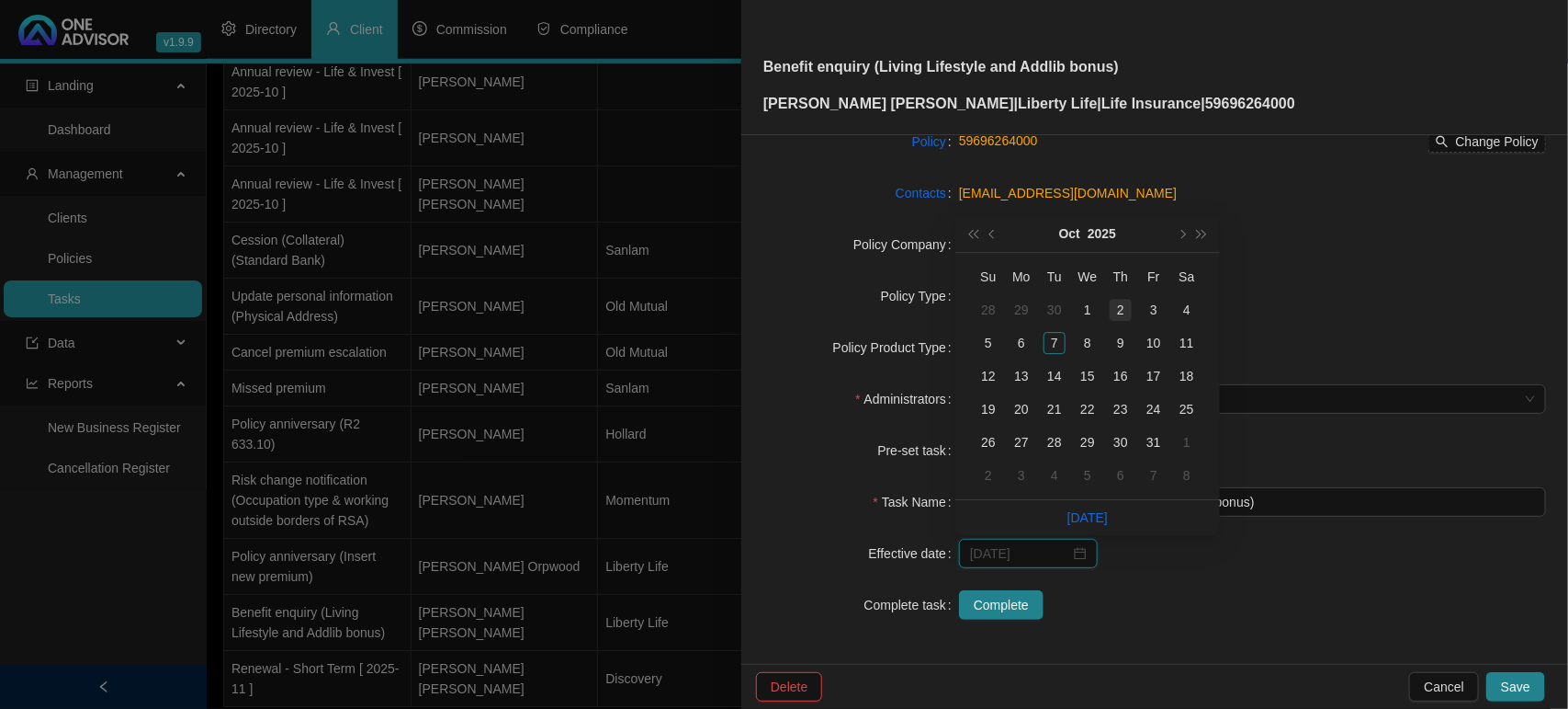
type input "[DATE]"
click at [1122, 305] on div "2" at bounding box center [1120, 310] width 22 height 22
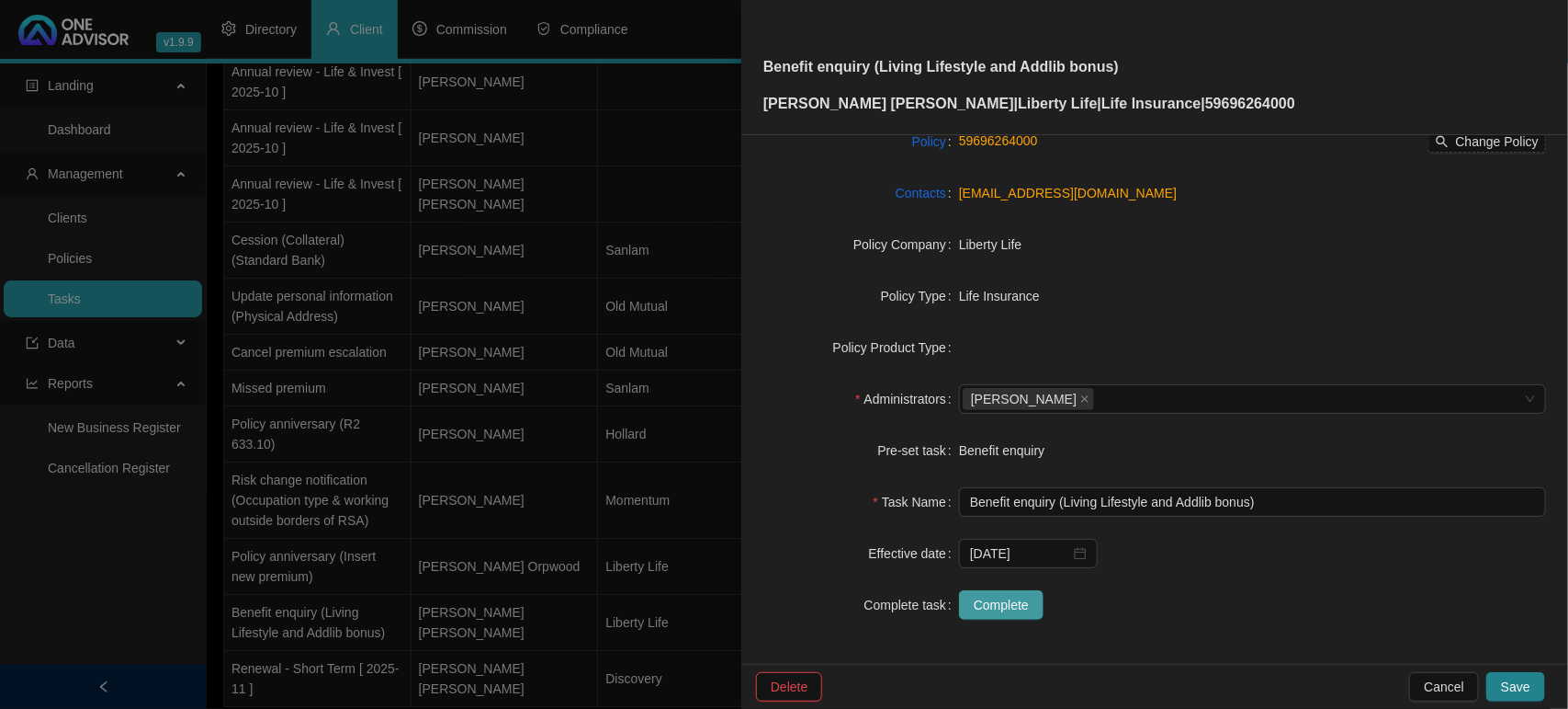
click at [1017, 605] on span "Complete" at bounding box center [1001, 605] width 55 height 20
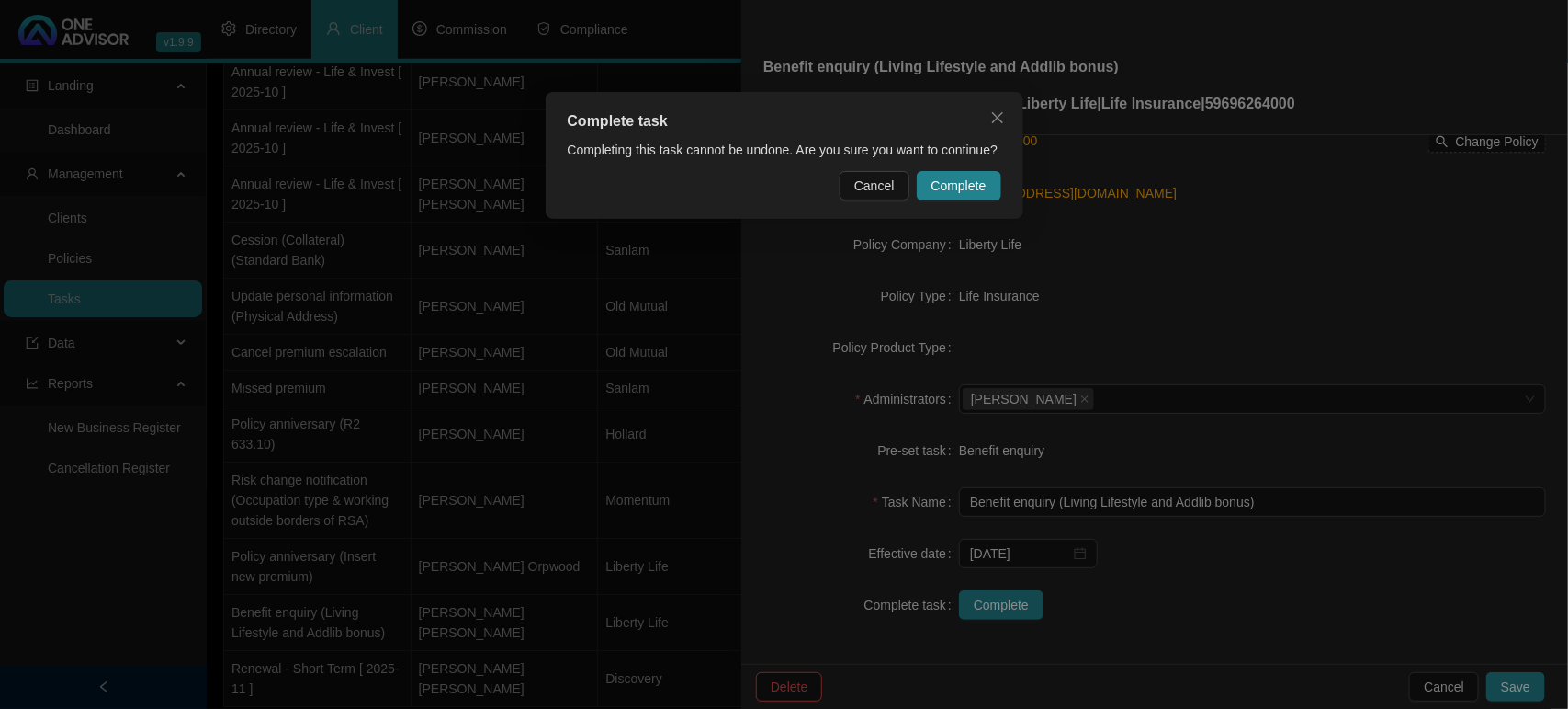
click at [965, 162] on div "Complete task Completing this task cannot be undone. Are you sure you want to c…" at bounding box center [785, 155] width 478 height 127
click at [965, 180] on span "Complete" at bounding box center [959, 186] width 55 height 20
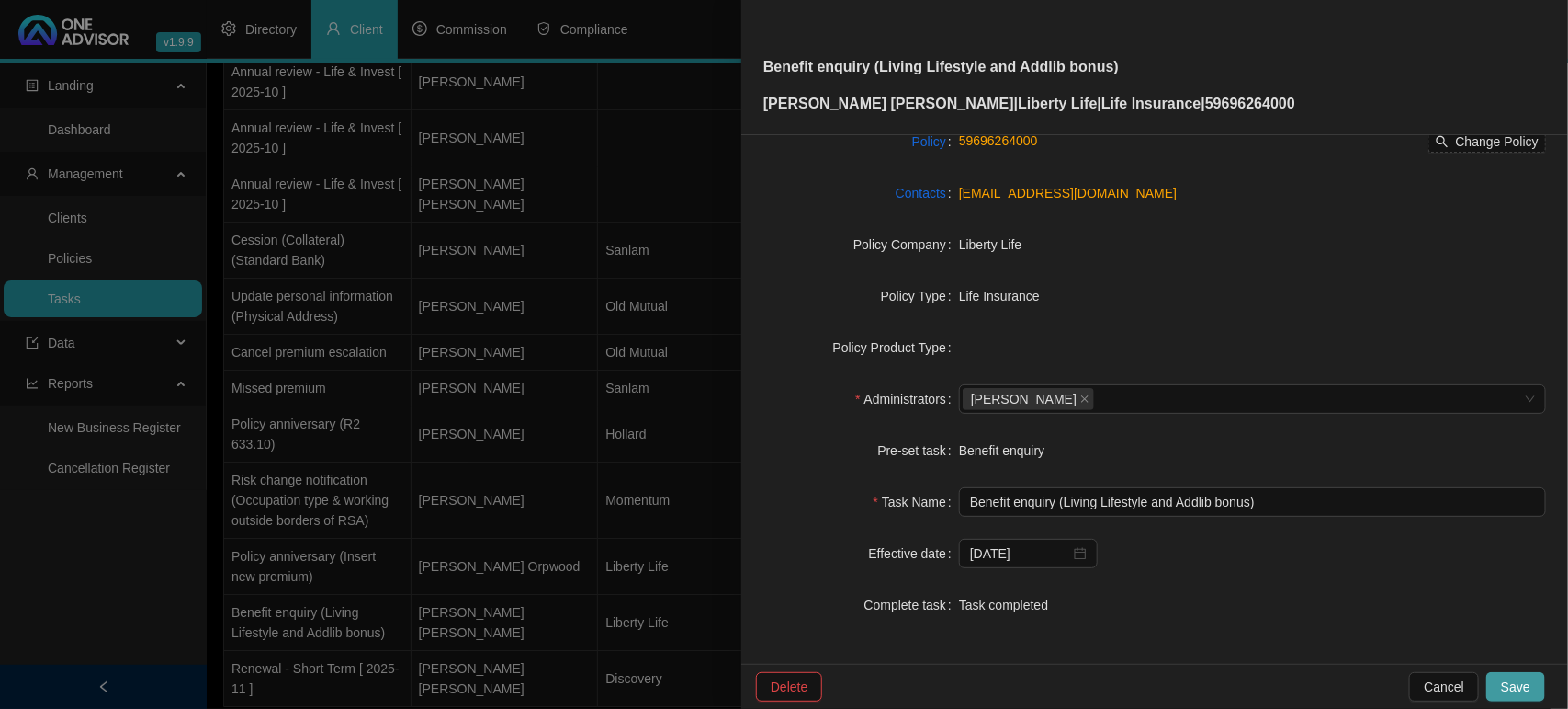
click at [1509, 688] on span "Save" at bounding box center [1516, 687] width 29 height 20
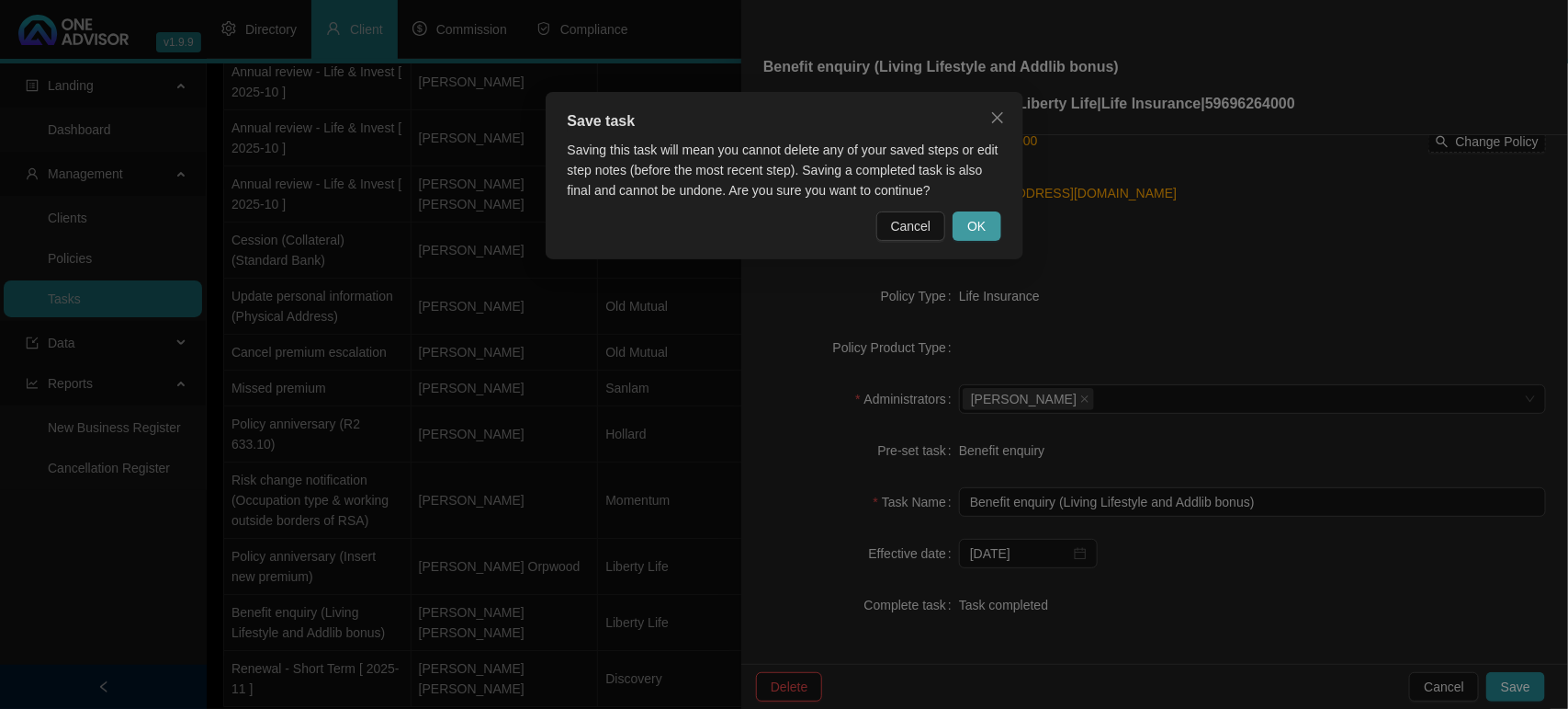
click at [971, 222] on span "OK" at bounding box center [976, 226] width 18 height 20
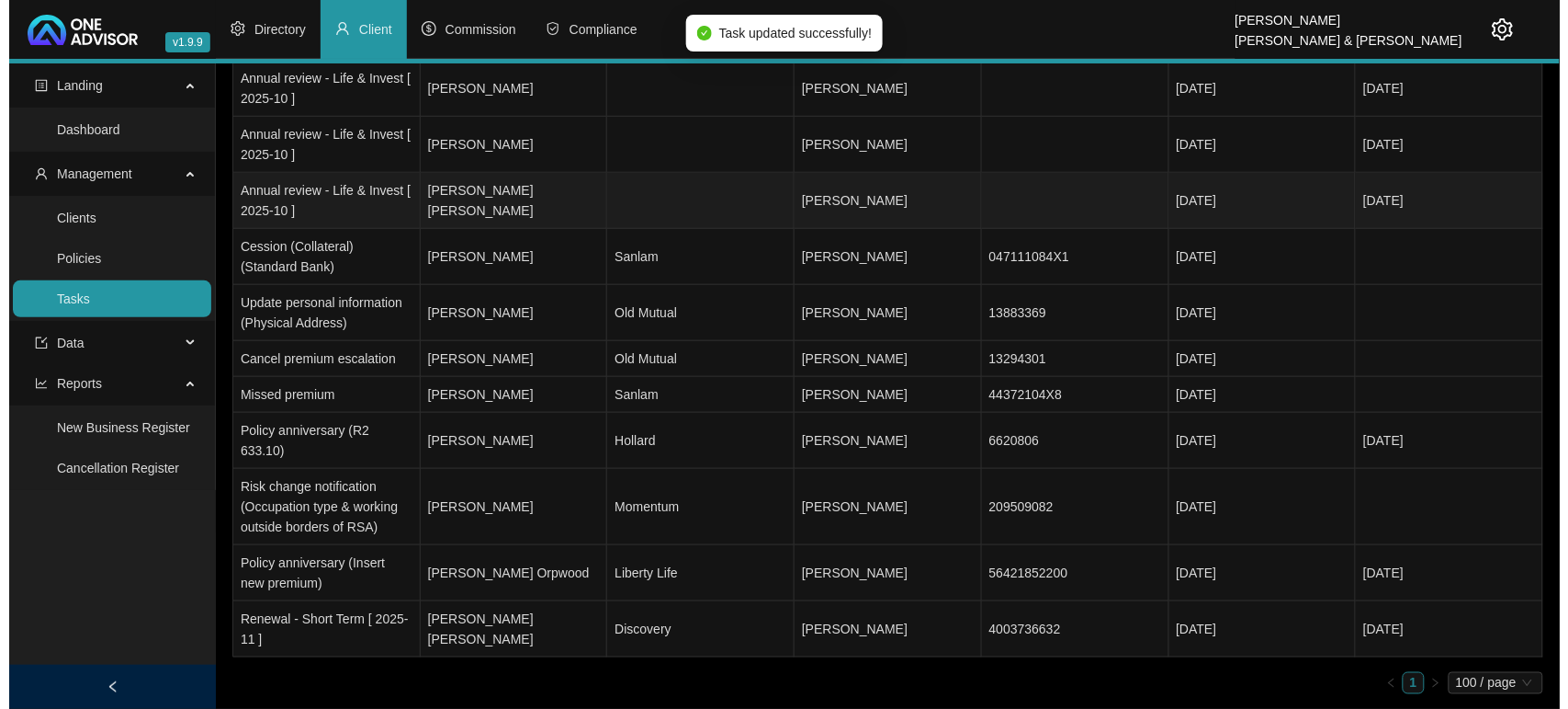
scroll to position [2374, 0]
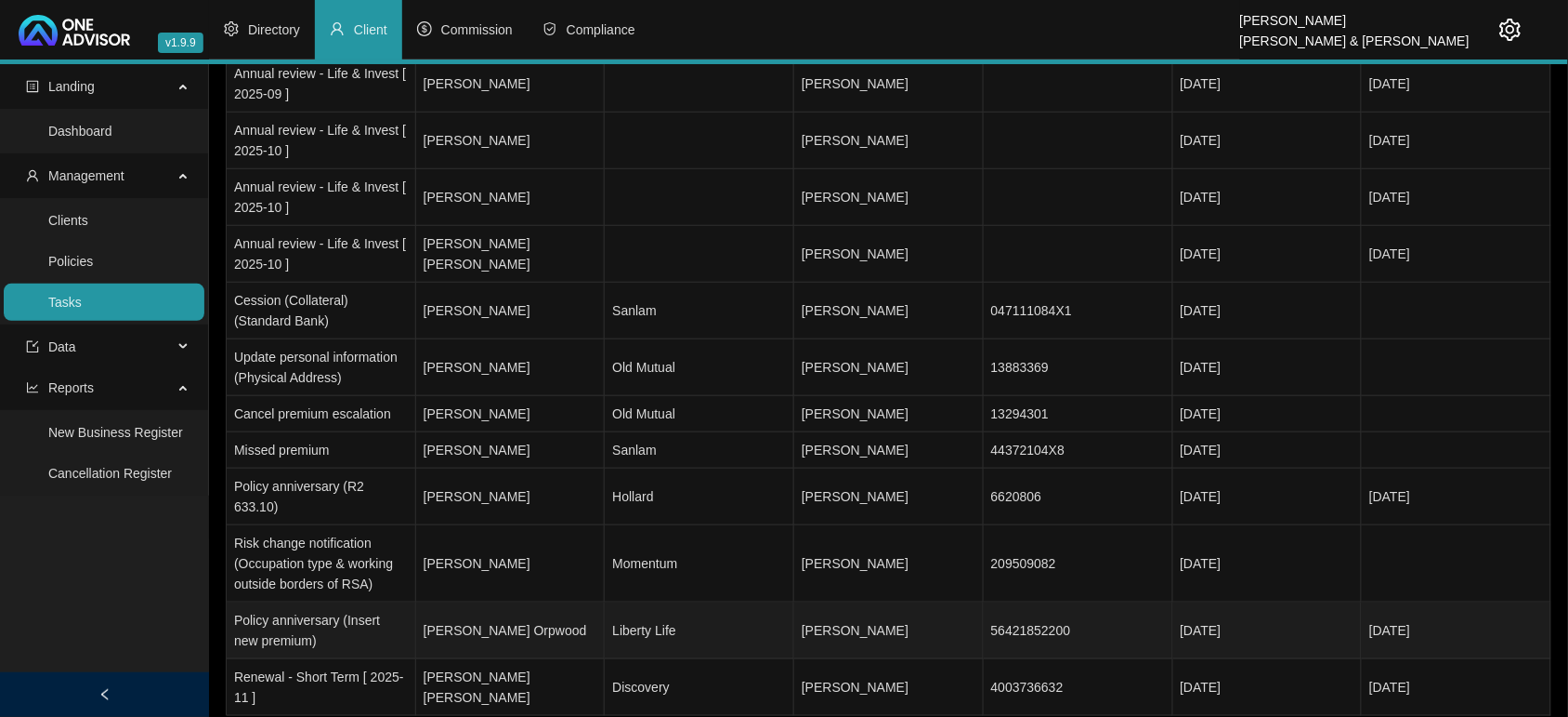
click at [679, 603] on td "Liberty Life" at bounding box center [700, 631] width 190 height 57
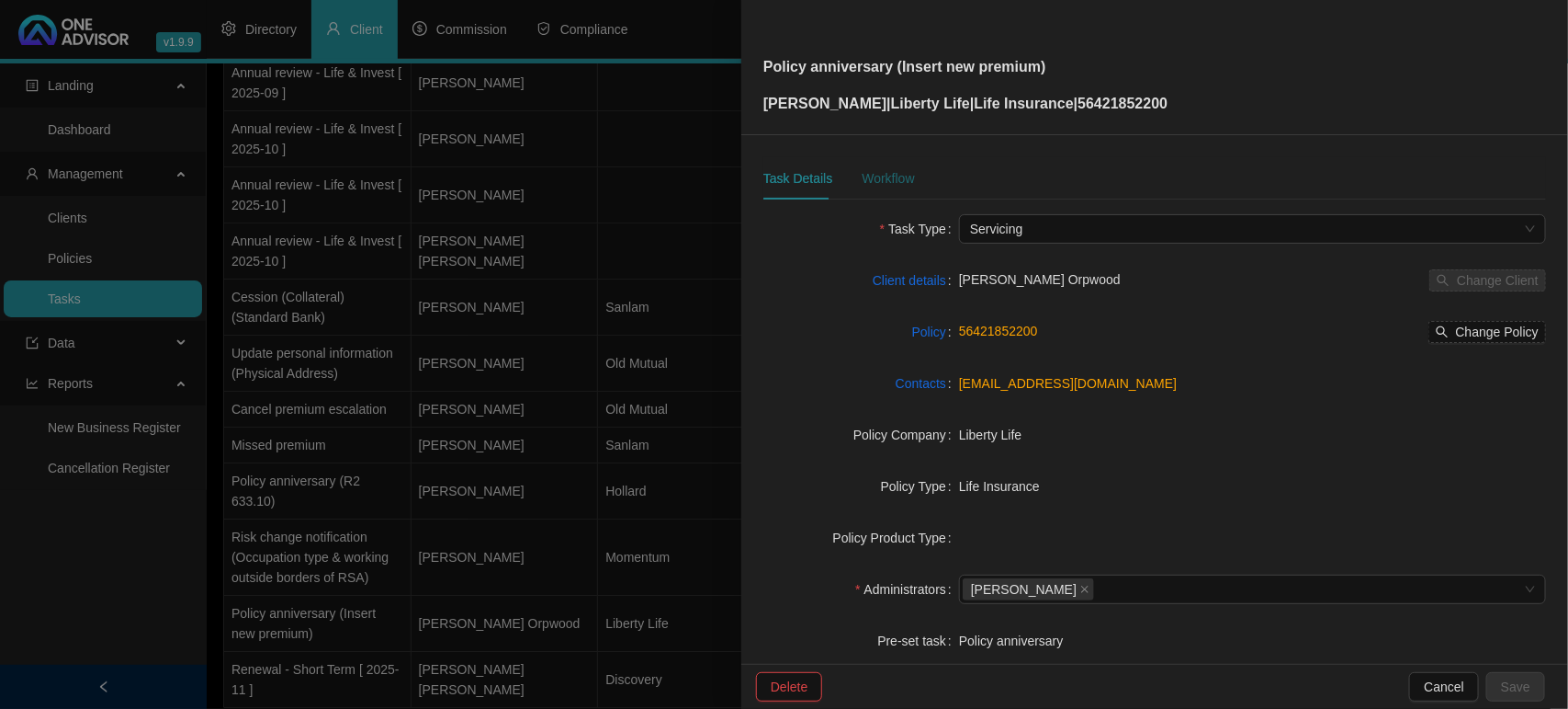
click at [883, 177] on div "Workflow" at bounding box center [887, 178] width 52 height 20
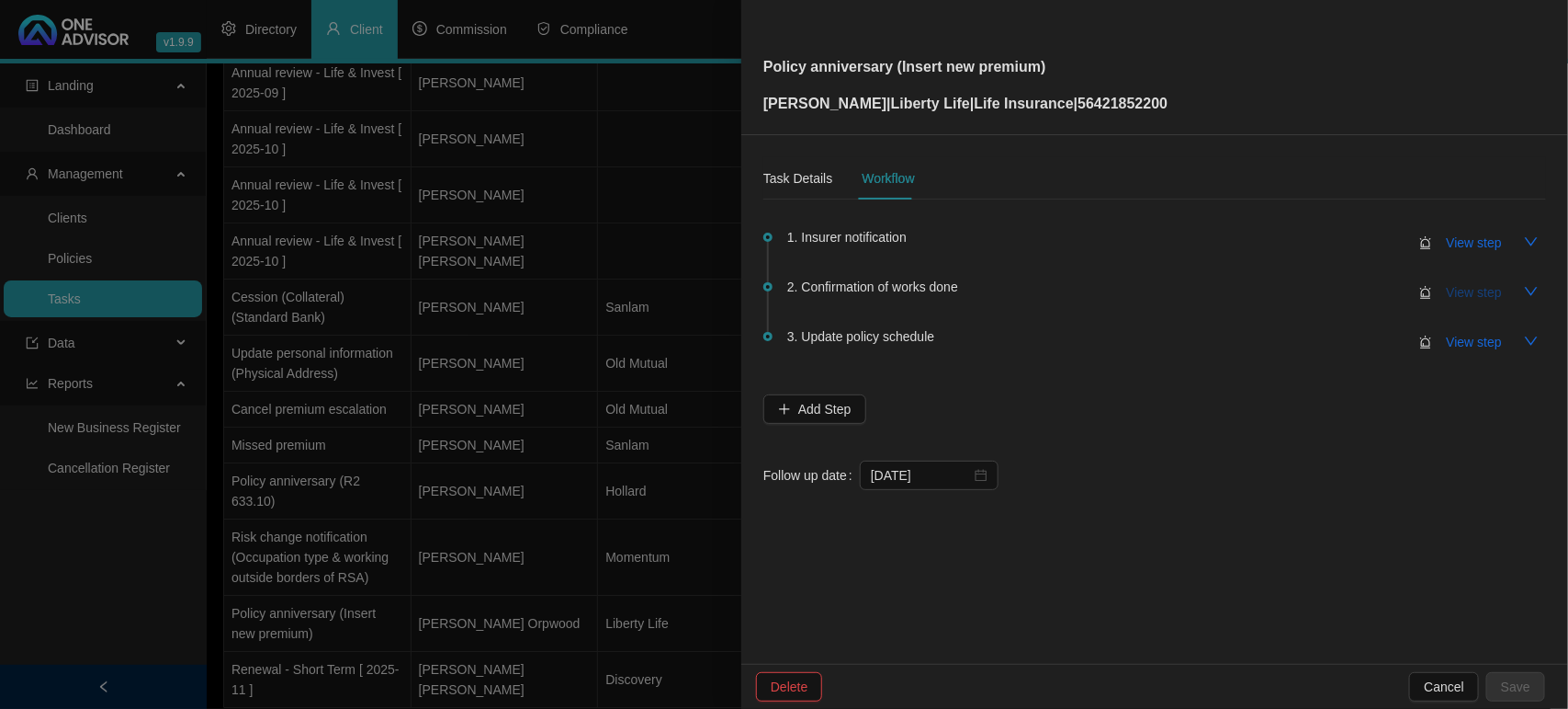
click at [1476, 287] on span "View step" at bounding box center [1474, 292] width 55 height 20
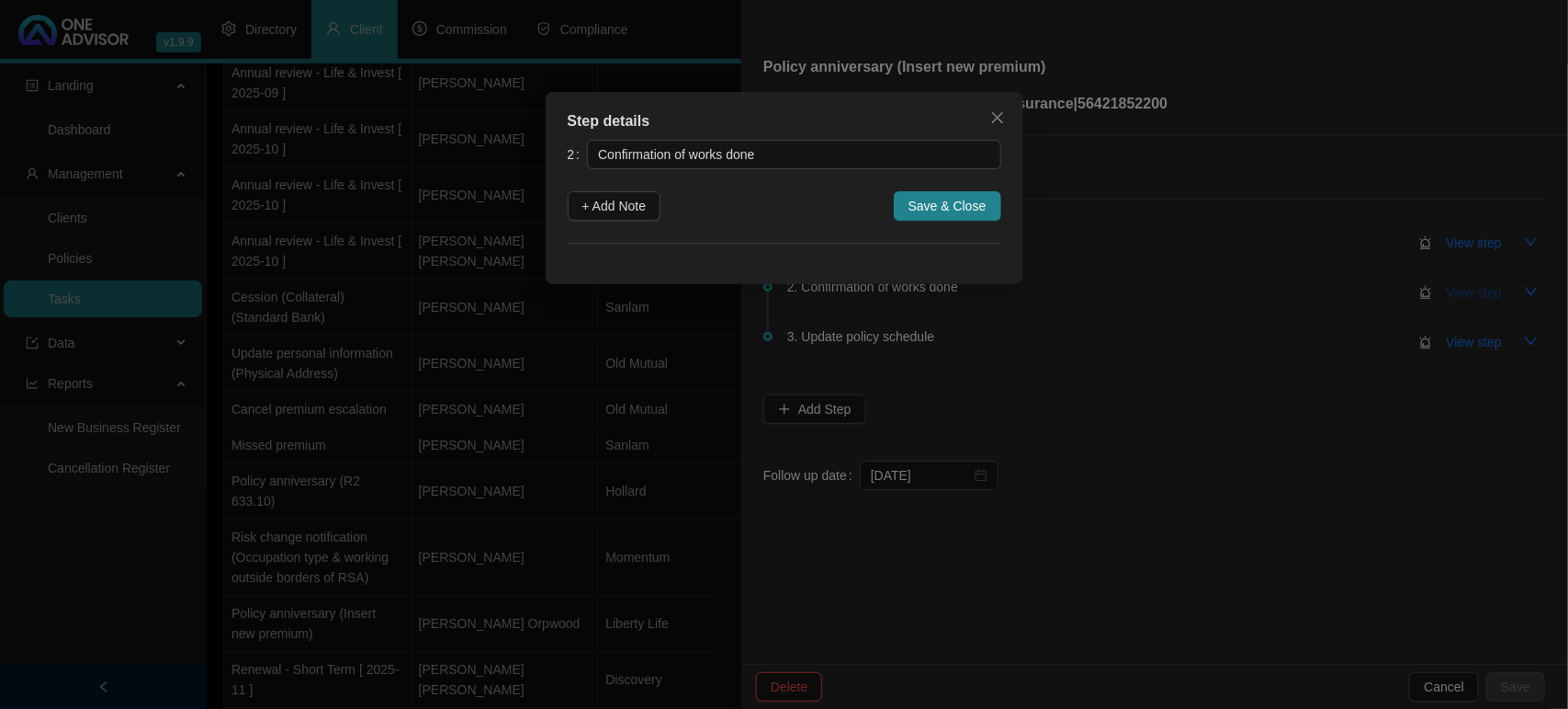
click at [1476, 287] on div "Step details 2 Confirmation of works done + Add Note Save & Close Cancel OK" at bounding box center [784, 354] width 1568 height 709
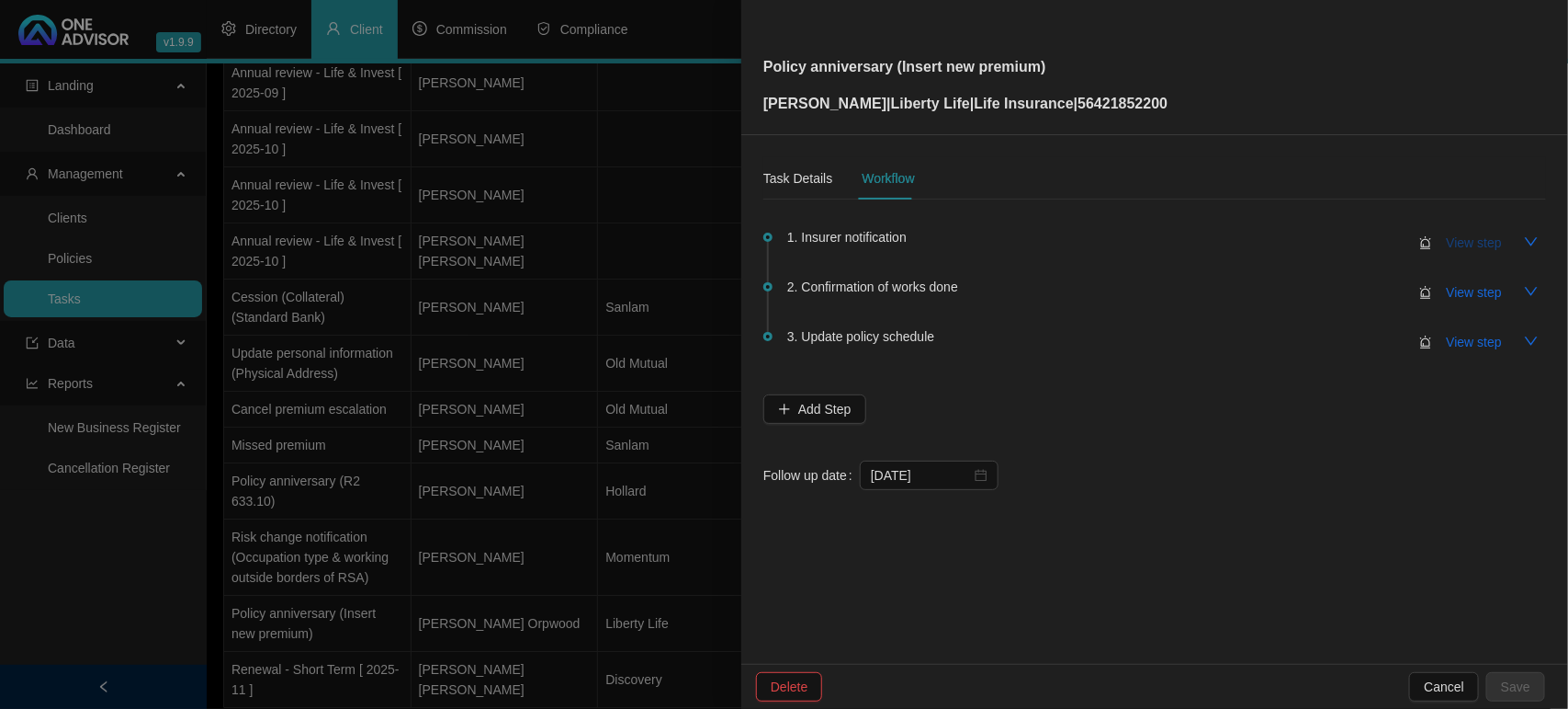
click at [1482, 255] on button "View step" at bounding box center [1474, 243] width 85 height 29
type input "Insurer notification"
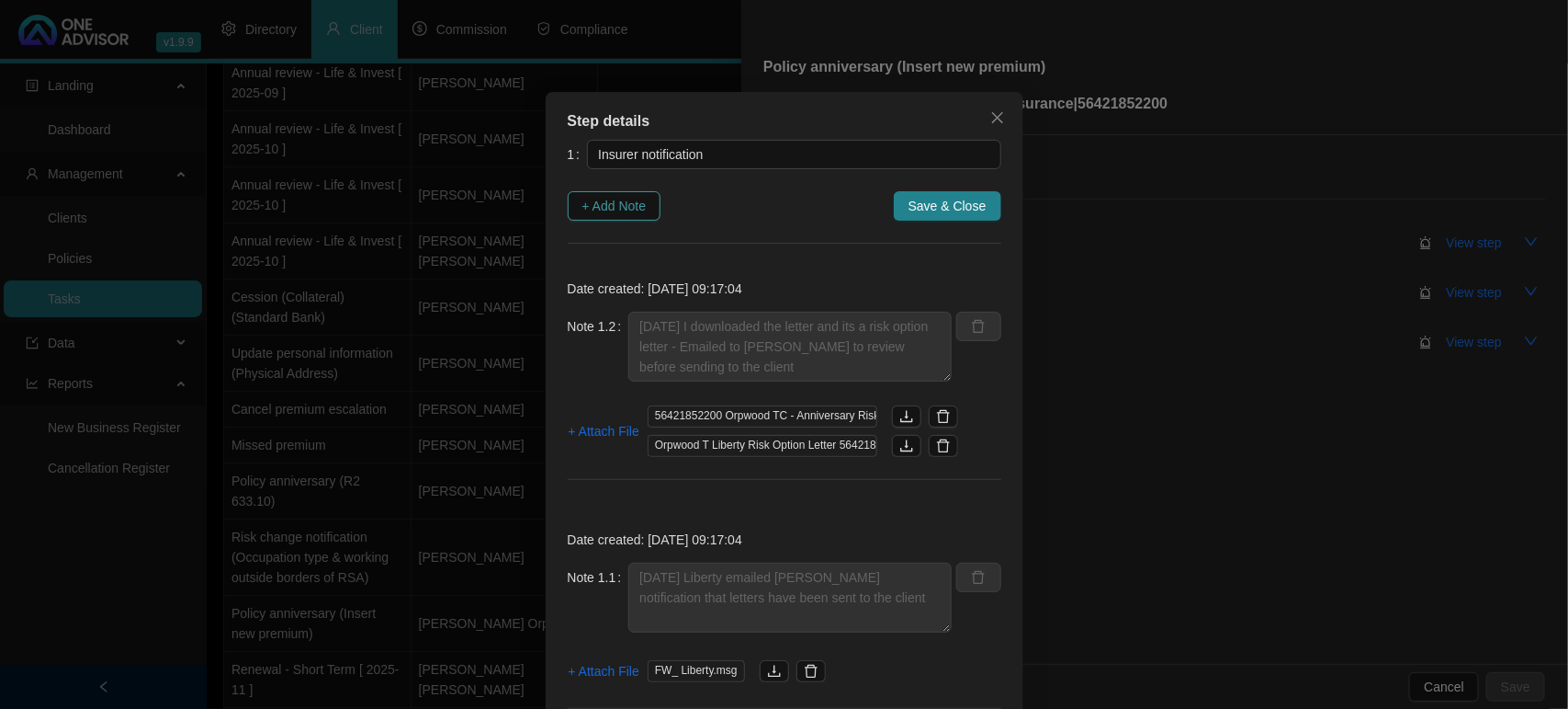
click at [631, 208] on span "+ Add Note" at bounding box center [615, 206] width 64 height 20
type textarea "[DATE] I downloaded the letter and its a risk option letter - Emailed to [PERSO…"
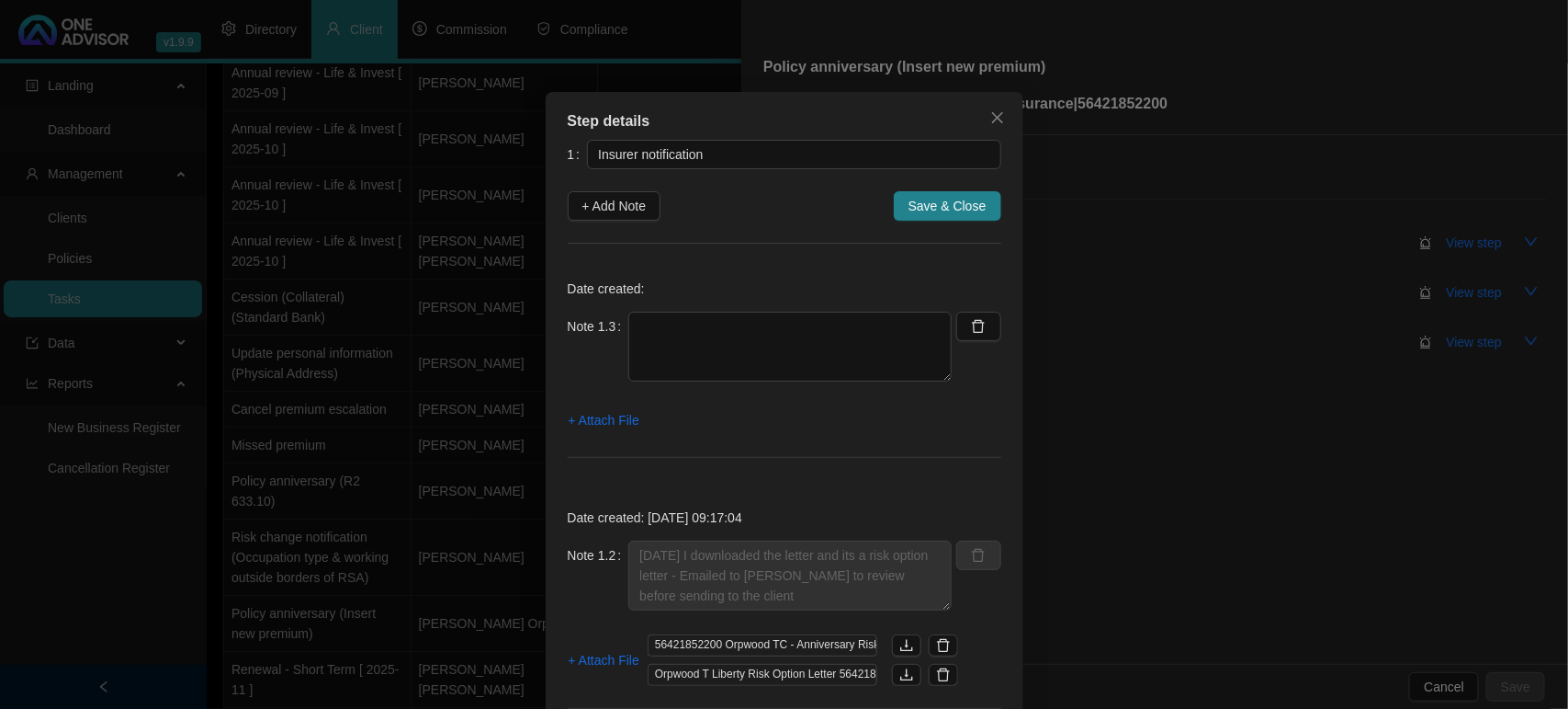
click at [646, 304] on div "Date created: Note 1.3 + Attach File" at bounding box center [785, 372] width 434 height 214
click at [722, 337] on textarea at bounding box center [790, 347] width 324 height 70
type textarea "[DATE] Remind [PERSON_NAME] to review and discuss with client"
click at [576, 419] on span "+ Attach File" at bounding box center [604, 420] width 71 height 20
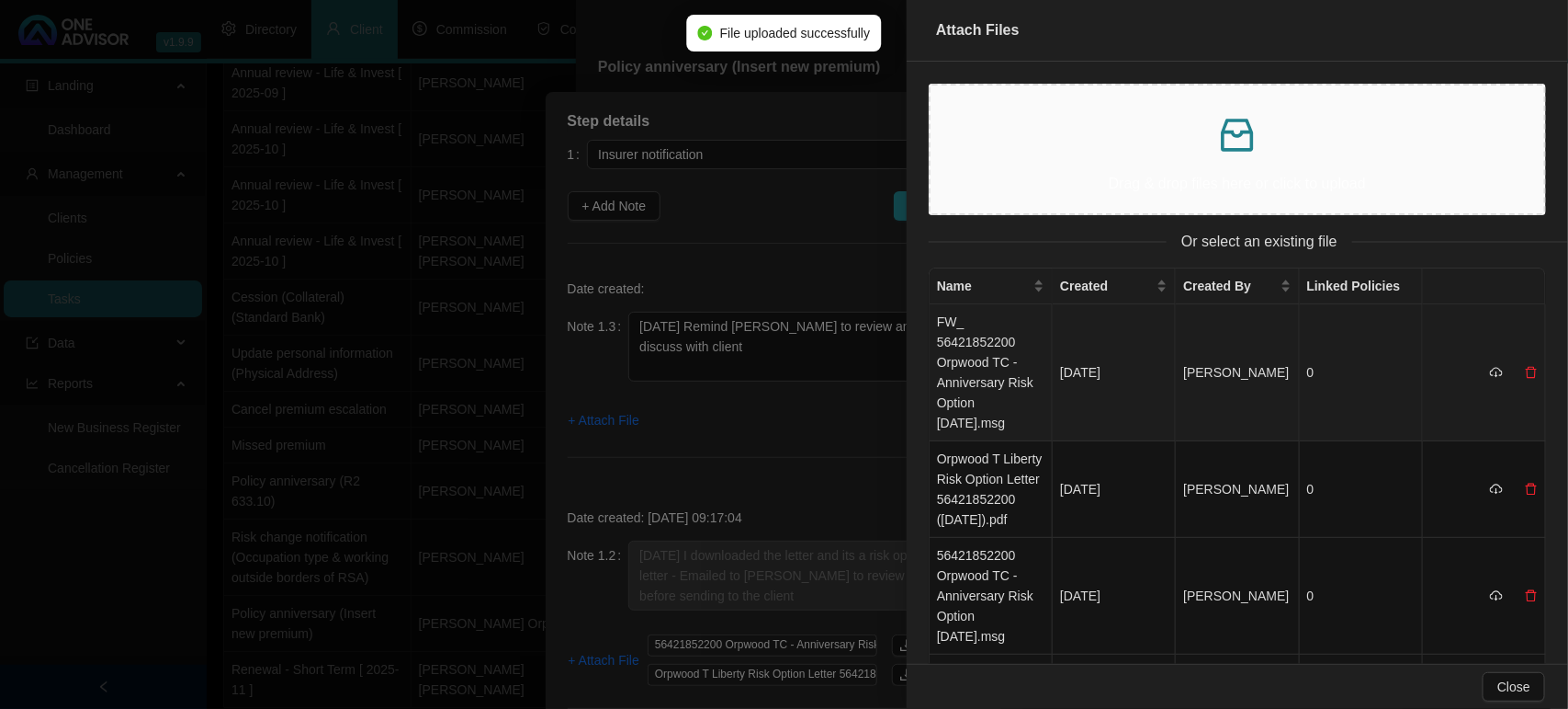
click at [985, 345] on td "FW_ 56421852200 Orpwood TC - Anniversary Risk Option [DATE].msg" at bounding box center [991, 372] width 123 height 137
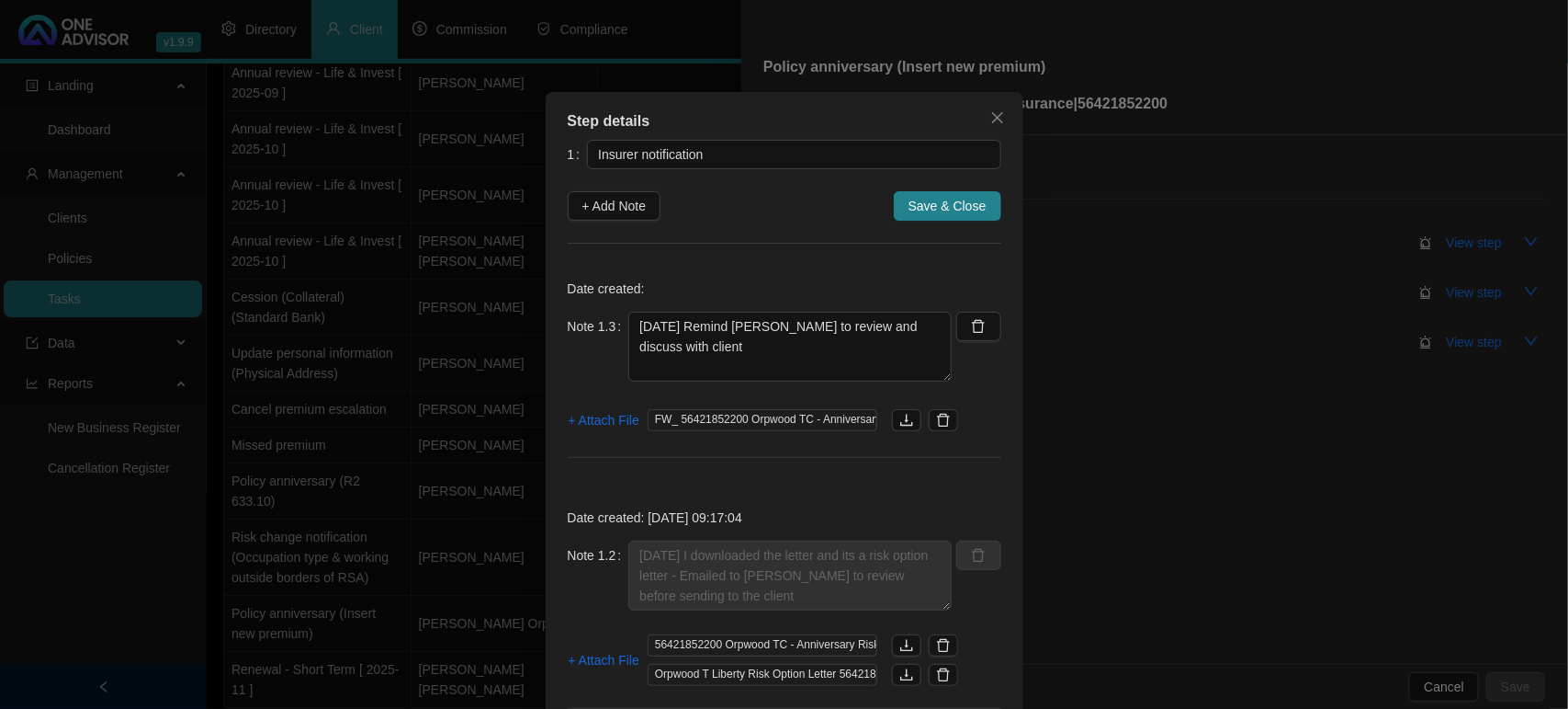
click at [941, 213] on span "Save & Close" at bounding box center [947, 206] width 78 height 20
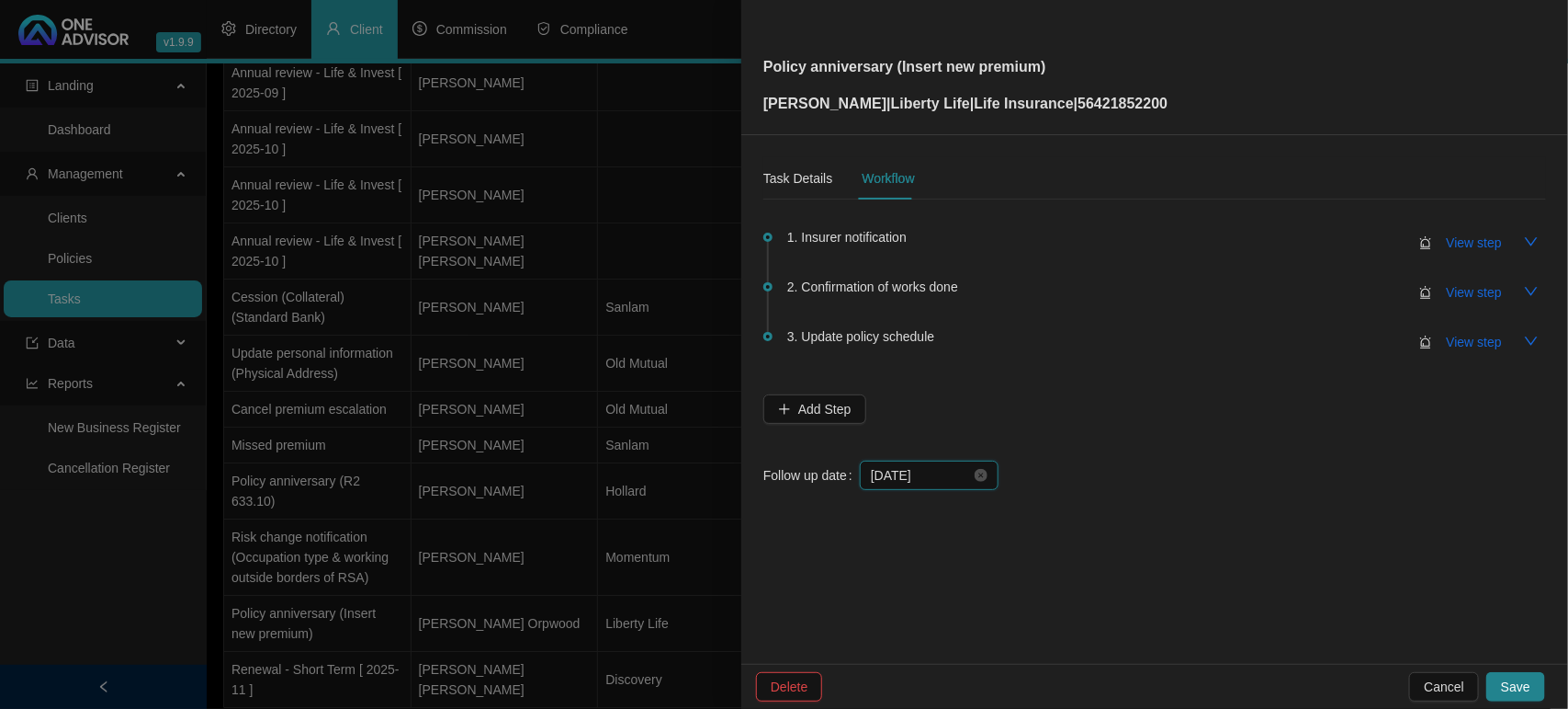
click at [947, 475] on input "[DATE]" at bounding box center [920, 475] width 100 height 20
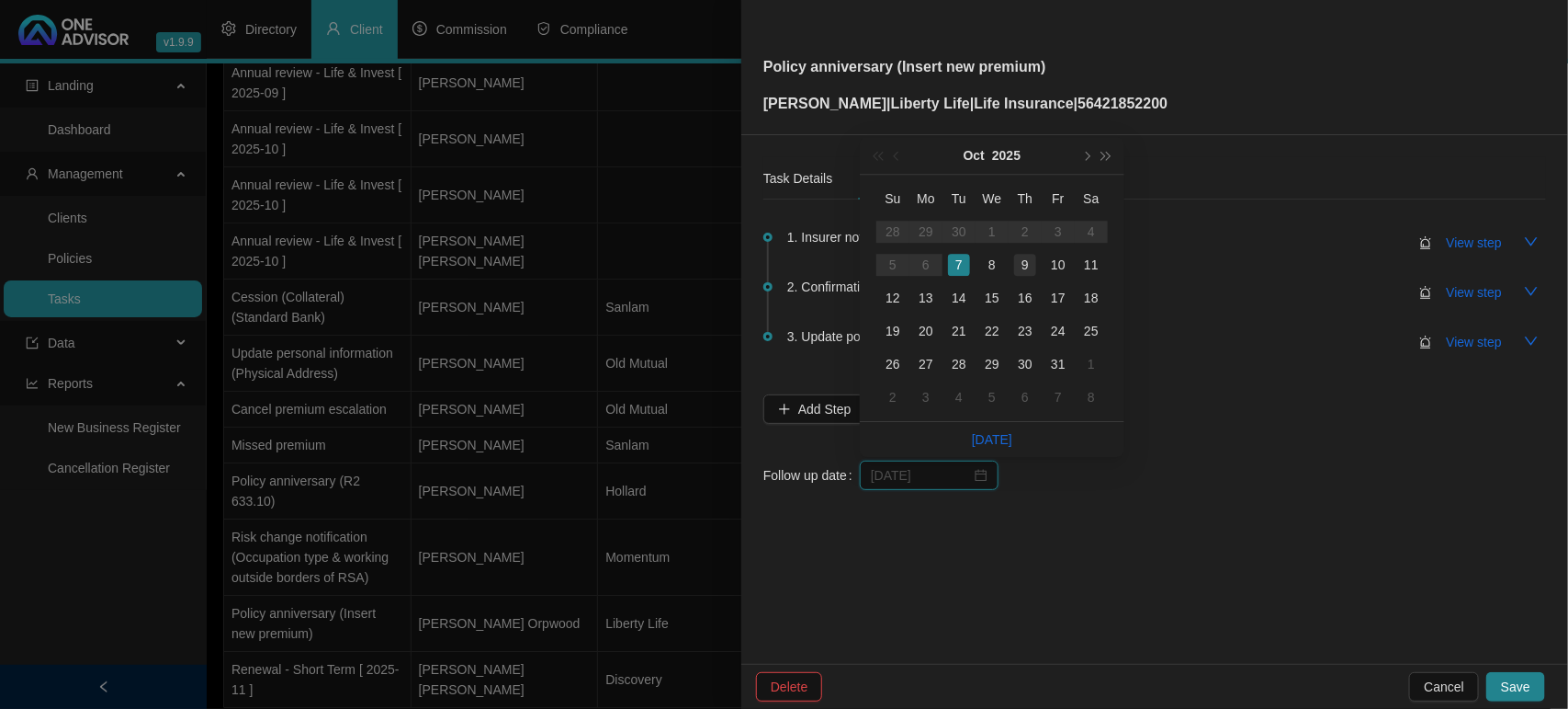
type input "[DATE]"
click at [1017, 274] on div "9" at bounding box center [1025, 265] width 22 height 22
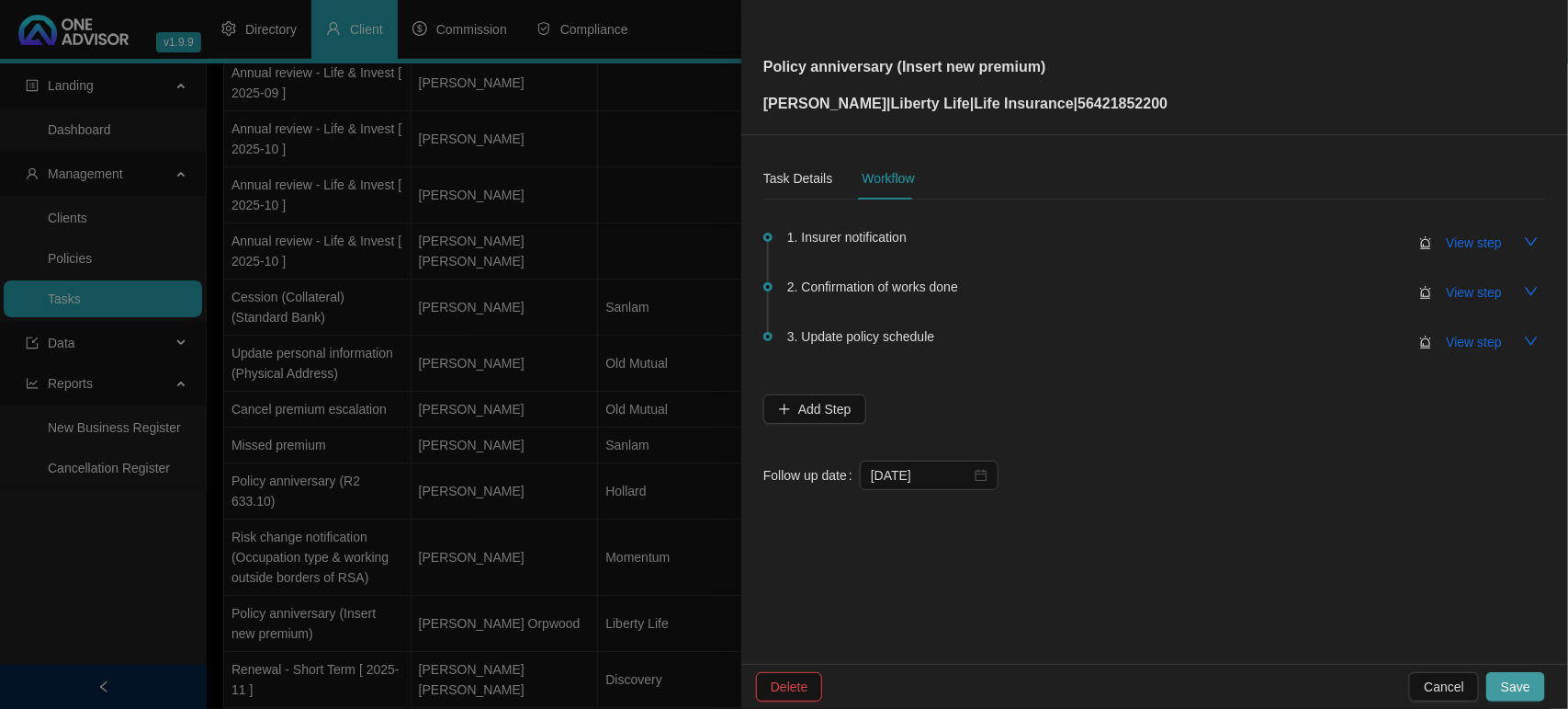
click at [1509, 677] on span "Save" at bounding box center [1516, 687] width 29 height 20
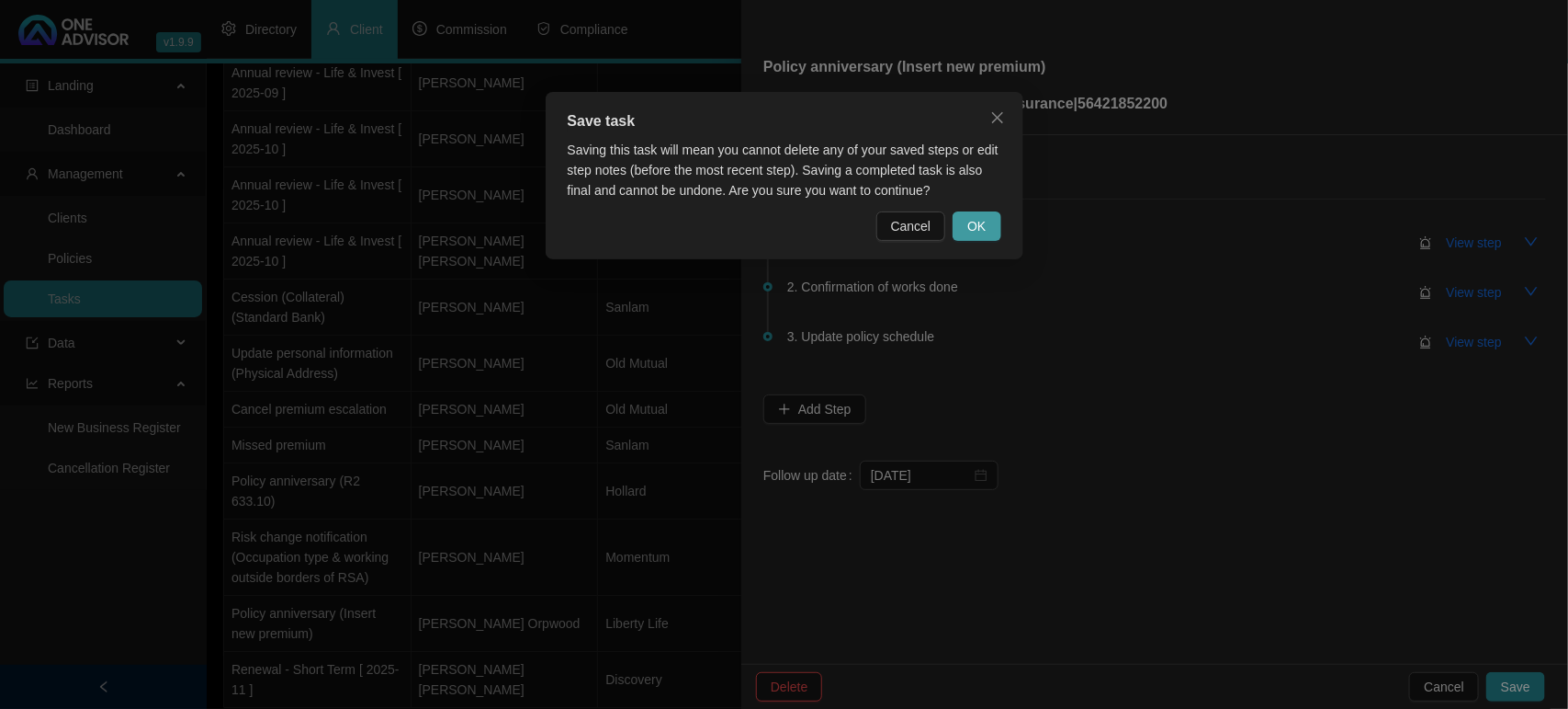
click at [970, 223] on span "OK" at bounding box center [976, 226] width 18 height 20
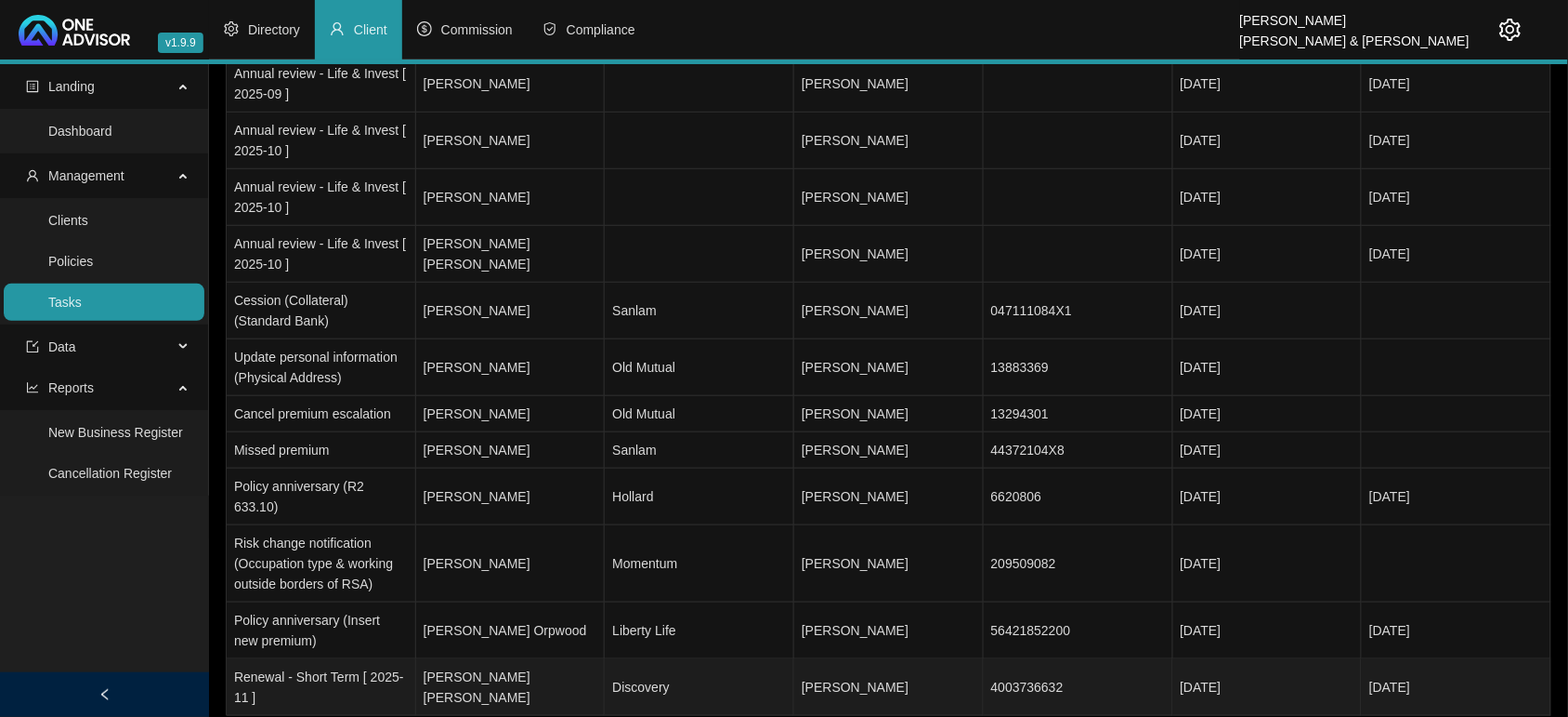
click at [674, 659] on td "Discovery" at bounding box center [700, 687] width 190 height 57
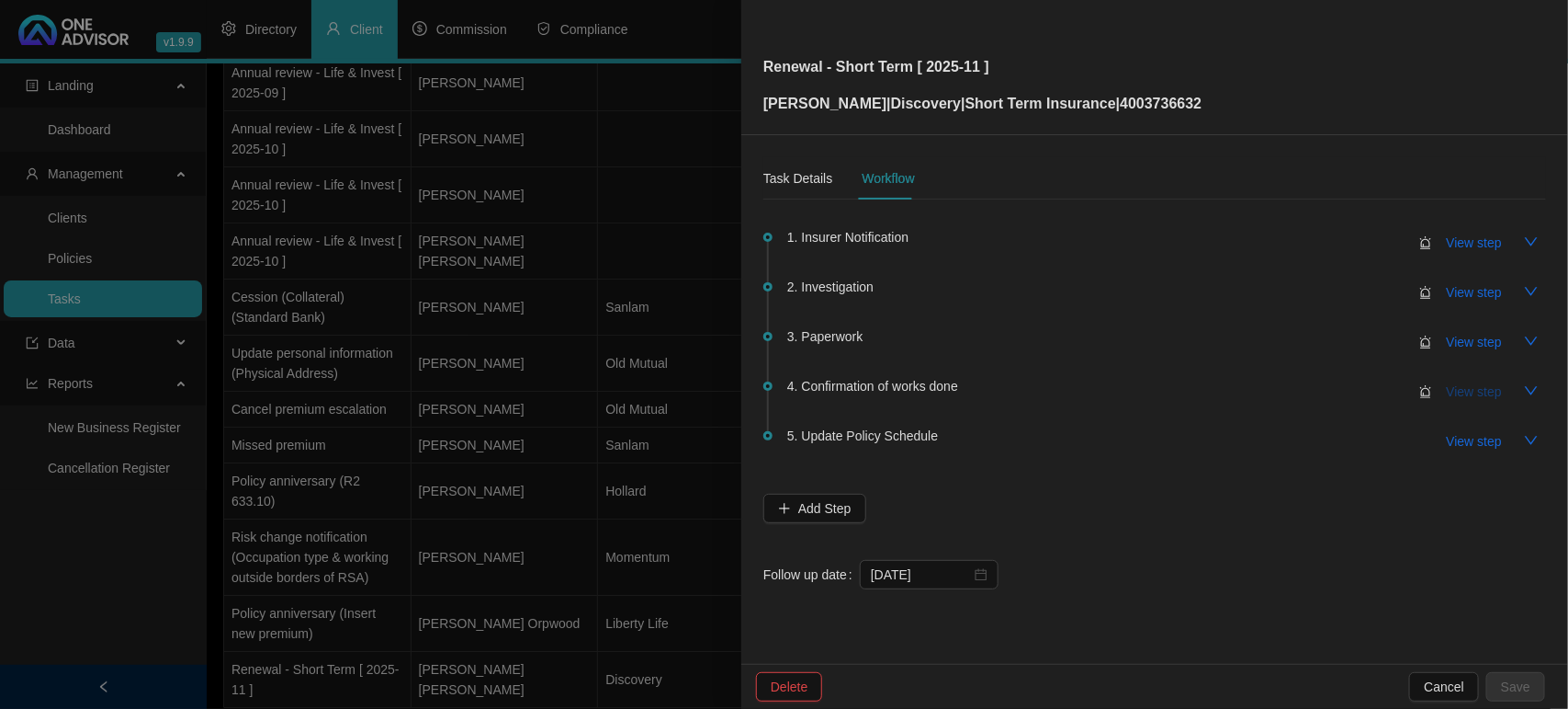
click at [1471, 396] on span "View step" at bounding box center [1474, 392] width 55 height 20
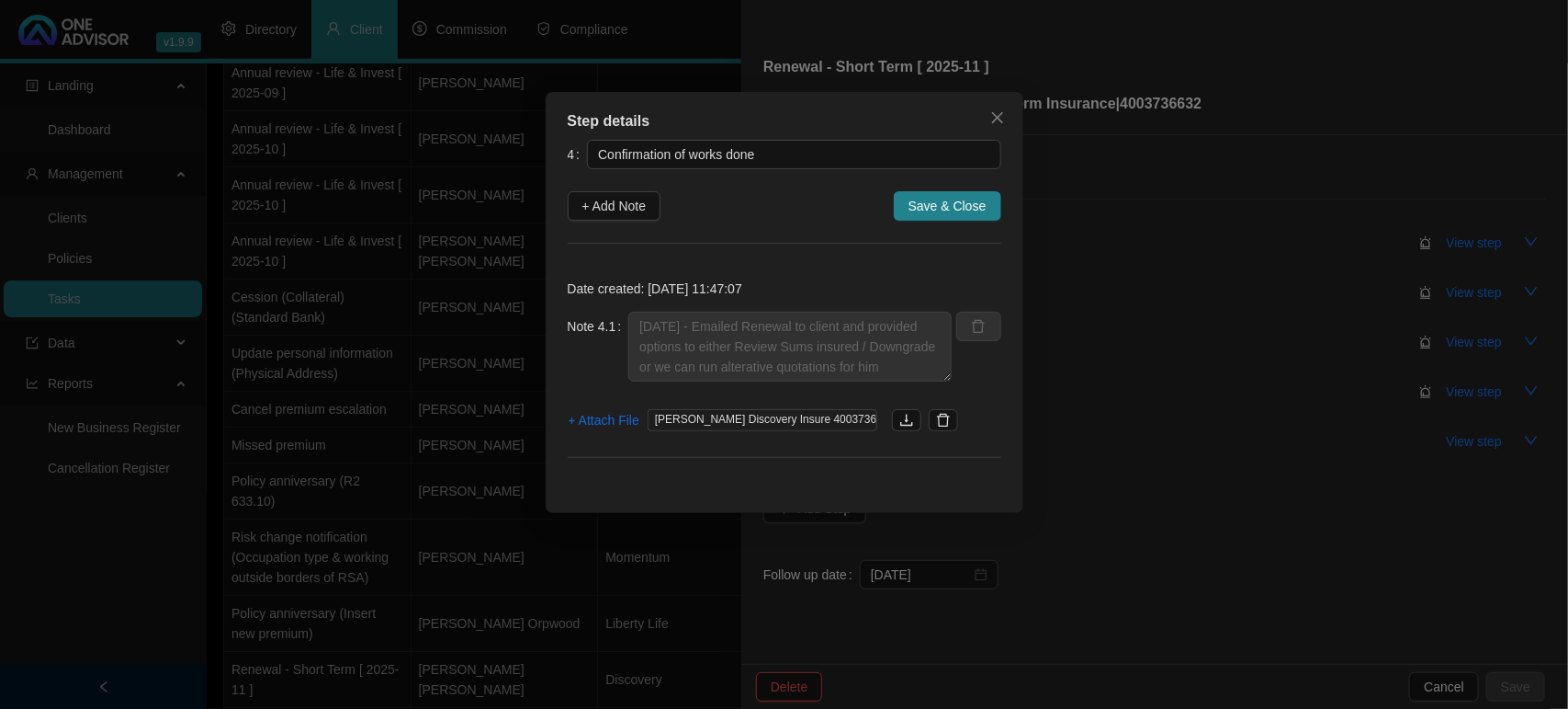
scroll to position [0, 0]
click at [992, 120] on icon "close" at bounding box center [997, 118] width 15 height 15
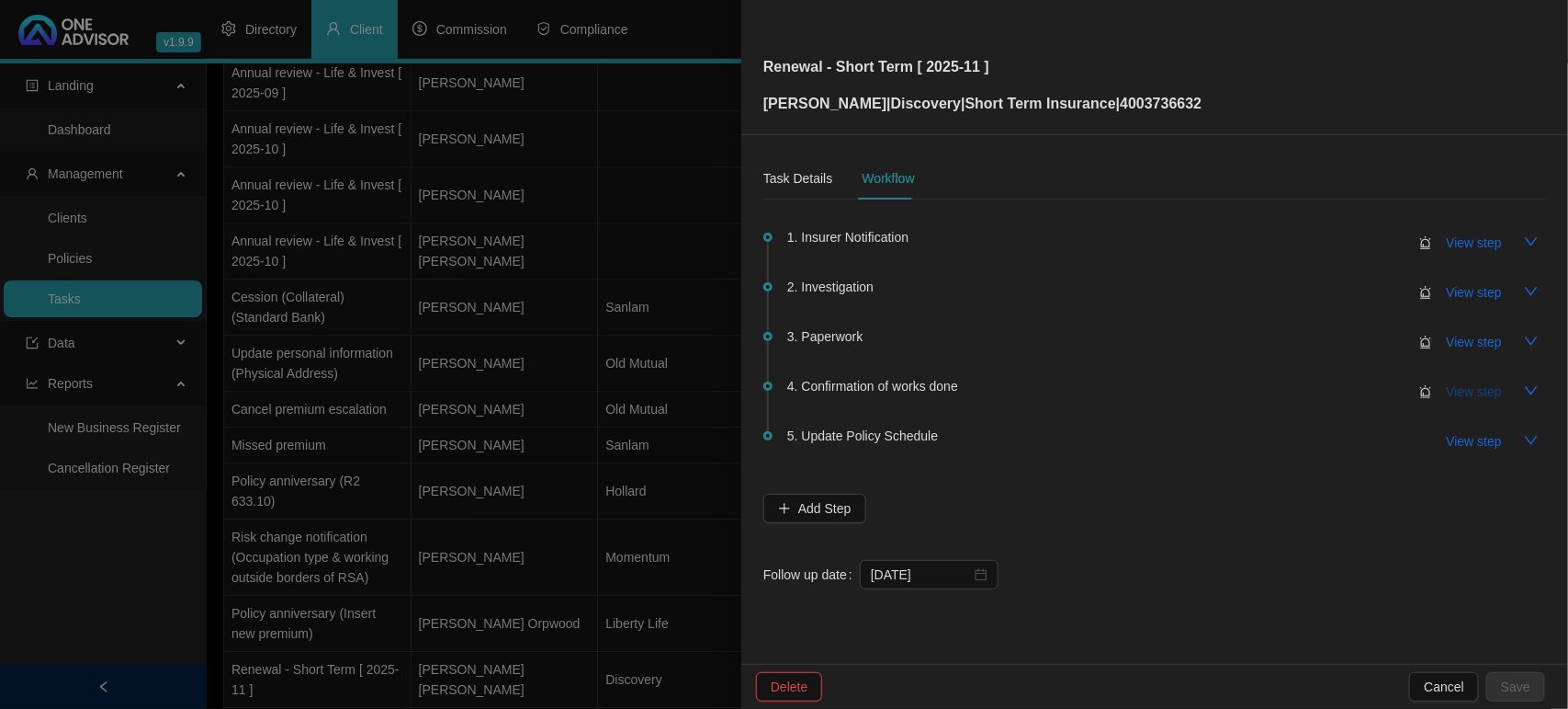
click at [1471, 397] on span "View step" at bounding box center [1474, 392] width 55 height 20
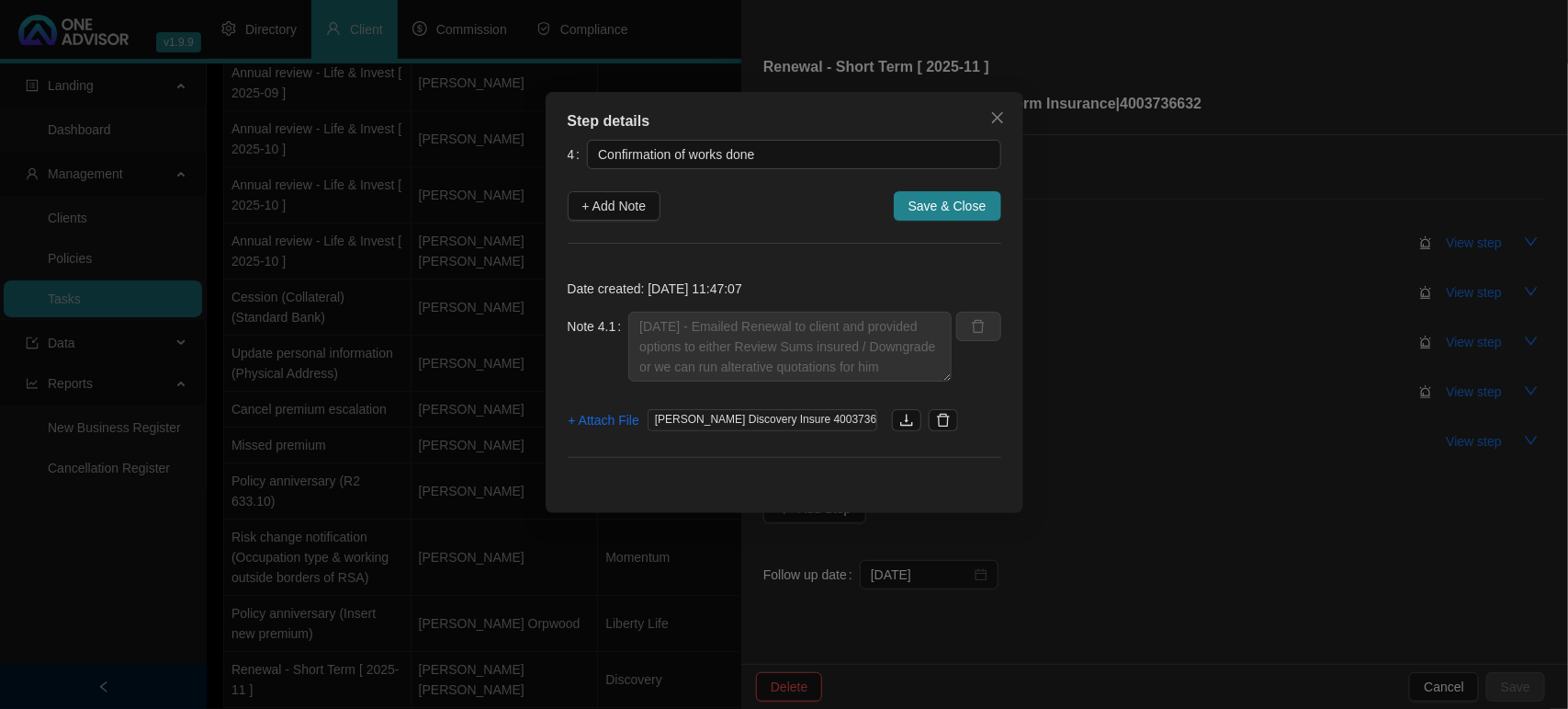
drag, startPoint x: 586, startPoint y: 202, endPoint x: 660, endPoint y: 254, distance: 90.4
click at [594, 207] on span "+ Add Note" at bounding box center [615, 206] width 64 height 20
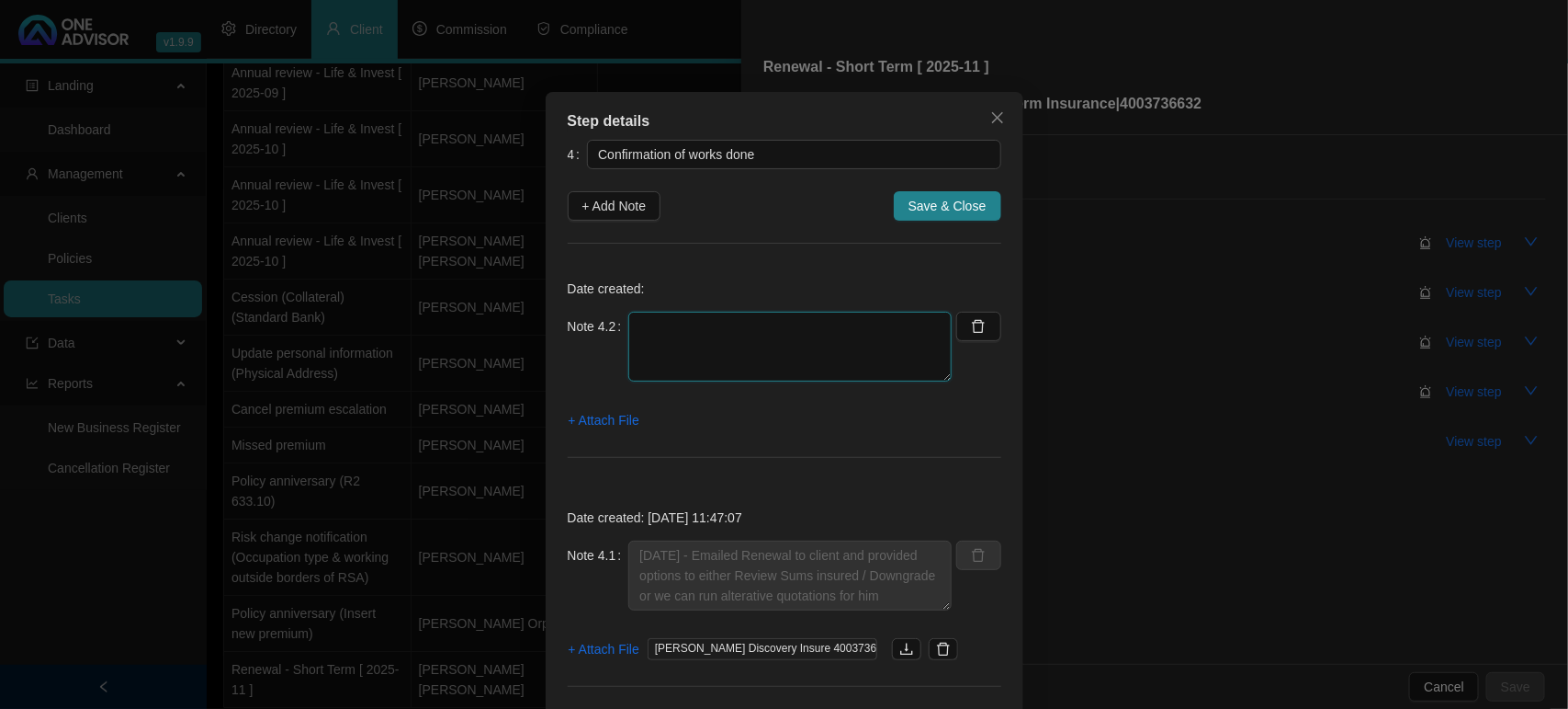
click at [676, 333] on textarea at bounding box center [790, 347] width 324 height 70
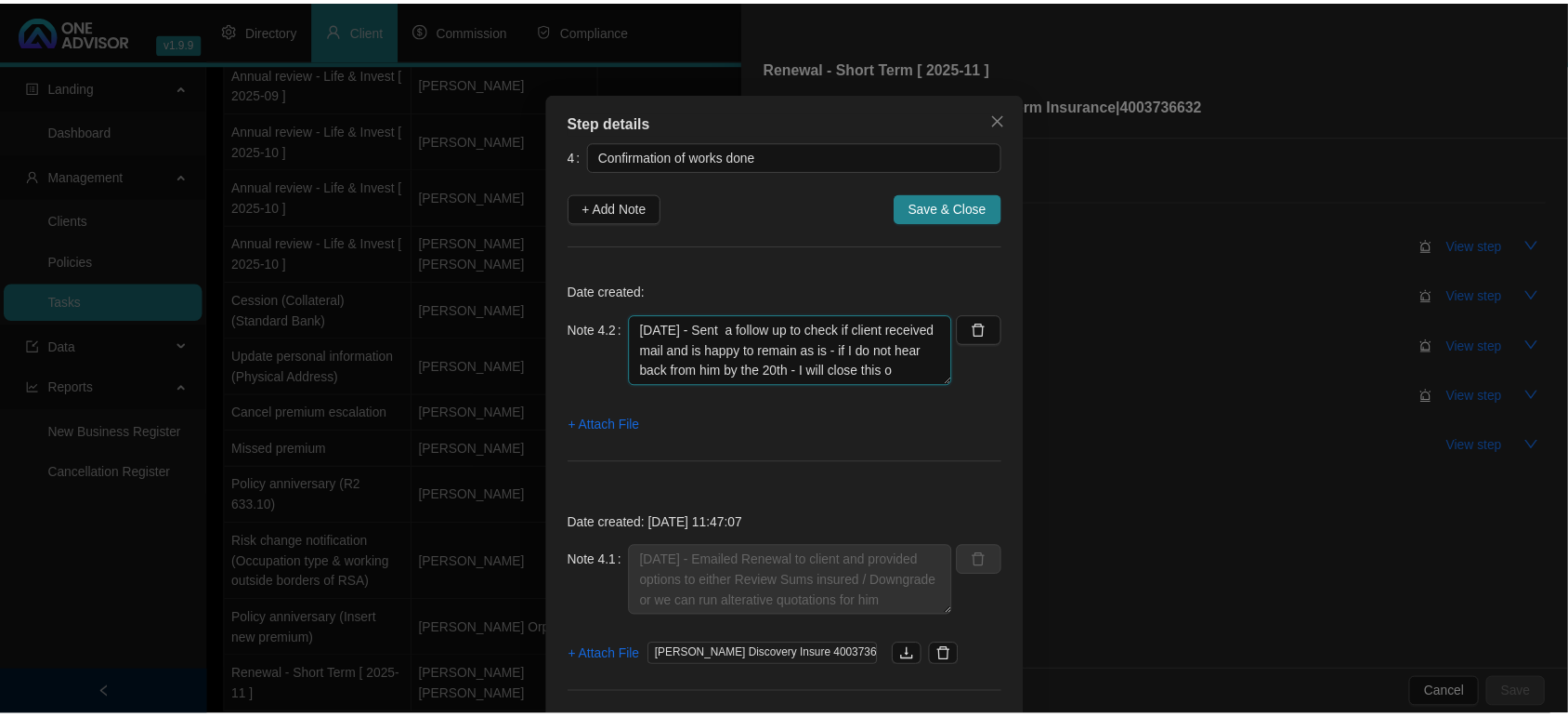
scroll to position [15, 0]
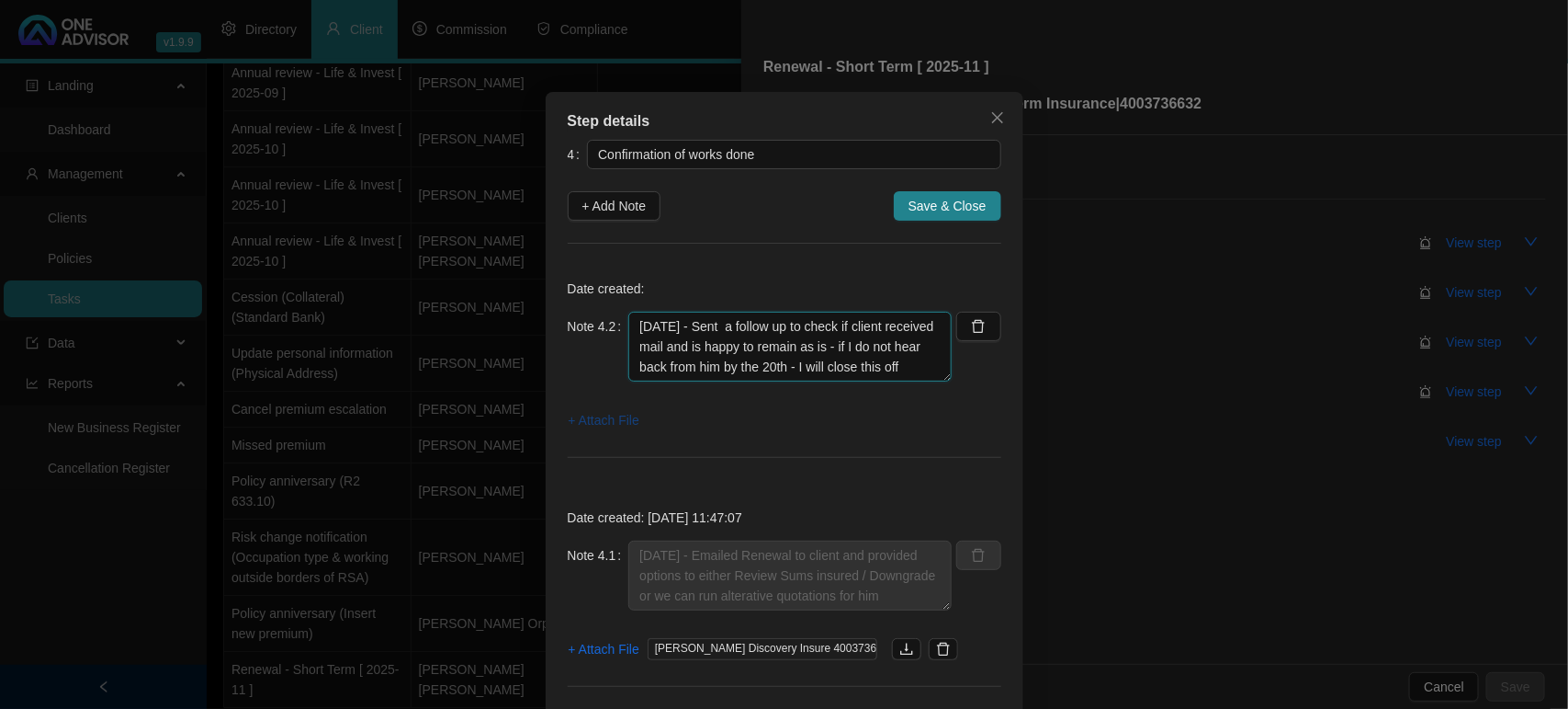
type textarea "[DATE] - Sent a follow up to check if client received mail and is happy to rema…"
click at [608, 419] on span "+ Attach File" at bounding box center [604, 420] width 71 height 20
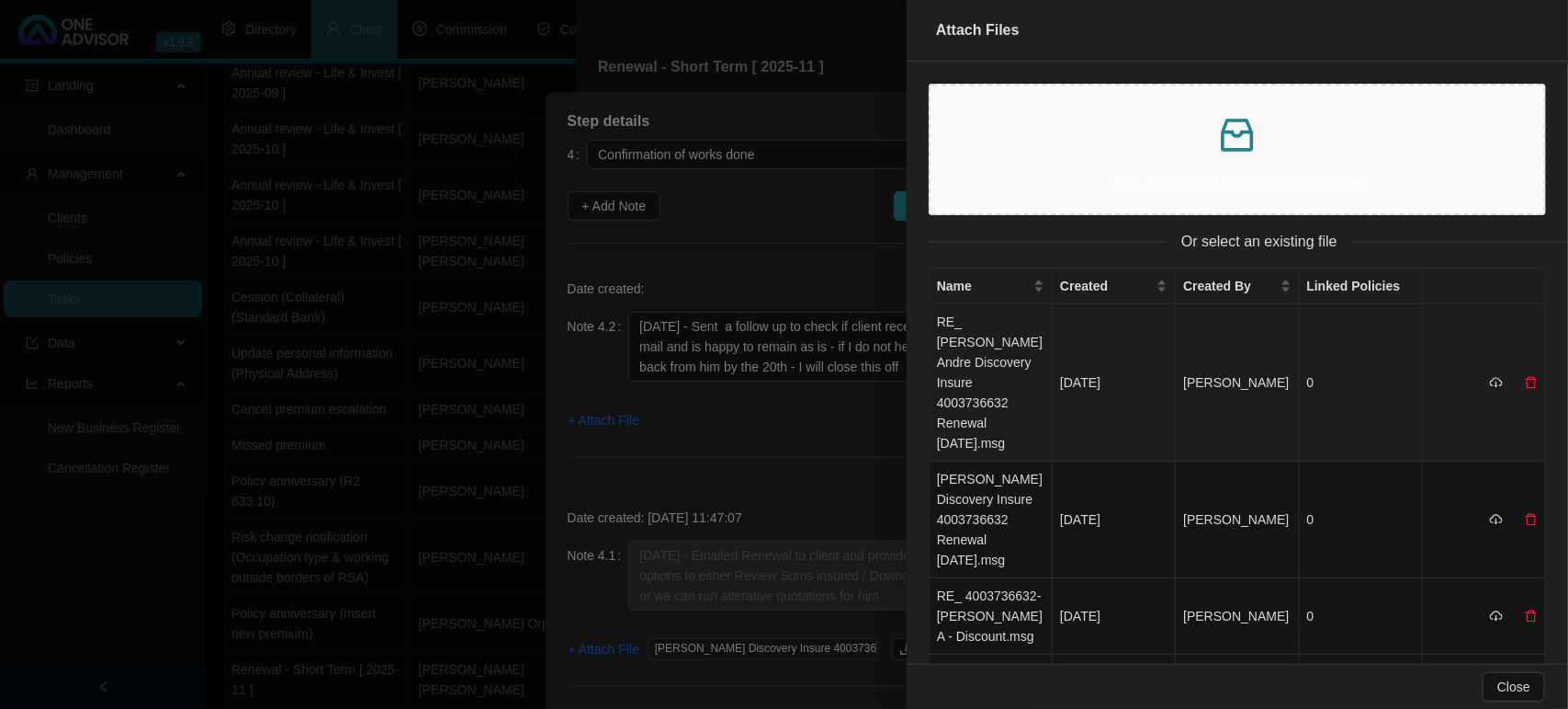
click at [1012, 377] on td "RE_ [PERSON_NAME] Andre Discovery Insure 4003736632 Renewal [DATE].msg" at bounding box center [991, 383] width 123 height 157
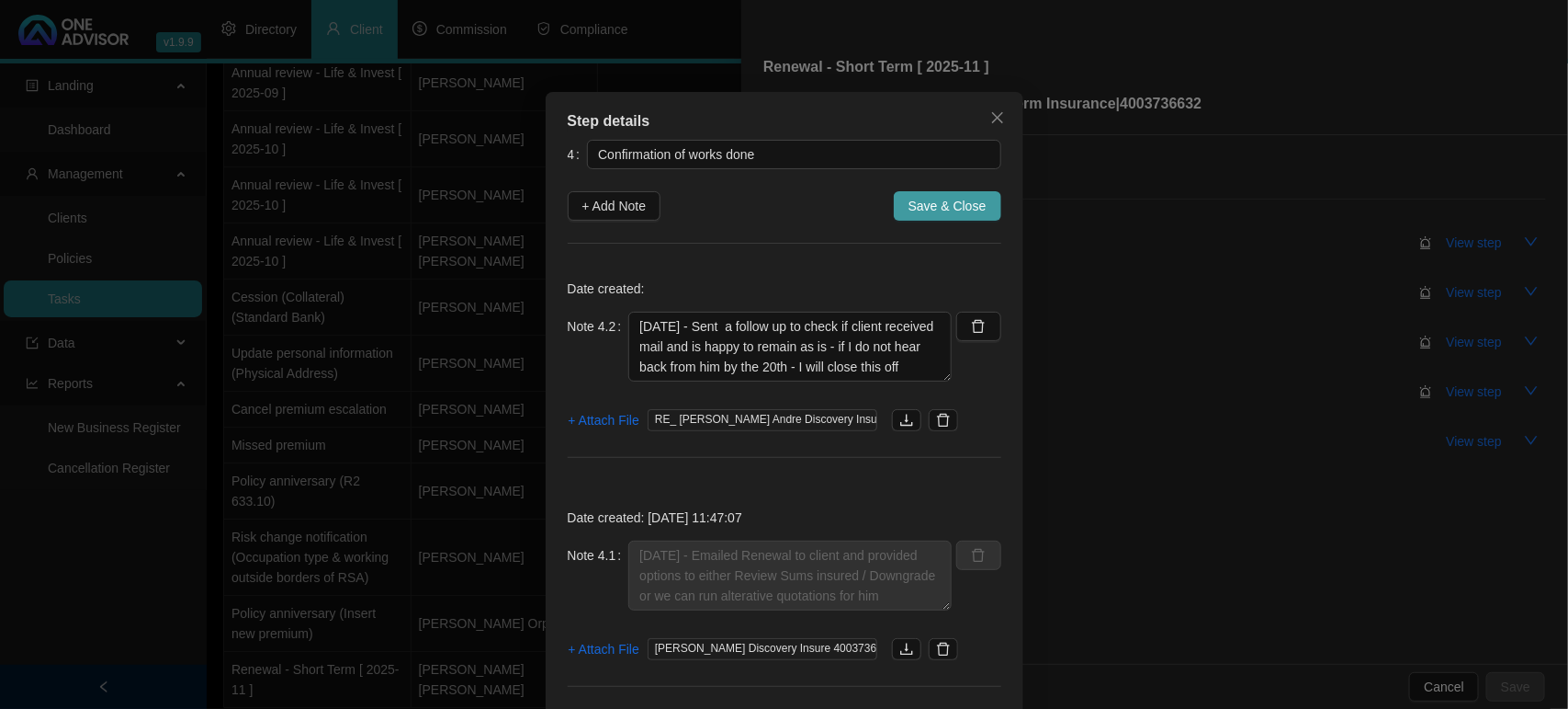
click at [919, 200] on span "Save & Close" at bounding box center [947, 206] width 78 height 20
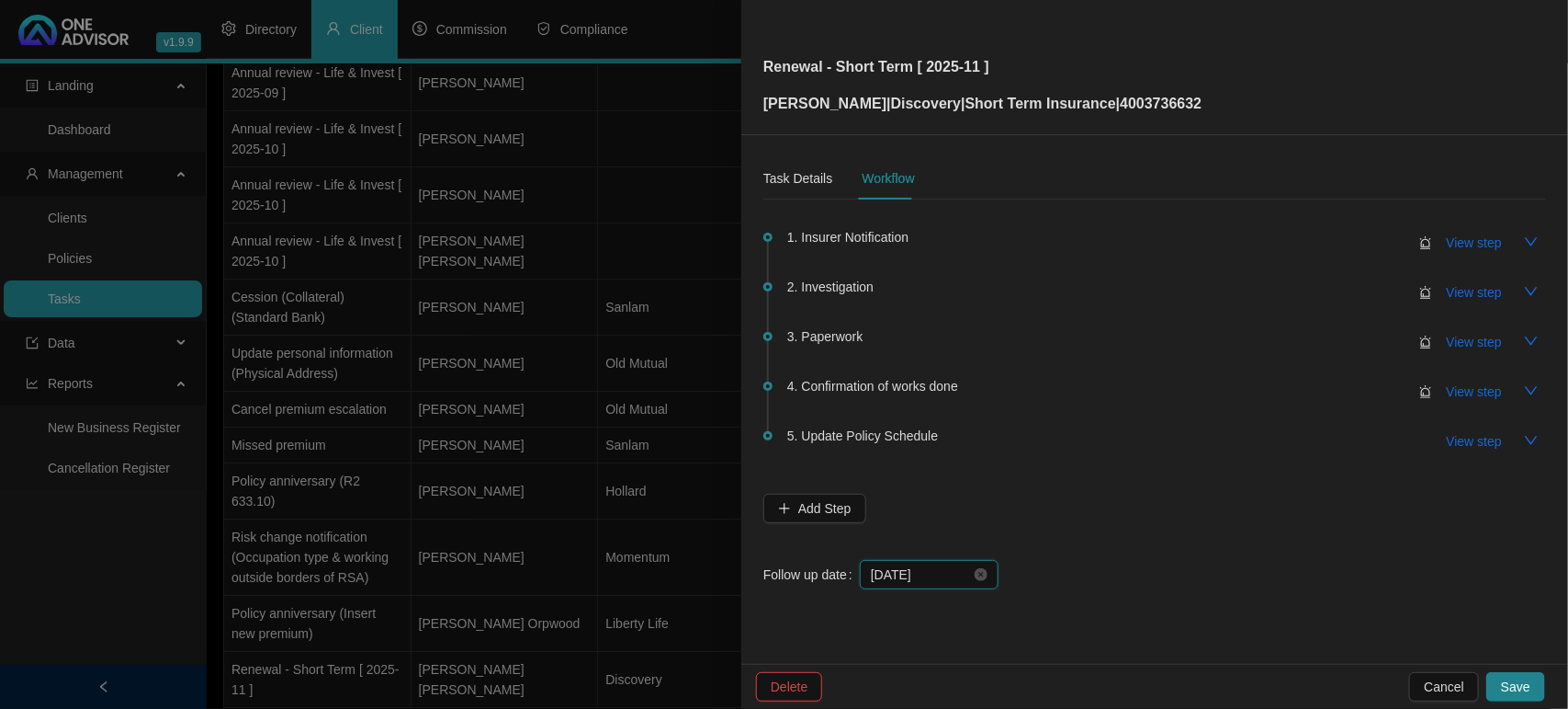
click at [944, 572] on input "[DATE]" at bounding box center [920, 575] width 100 height 20
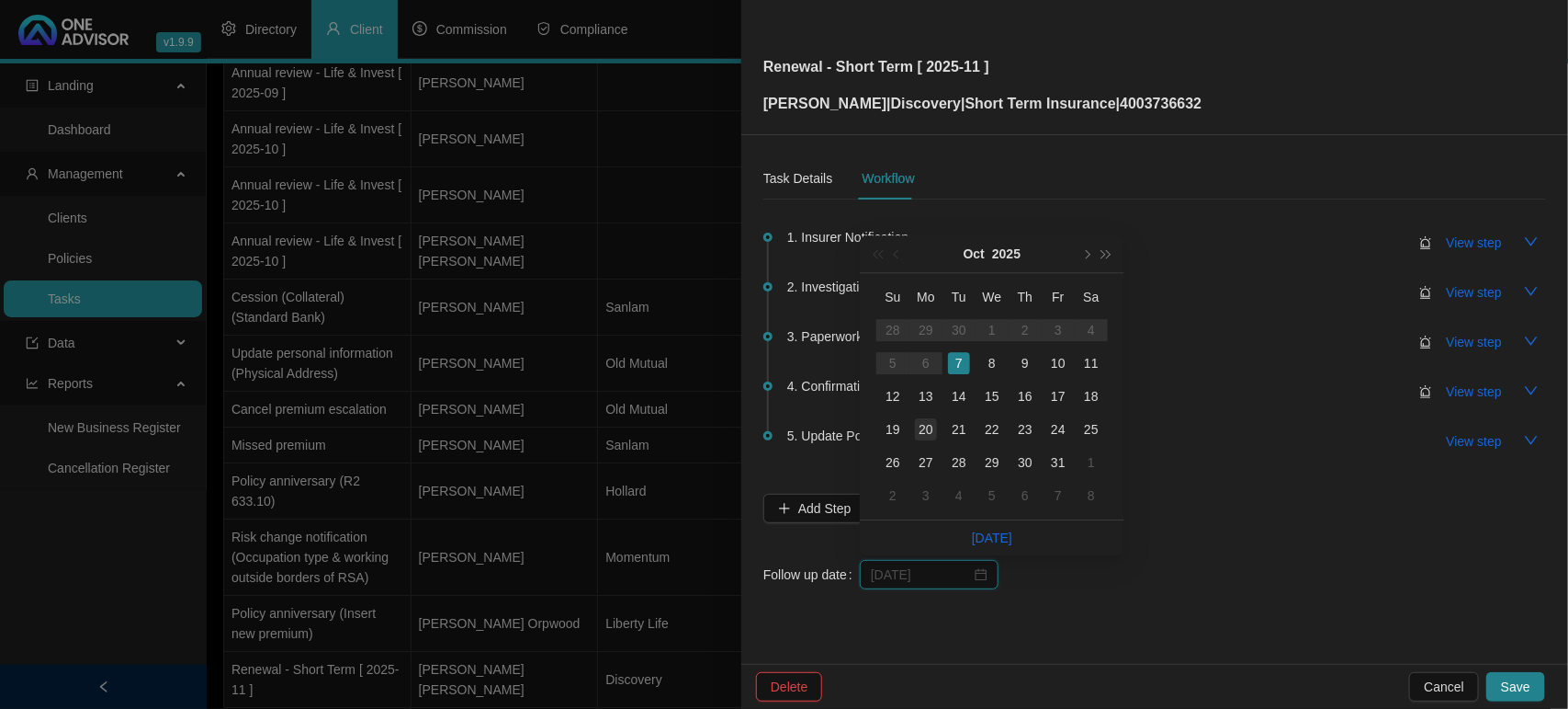
type input "[DATE]"
click at [927, 429] on div "20" at bounding box center [926, 429] width 22 height 22
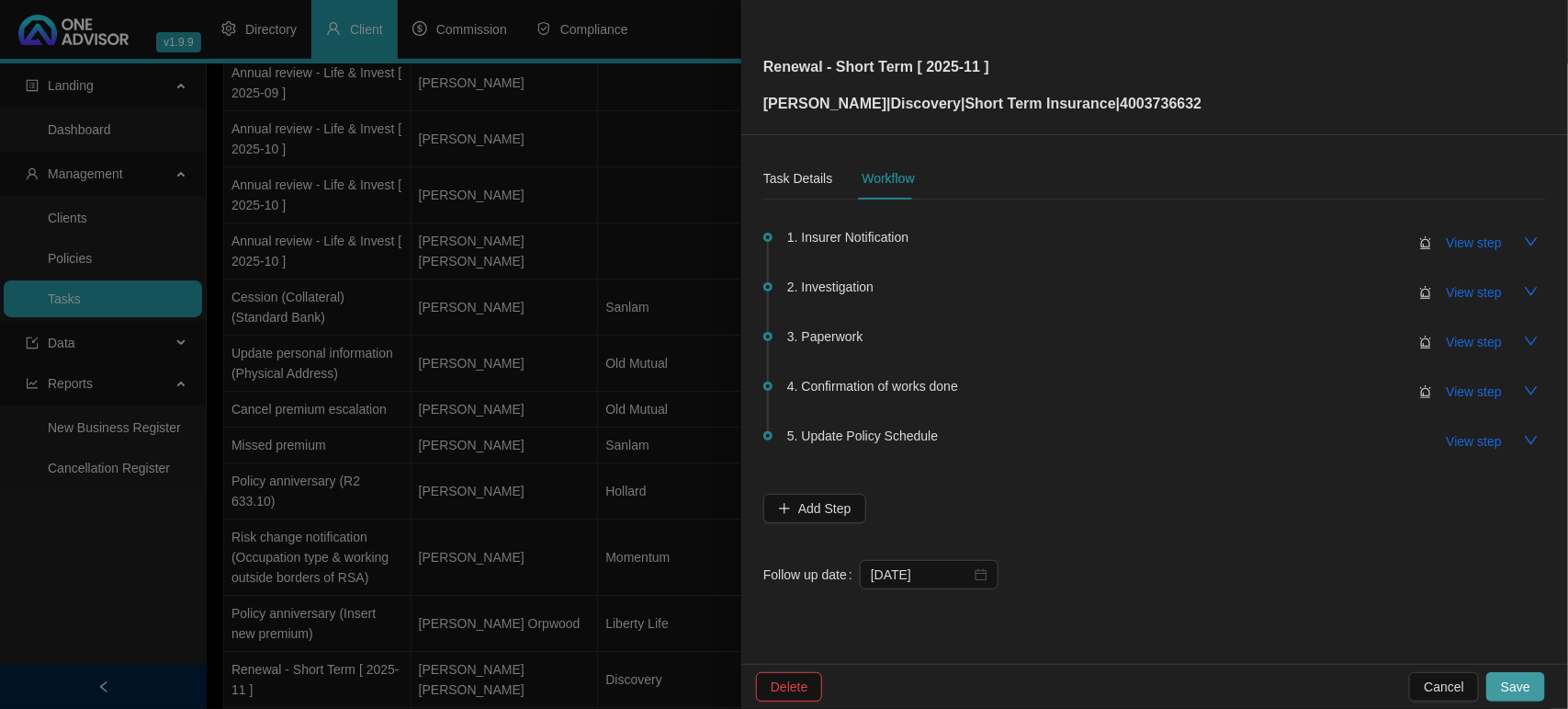
click at [1506, 685] on span "Save" at bounding box center [1516, 687] width 29 height 20
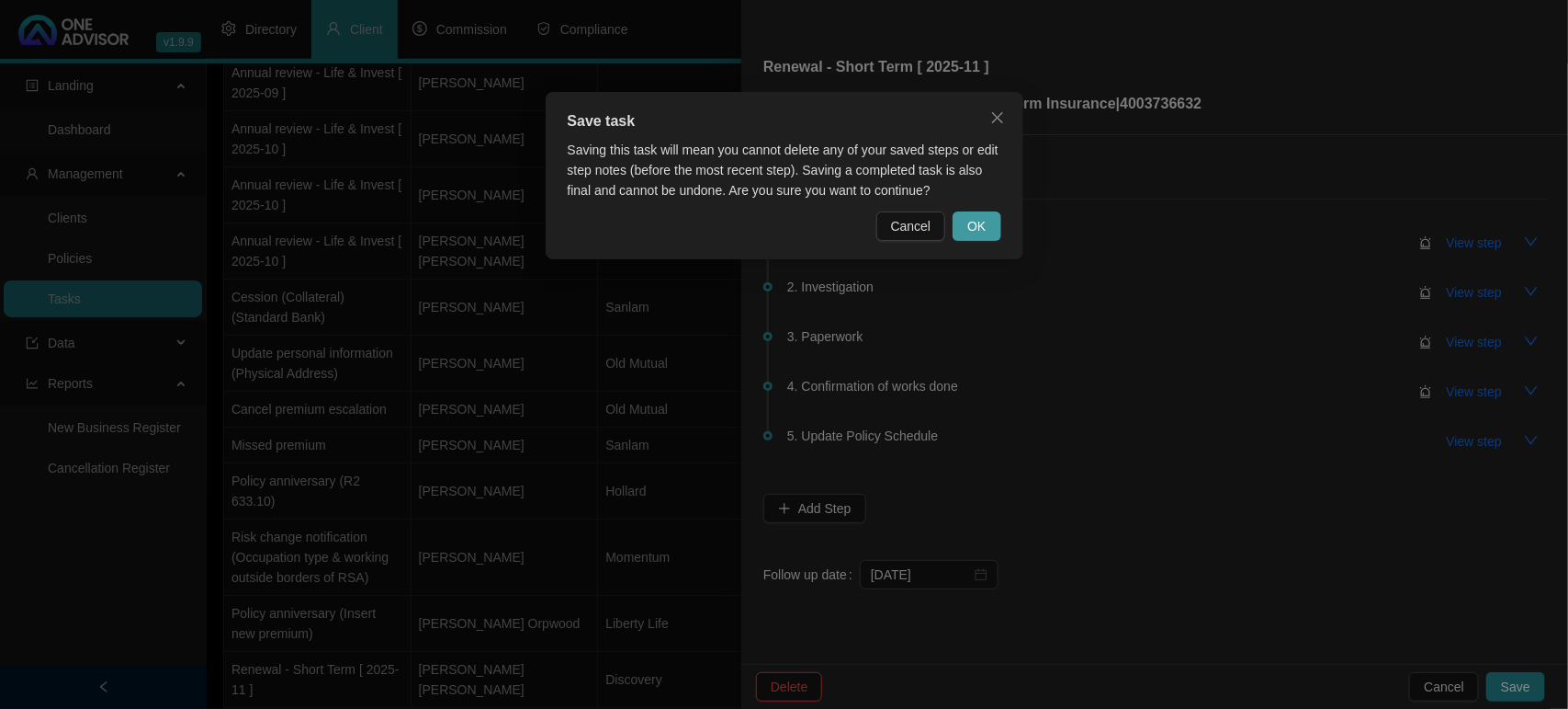
click at [983, 236] on button "OK" at bounding box center [976, 226] width 48 height 29
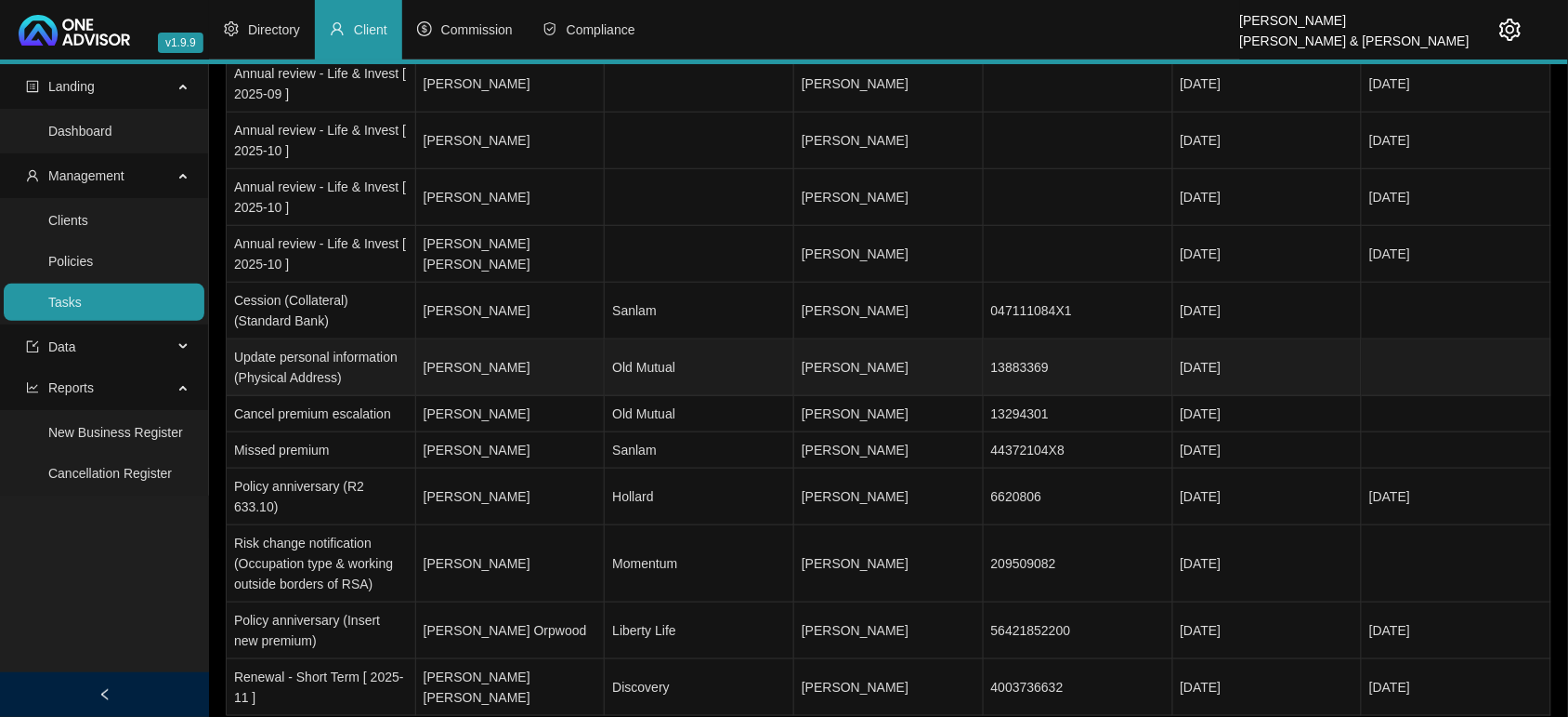
click at [680, 344] on td "Old Mutual" at bounding box center [700, 367] width 190 height 57
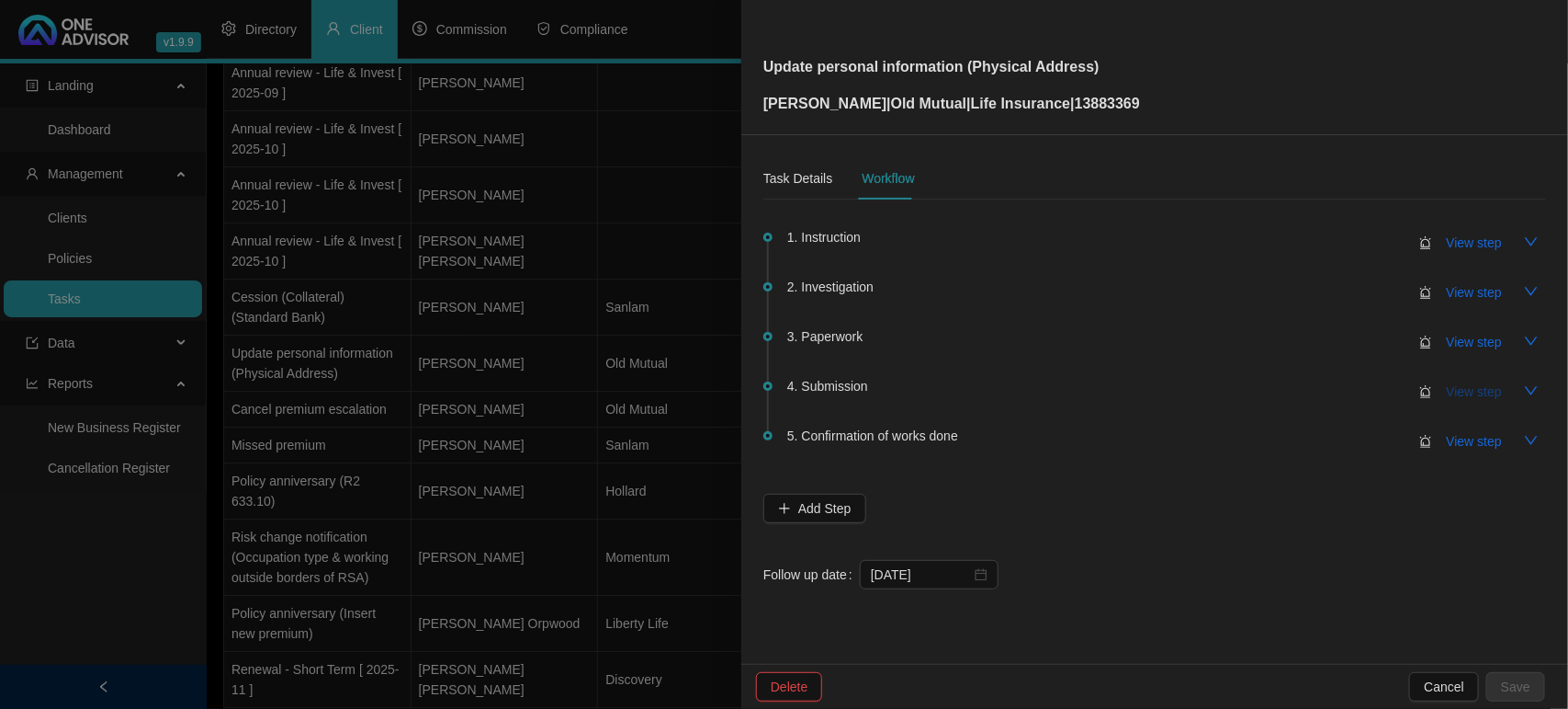
click at [1459, 395] on span "View step" at bounding box center [1474, 392] width 55 height 20
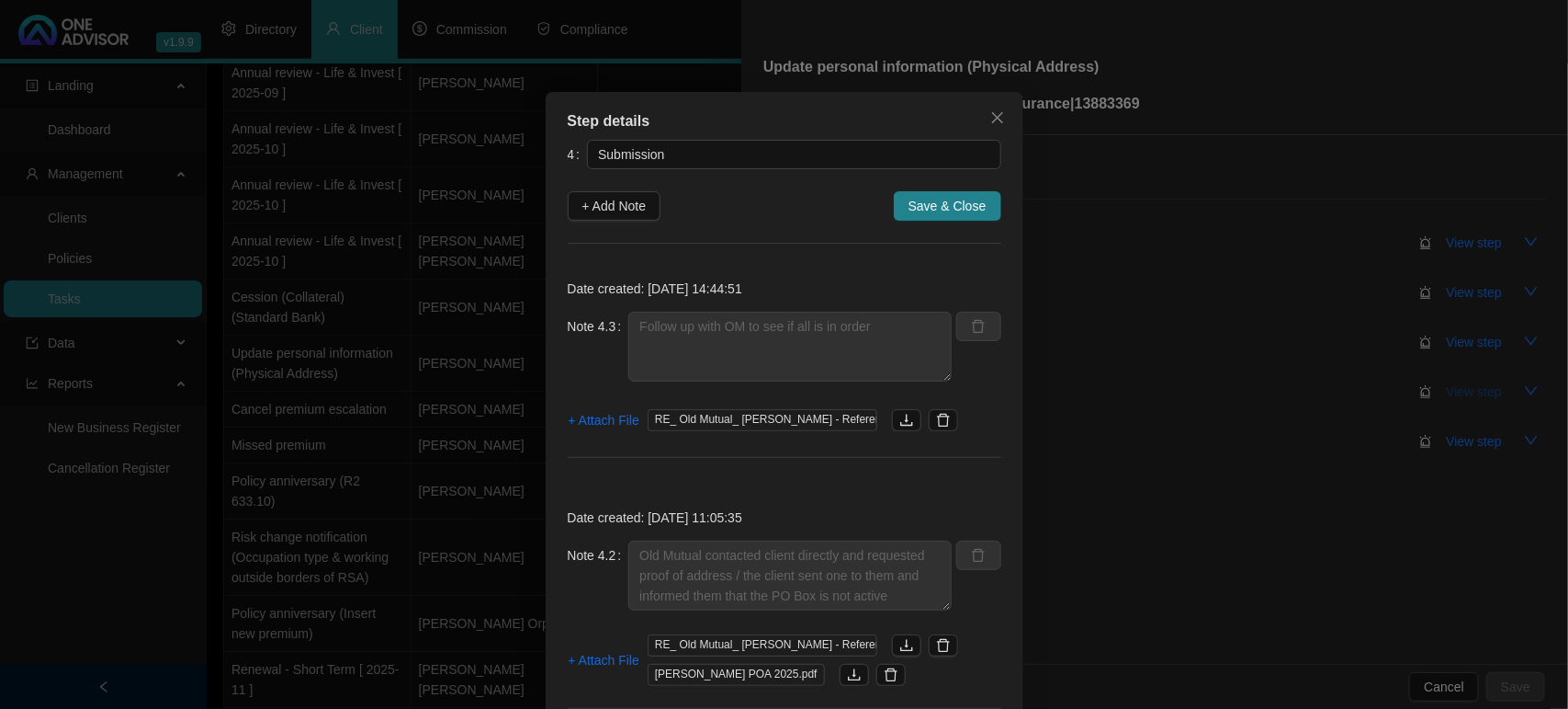
click at [1459, 395] on div "Step details 4 Submission + Add Note Save & Close Date created: [DATE] 14:44:51…" at bounding box center [784, 354] width 1568 height 709
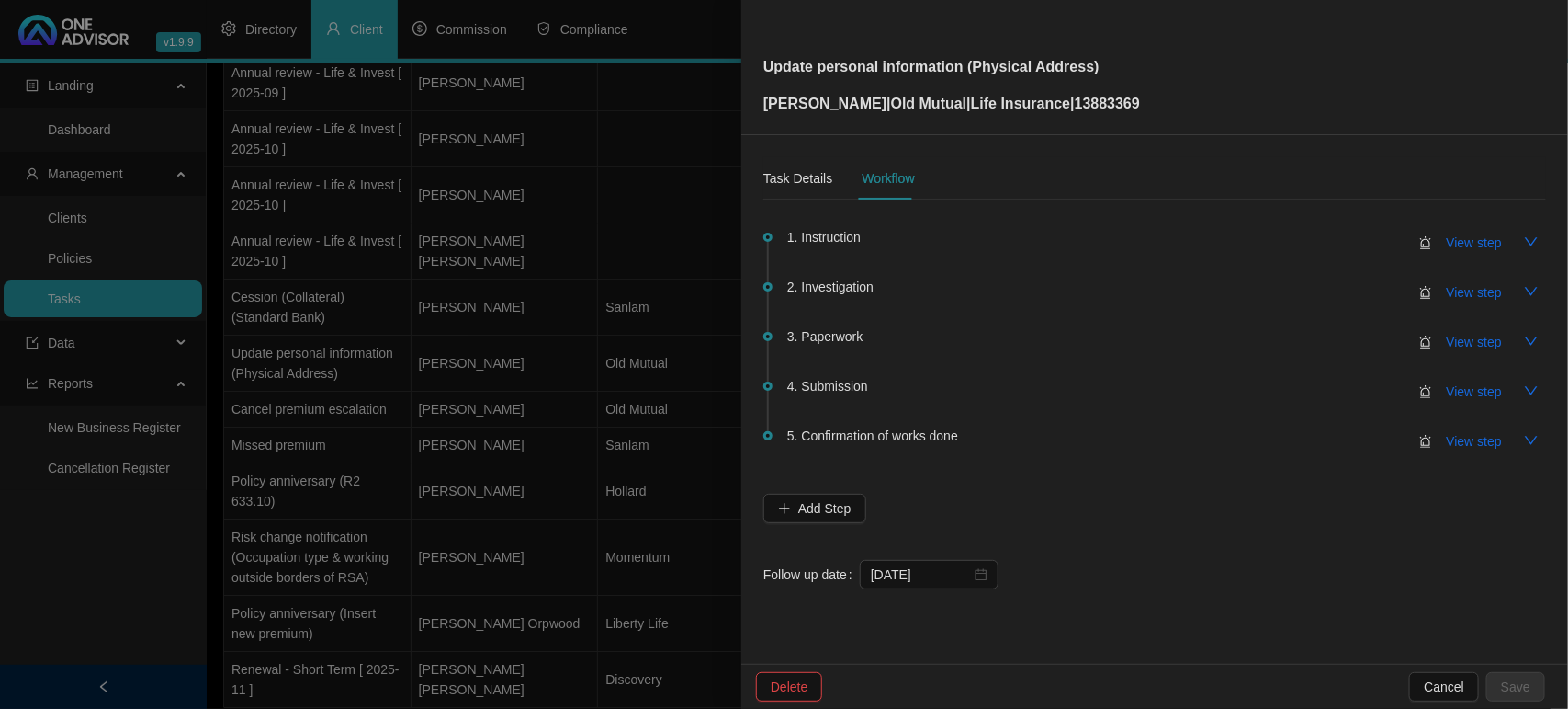
click at [484, 391] on div at bounding box center [784, 354] width 1568 height 709
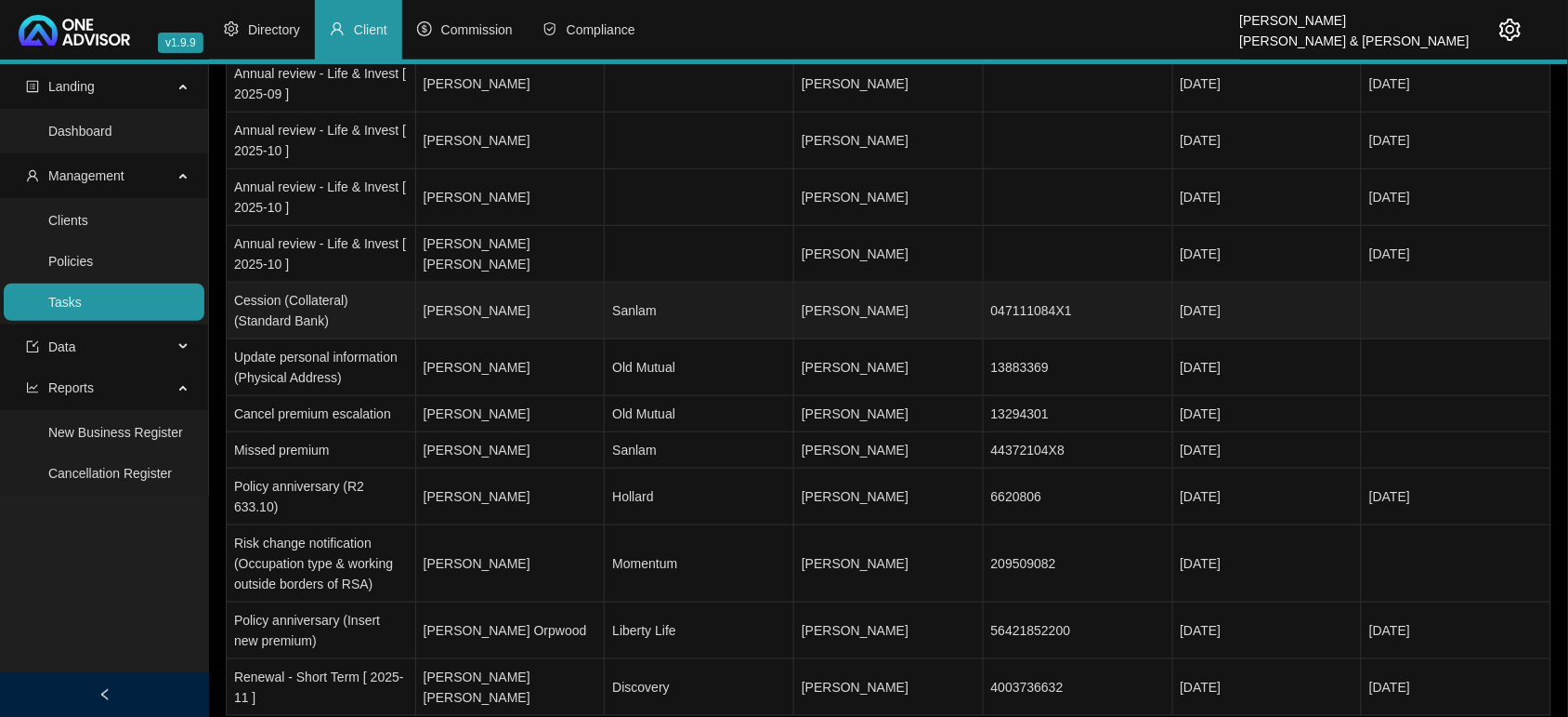
click at [476, 291] on td "[PERSON_NAME]" at bounding box center [511, 311] width 190 height 57
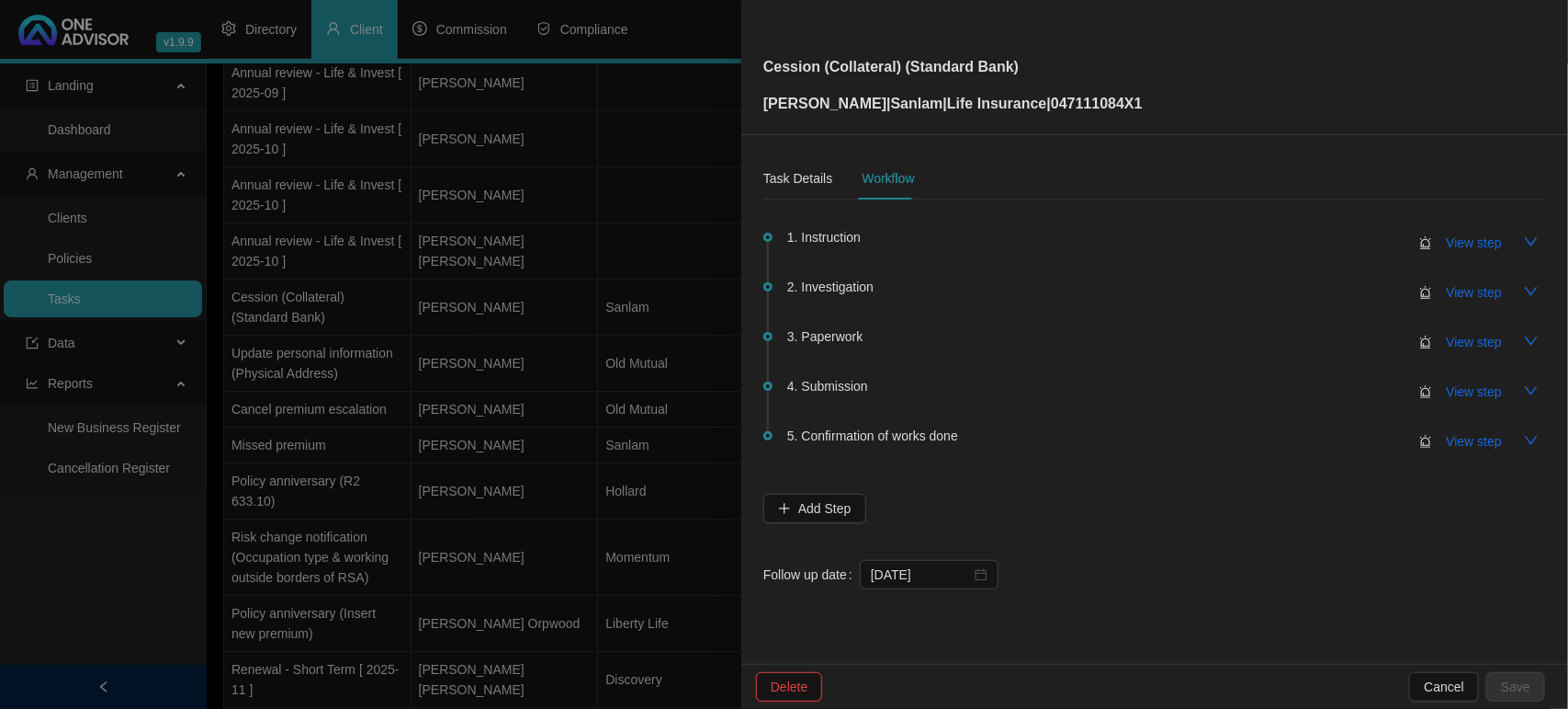
click at [503, 340] on div at bounding box center [784, 354] width 1568 height 709
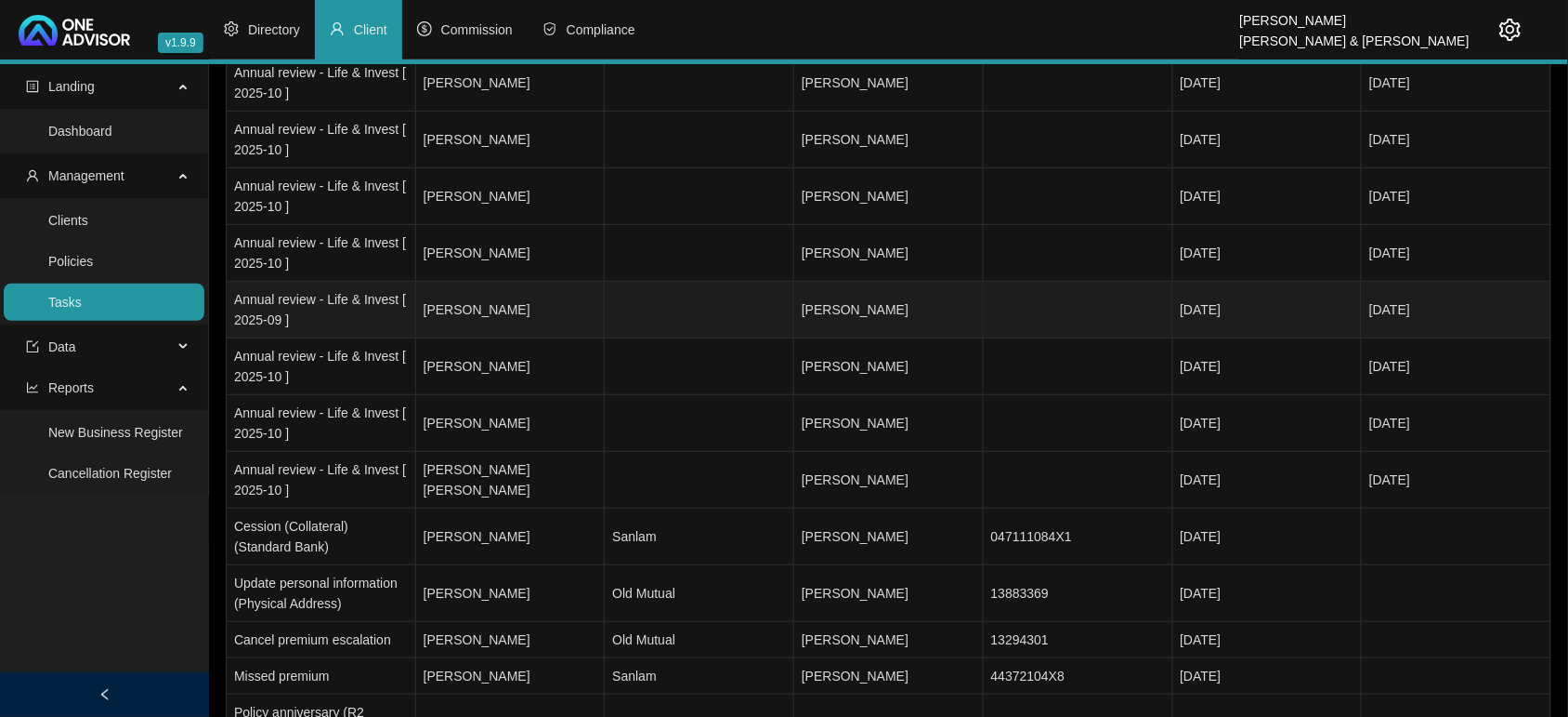
scroll to position [2169, 0]
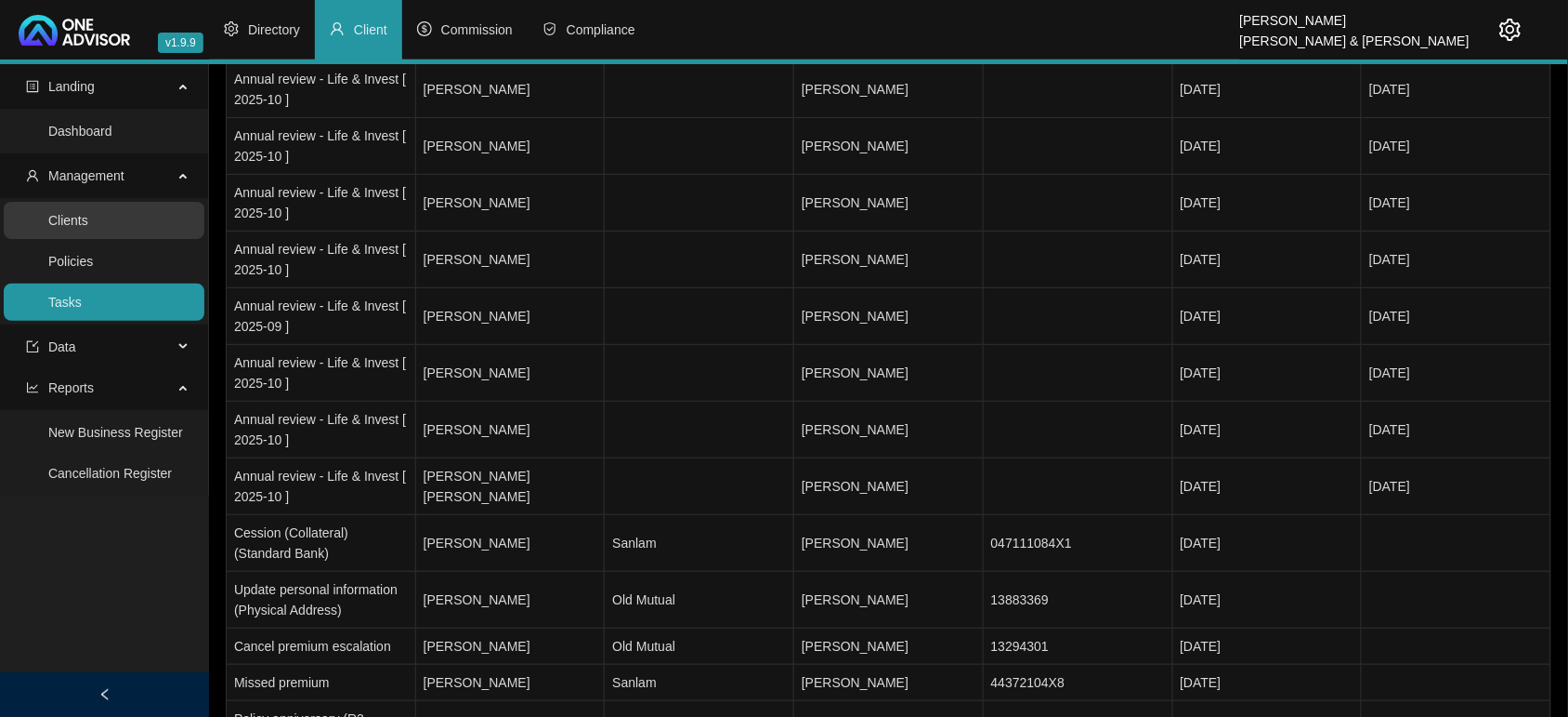
click at [88, 228] on link "Clients" at bounding box center [68, 220] width 40 height 15
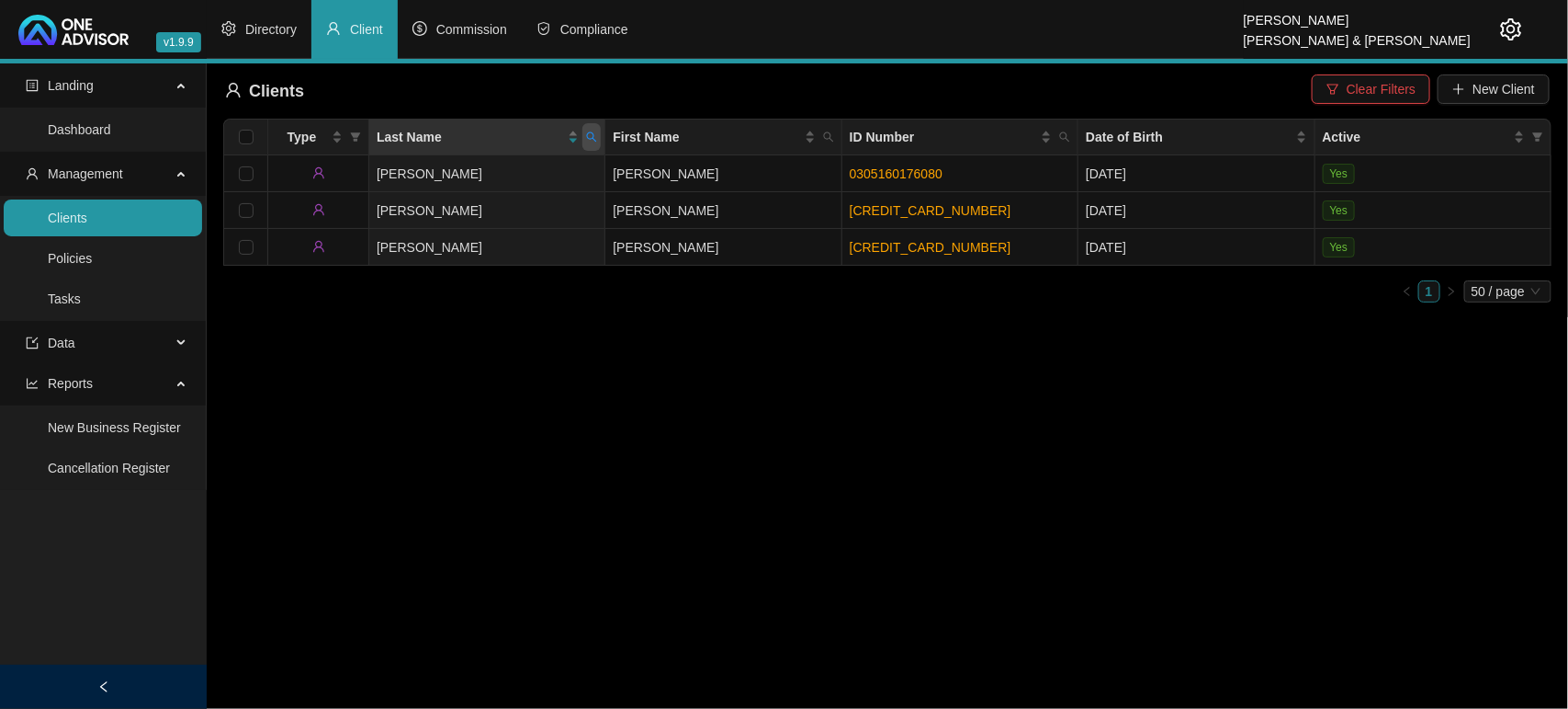
click at [596, 144] on span at bounding box center [592, 137] width 18 height 28
type input "clowes"
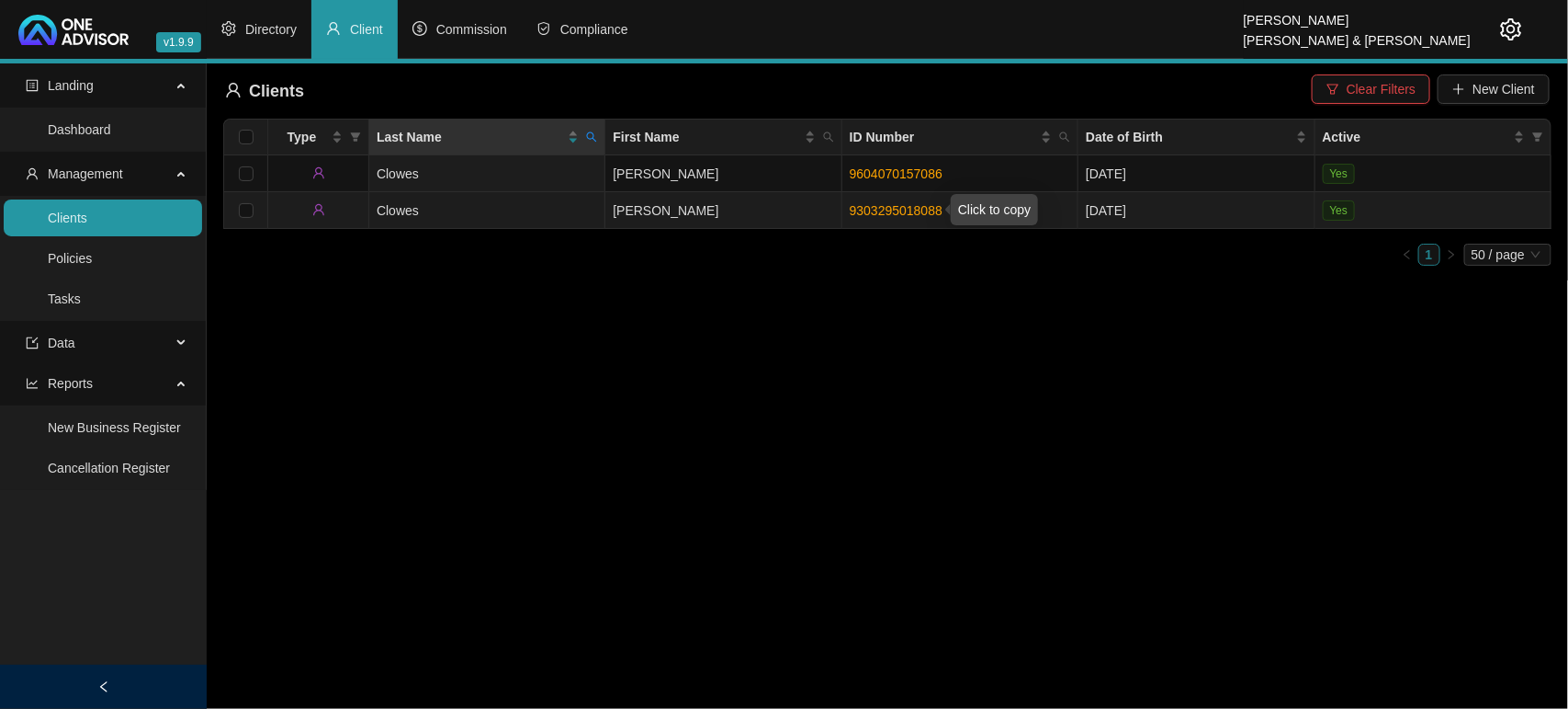
click at [881, 213] on link "9303295018088" at bounding box center [895, 211] width 93 height 15
